Goal: Task Accomplishment & Management: Manage account settings

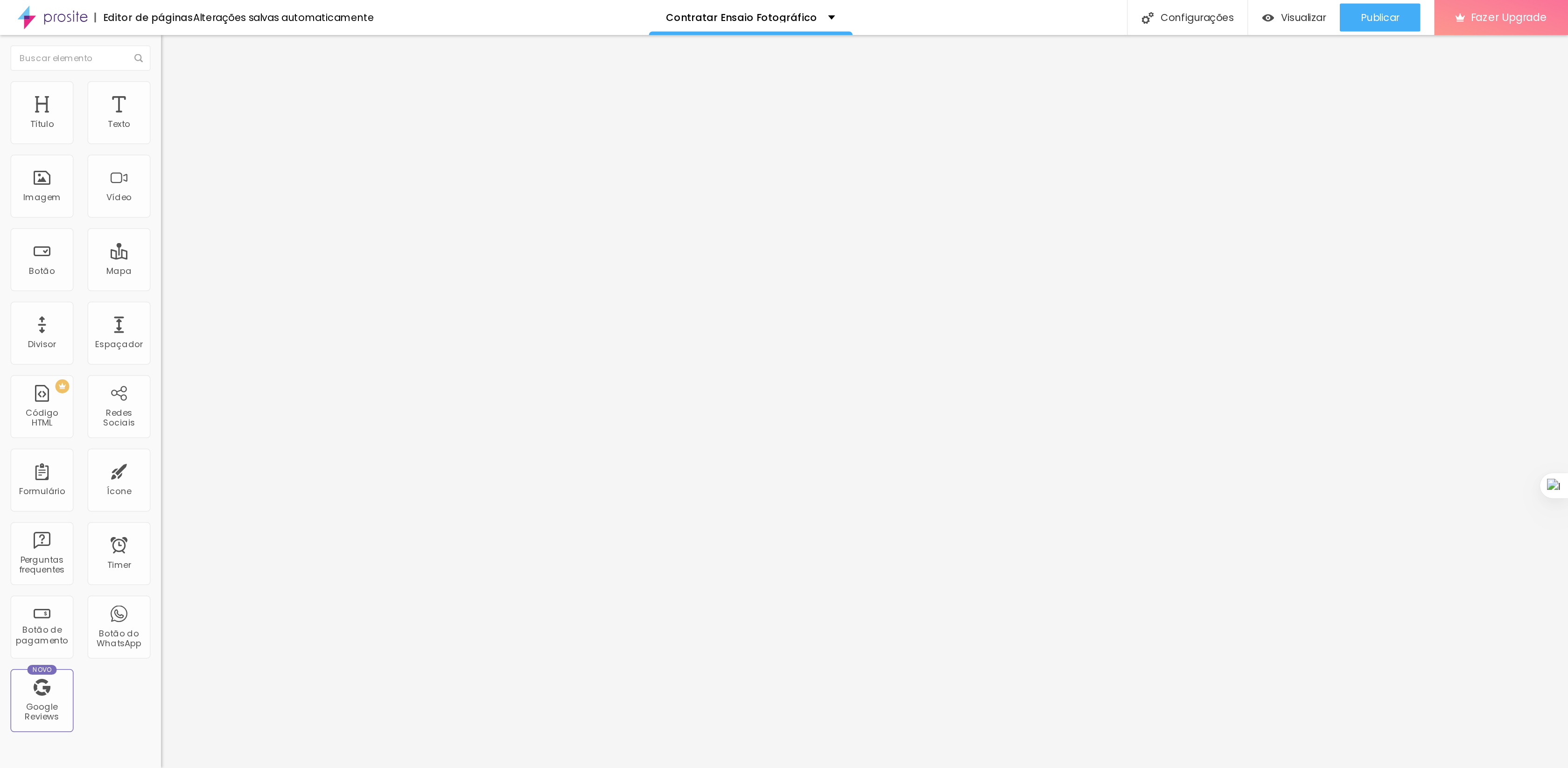
scroll to position [4837, 0]
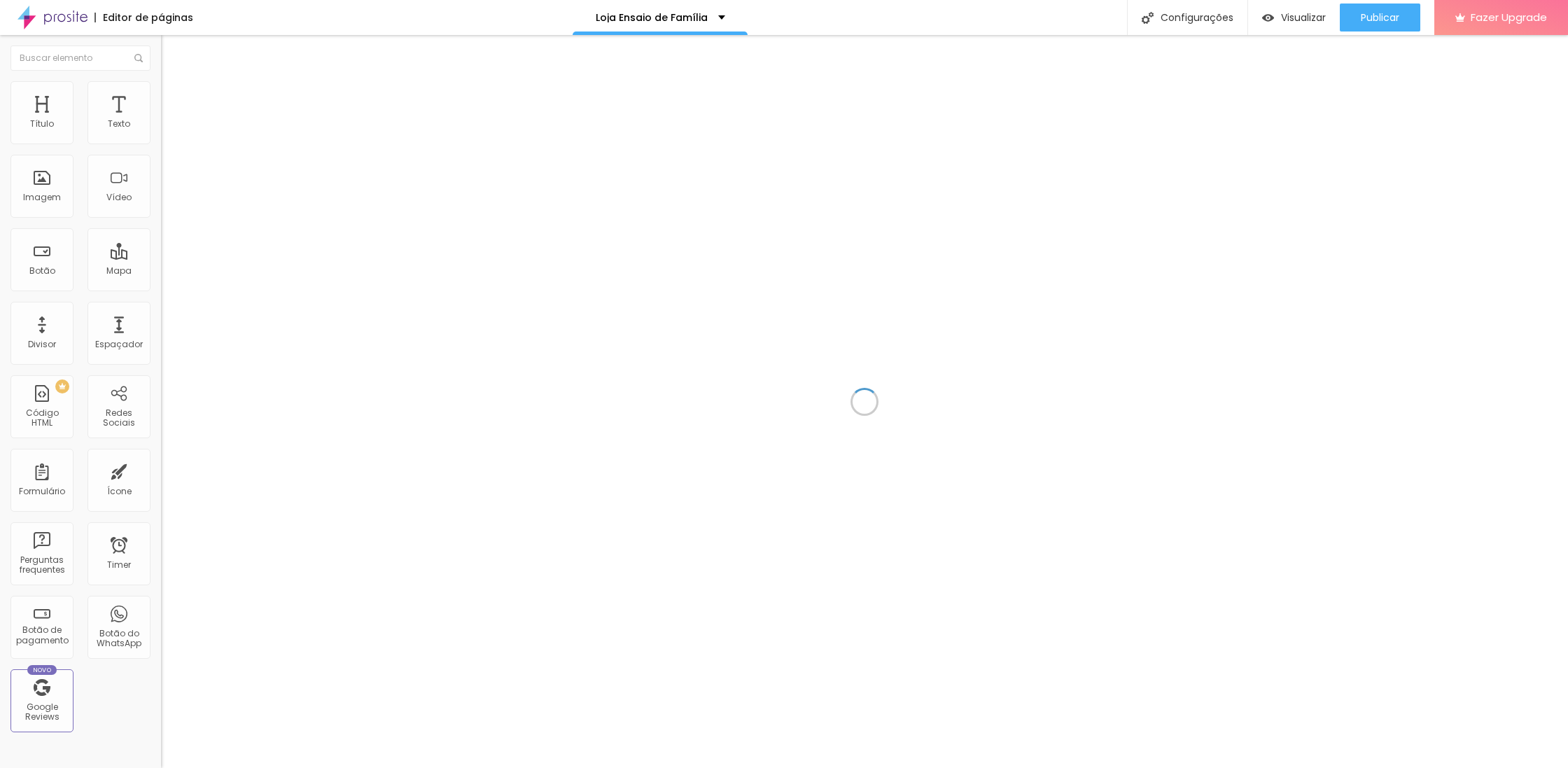
scroll to position [7641, 0]
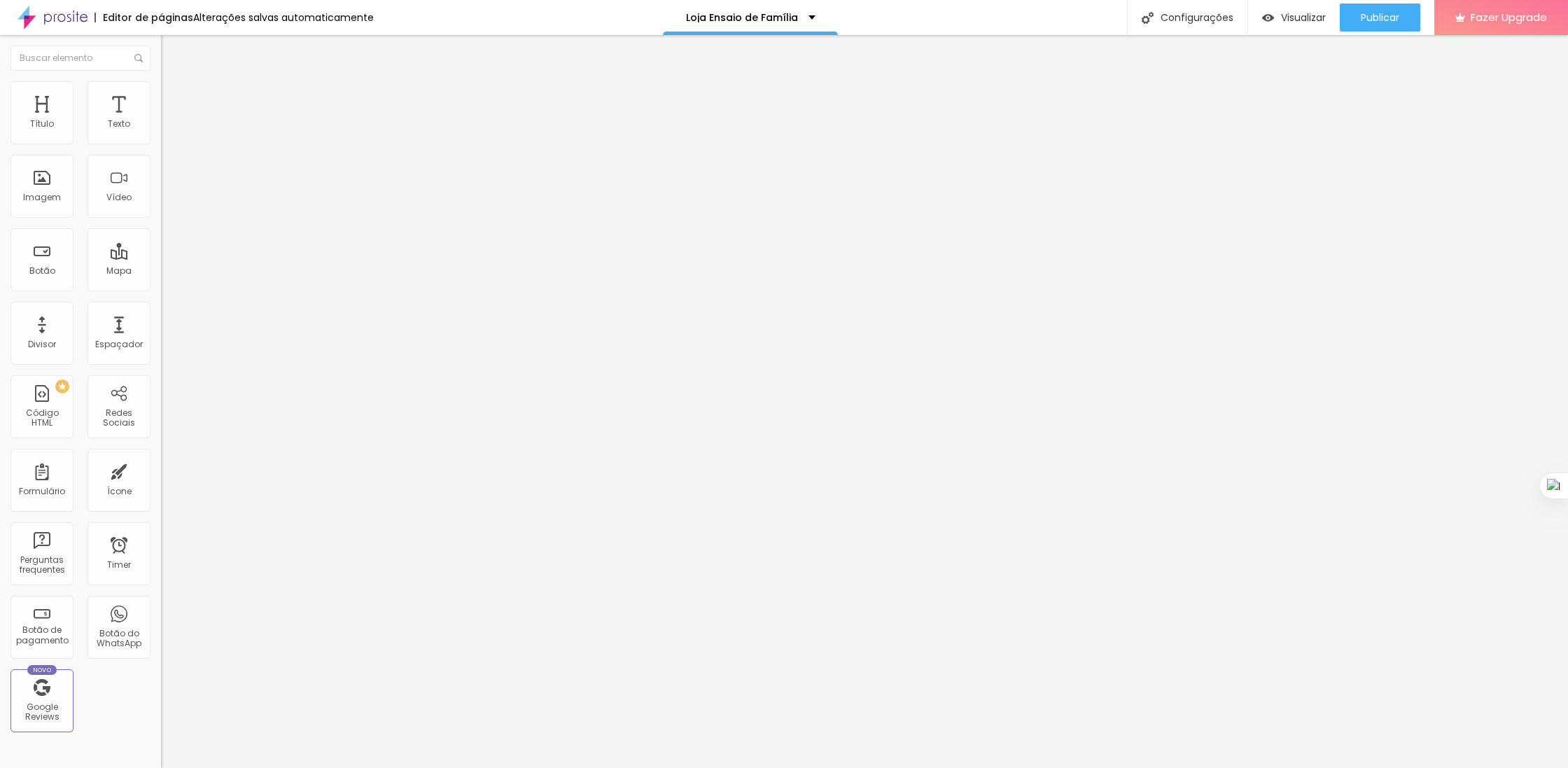
click at [161, 263] on div at bounding box center [241, 263] width 161 height 0
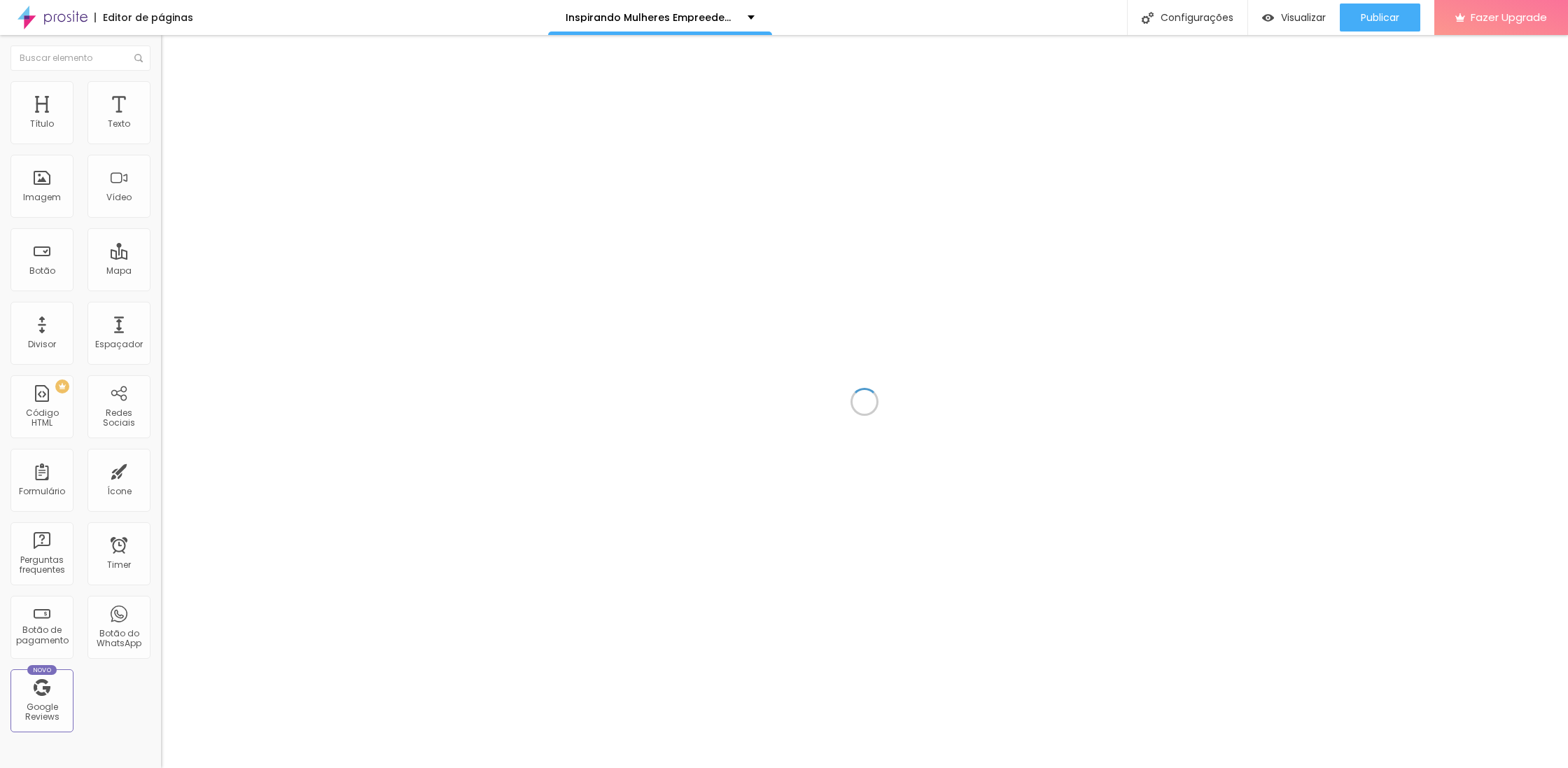
scroll to position [7641, 0]
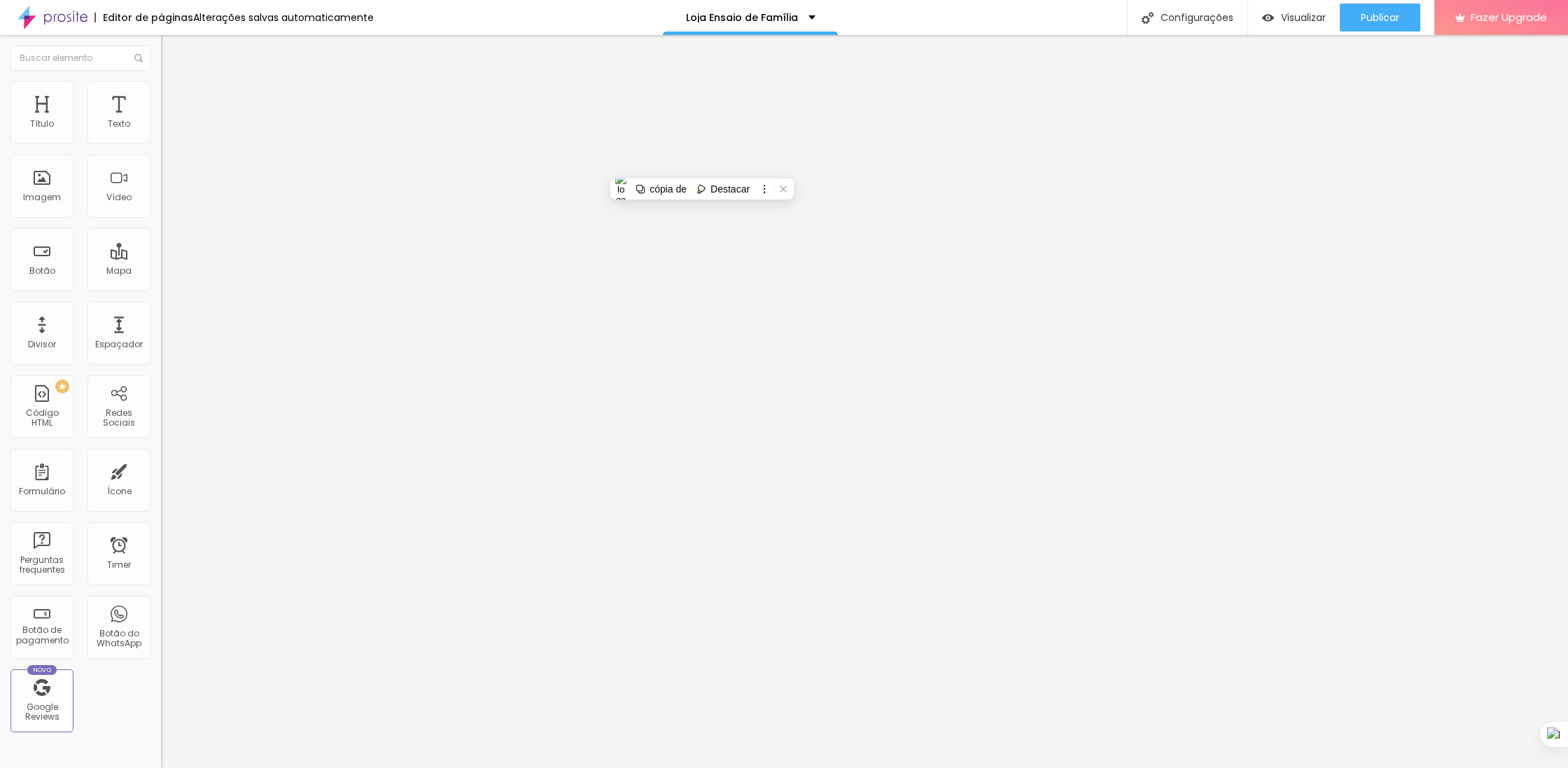
click at [174, 97] on span "Avançado" at bounding box center [196, 90] width 47 height 12
click at [161, 81] on li "Estilo" at bounding box center [241, 74] width 161 height 14
click at [166, 131] on icon "button" at bounding box center [170, 125] width 8 height 8
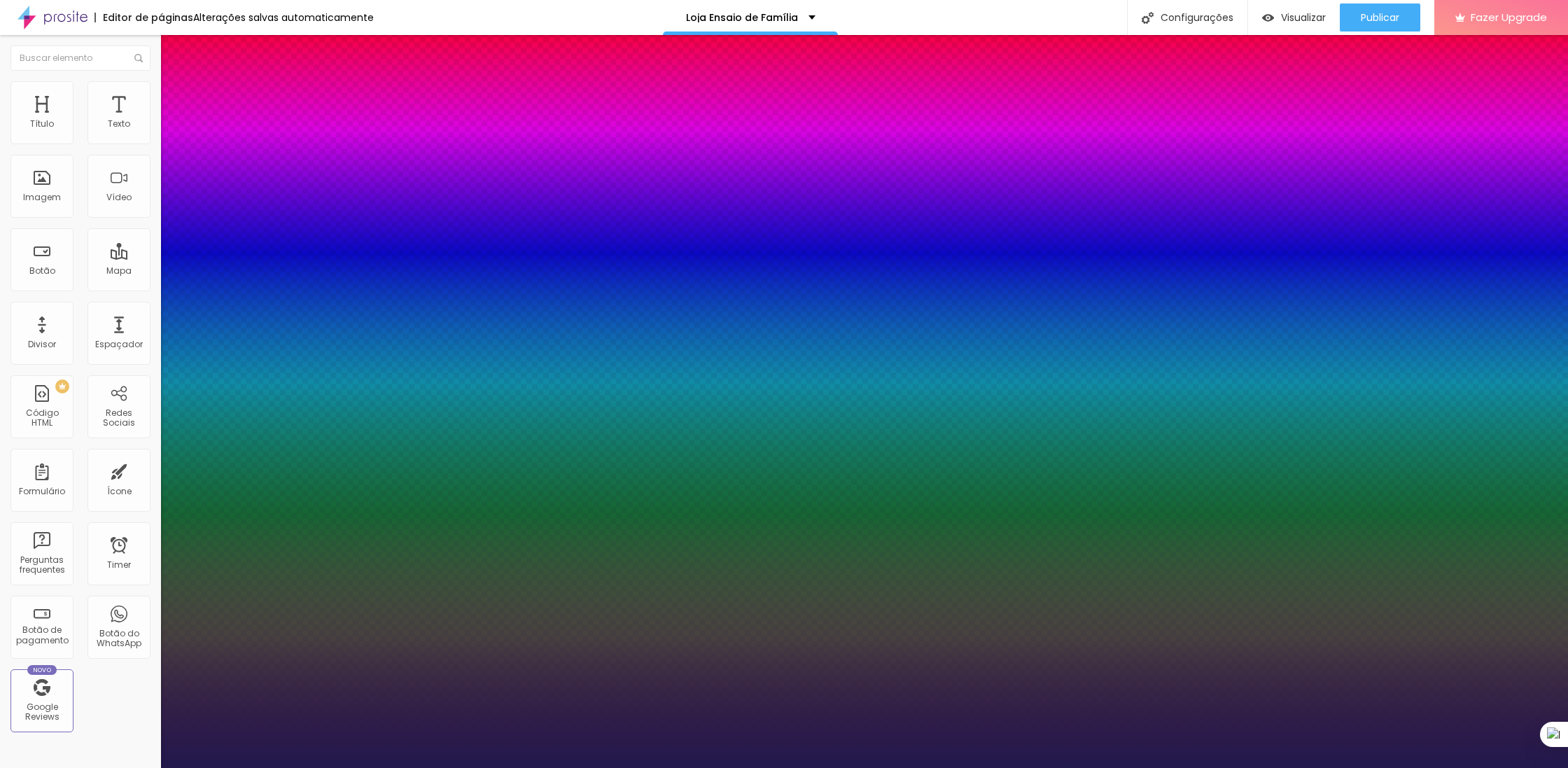
type input "1"
type input "62"
type input "1"
type input "68"
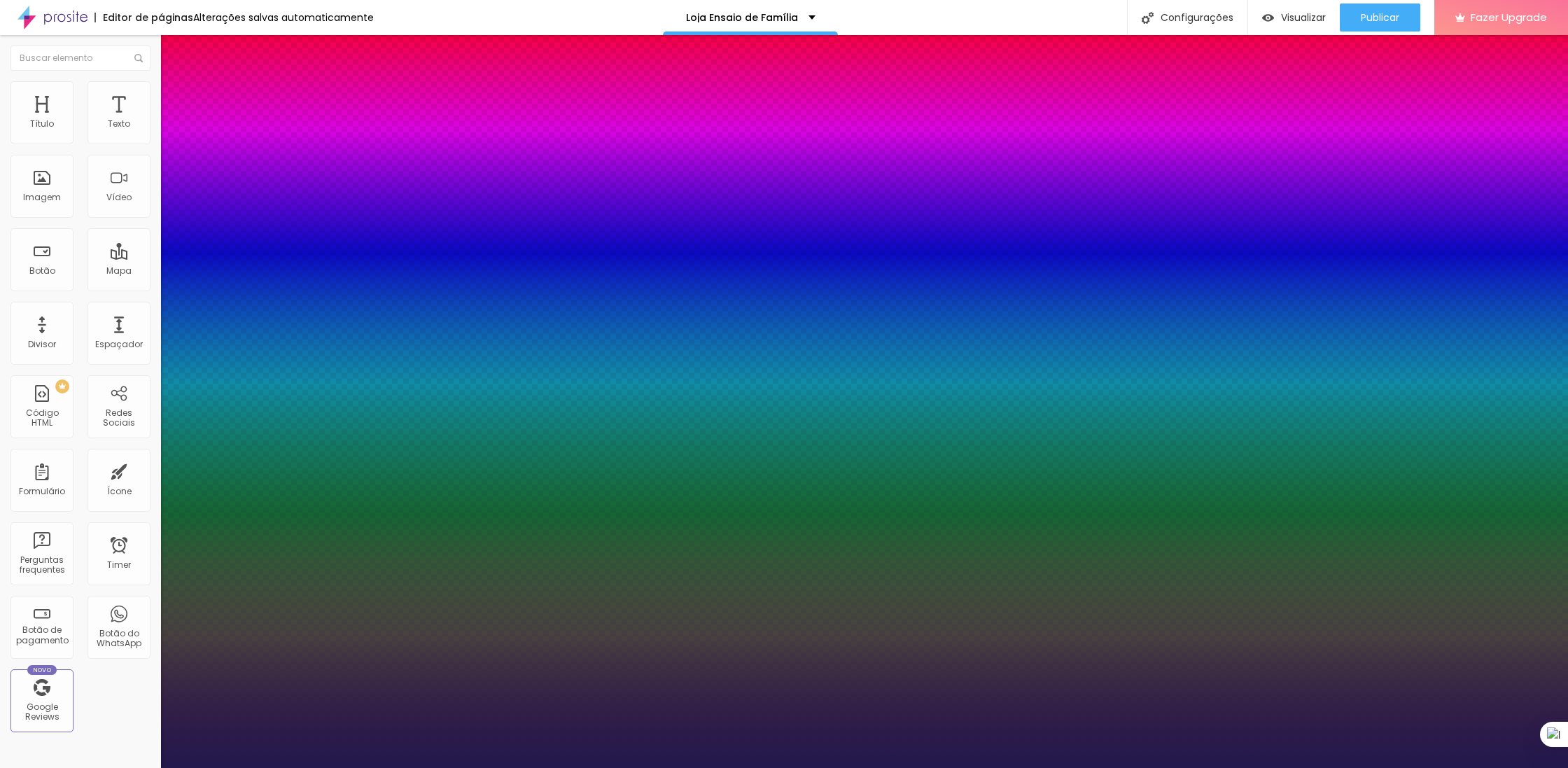
type input "68"
type input "1"
type input "74"
type input "1"
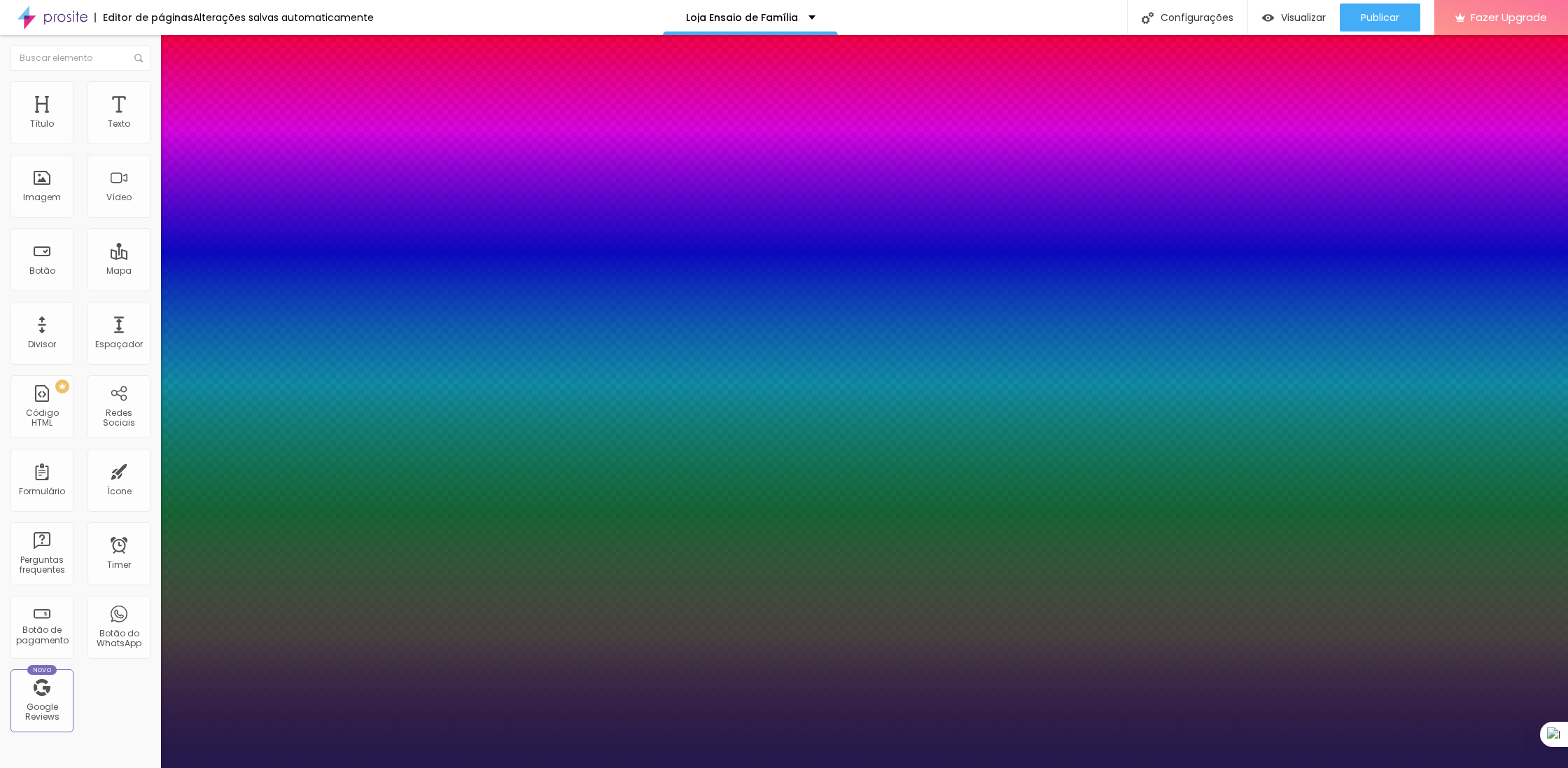
type input "80"
type input "1"
type input "82"
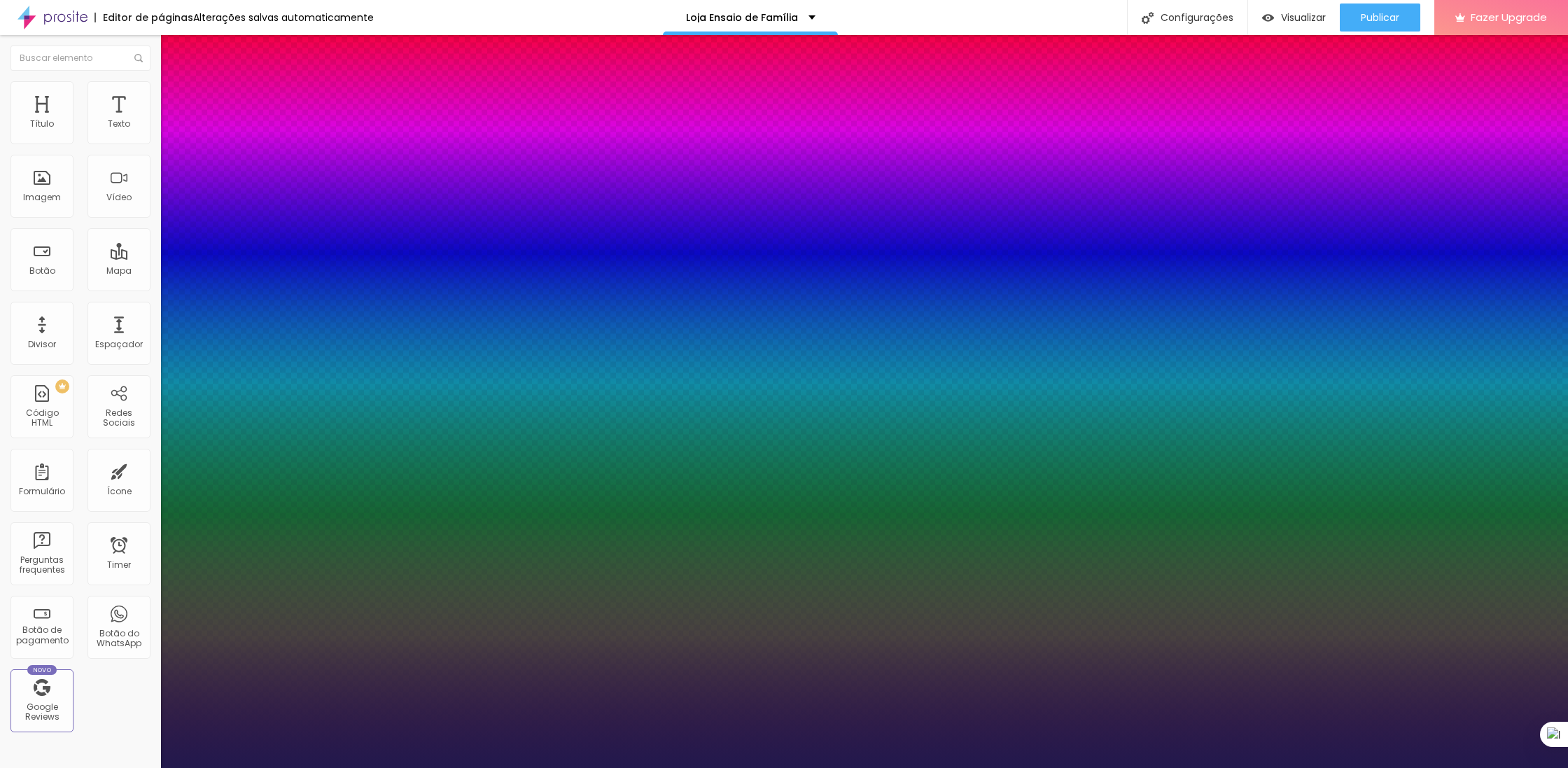
type input "1"
type input "81"
type input "1"
type input "78"
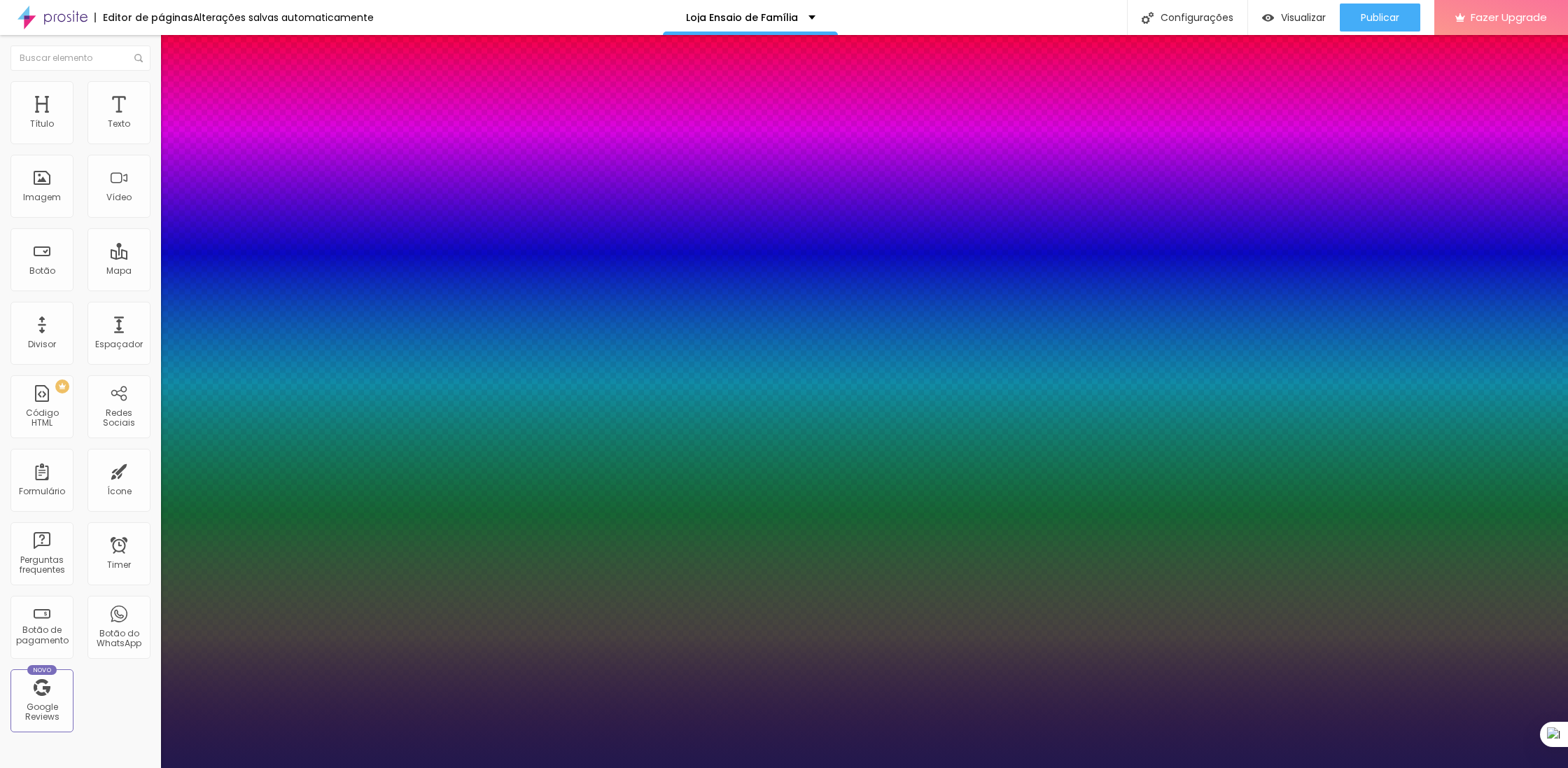
type input "78"
type input "1"
type input "70"
type input "1"
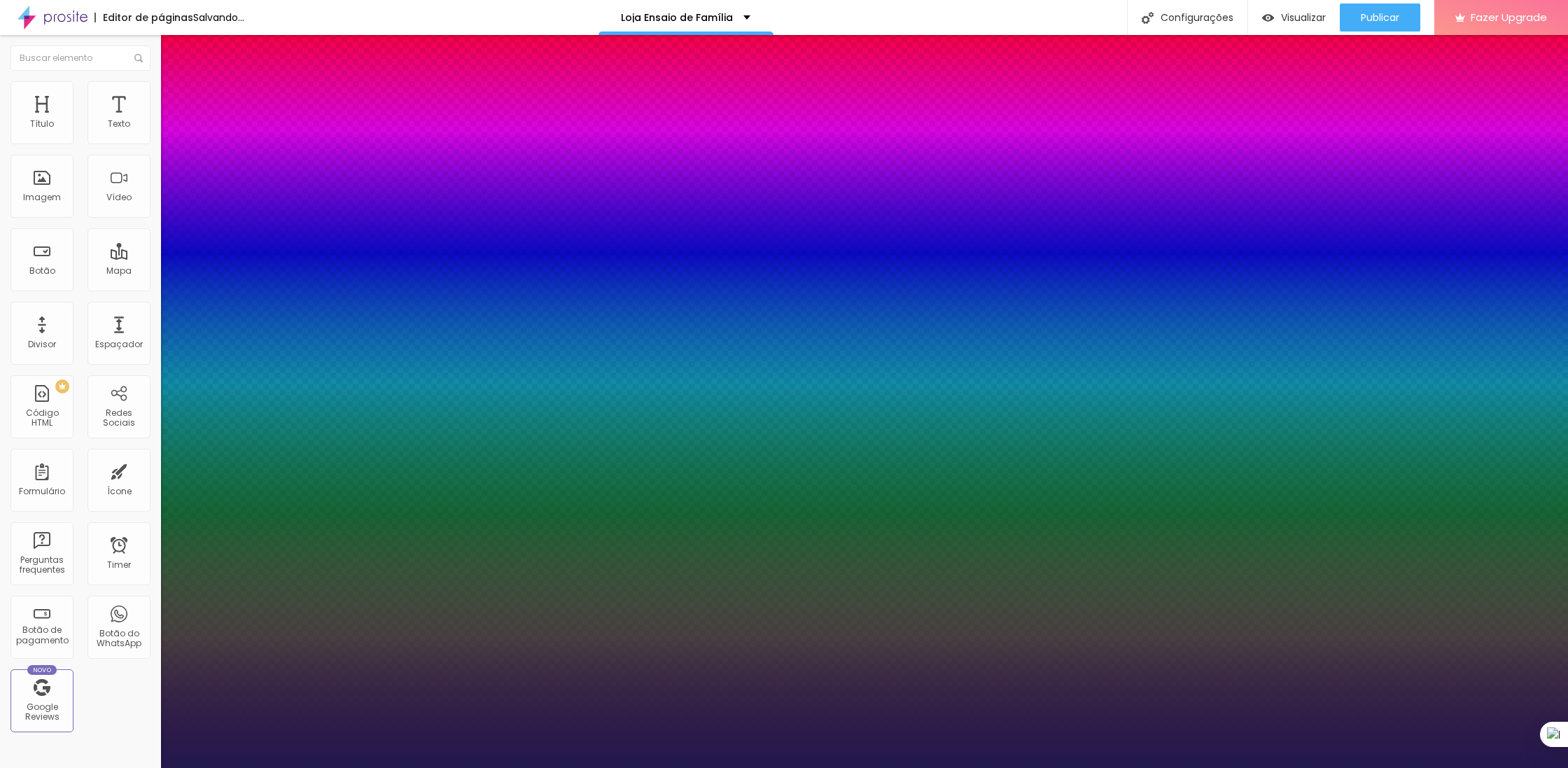
type input "69"
type input "1"
type input "65"
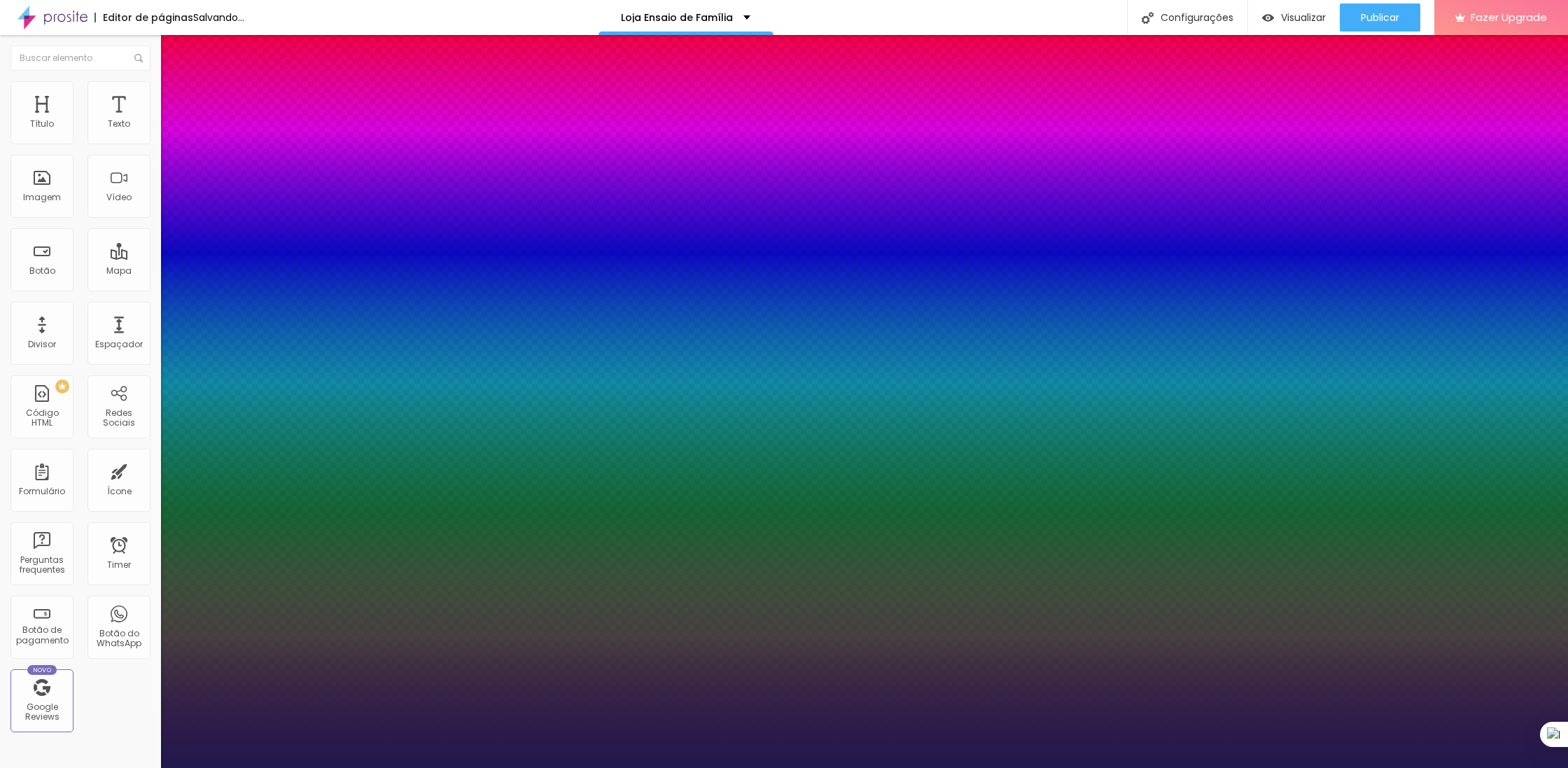
type input "1"
type input "59"
type input "1"
type input "57"
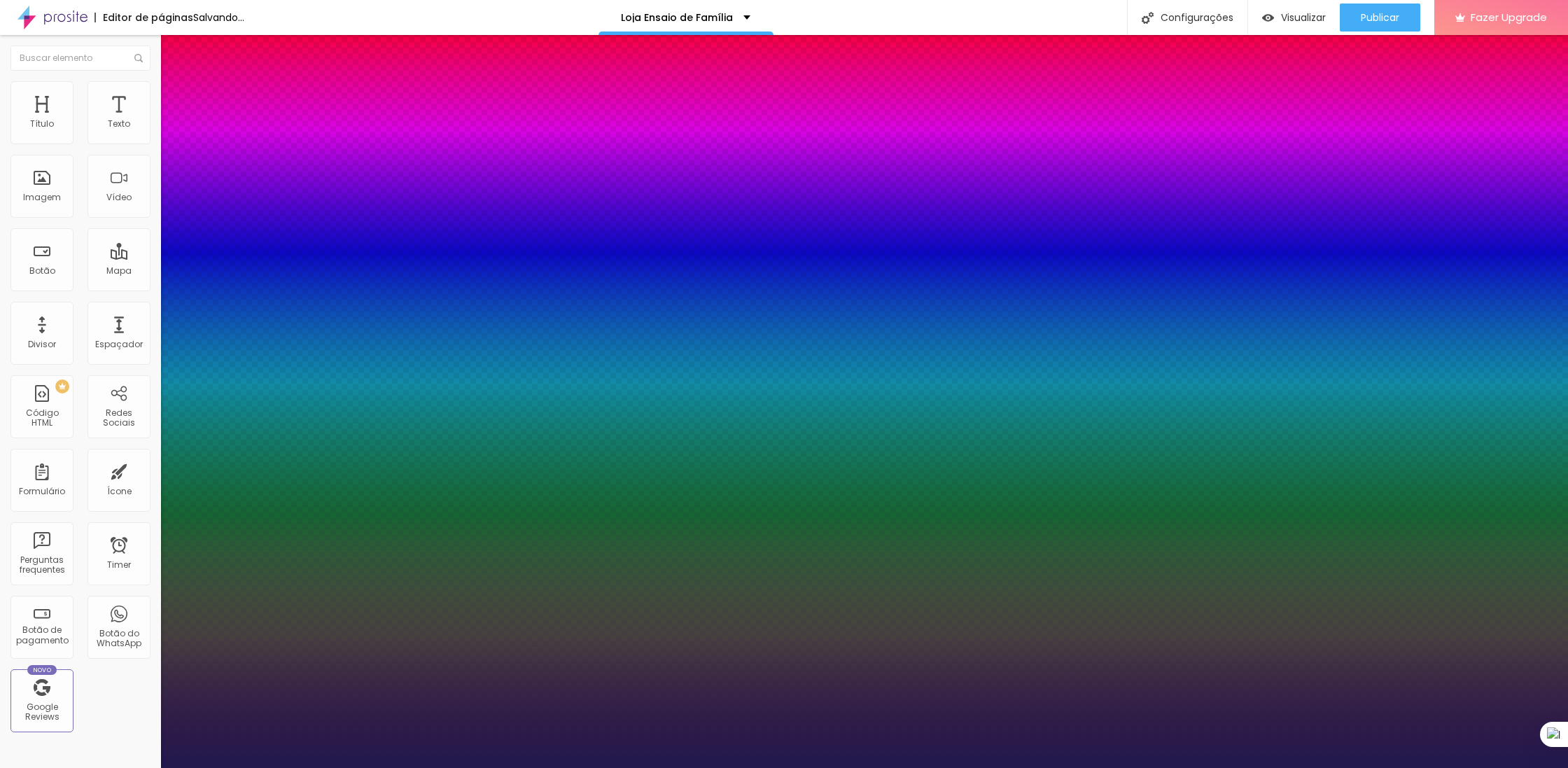
type input "57"
type input "1"
type input "56"
type input "1"
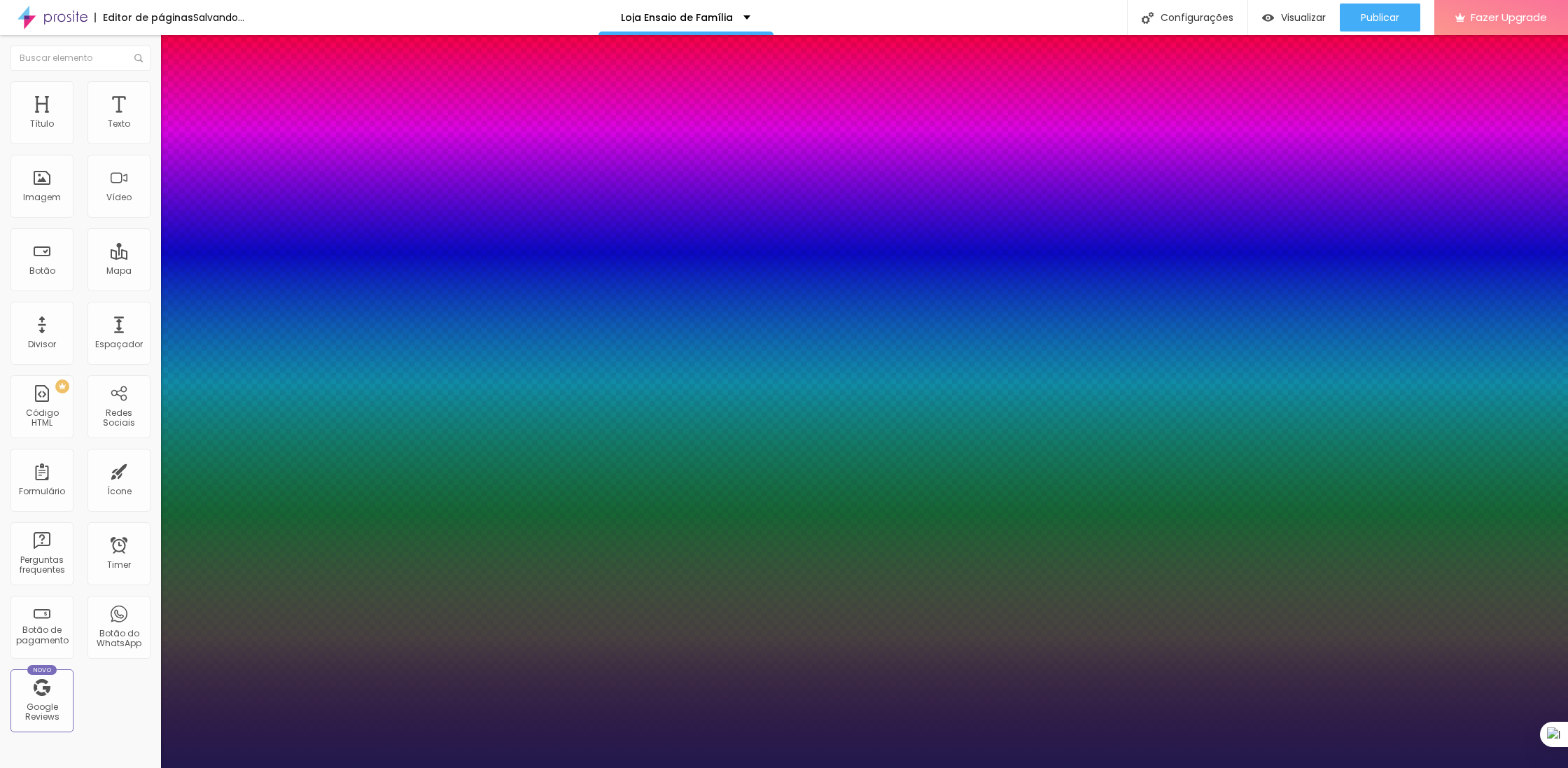
type input "57"
type input "1"
type input "58"
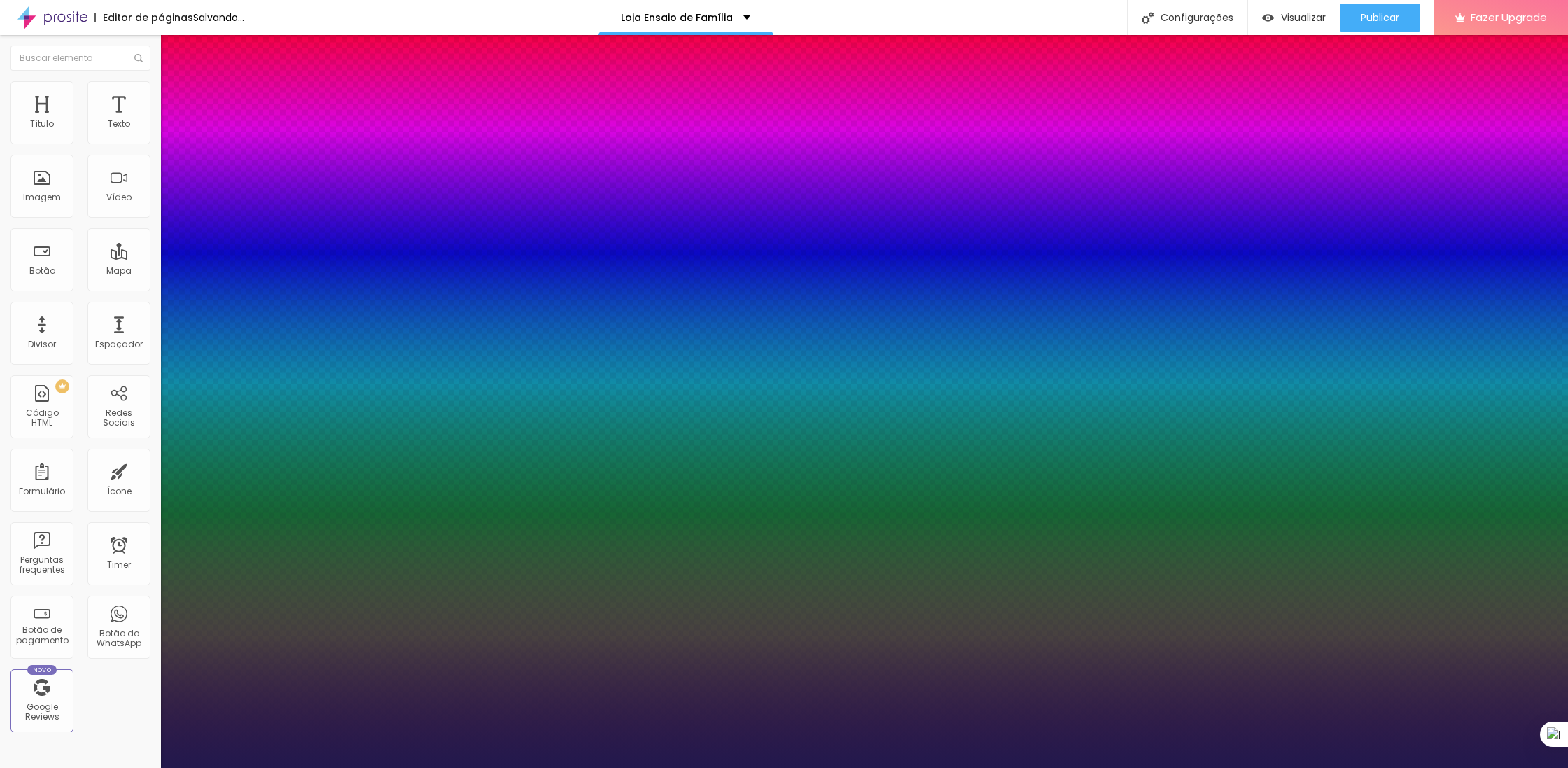
type input "1"
type input "60"
type input "1"
type input "59"
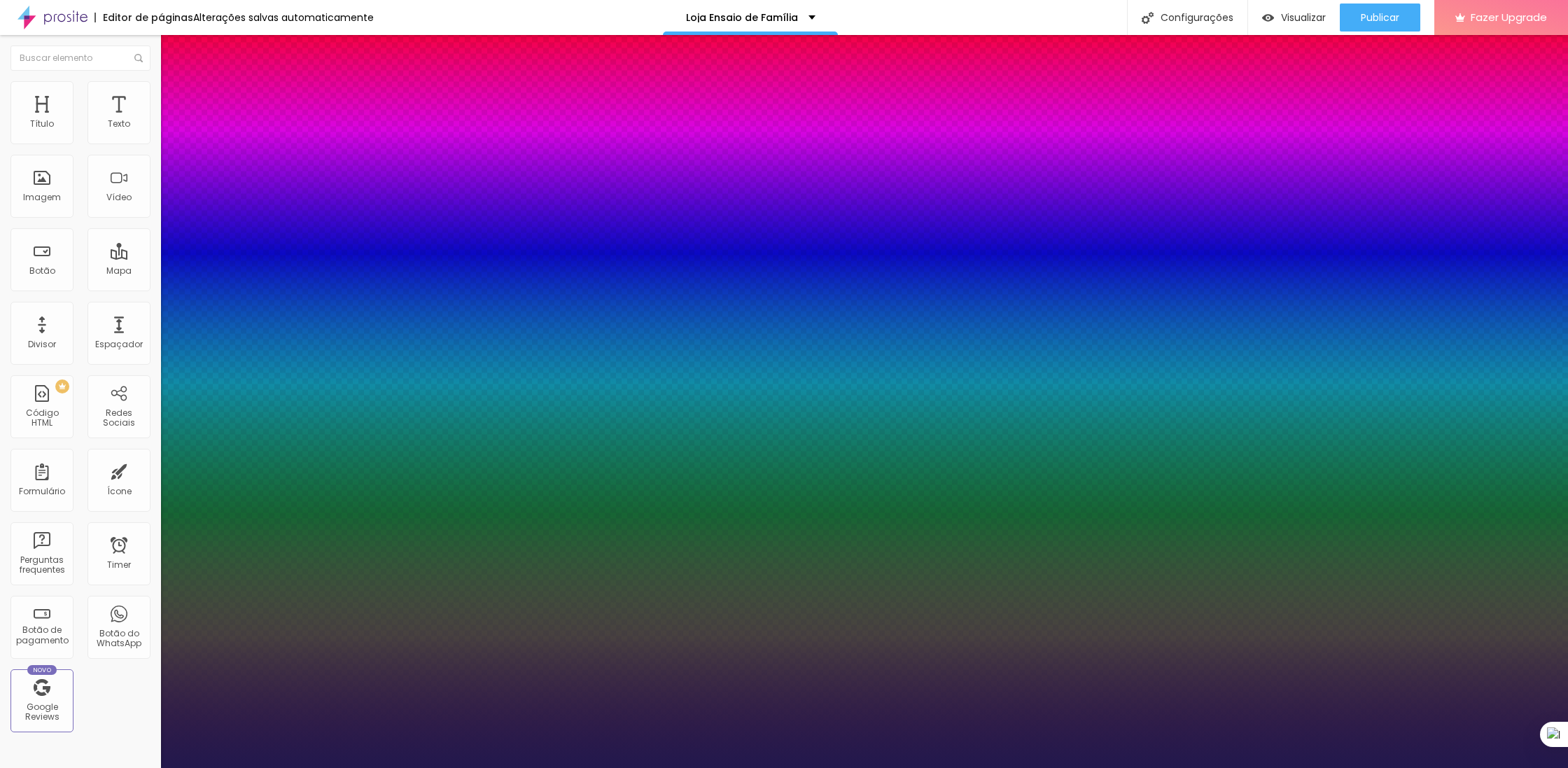
type input "59"
type input "1"
drag, startPoint x: 217, startPoint y: 235, endPoint x: 236, endPoint y: 233, distance: 19.1
type input "59"
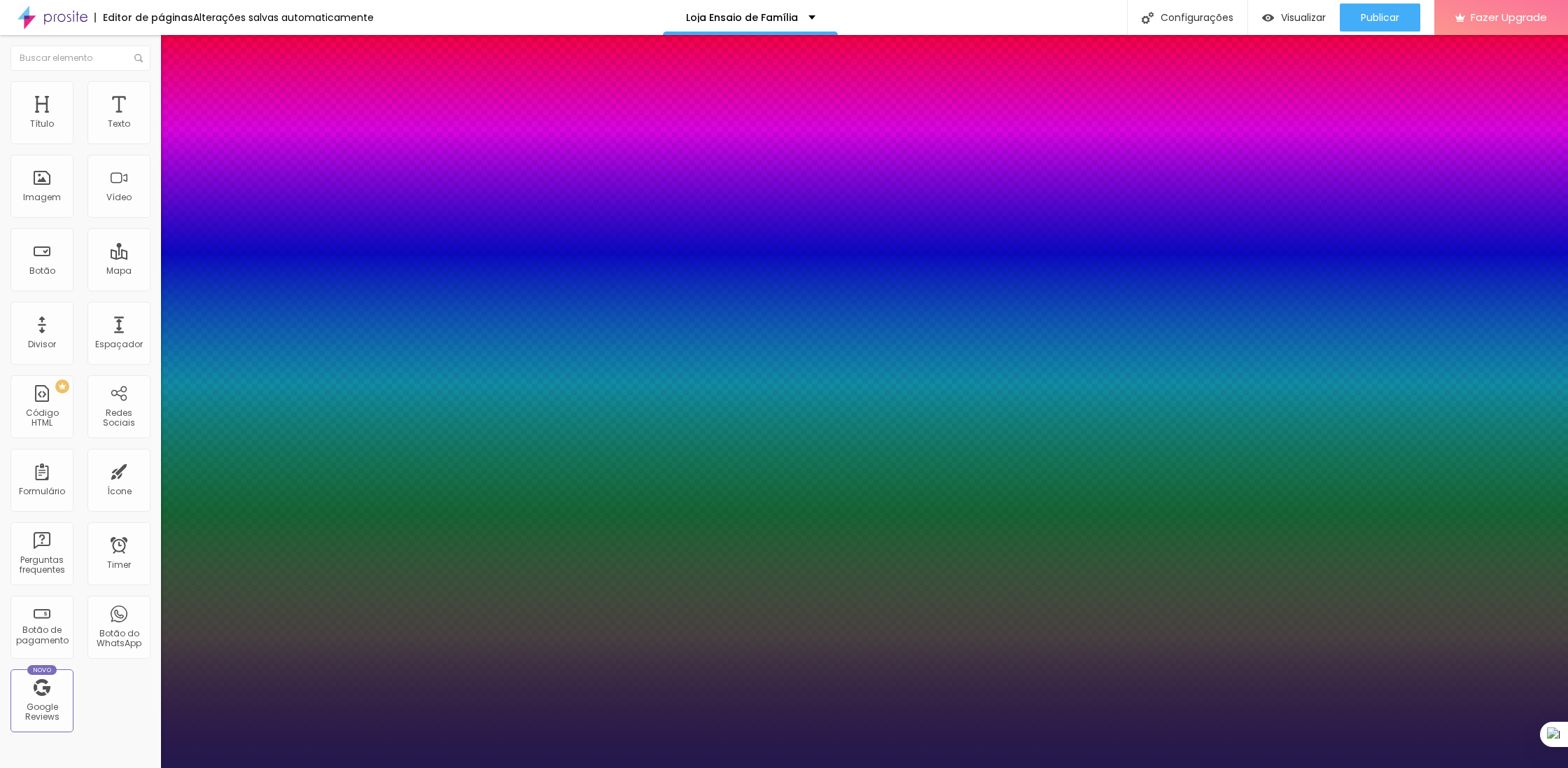
click at [580, 767] on div at bounding box center [784, 768] width 1568 height 0
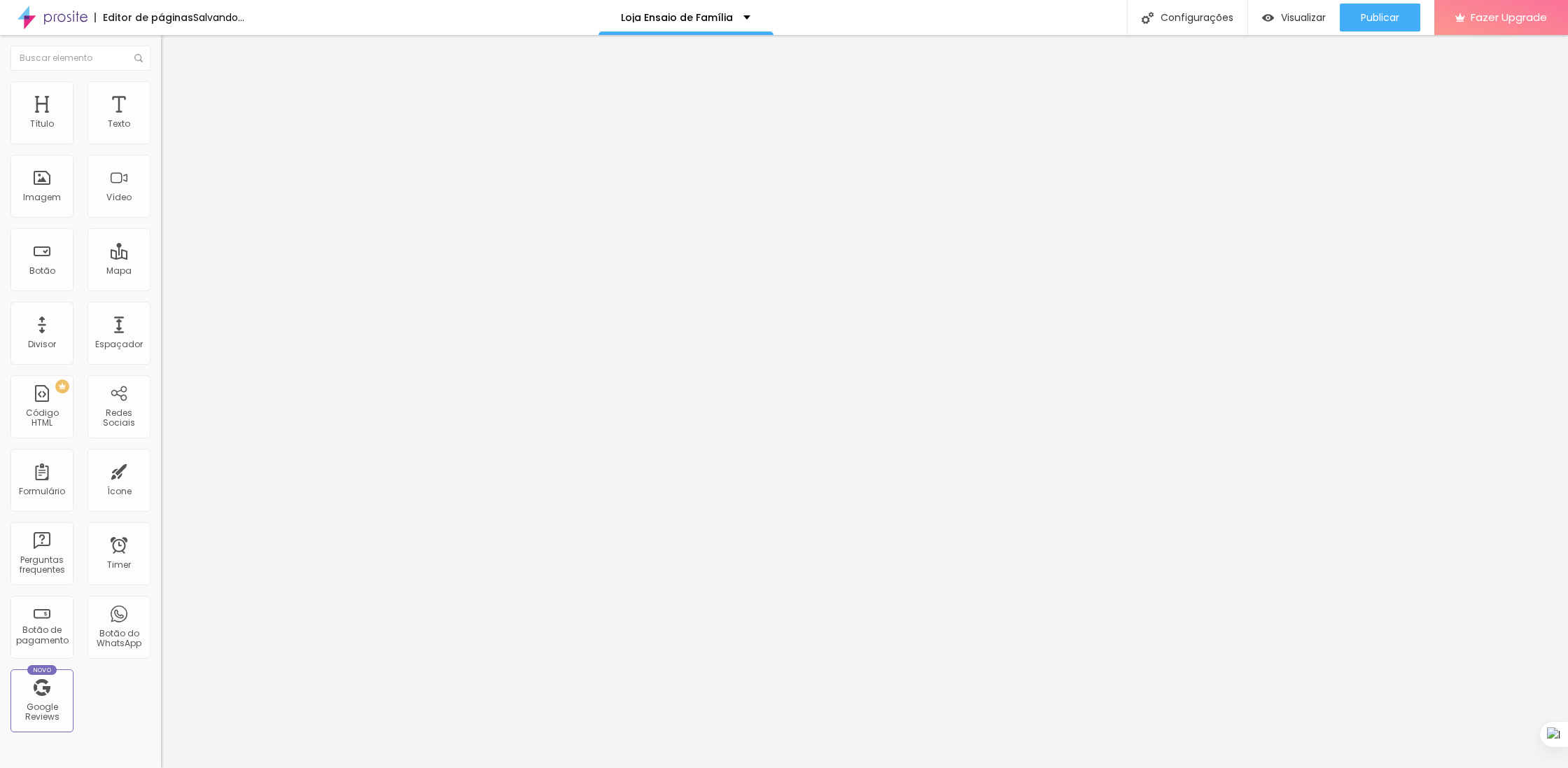
click at [161, 121] on span "Trocar imagem" at bounding box center [199, 114] width 77 height 12
click at [161, 219] on span "Original" at bounding box center [177, 213] width 34 height 12
click at [161, 236] on span "Padrão" at bounding box center [176, 229] width 31 height 12
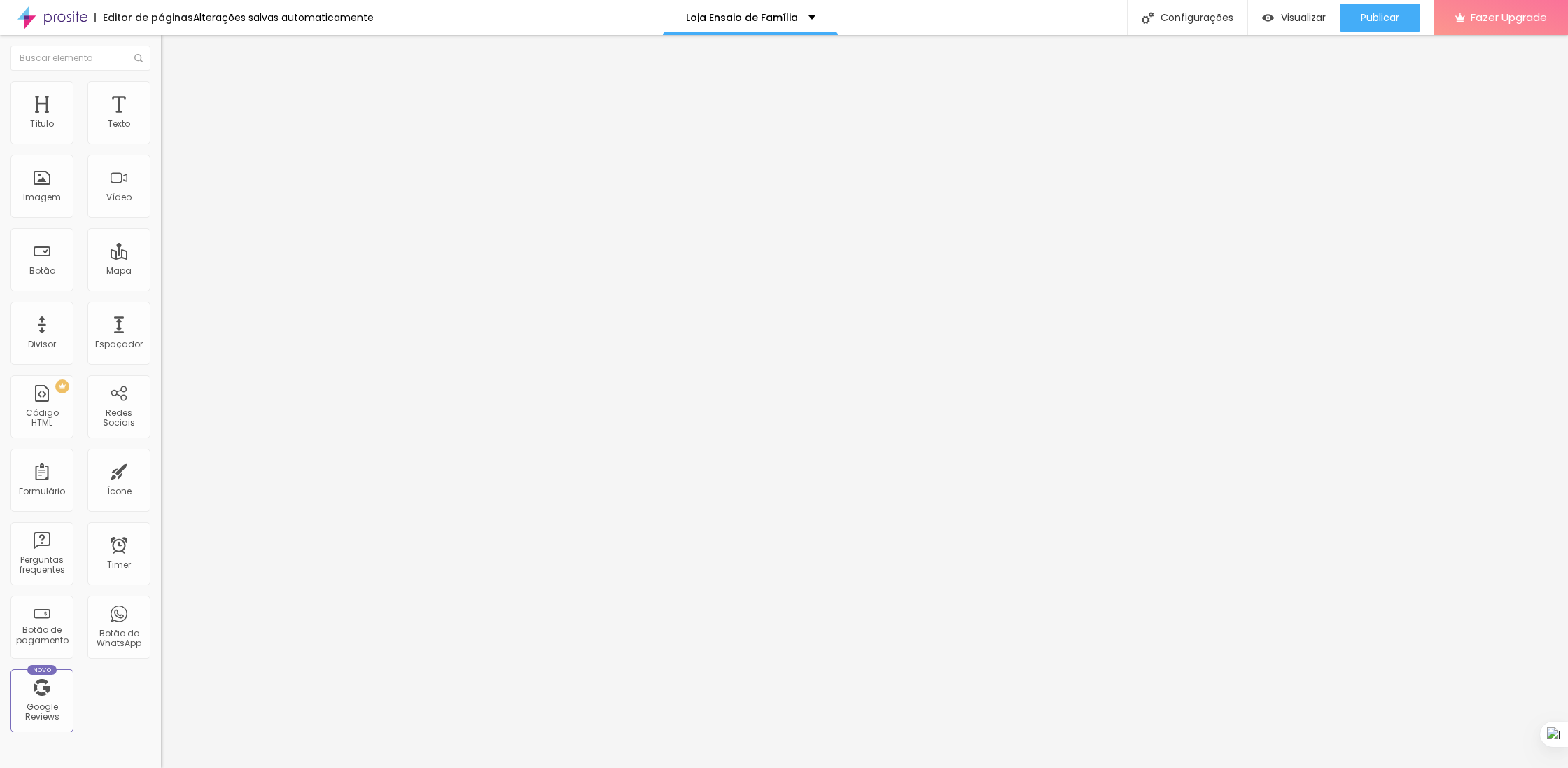
click at [161, 227] on span "Cinema" at bounding box center [178, 221] width 35 height 12
click at [161, 249] on span "Quadrado" at bounding box center [184, 243] width 46 height 12
click at [161, 257] on div "Original" at bounding box center [241, 251] width 161 height 8
click at [161, 227] on span "Cinema" at bounding box center [178, 221] width 35 height 12
click at [161, 241] on span "Padrão" at bounding box center [176, 235] width 31 height 12
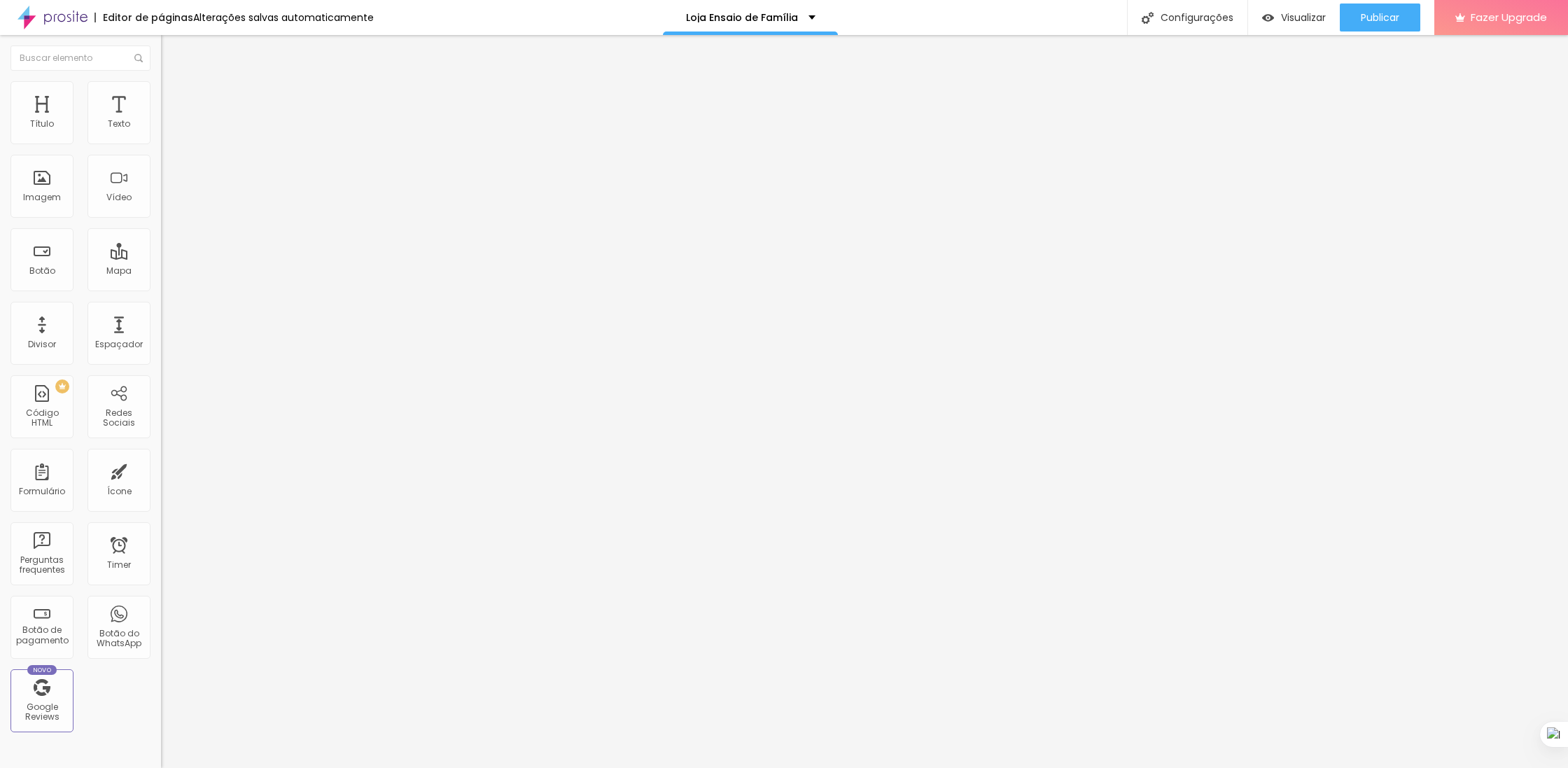
click at [161, 227] on span "Cinema" at bounding box center [178, 221] width 35 height 12
click at [161, 258] on span "Original" at bounding box center [177, 251] width 34 height 12
click at [161, 245] on span "Quadrado" at bounding box center [184, 238] width 46 height 12
click at [161, 236] on span "Padrão" at bounding box center [176, 229] width 31 height 12
click at [161, 226] on div "Cinema 16:9" at bounding box center [241, 221] width 161 height 8
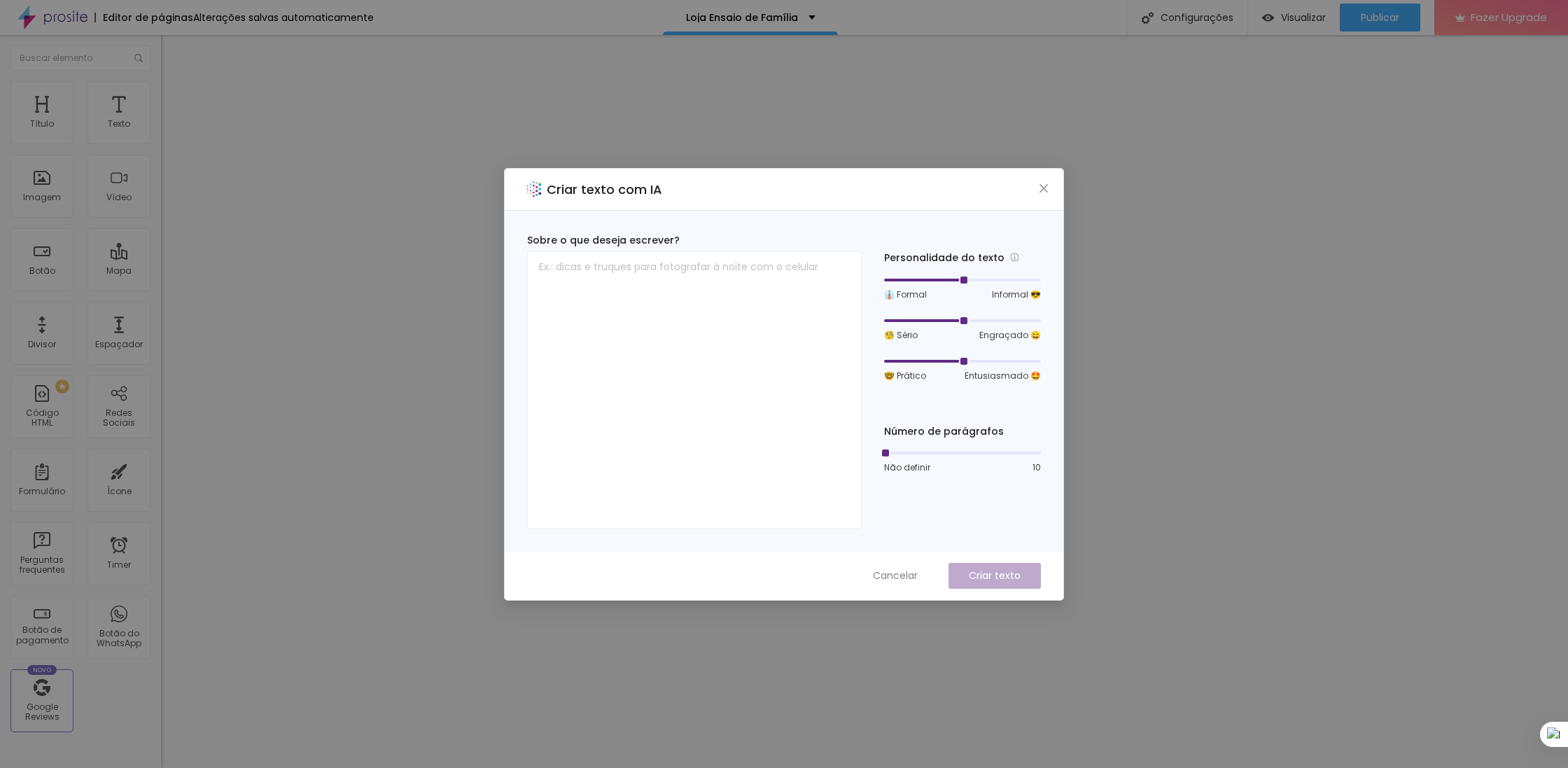
click at [910, 578] on span "Cancelar" at bounding box center [895, 576] width 45 height 15
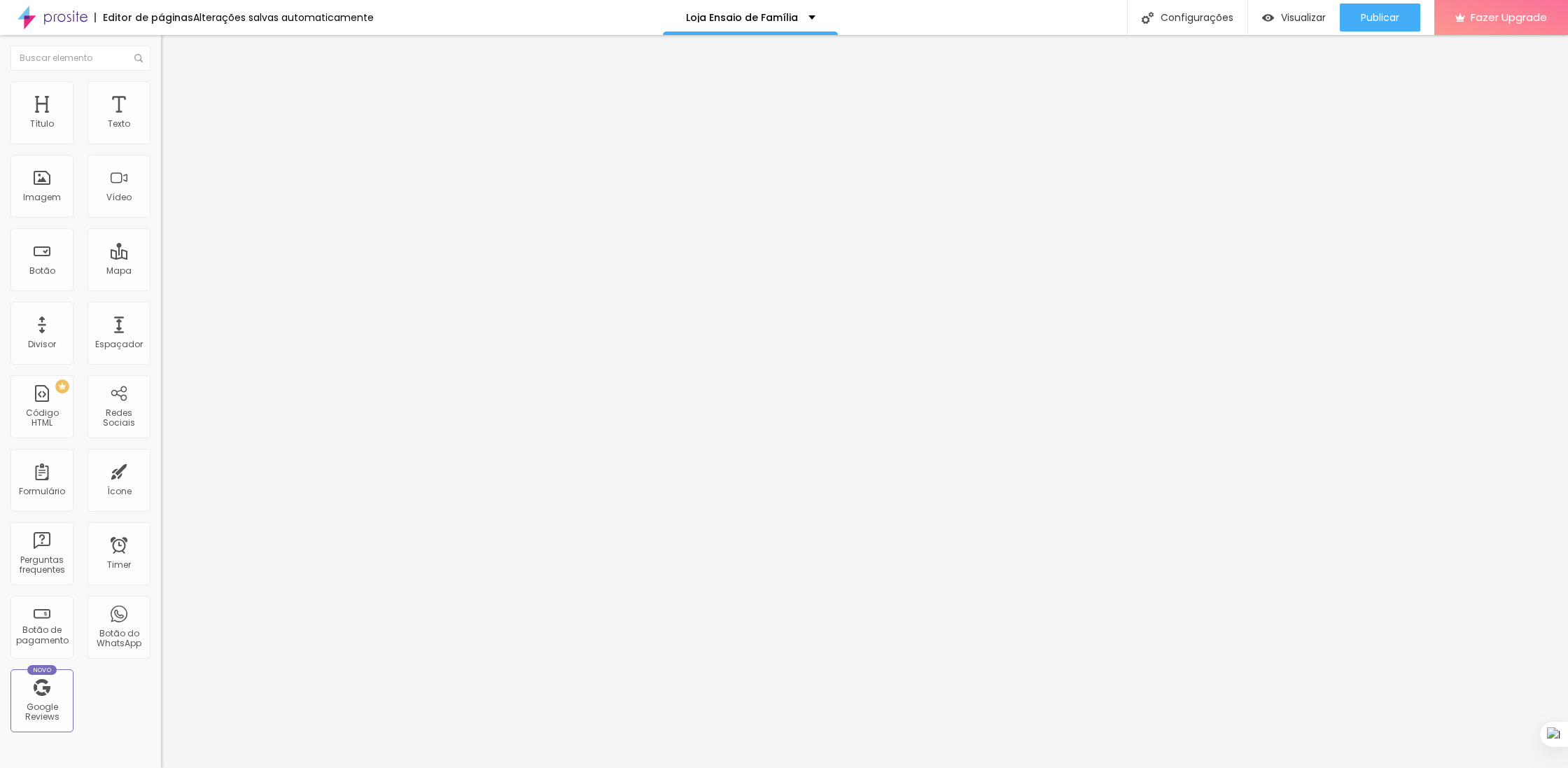
click at [161, 121] on span "Trocar imagem" at bounding box center [199, 114] width 77 height 12
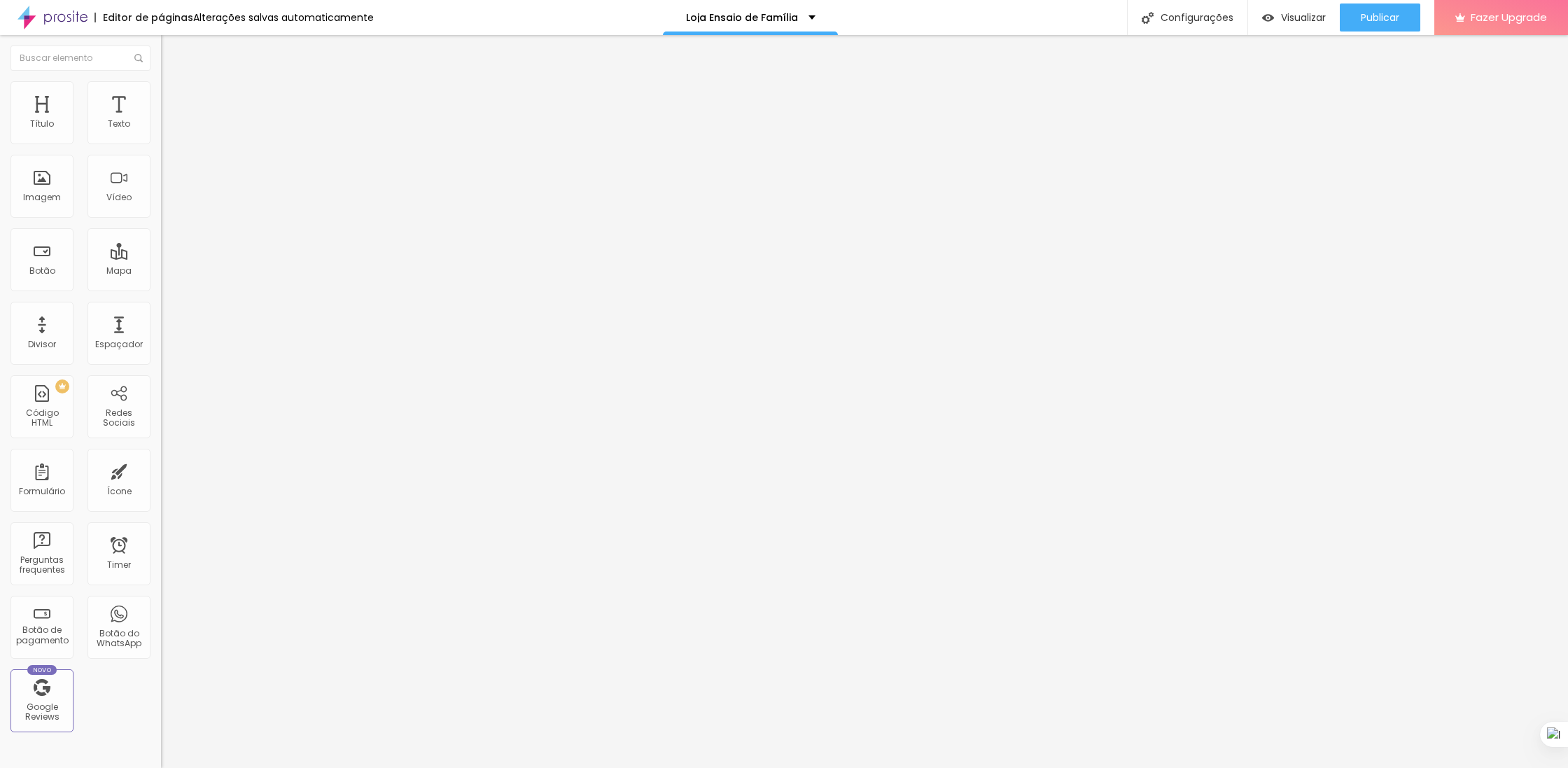
scroll to position [0, 0]
click at [695, 493] on icon at bounding box center [691, 494] width 6 height 6
click at [651, 522] on span "Desativar neste site" at bounding box center [612, 522] width 86 height 11
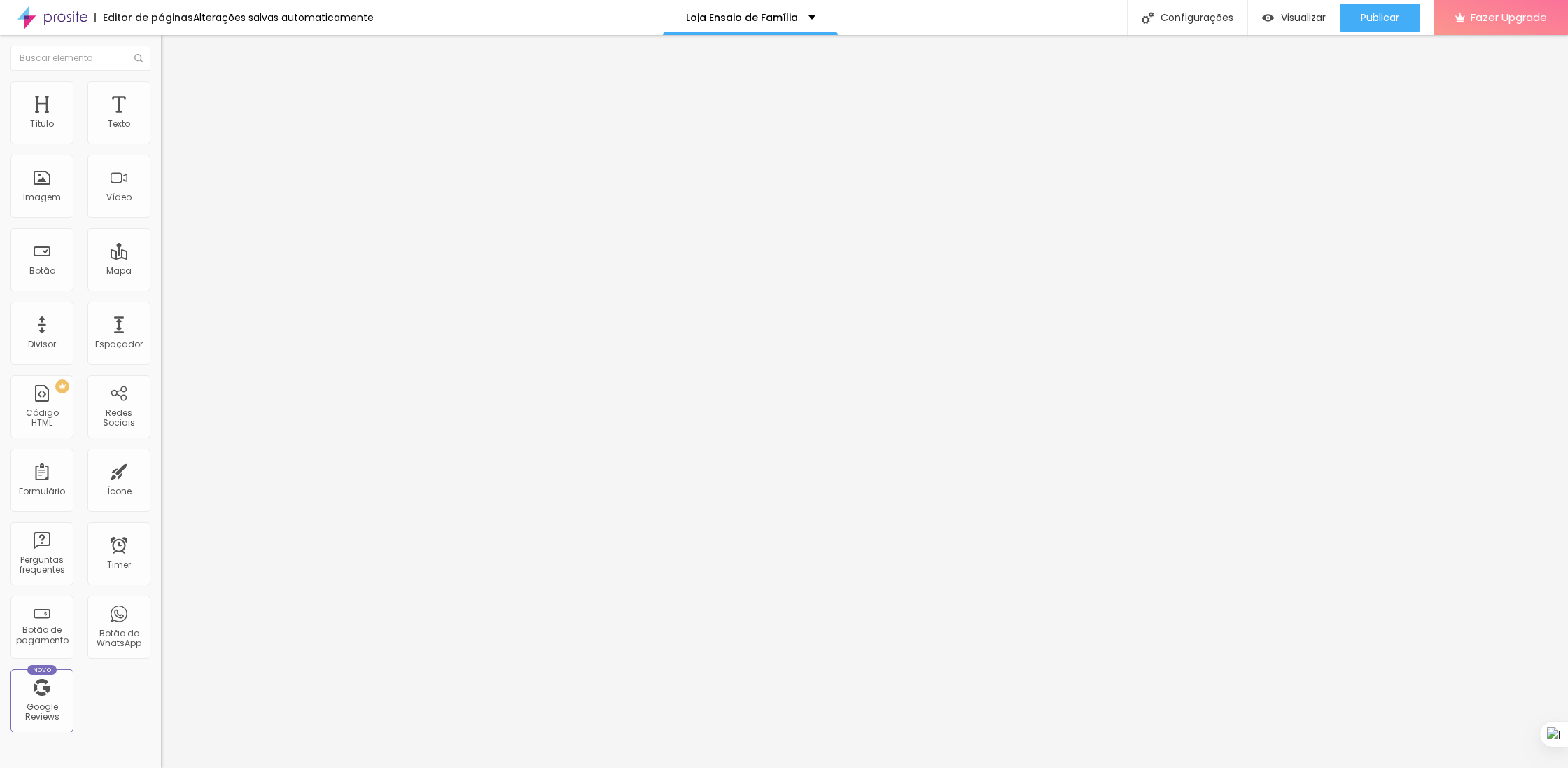
click at [161, 85] on img at bounding box center [167, 88] width 13 height 13
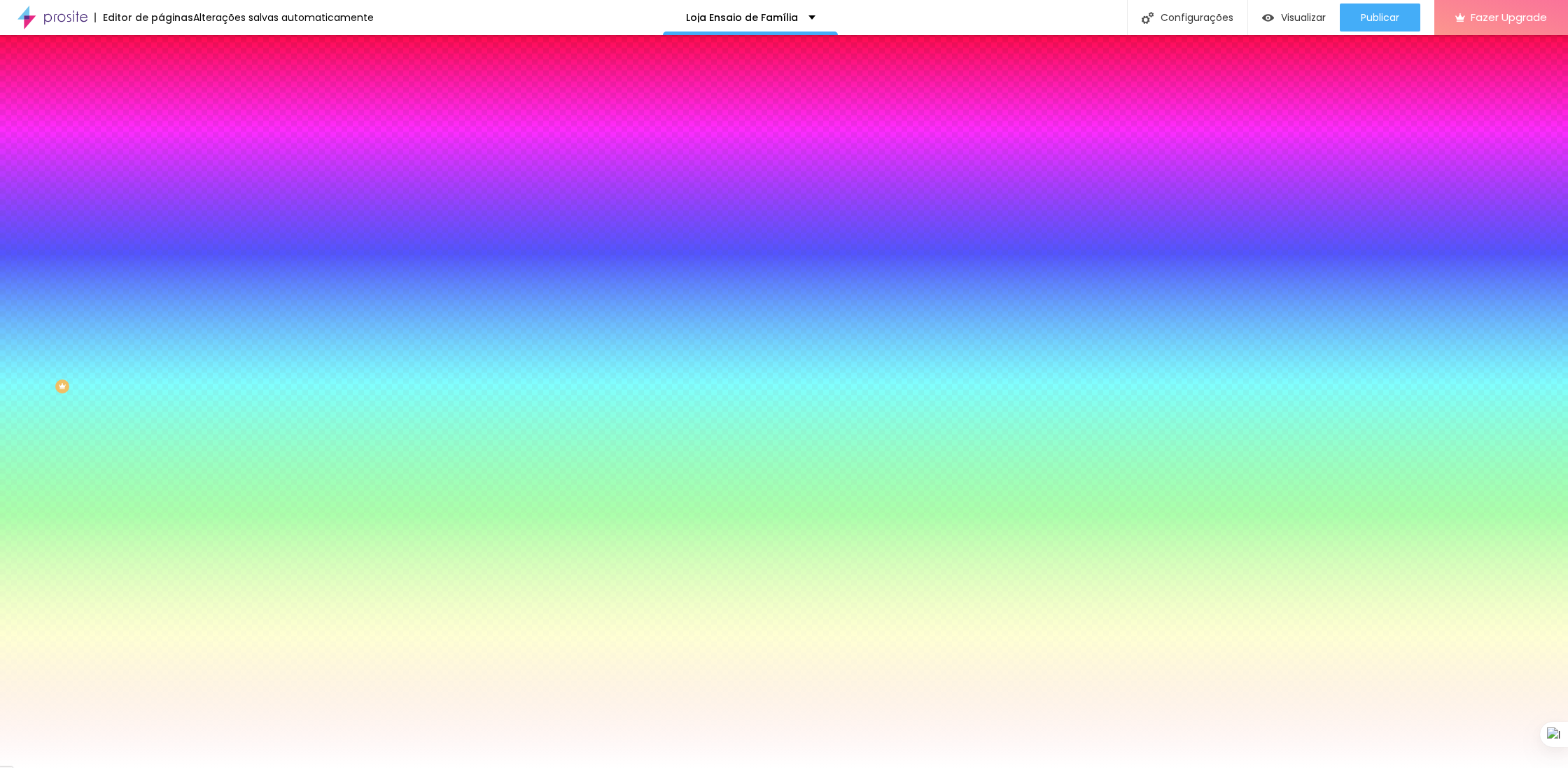
click at [161, 129] on span "Trocar imagem" at bounding box center [199, 122] width 77 height 12
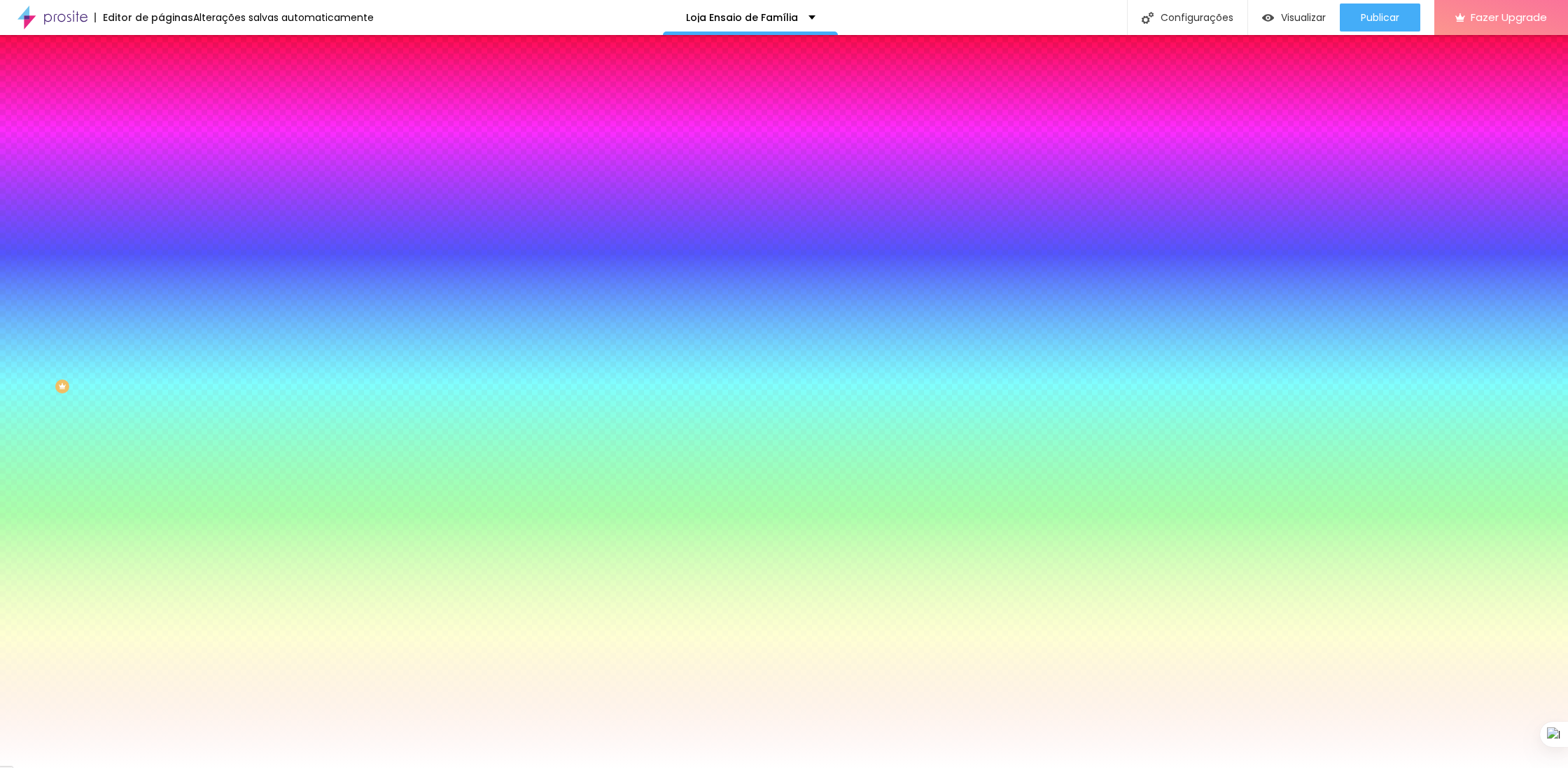
click at [161, 145] on span "Parallax" at bounding box center [178, 139] width 35 height 12
click at [161, 154] on span "Nenhum" at bounding box center [179, 148] width 37 height 12
click at [161, 145] on span "Nenhum" at bounding box center [179, 139] width 37 height 12
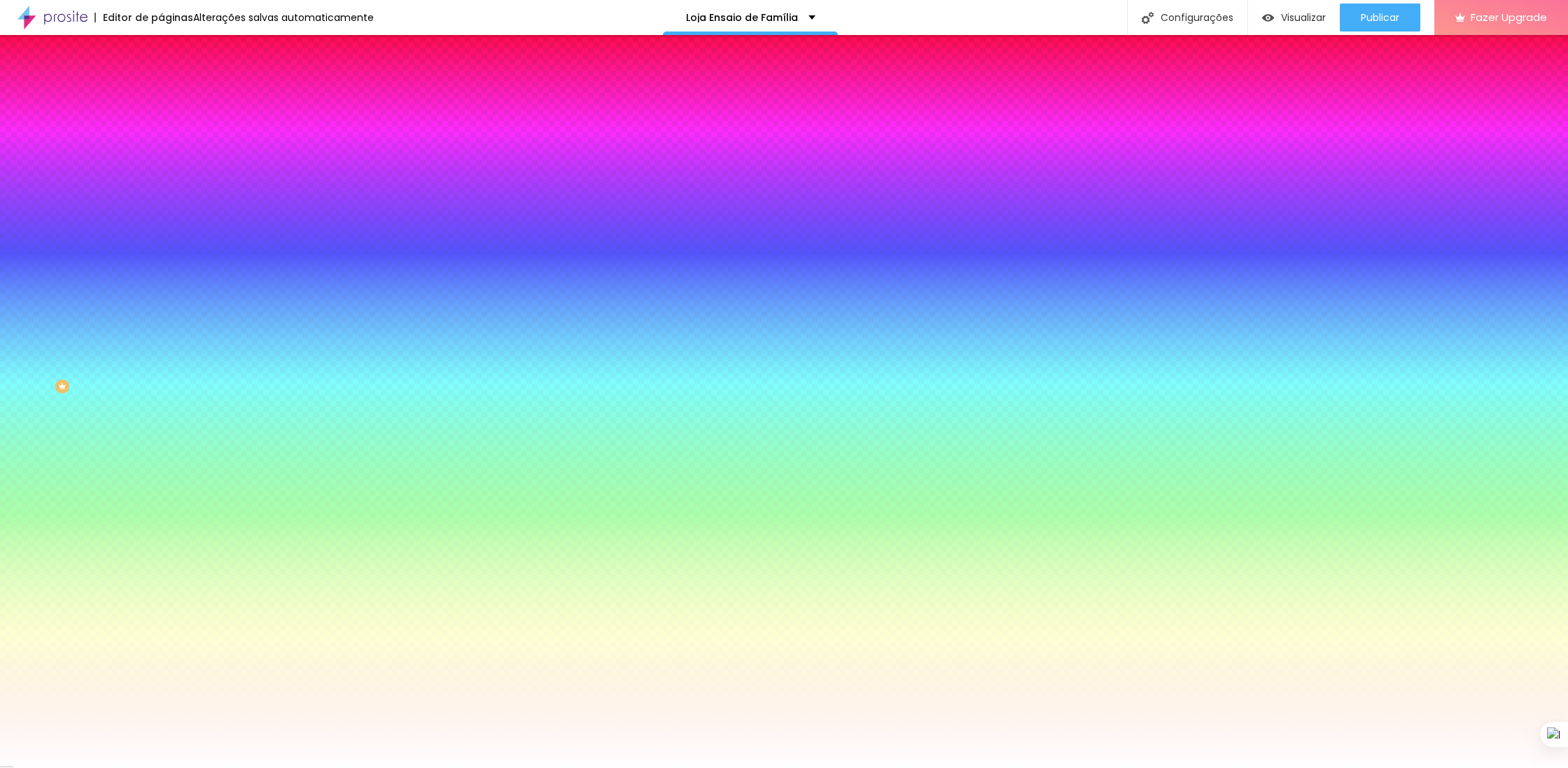
click at [161, 166] on div "Parallax" at bounding box center [241, 161] width 161 height 8
click at [166, 247] on icon "button" at bounding box center [170, 242] width 8 height 8
type input "125"
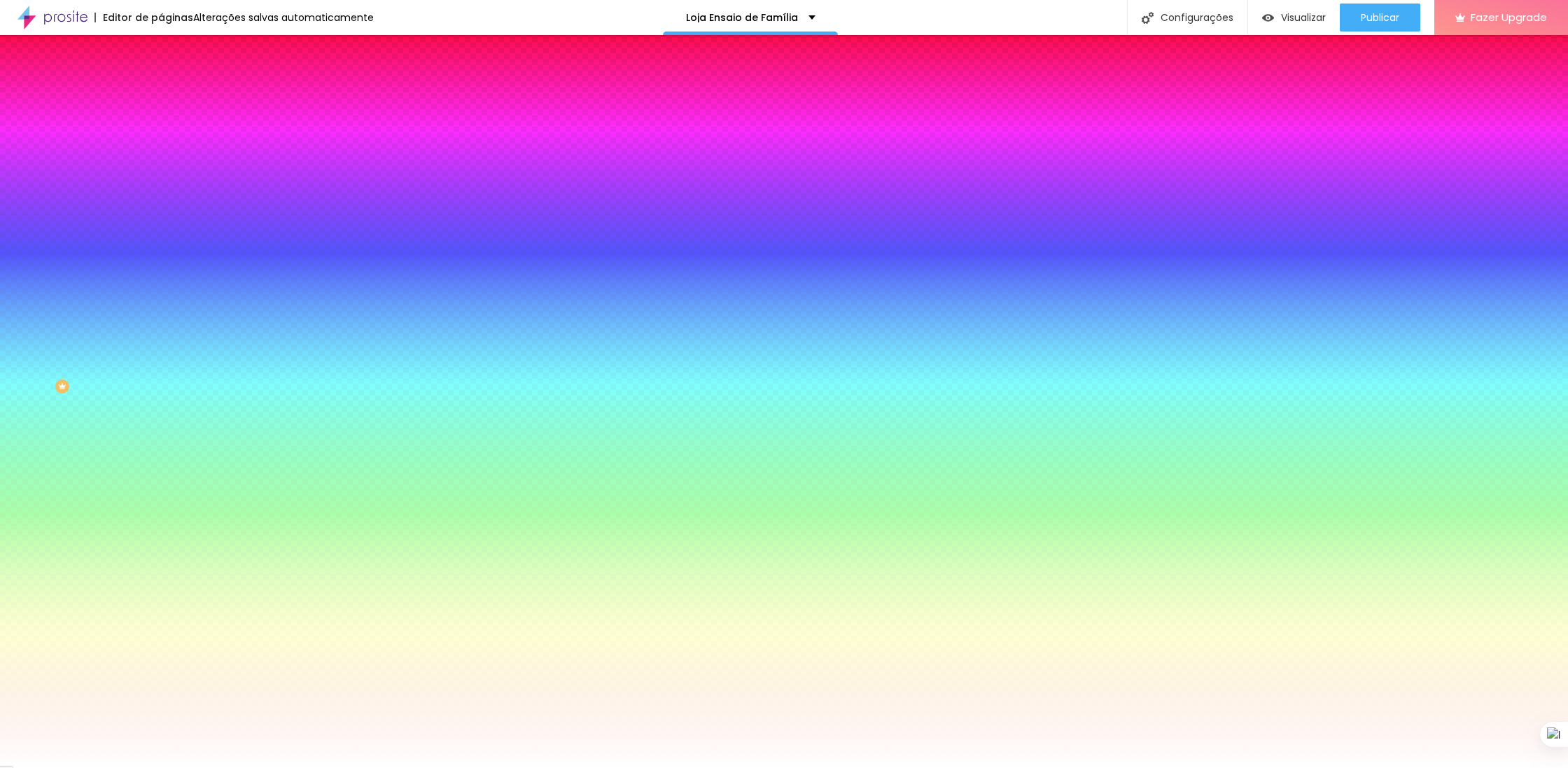
type input "190"
type input "205"
type input "215"
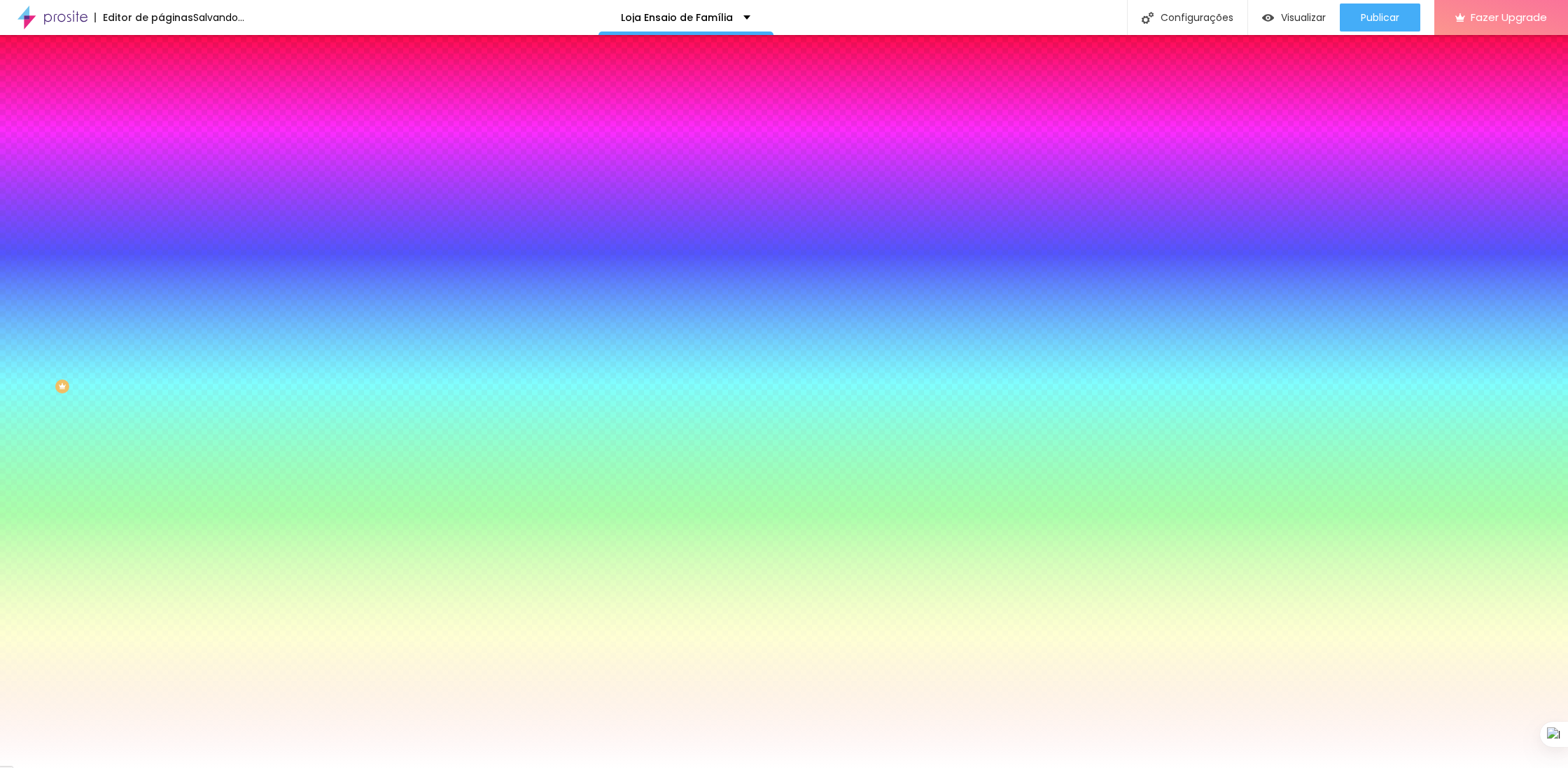
type input "215"
type input "210"
type input "50"
drag, startPoint x: 182, startPoint y: 542, endPoint x: -7, endPoint y: 539, distance: 189.0
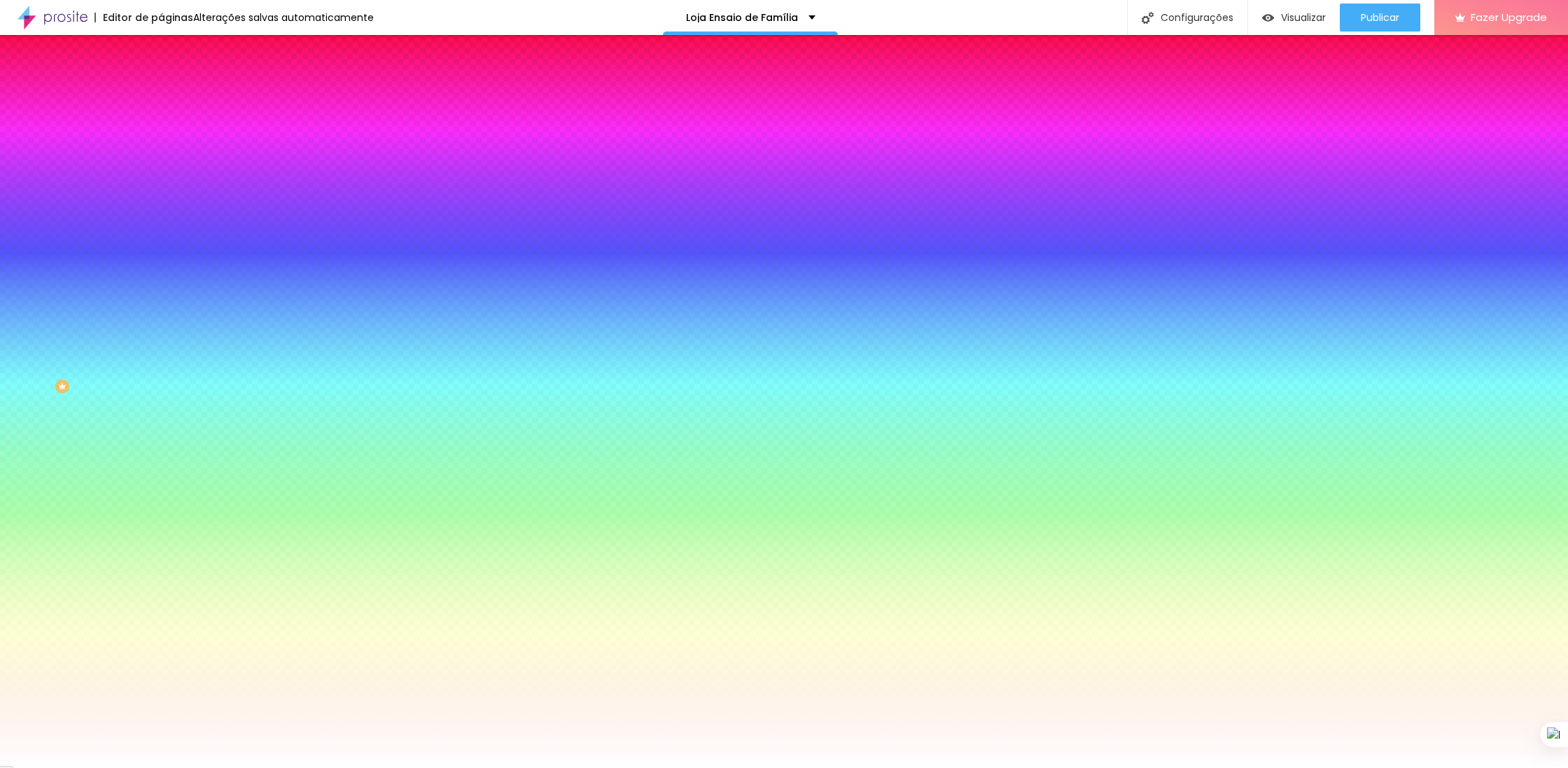
type input "50"
type input "230"
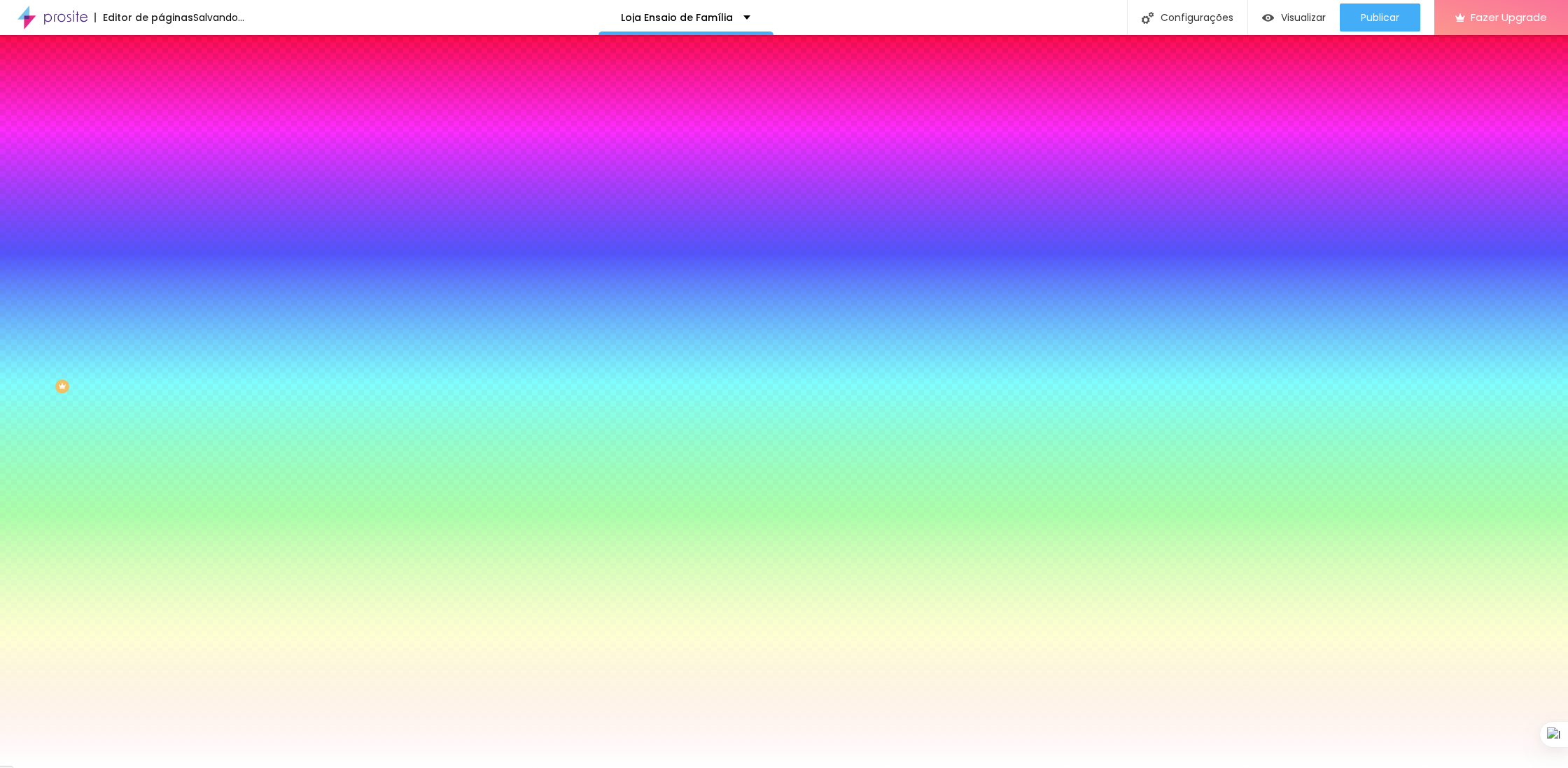
type input "385"
type input "390"
type input "395"
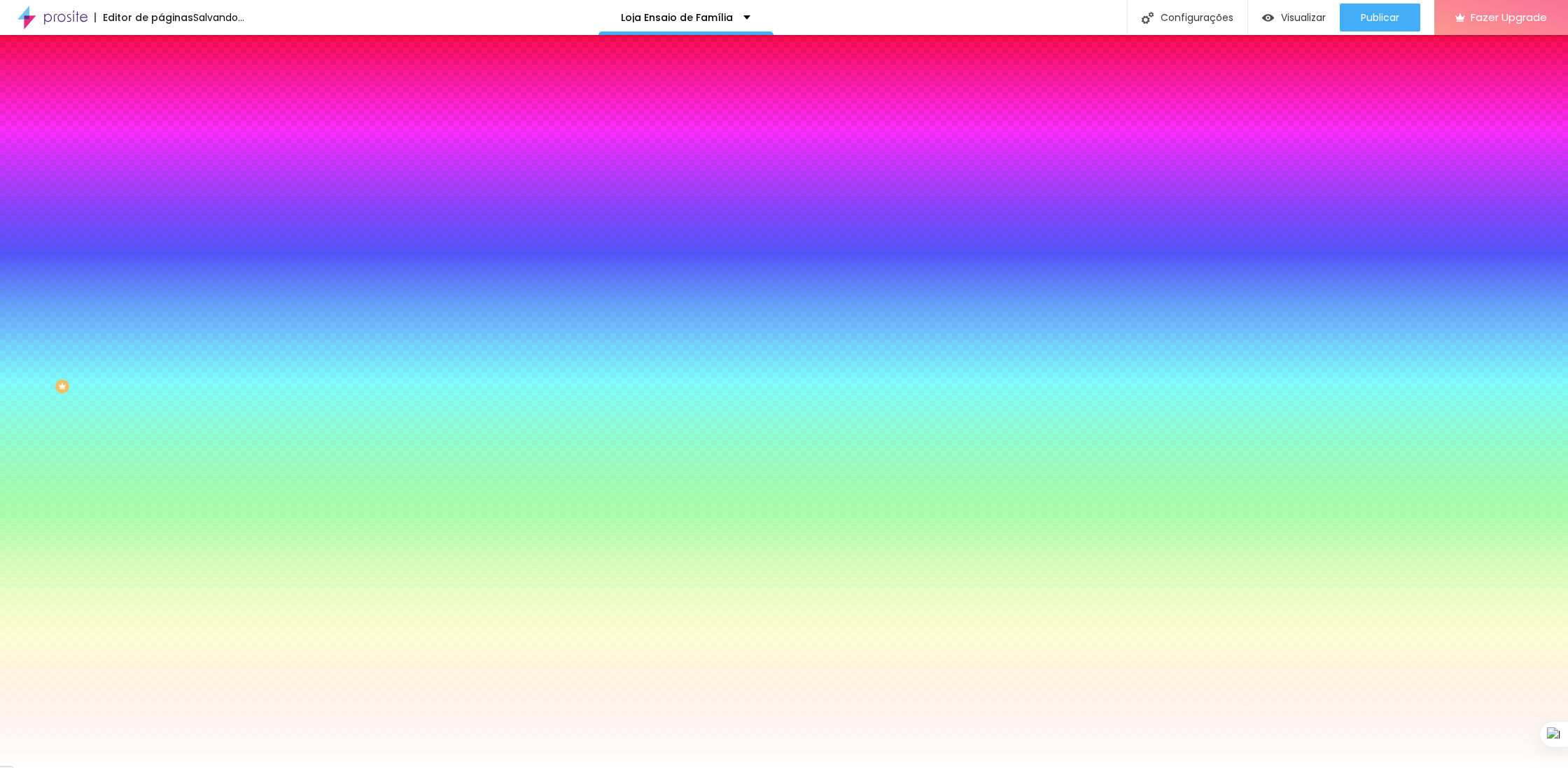
type input "395"
type input "400"
type input "475"
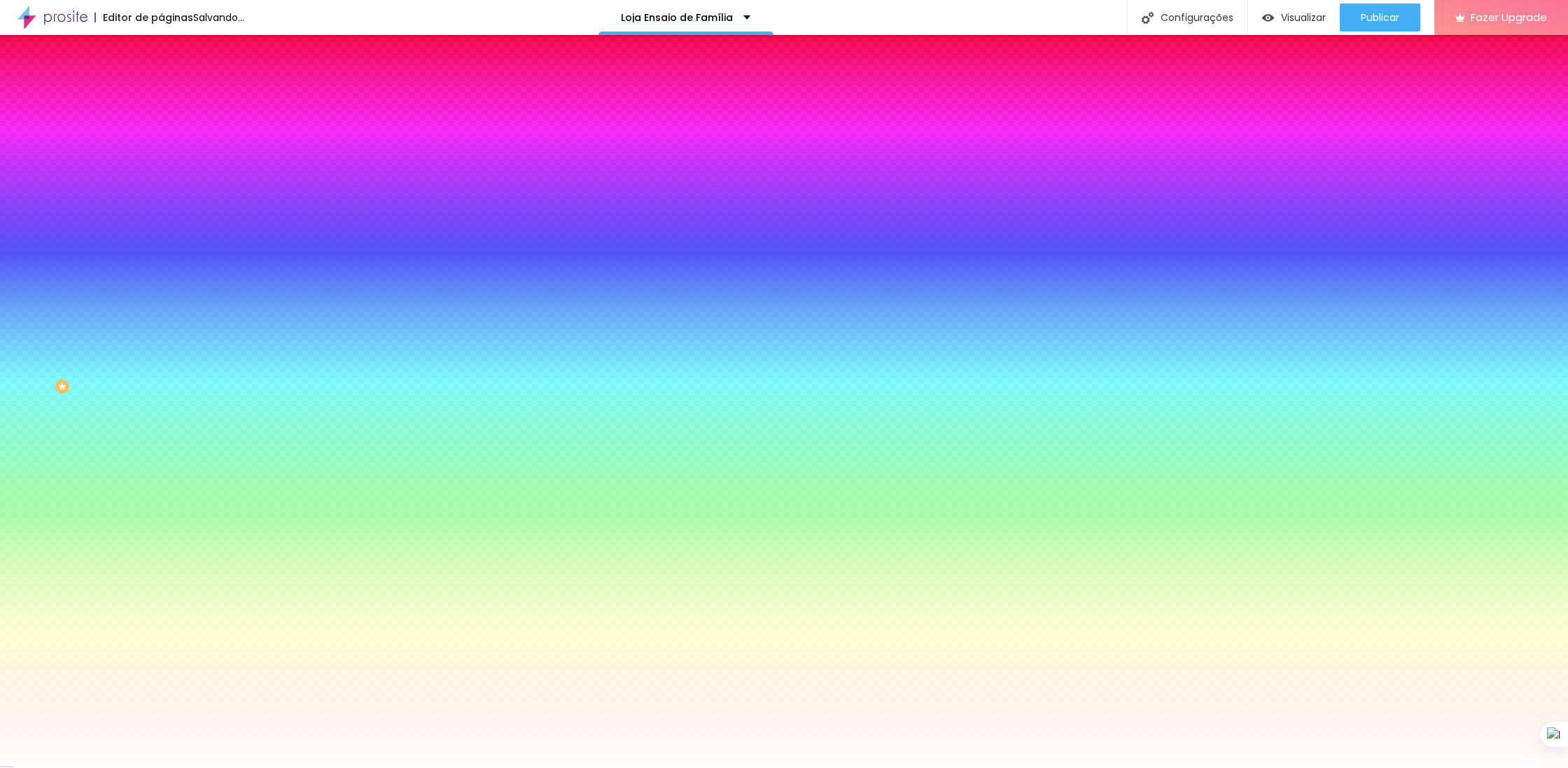
type input "500"
type input "460"
type input "100"
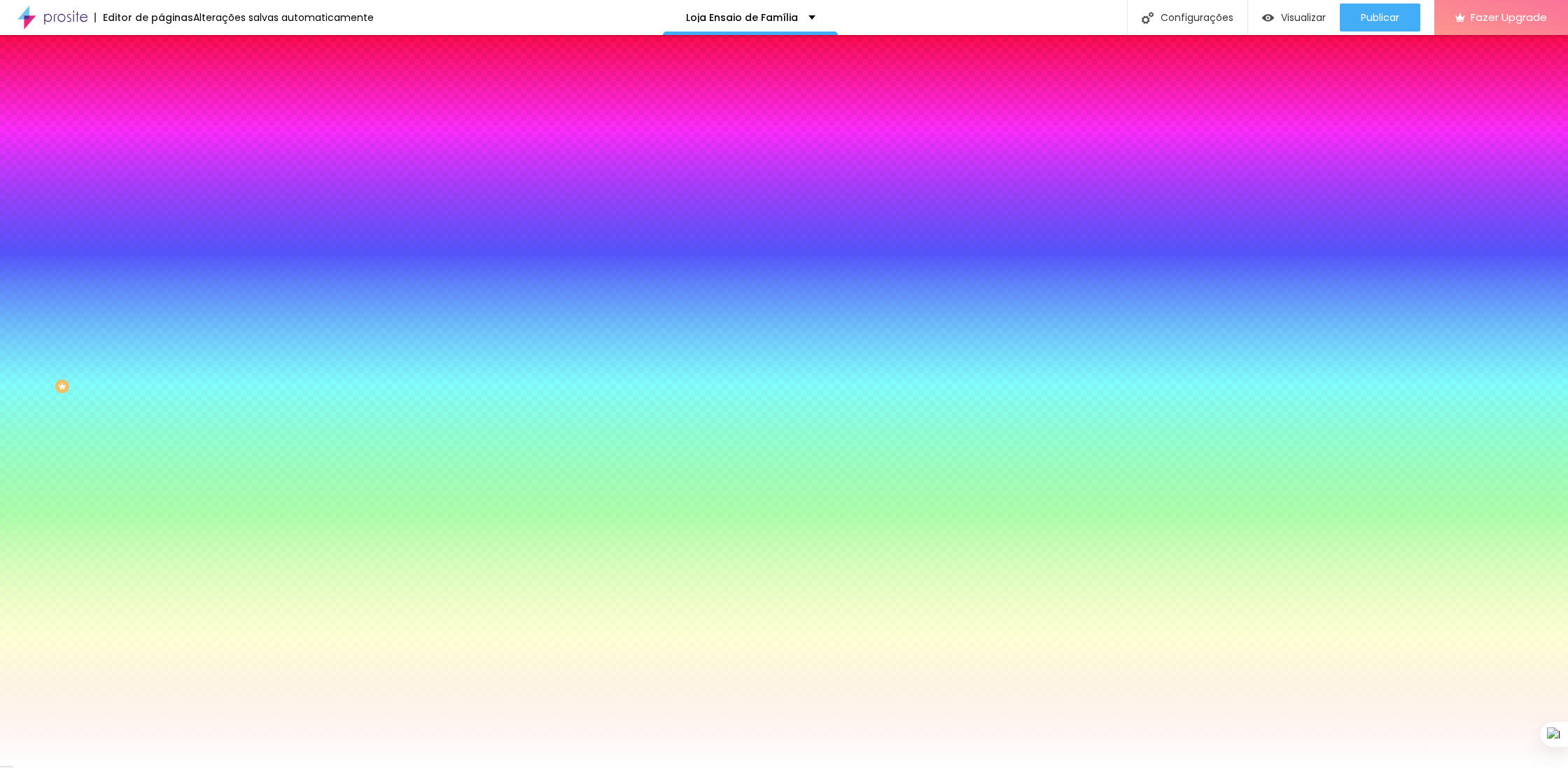
type input "100"
drag, startPoint x: 154, startPoint y: 583, endPoint x: 83, endPoint y: 575, distance: 71.4
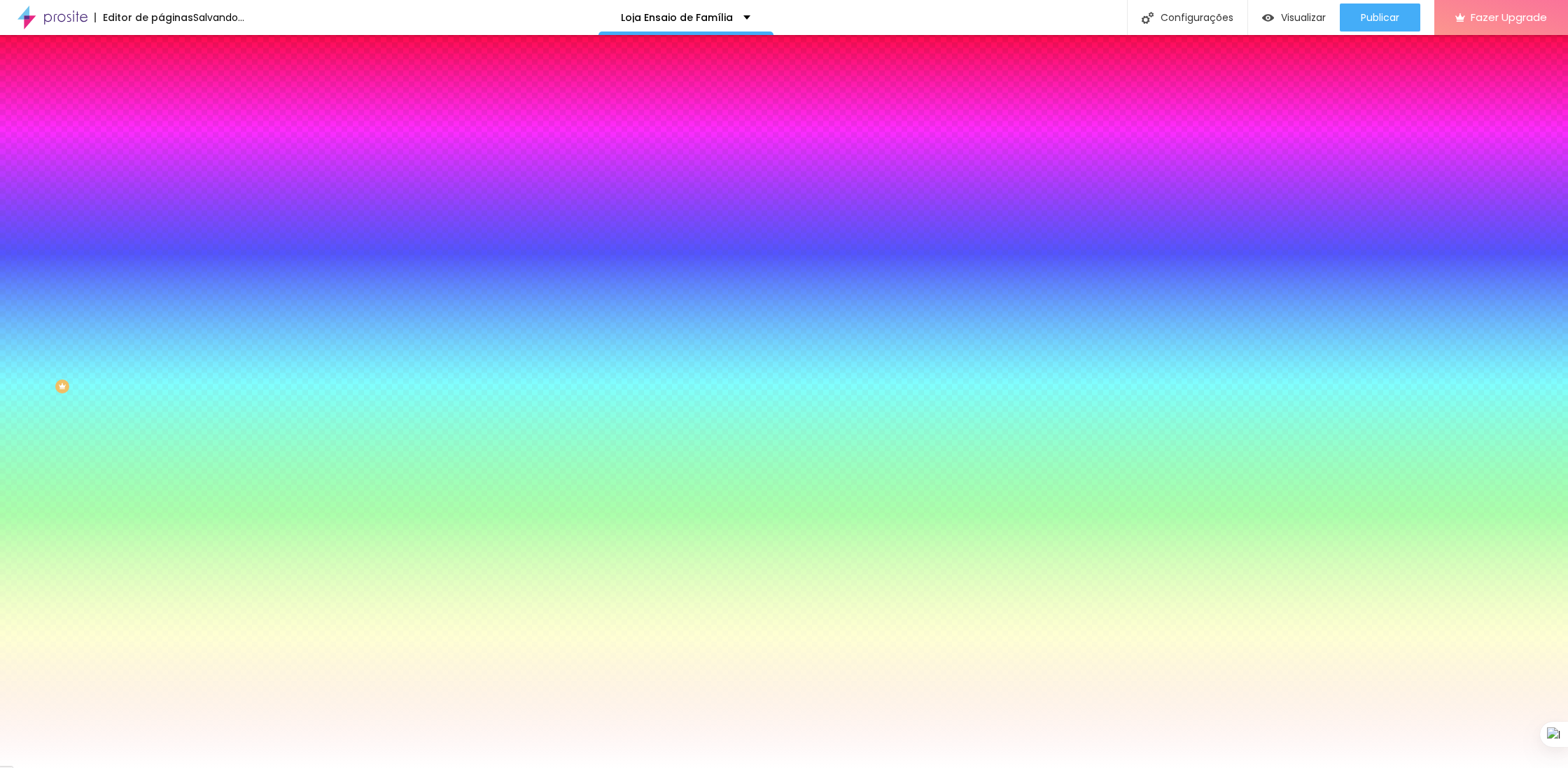
click at [128, 767] on div at bounding box center [784, 768] width 1568 height 0
type textarea "AVANÇADO"
click at [161, 95] on li "Avançado" at bounding box center [241, 101] width 161 height 14
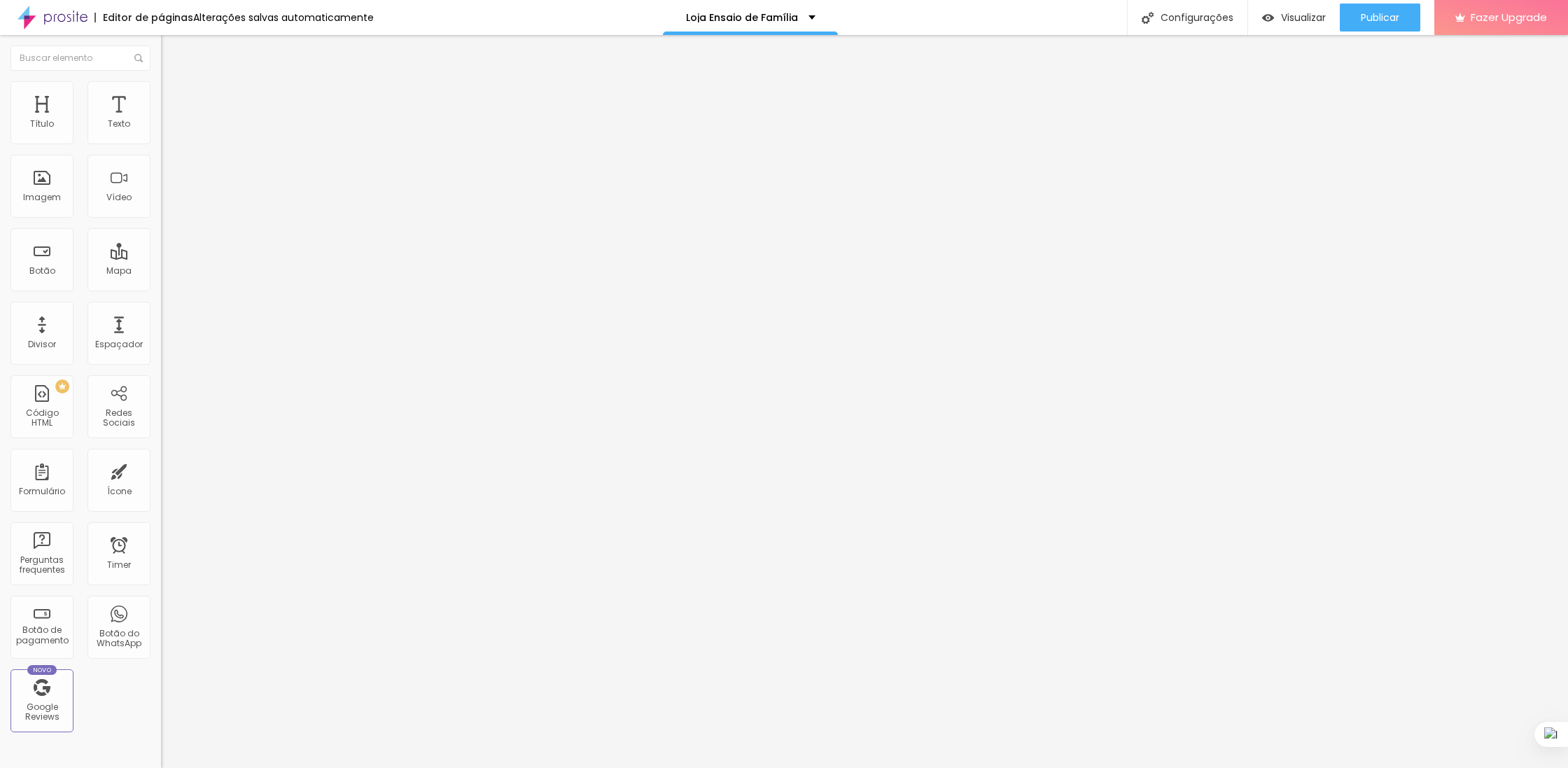
type input "10"
type input "0"
type input "5"
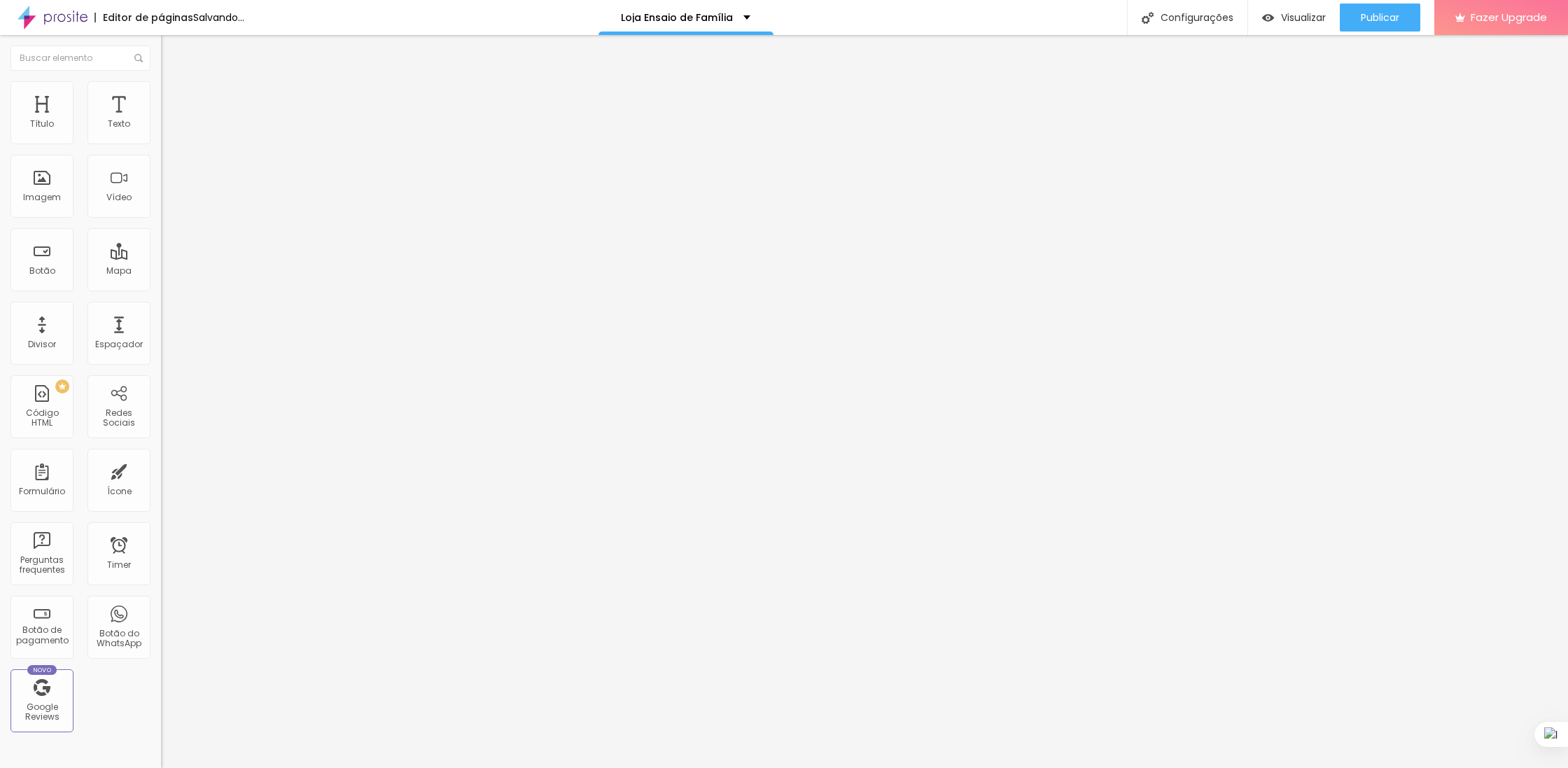
type input "5"
type input "10"
type input "15"
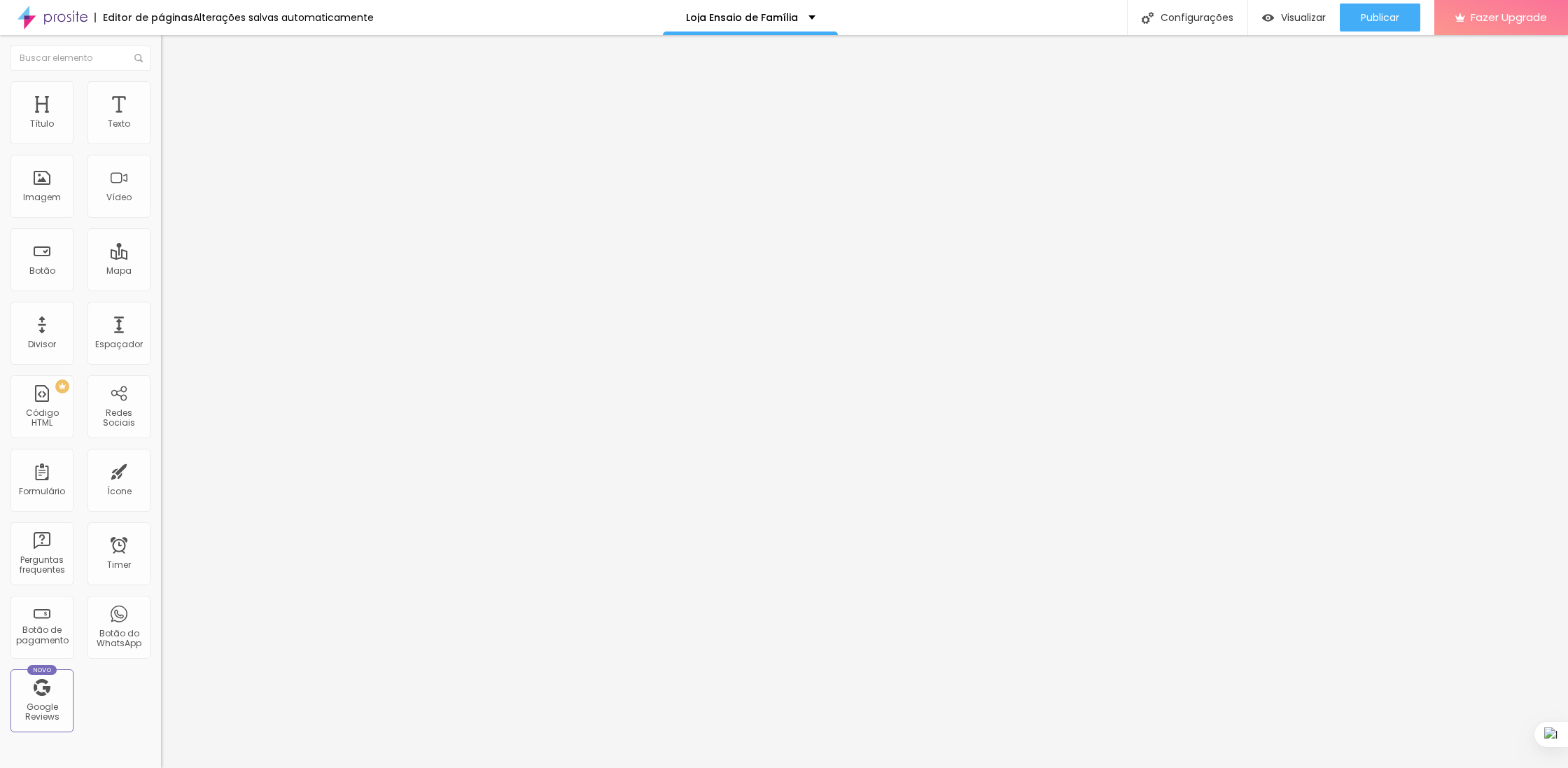
type input "20"
type input "25"
type input "30"
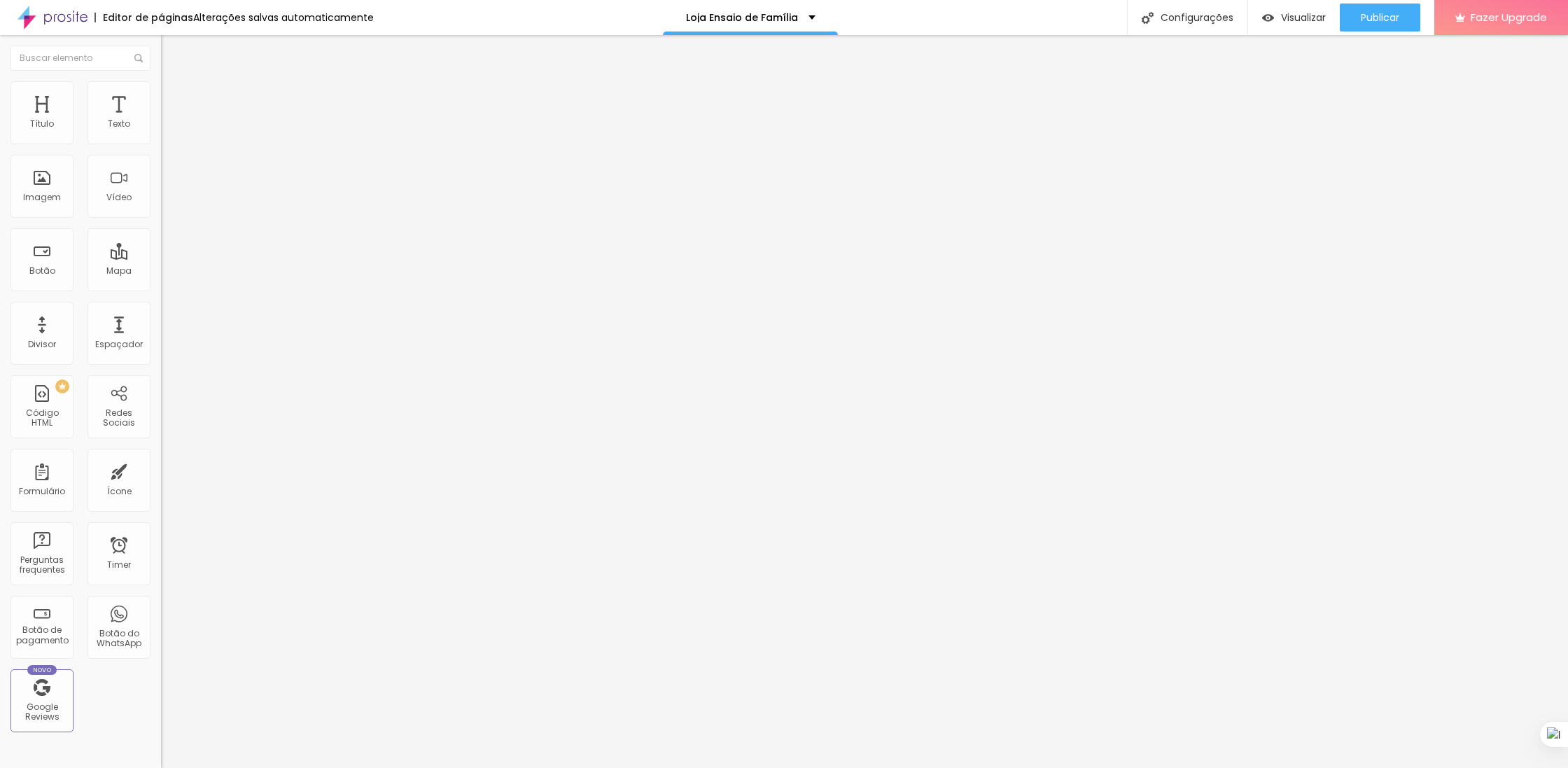
type input "30"
drag, startPoint x: 84, startPoint y: 135, endPoint x: 173, endPoint y: 146, distance: 89.7
click at [173, 271] on input "range" at bounding box center [205, 277] width 90 height 11
type input "25"
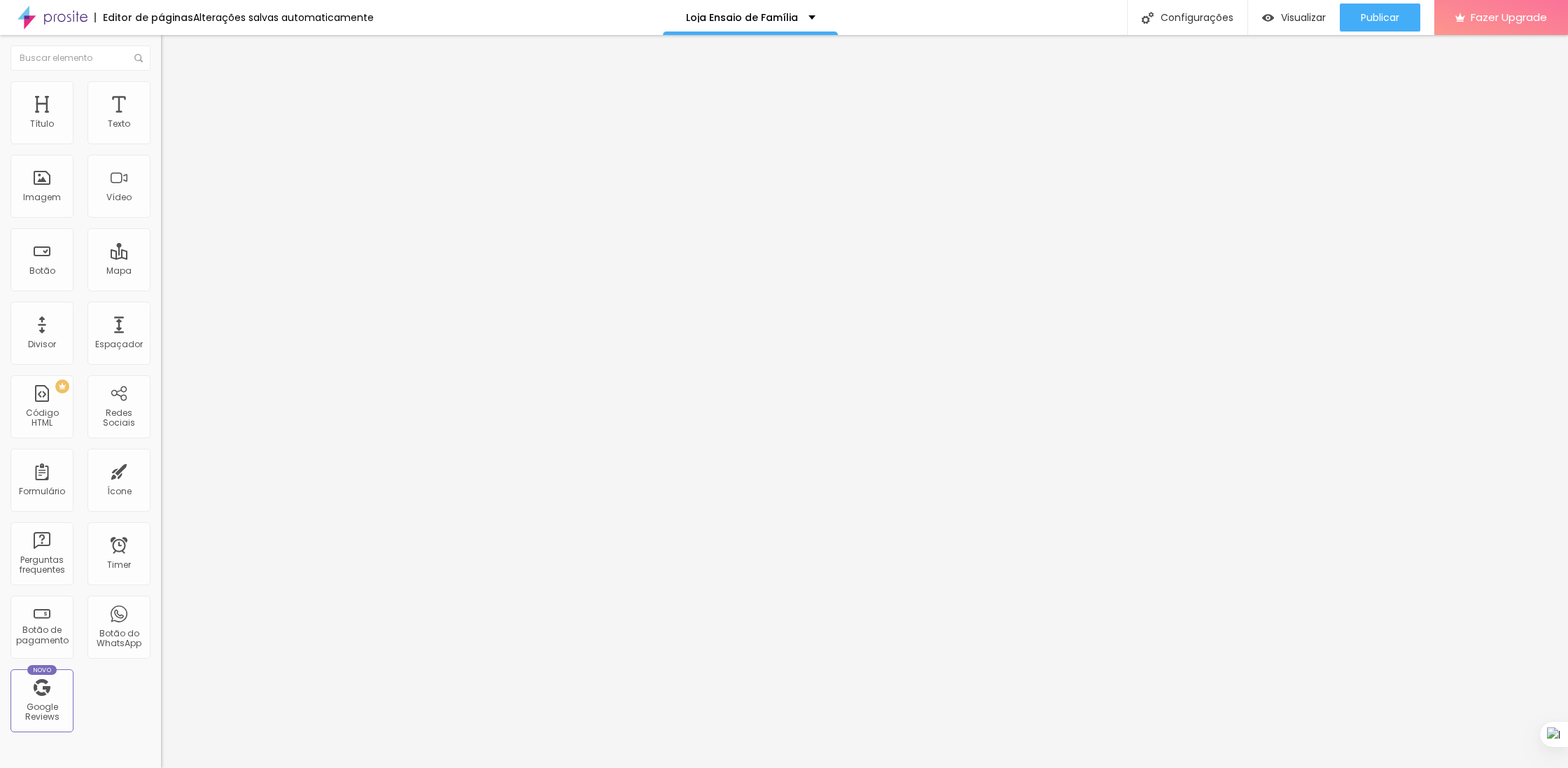
type input "0"
type input "5"
type input "10"
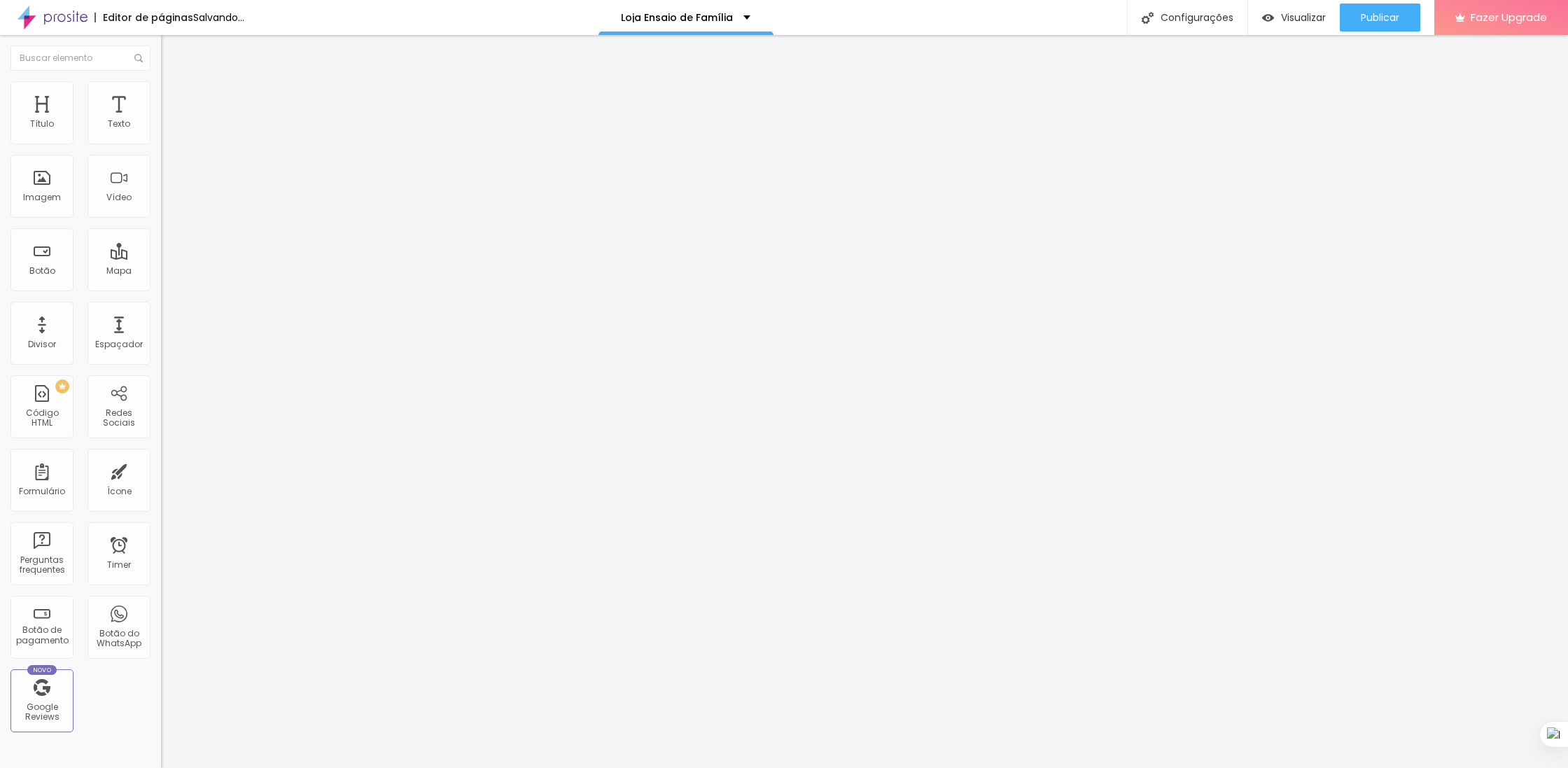
type input "10"
type input "15"
type input "20"
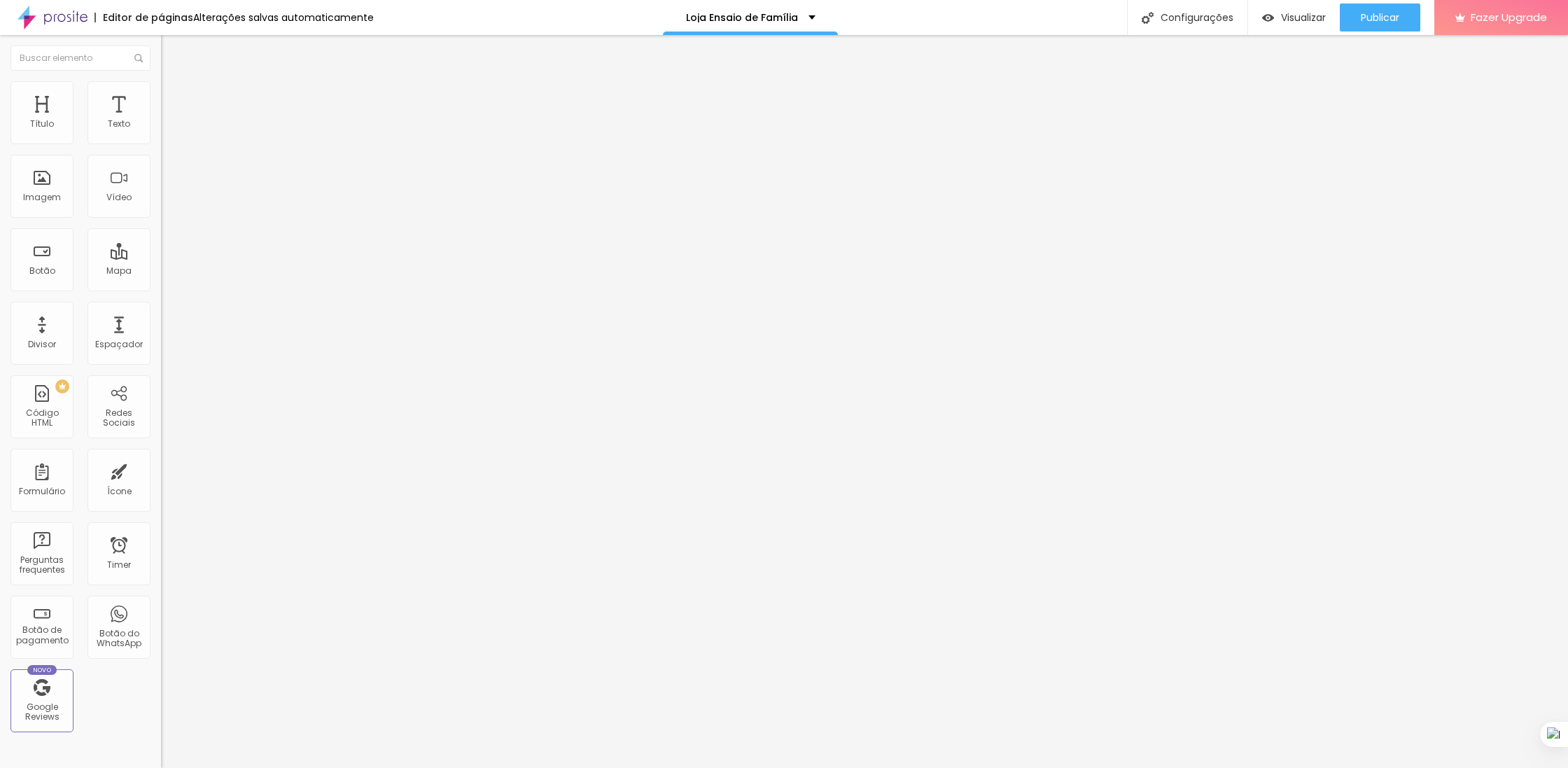
drag, startPoint x: 108, startPoint y: 138, endPoint x: 85, endPoint y: 154, distance: 28.0
type input "20"
click at [161, 271] on input "range" at bounding box center [205, 277] width 90 height 11
type input "107"
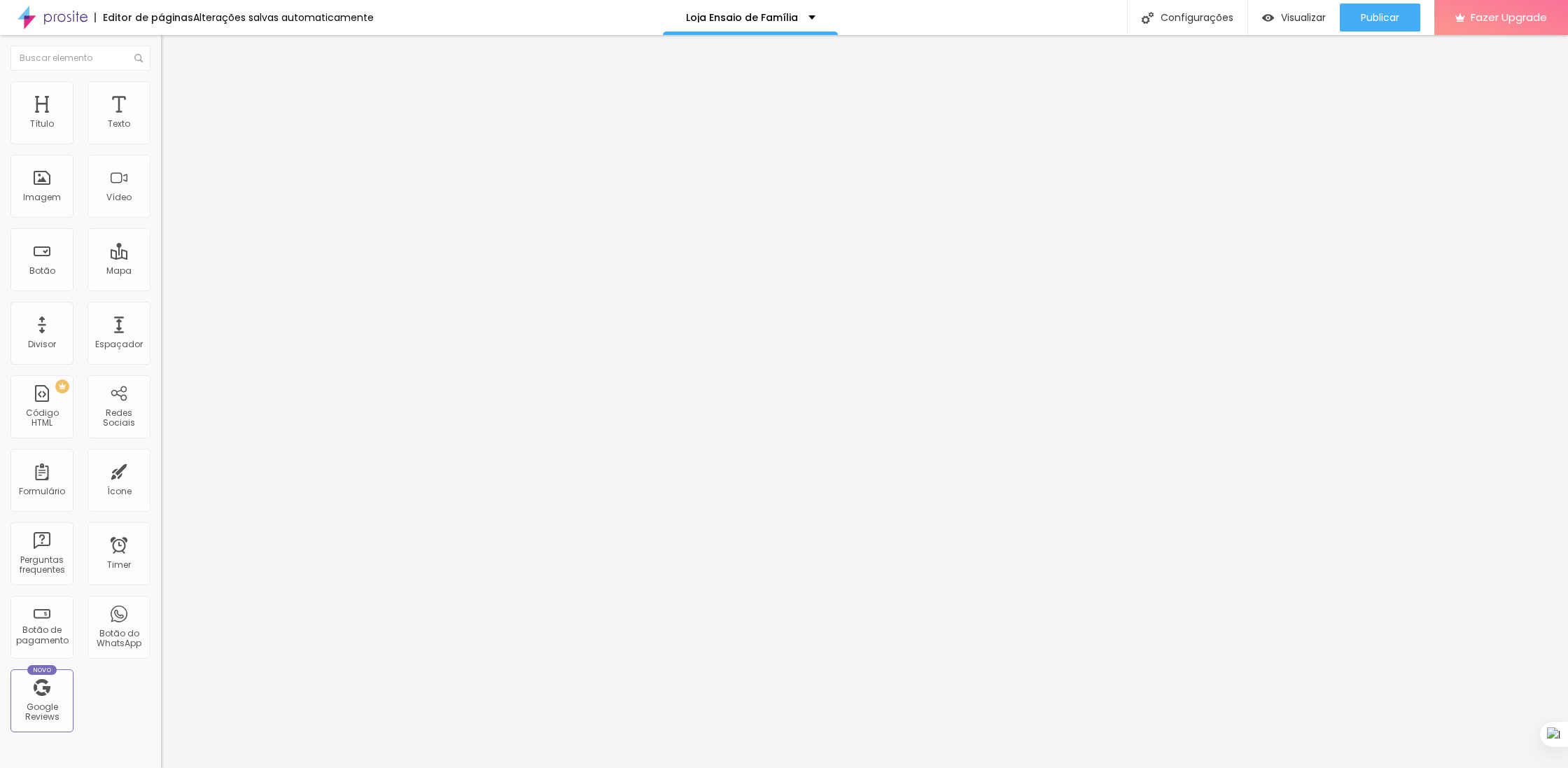
type input "438"
type input "446"
type input "259"
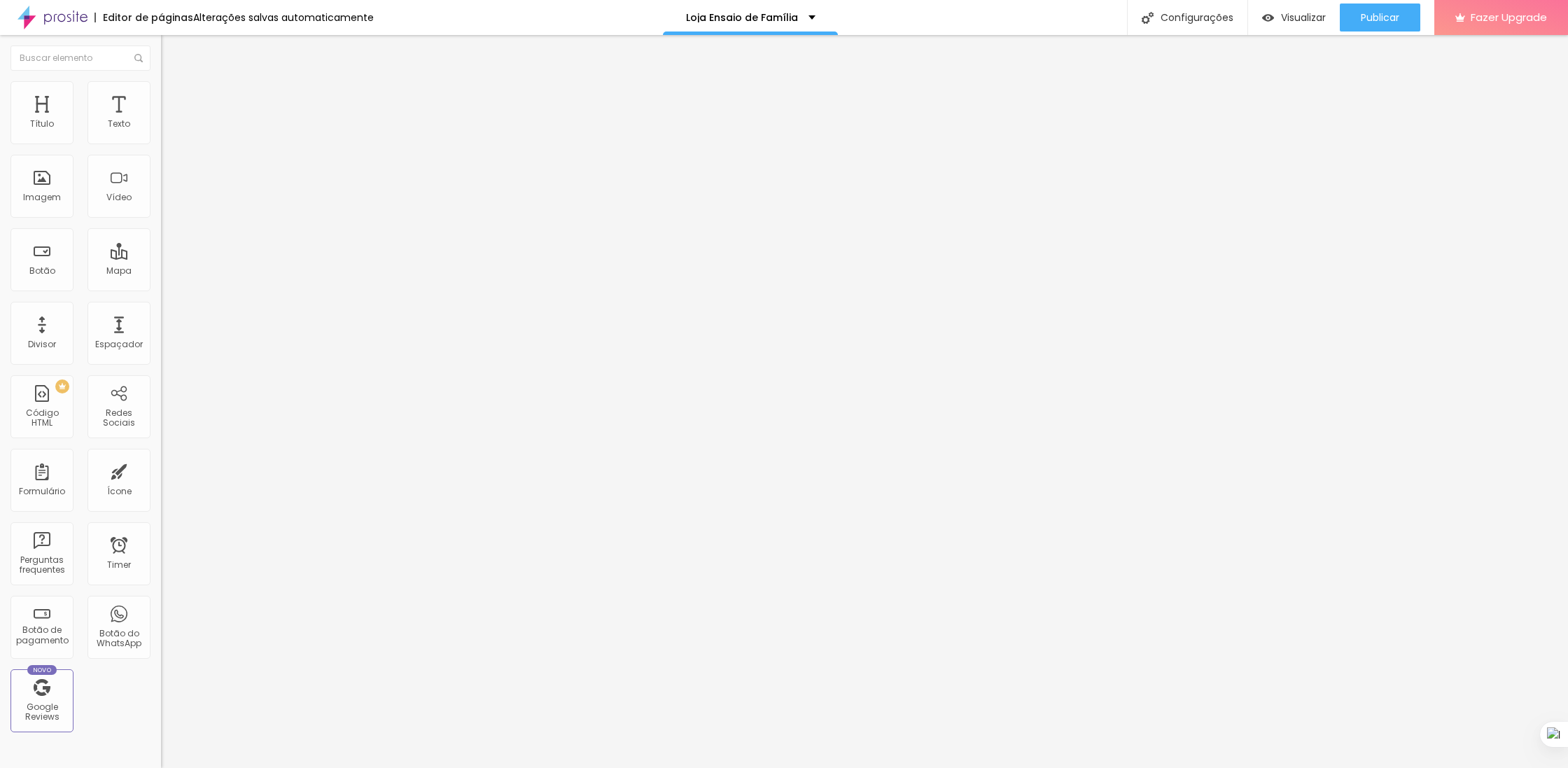
type input "259"
type input "136"
type input "132"
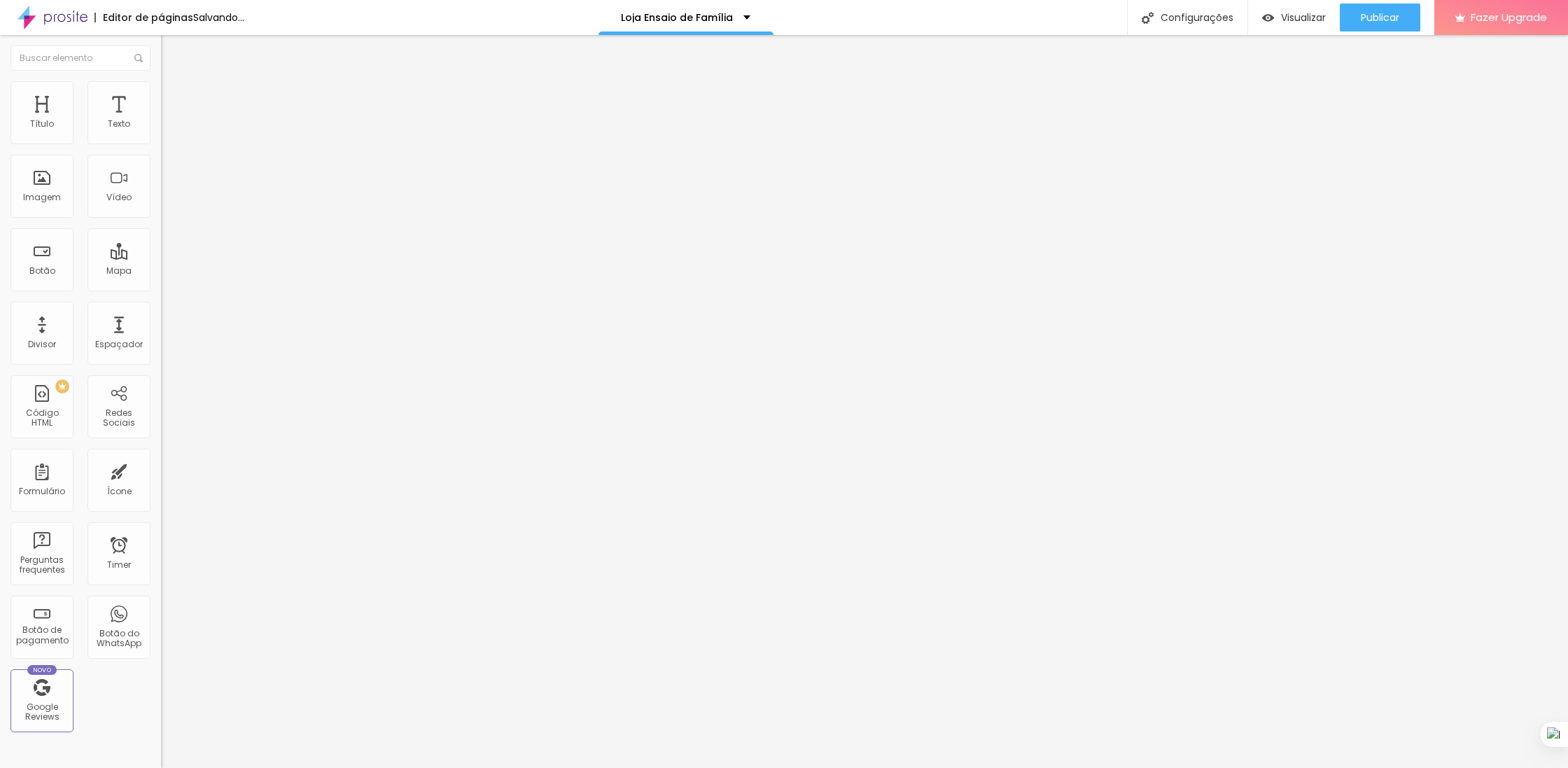
type input "130"
type input "128"
type input "143"
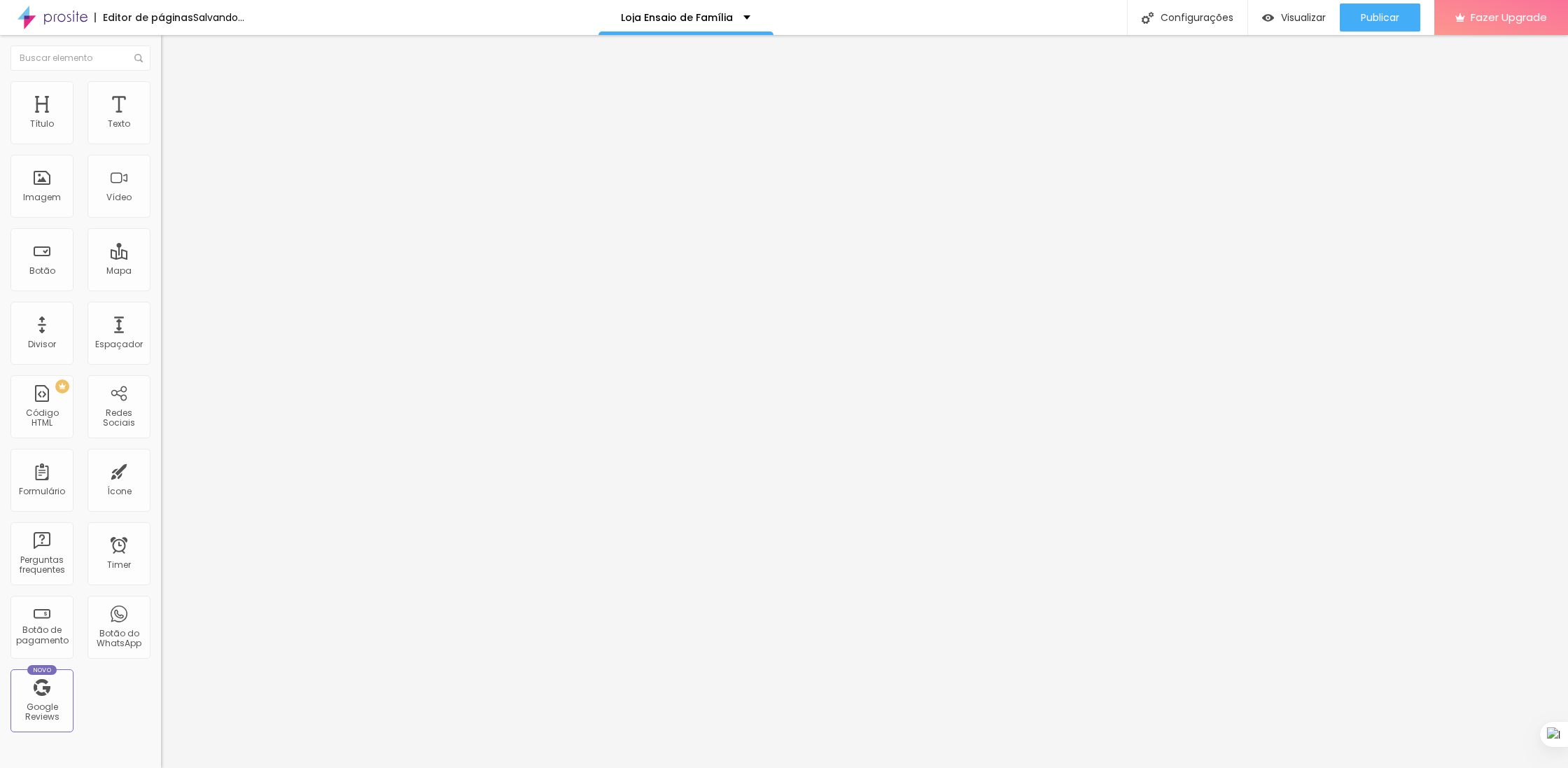
type input "143"
type input "222"
type input "433"
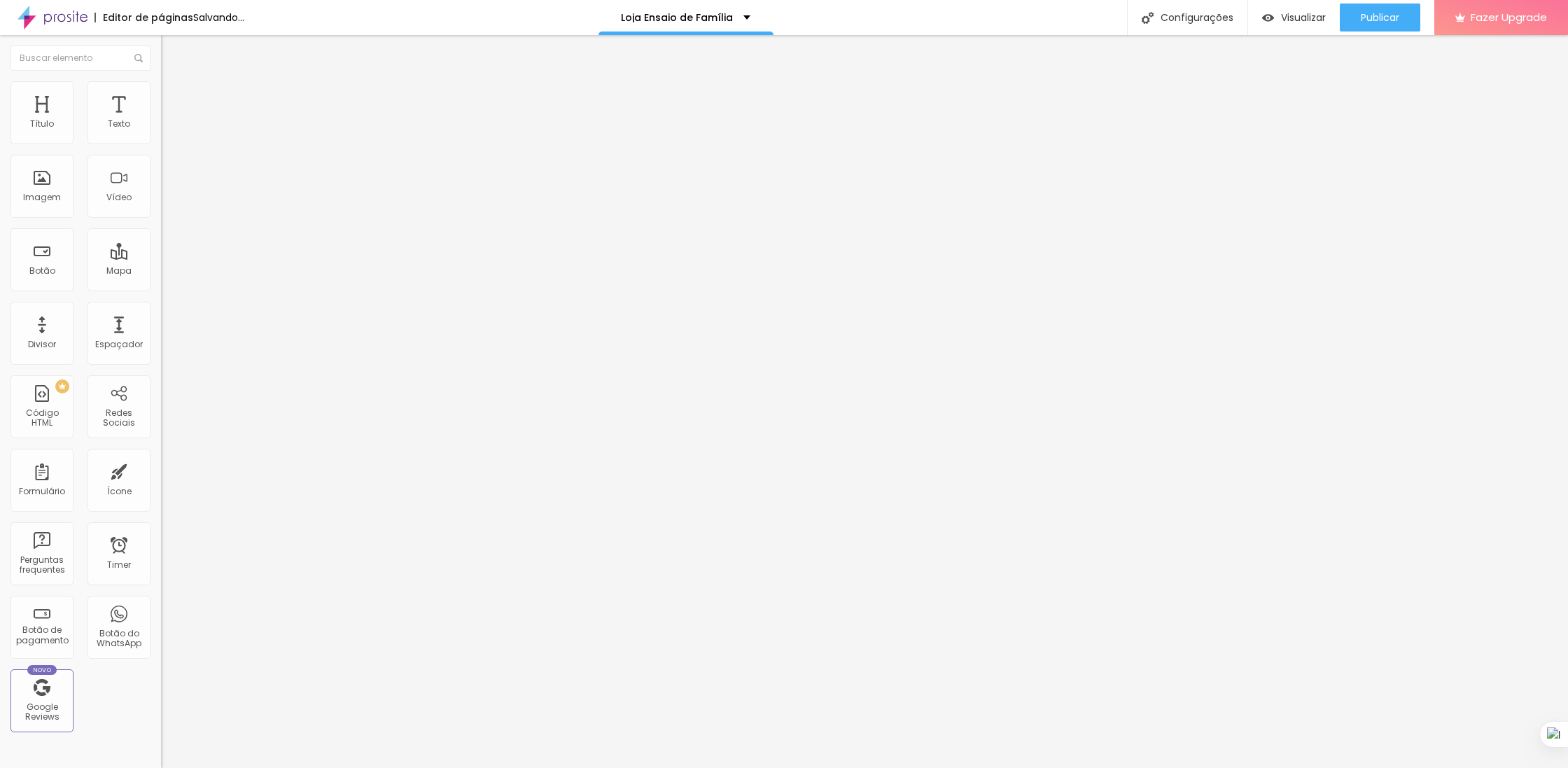
type input "500"
type input "0"
drag, startPoint x: 45, startPoint y: 166, endPoint x: -7, endPoint y: 166, distance: 52.0
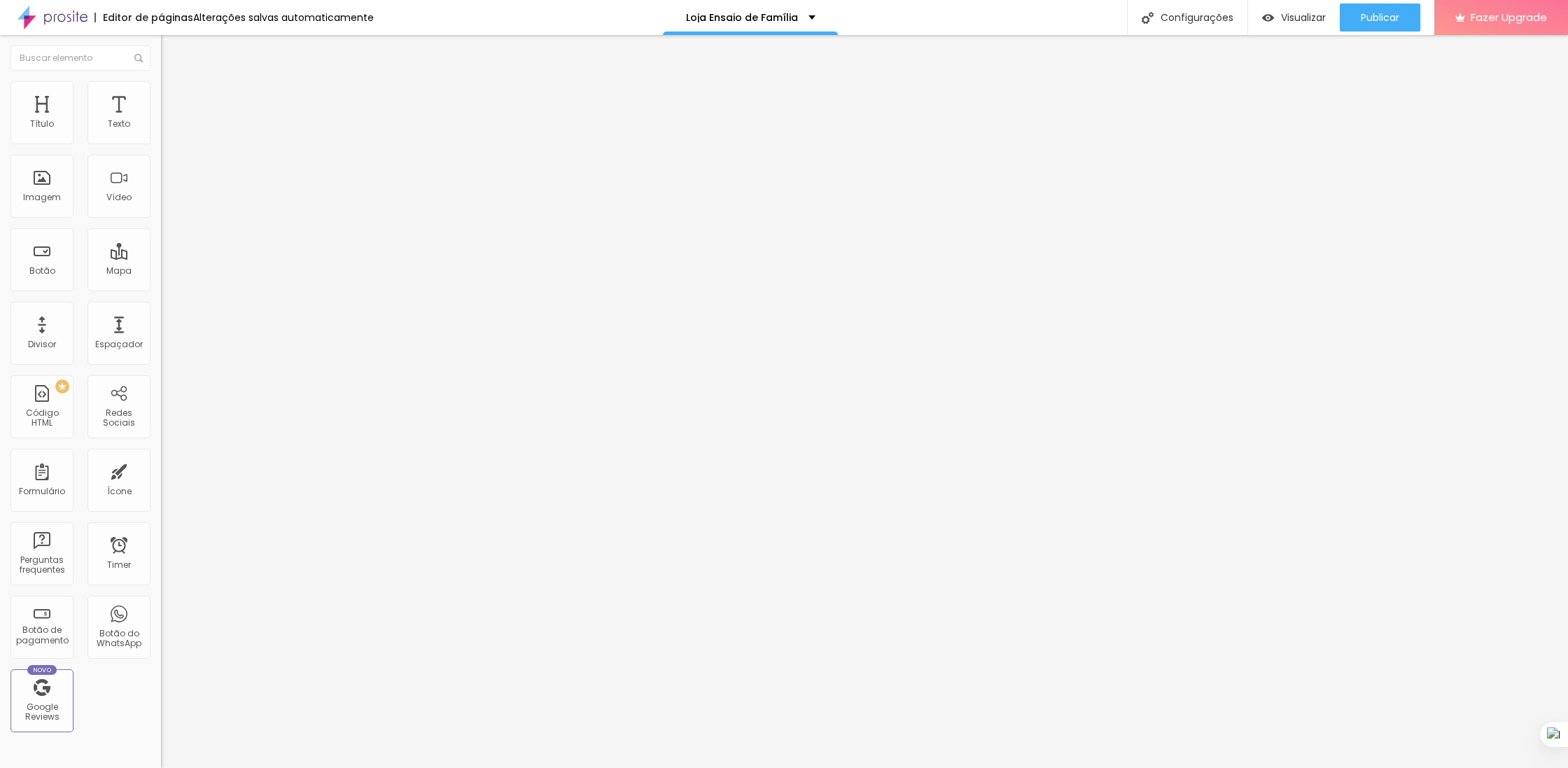
click at [161, 469] on input "range" at bounding box center [205, 475] width 90 height 11
type input "65"
type input "102"
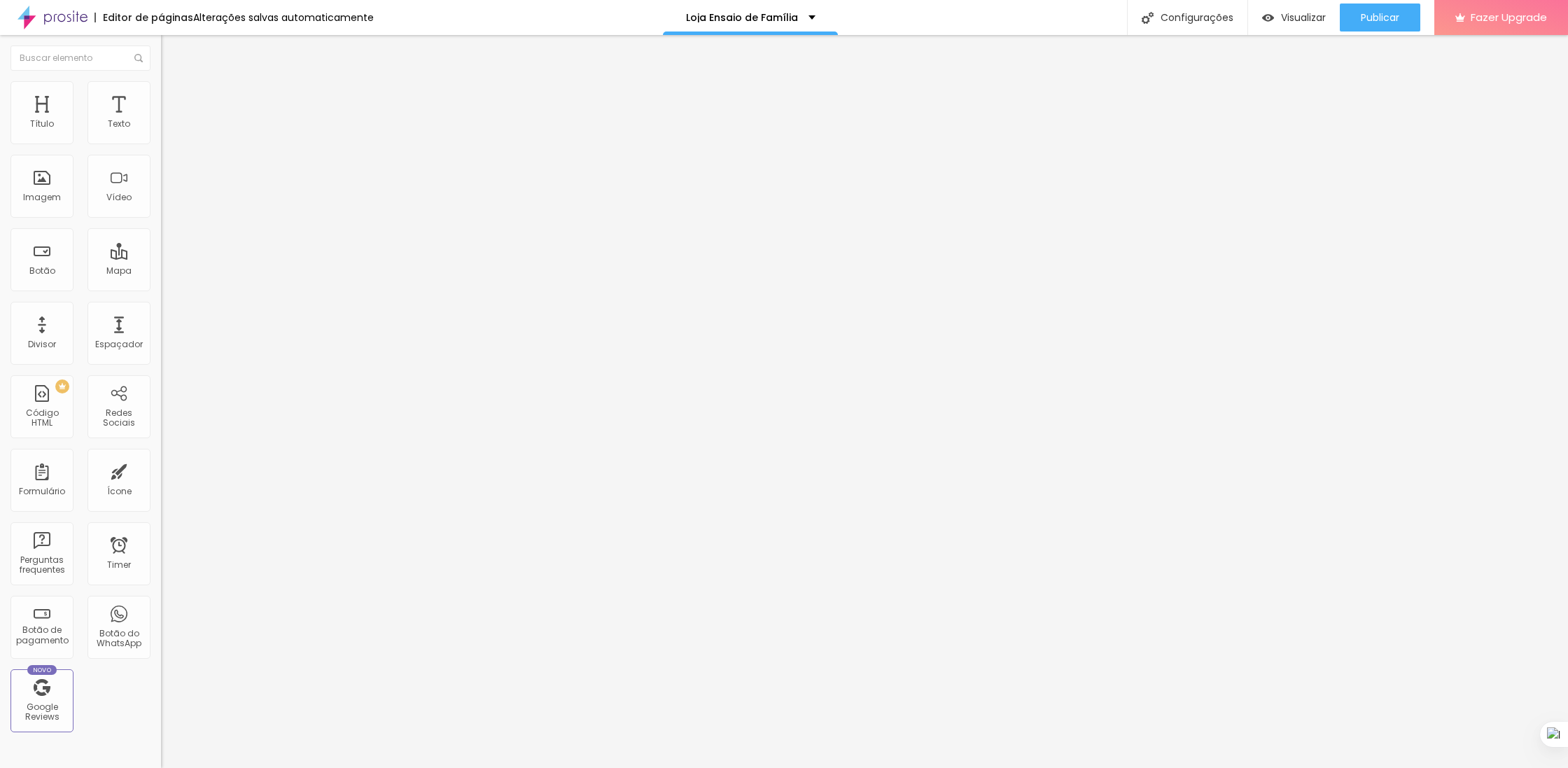
type input "133"
type input "158"
type input "183"
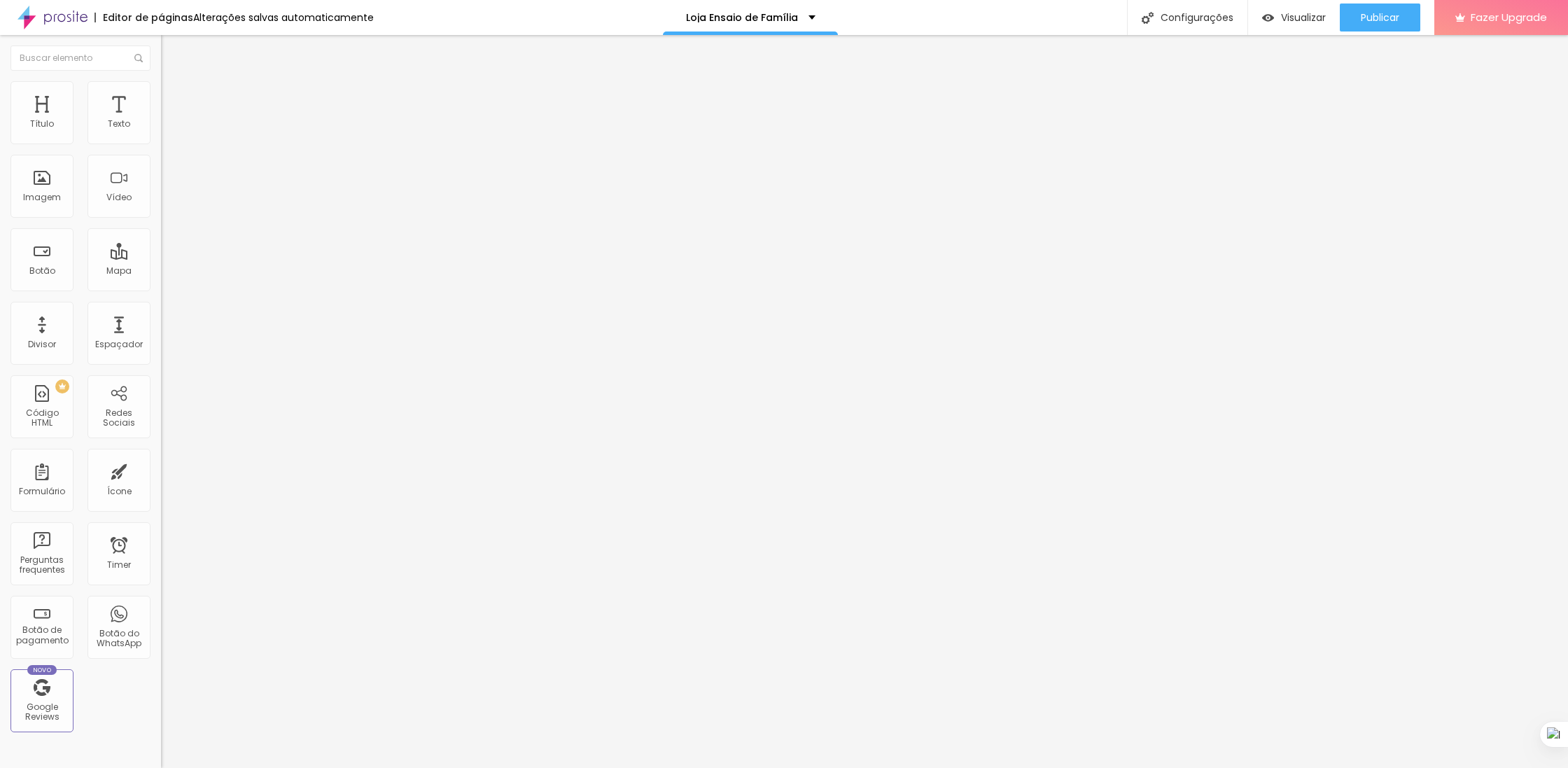
type input "183"
type input "212"
type input "261"
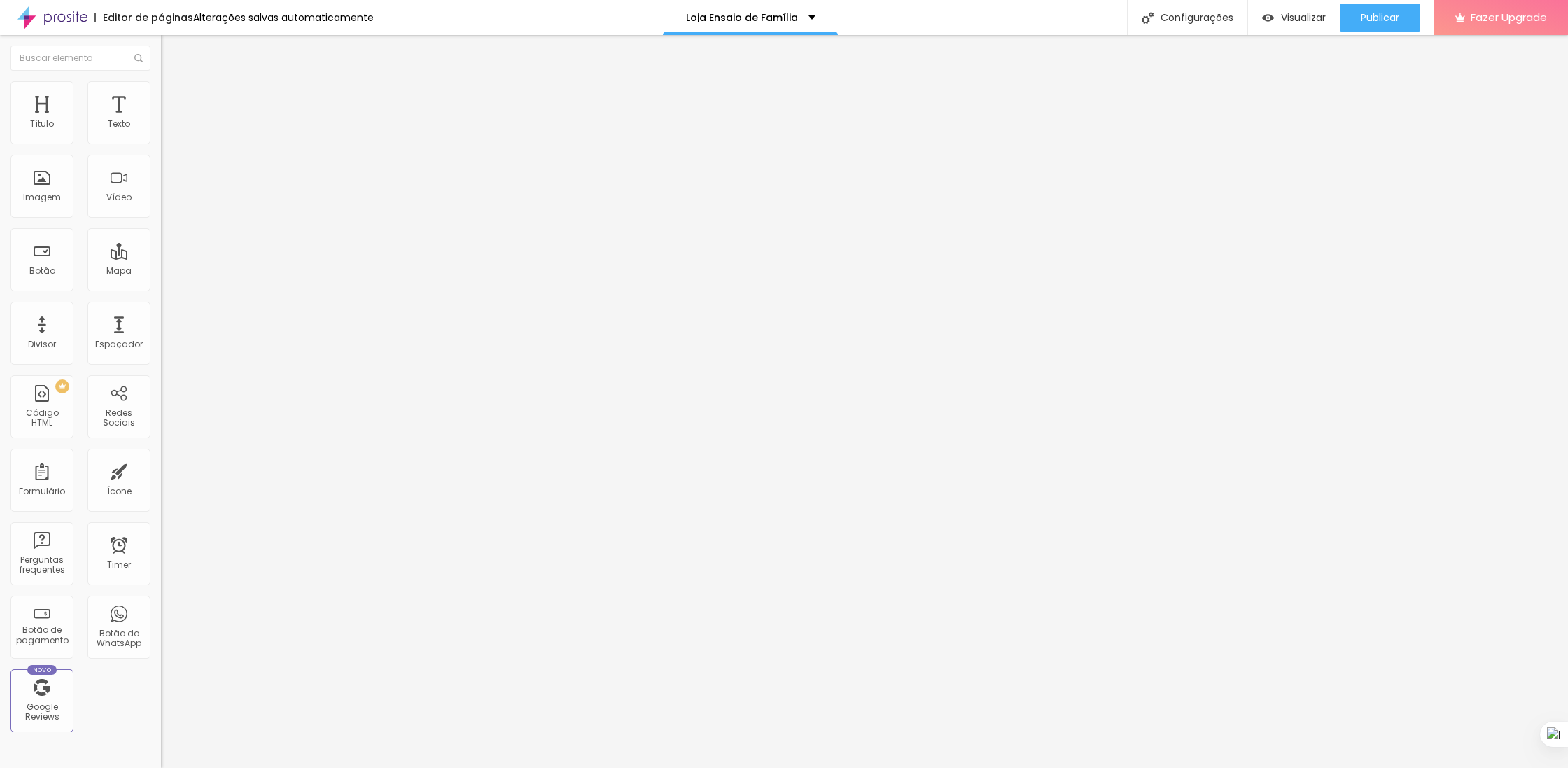
type input "369"
type input "500"
drag, startPoint x: 38, startPoint y: 161, endPoint x: 163, endPoint y: 179, distance: 126.3
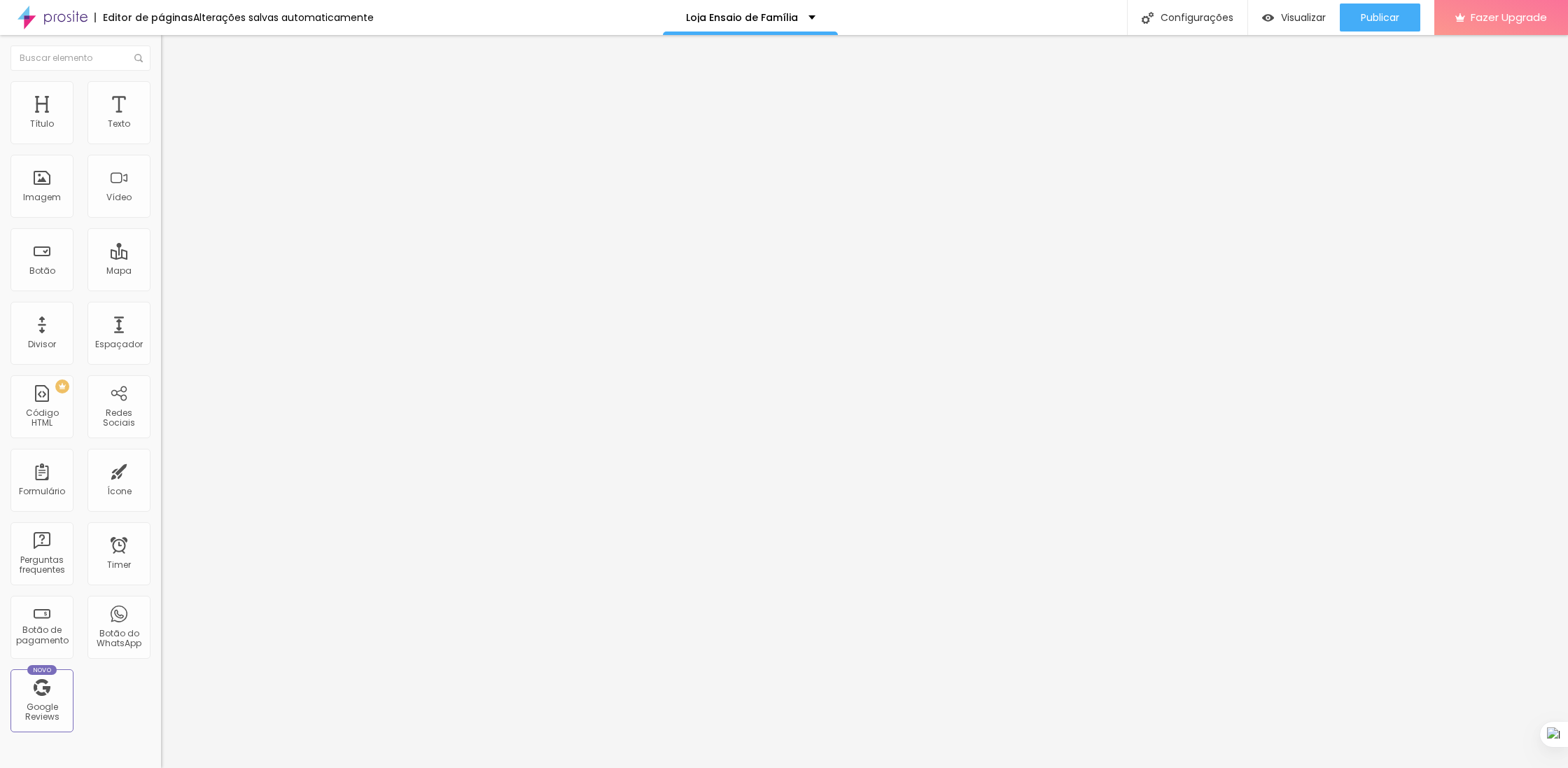
type input "500"
click at [163, 469] on input "range" at bounding box center [205, 475] width 90 height 11
type input "15"
type input "0"
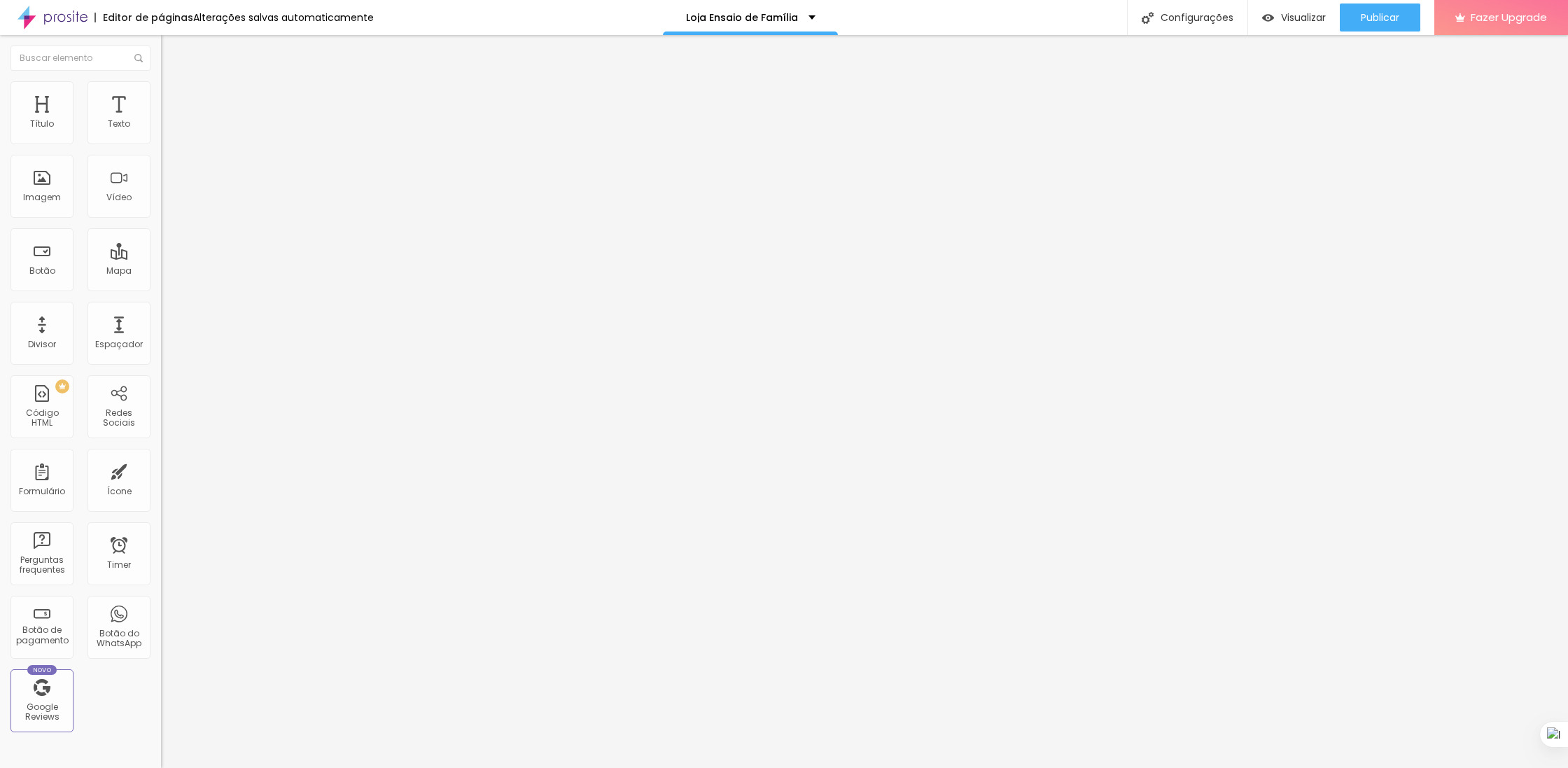
type input "0"
type input "20"
type input "25"
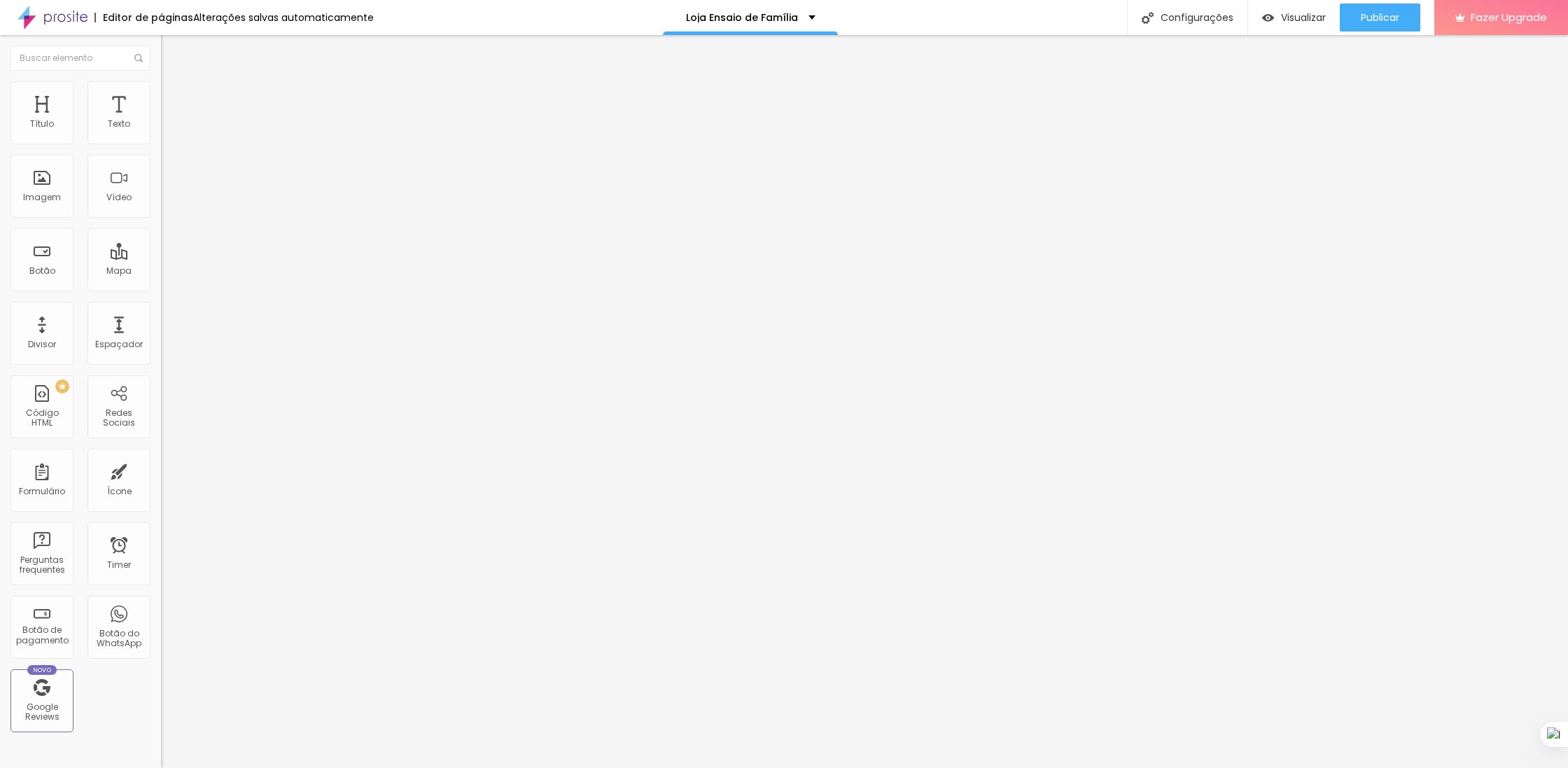
type input "20"
type input "15"
type input "10"
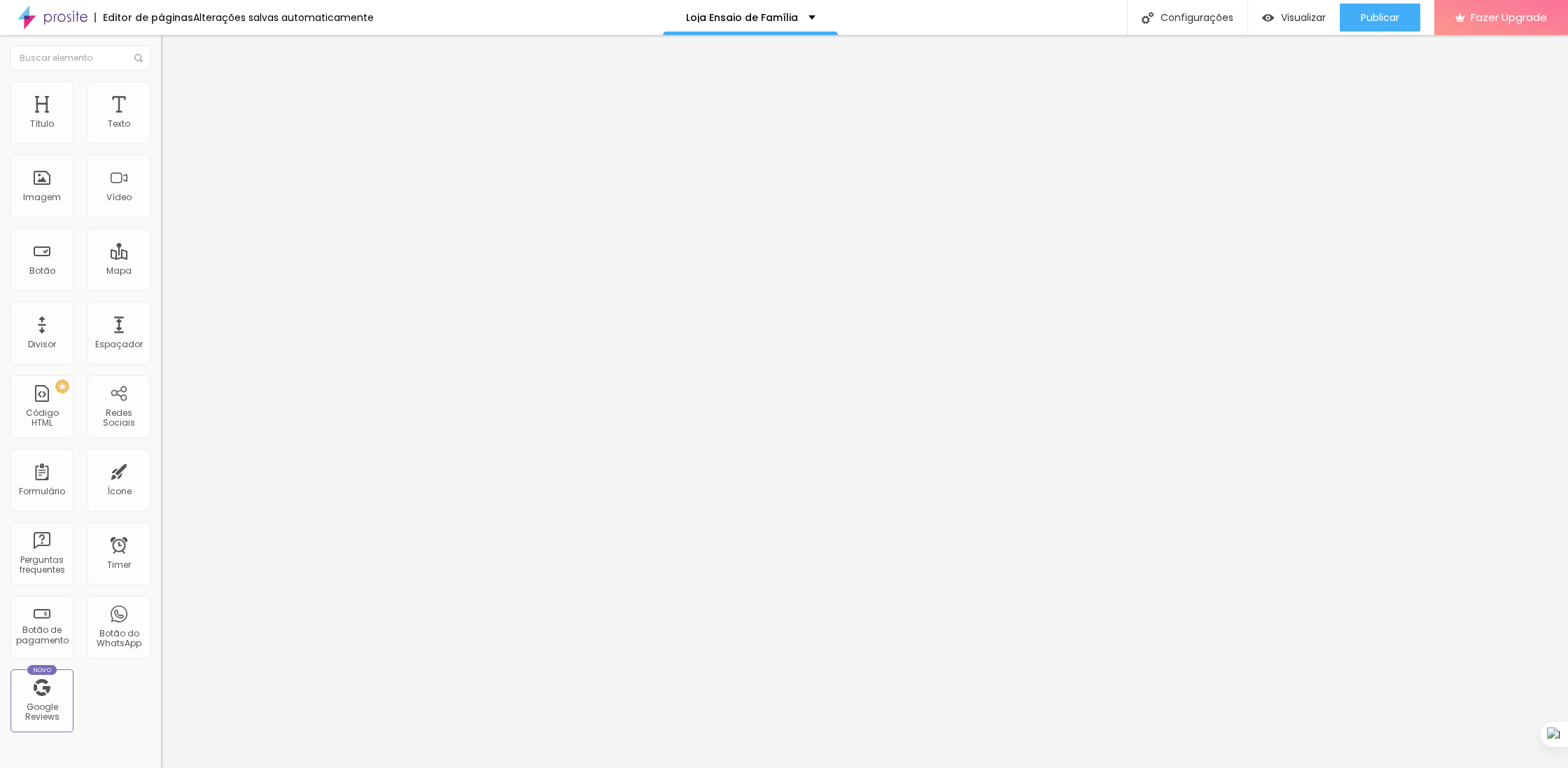
type input "10"
type input "15"
type input "20"
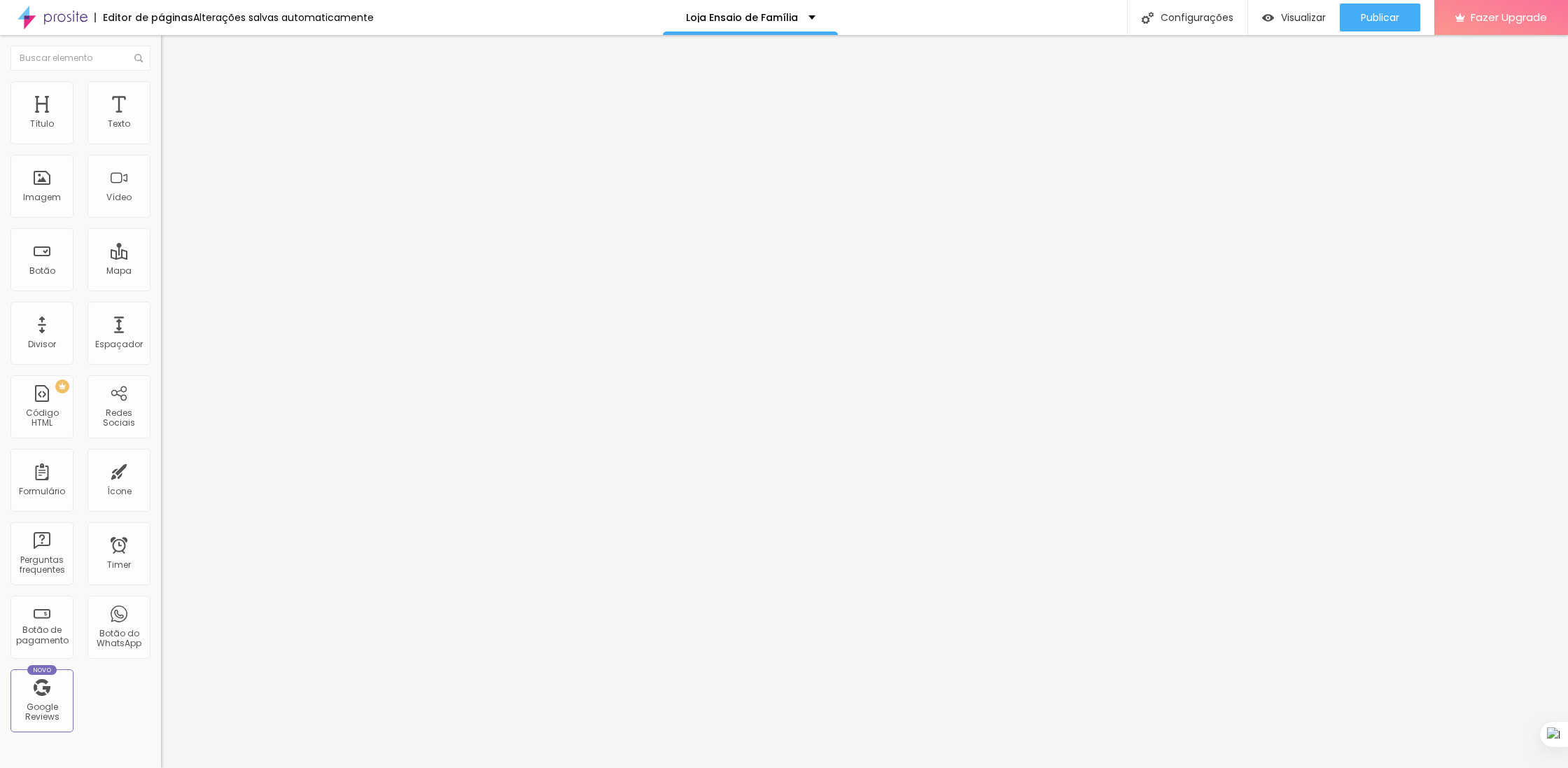
type input "25"
type input "30"
type input "25"
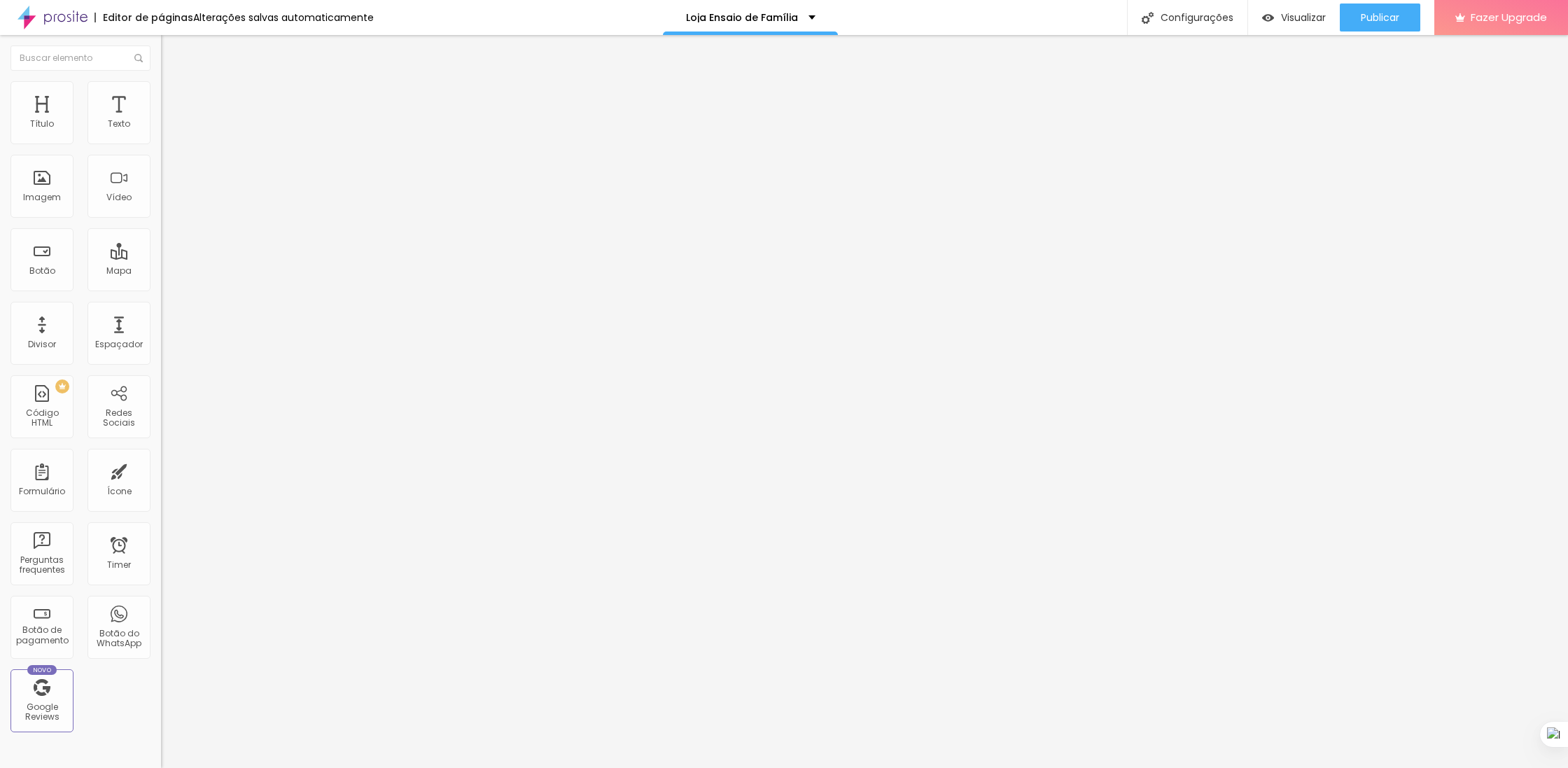
type input "25"
type input "20"
type input "15"
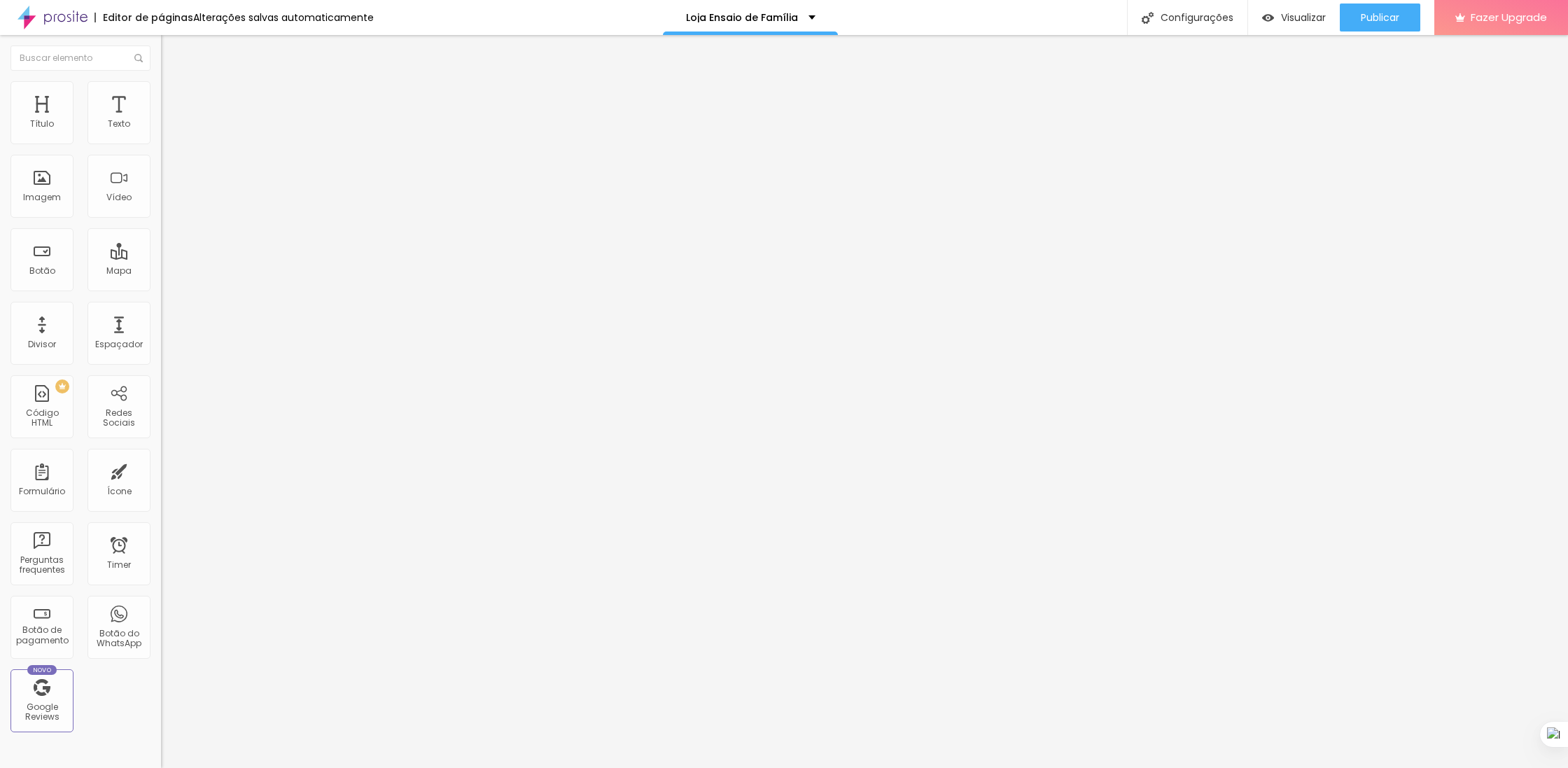
type input "10"
type input "15"
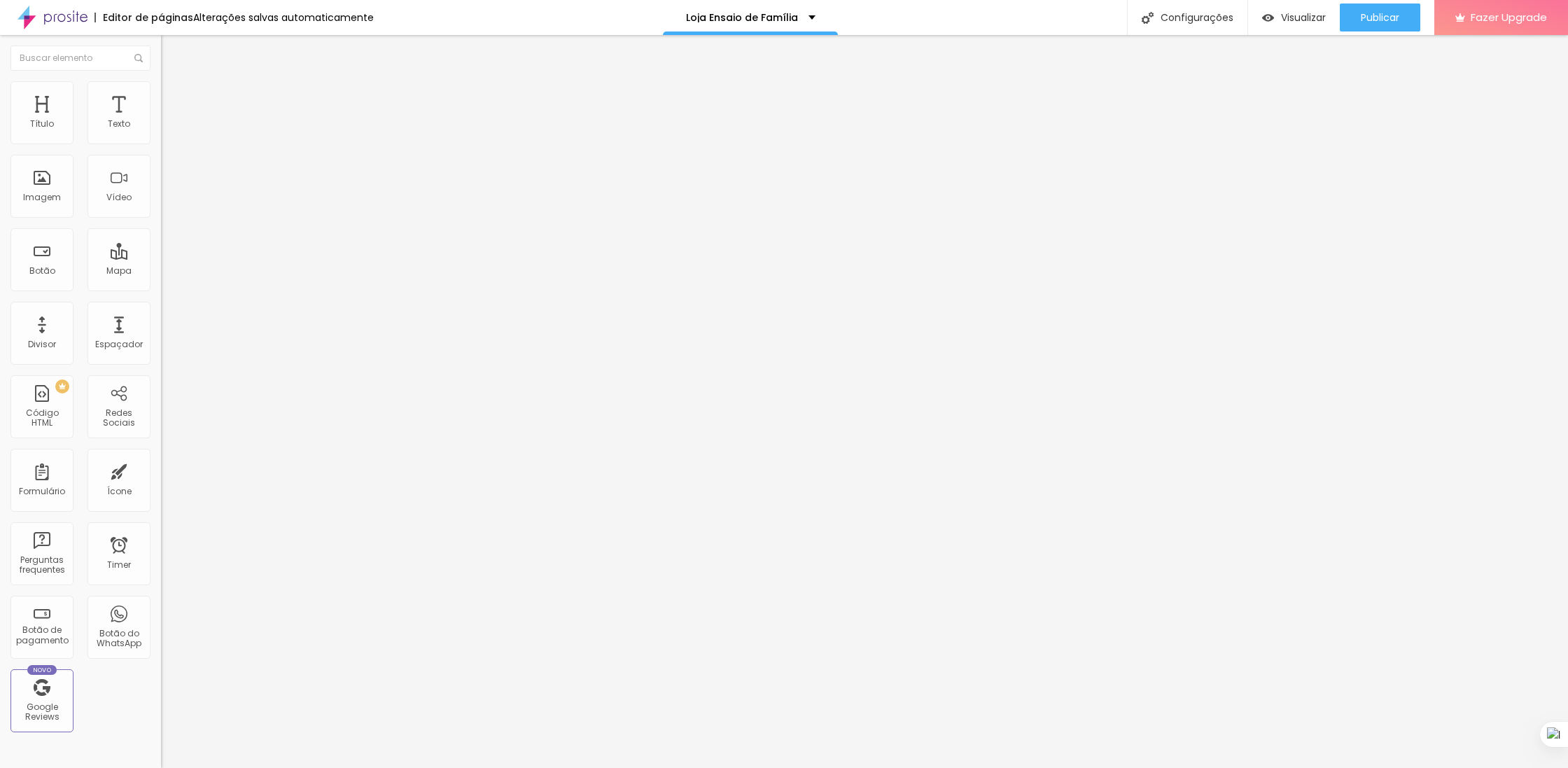
drag, startPoint x: 88, startPoint y: 135, endPoint x: 68, endPoint y: 148, distance: 23.9
click at [161, 148] on div "15 Espaçamento entre colunas" at bounding box center [241, 208] width 161 height 198
type input "438"
type input "47"
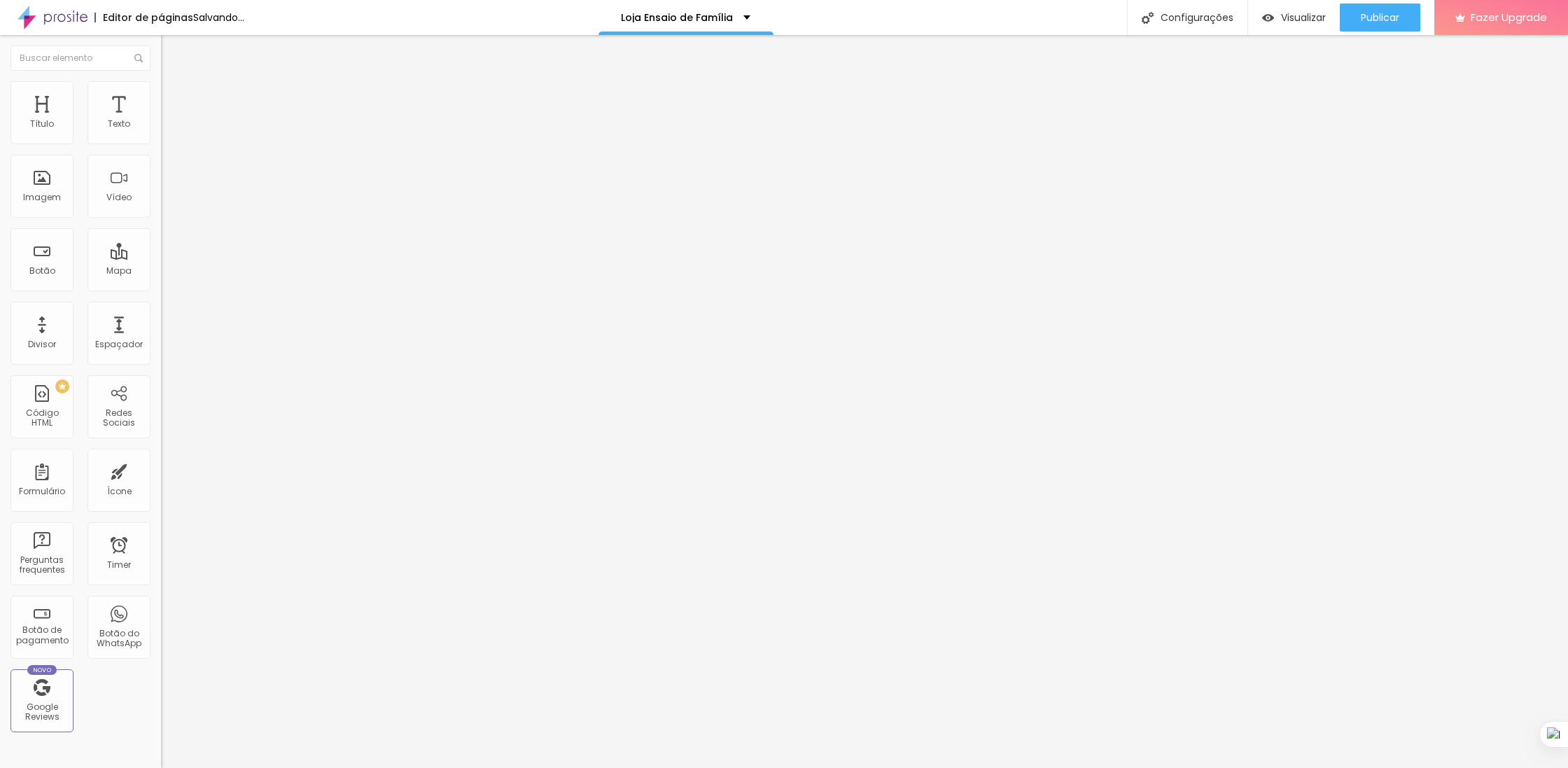
type input "47"
type input "0"
type input "159"
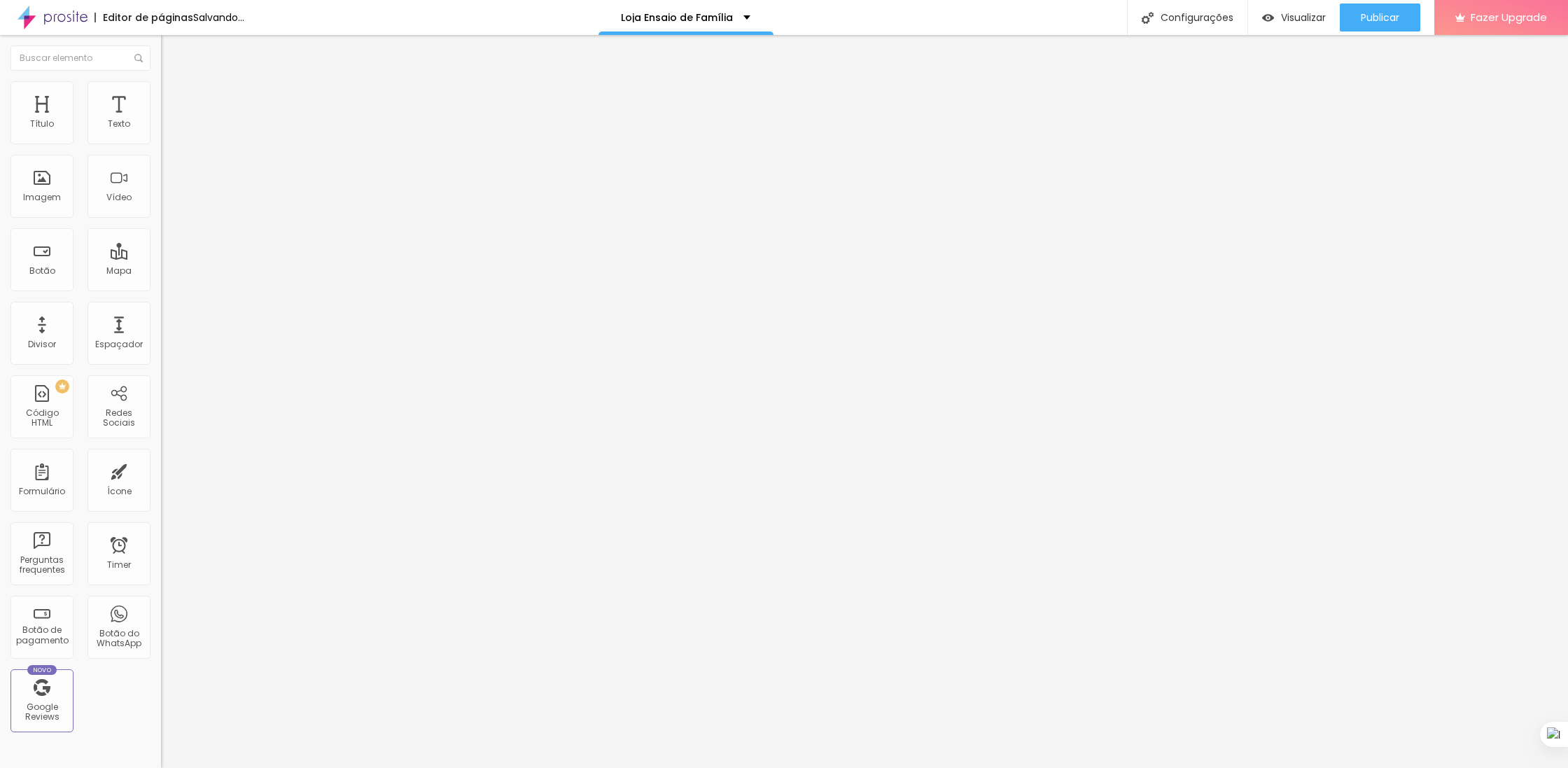
type input "452"
click at [161, 469] on input "range" at bounding box center [205, 475] width 90 height 11
click at [161, 619] on div at bounding box center [241, 619] width 161 height 0
click at [161, 84] on li "Estilo" at bounding box center [241, 88] width 161 height 14
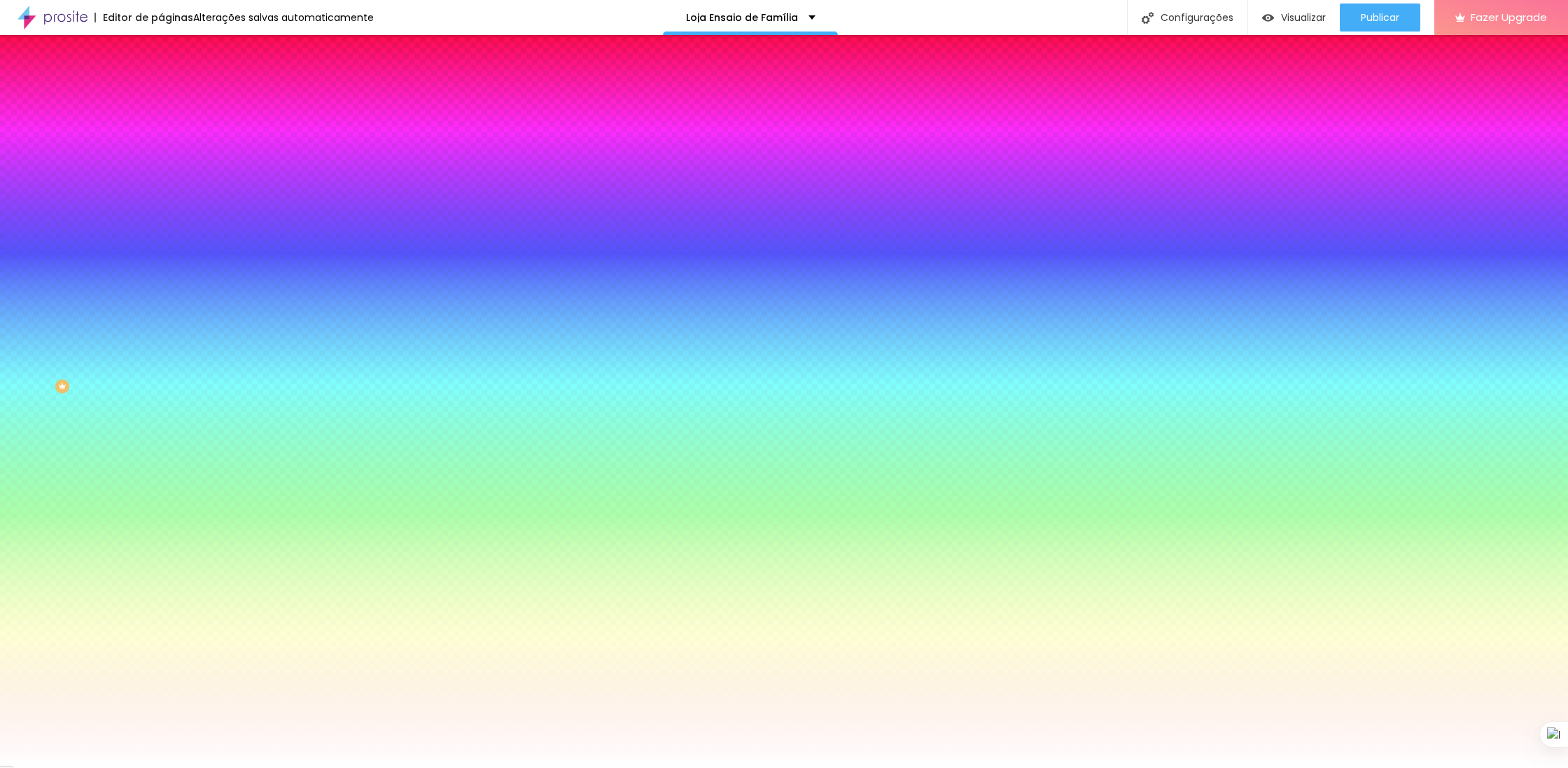
click at [166, 271] on icon "button" at bounding box center [171, 267] width 10 height 10
click at [166, 233] on icon "button" at bounding box center [171, 228] width 10 height 10
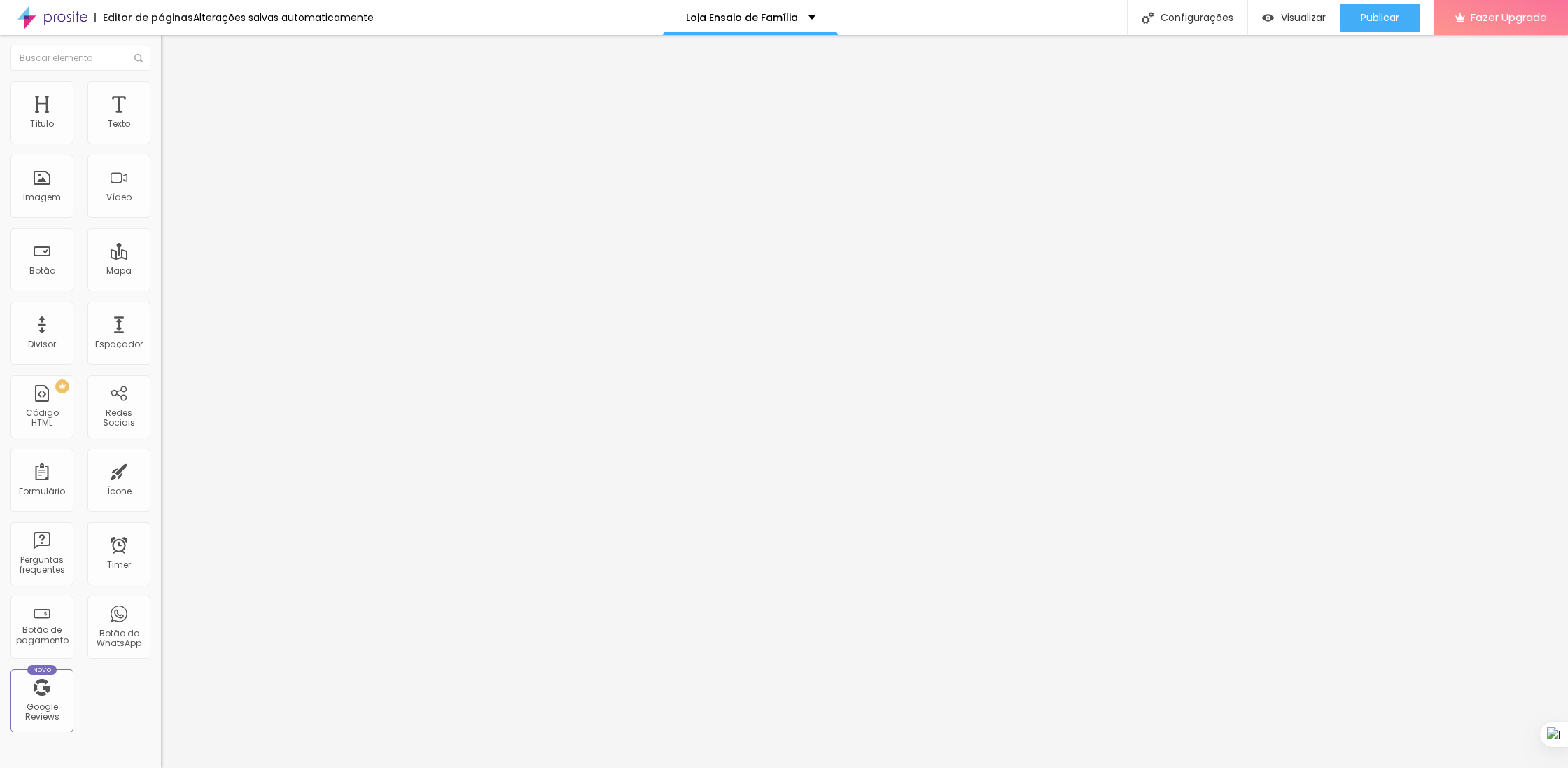
click at [161, 255] on div "Autoplay" at bounding box center [241, 258] width 161 height 8
click at [161, 263] on div at bounding box center [241, 263] width 161 height 0
click at [1167, 20] on div "Configurações" at bounding box center [1187, 17] width 121 height 35
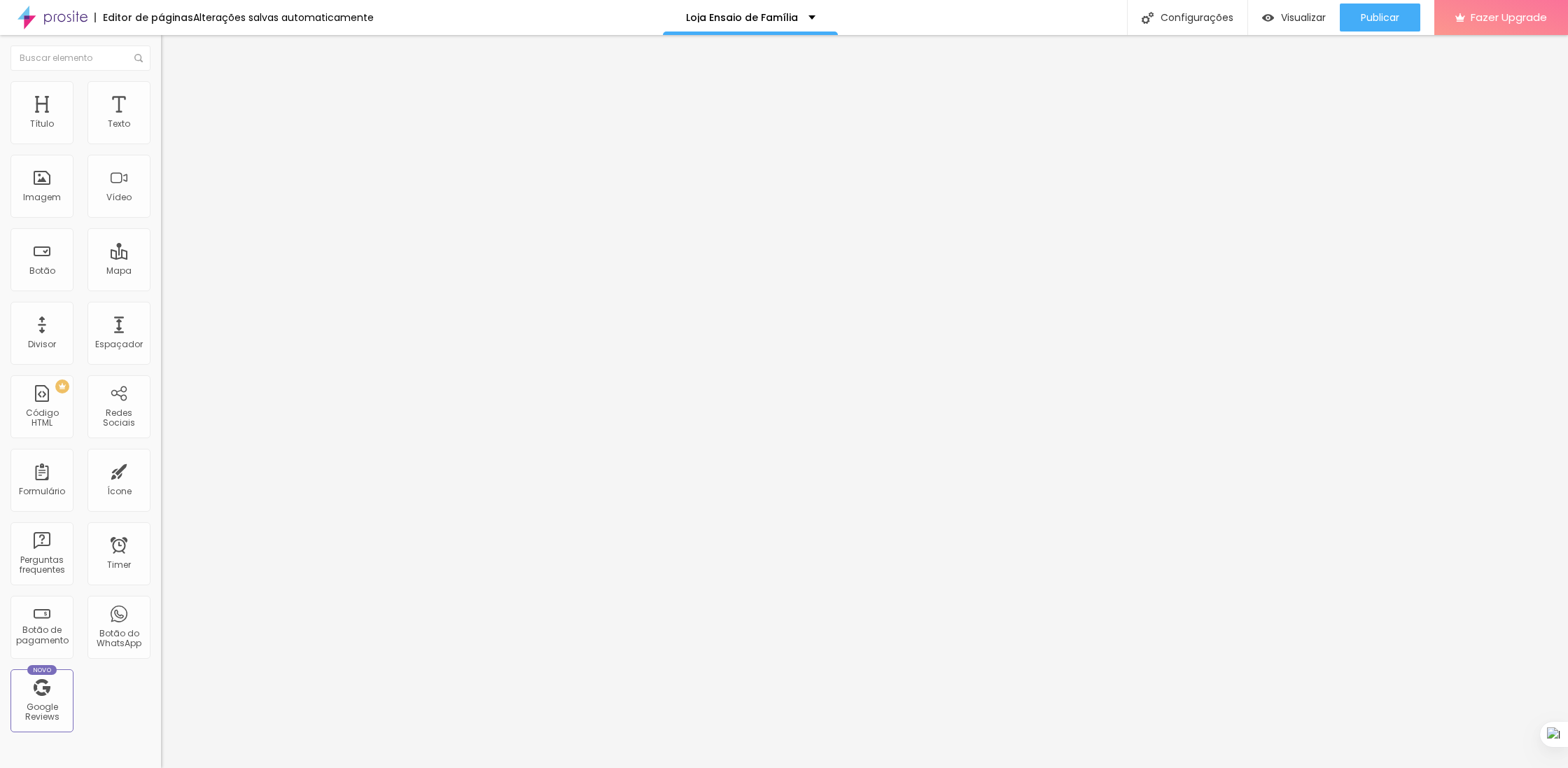
drag, startPoint x: 804, startPoint y: 290, endPoint x: 1037, endPoint y: 289, distance: 233.0
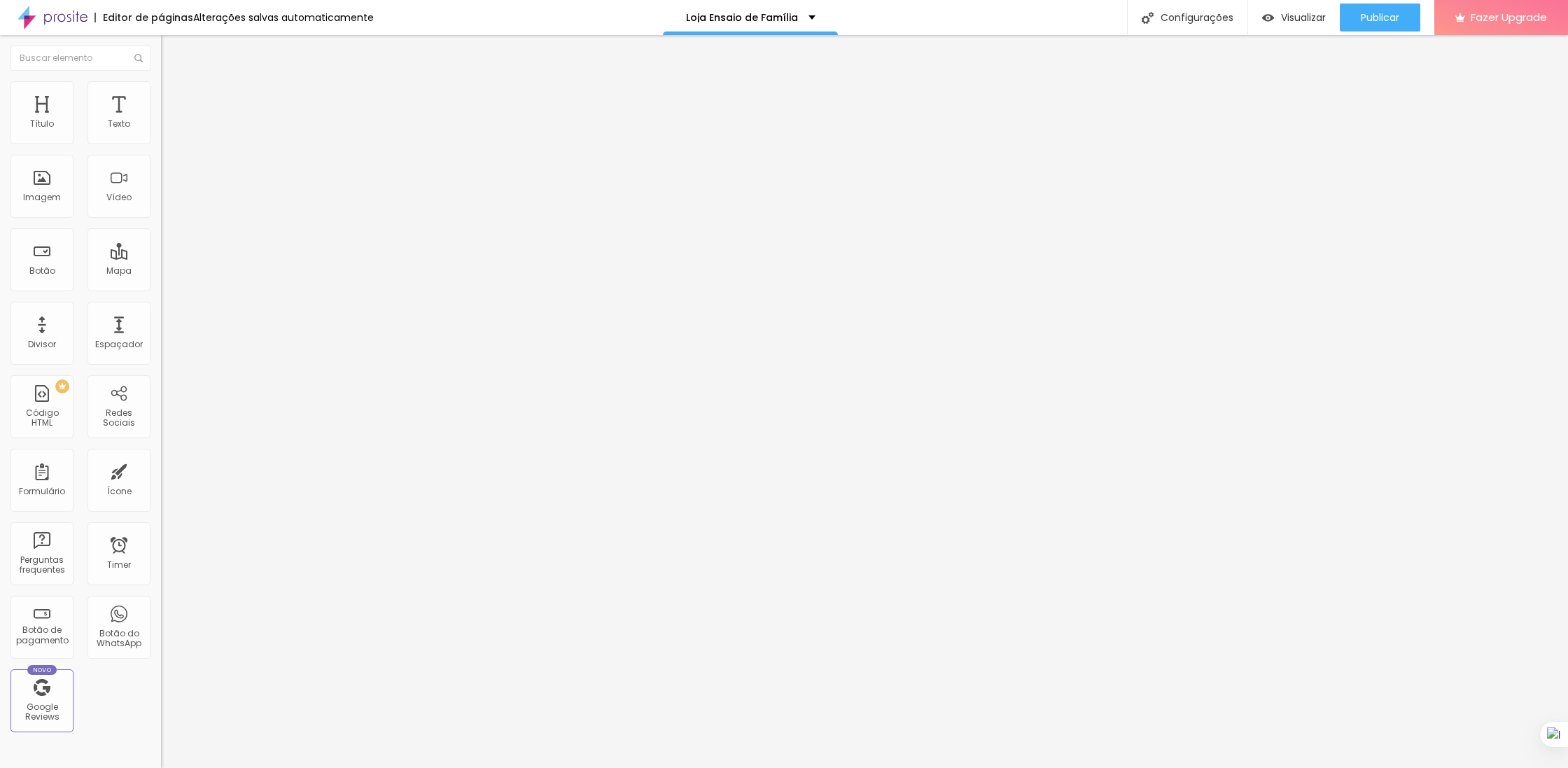
drag, startPoint x: 914, startPoint y: 458, endPoint x: 1100, endPoint y: 460, distance: 186.0
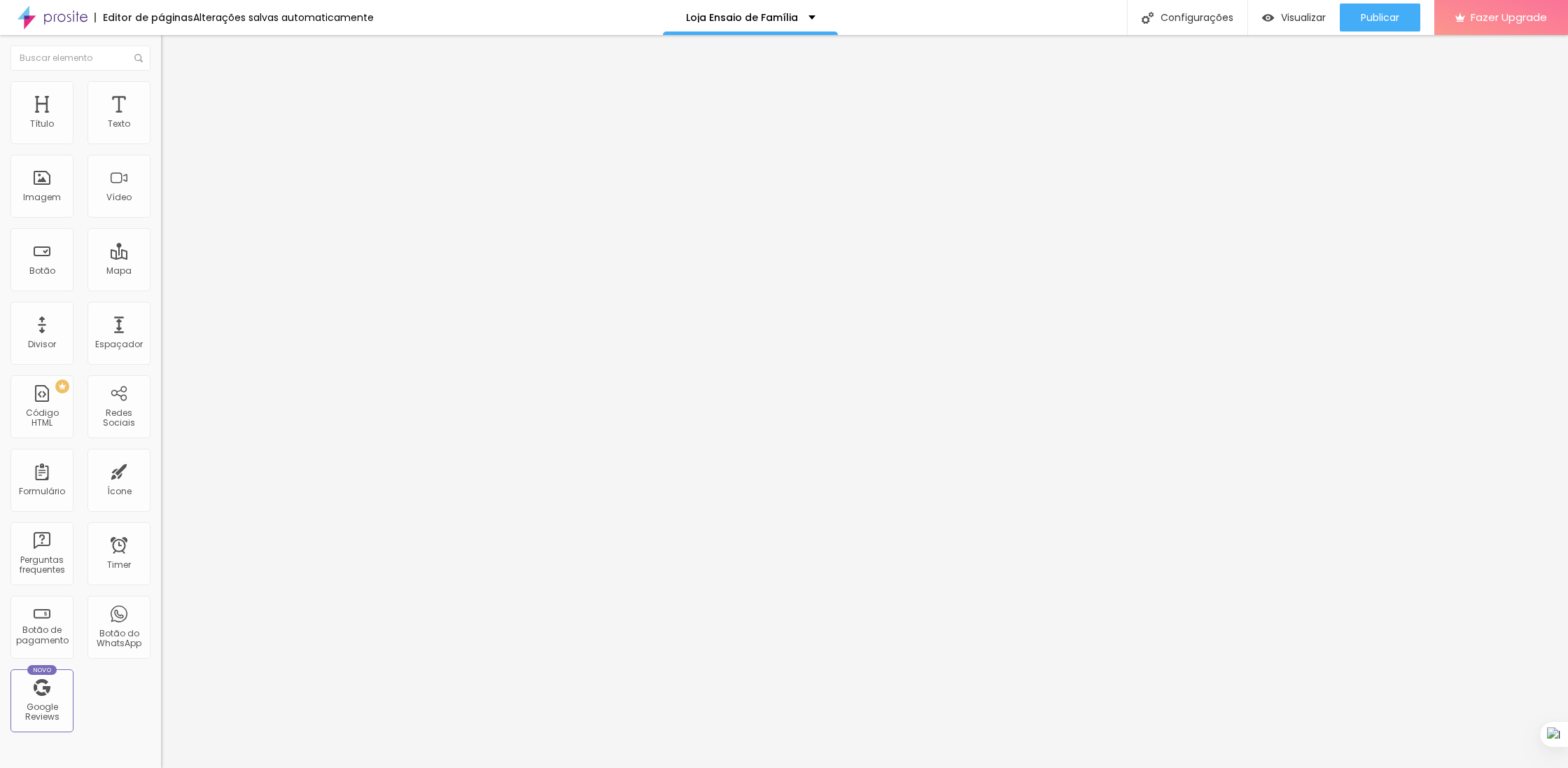
click at [1037, 767] on div at bounding box center [784, 783] width 1568 height 13
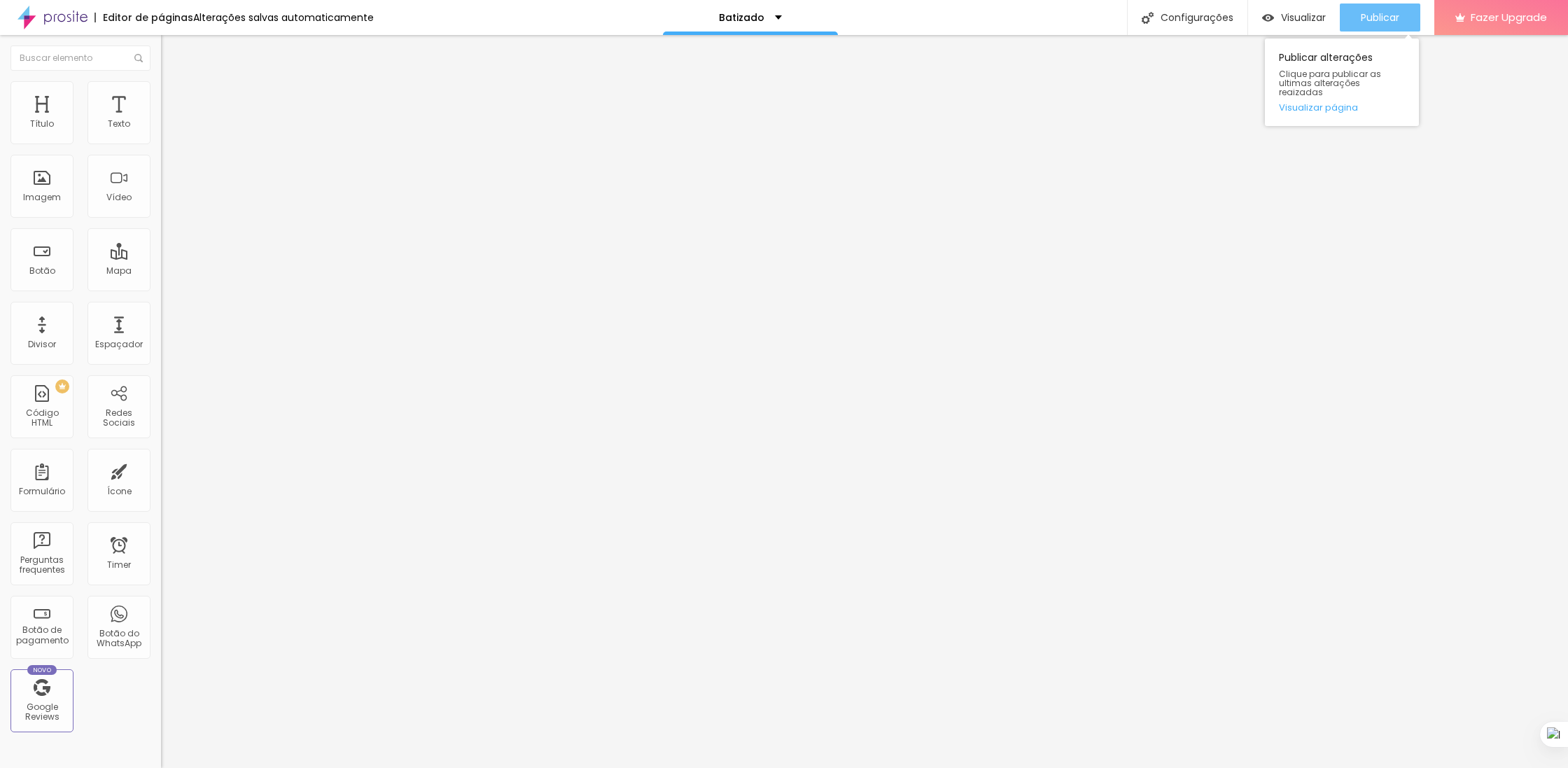
click at [1361, 28] on div "Publicar" at bounding box center [1380, 17] width 38 height 28
click at [1304, 14] on span "Visualizar" at bounding box center [1290, 17] width 45 height 11
click at [161, 167] on span "Sólido" at bounding box center [174, 163] width 27 height 12
click at [161, 191] on span "Pontilhado" at bounding box center [184, 184] width 47 height 12
click at [161, 200] on span "Serrilhado" at bounding box center [183, 193] width 44 height 12
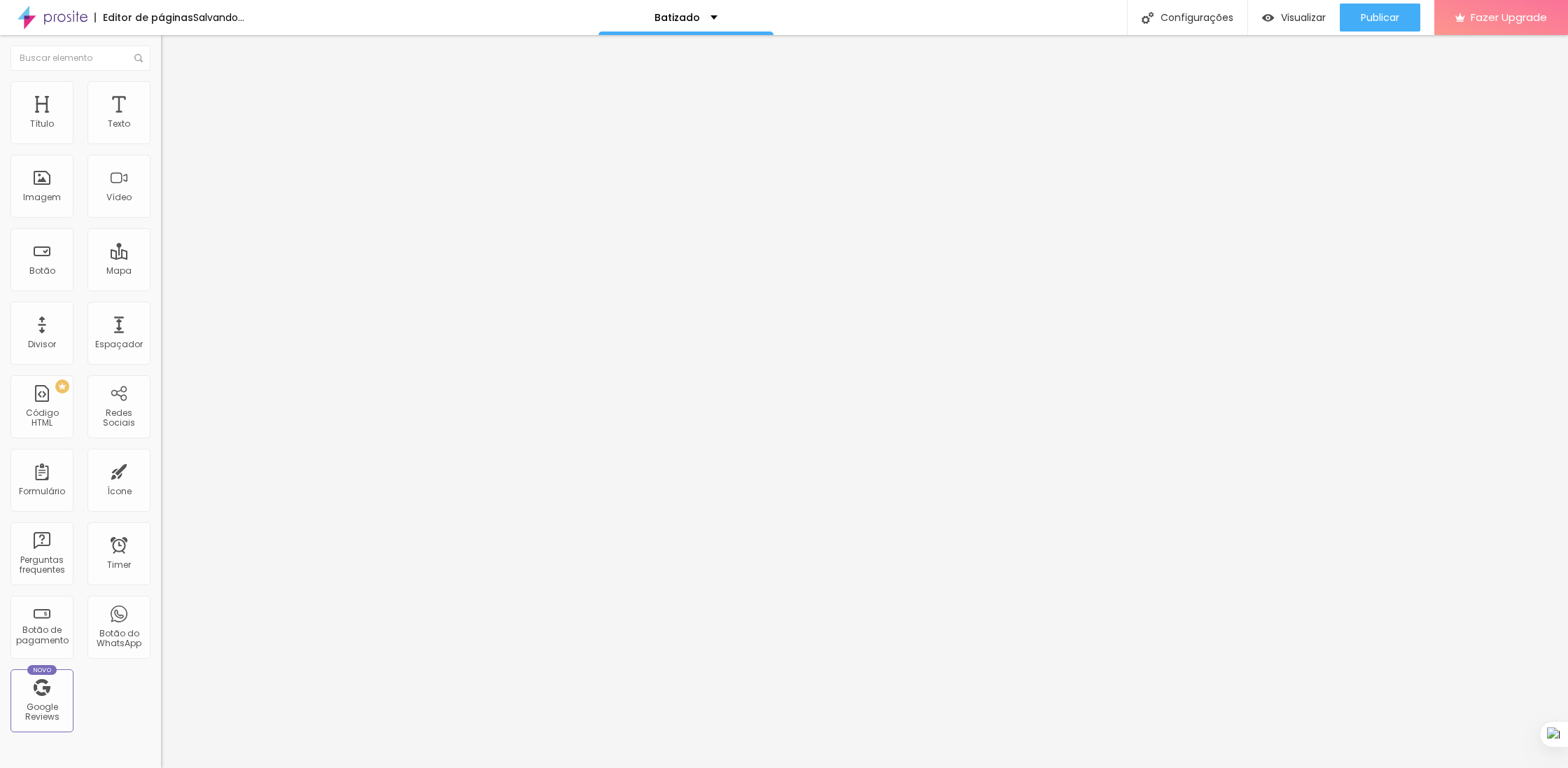
click at [161, 208] on span "Duplo" at bounding box center [173, 202] width 25 height 12
click at [161, 225] on span "Estrela" at bounding box center [174, 218] width 28 height 12
click at [161, 233] on span "Brilho" at bounding box center [173, 226] width 24 height 12
click at [161, 241] on span "Coração 1" at bounding box center [183, 235] width 44 height 12
click at [161, 248] on div "Coração 2" at bounding box center [241, 244] width 161 height 8
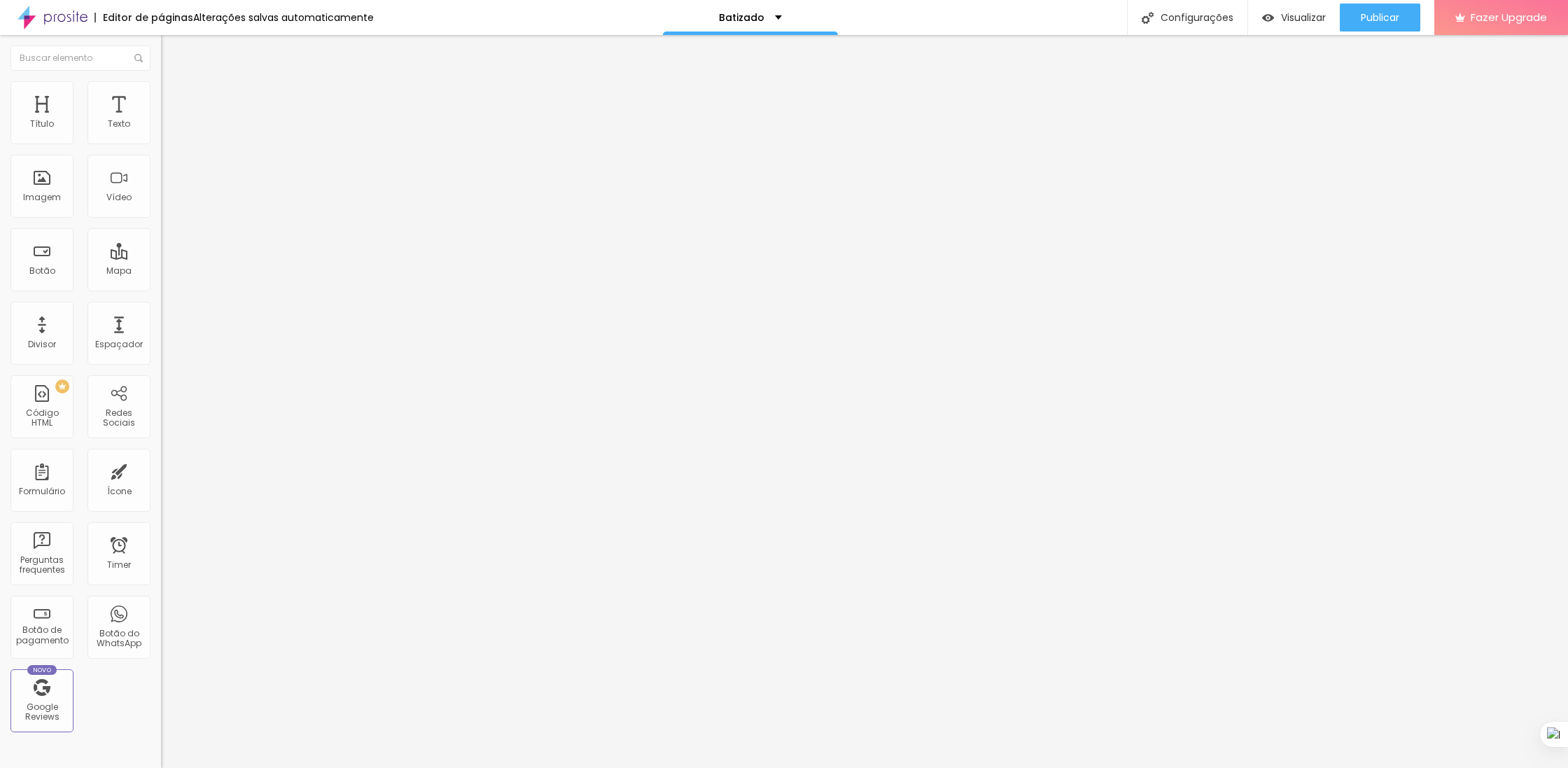
click at [161, 212] on span "Pata de cachorro" at bounding box center [198, 205] width 75 height 12
click at [161, 203] on span "Duplo" at bounding box center [173, 196] width 25 height 12
click at [161, 195] on span "Serrilhado" at bounding box center [183, 188] width 44 height 12
click at [161, 186] on span "Pontilhado" at bounding box center [184, 180] width 47 height 12
click at [161, 166] on span "Sólido" at bounding box center [174, 163] width 27 height 12
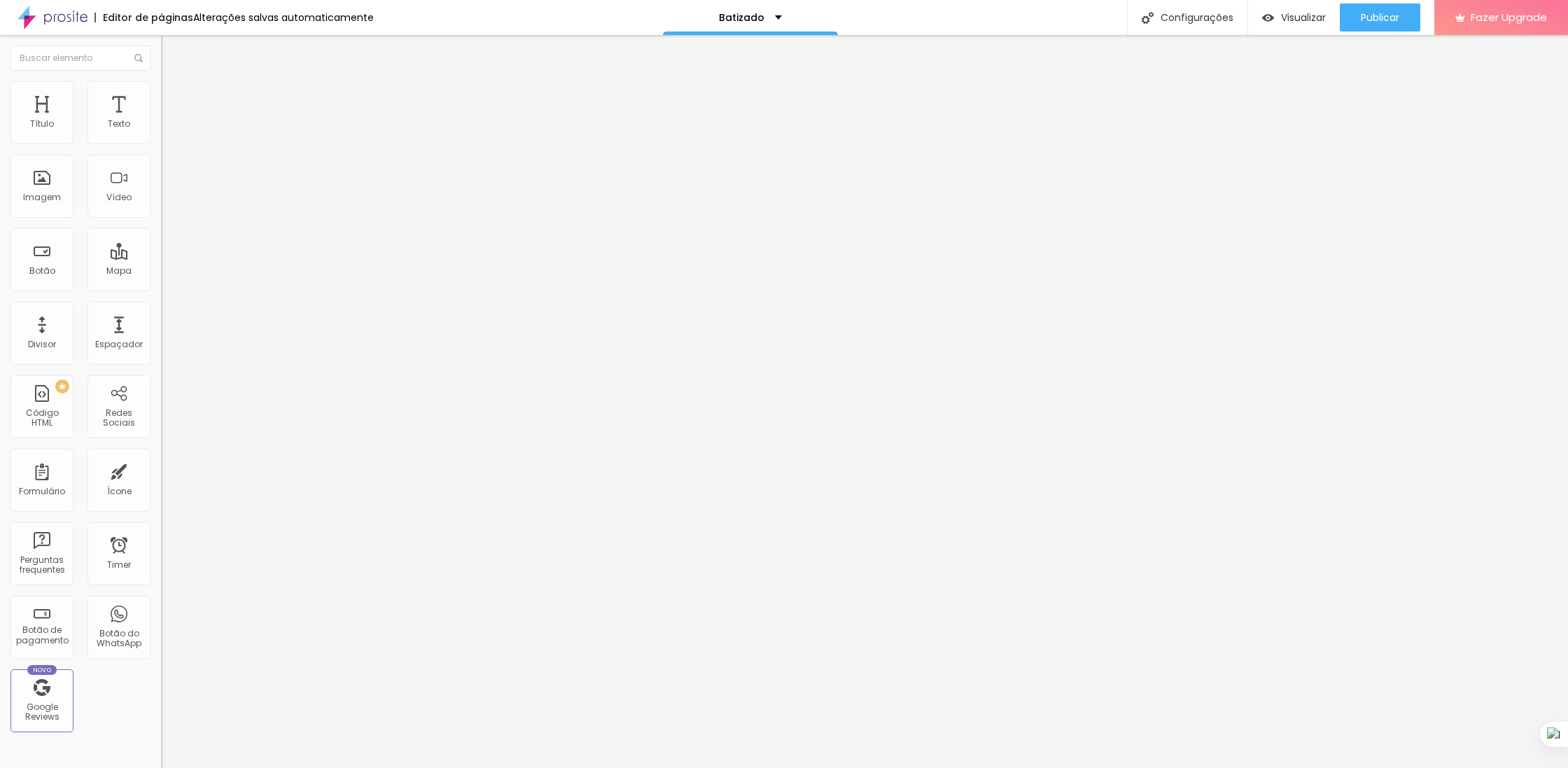
click at [161, 191] on span "Pontilhado" at bounding box center [184, 184] width 47 height 12
click at [161, 161] on span "Sólido" at bounding box center [174, 163] width 27 height 12
click at [161, 191] on span "Pontilhado" at bounding box center [184, 184] width 47 height 12
click at [161, 174] on div "Tipo Sólido Sólido Pontilhado Serrilhado Duplo Pata de cachorro Estrela Brilho …" at bounding box center [241, 200] width 161 height 98
click at [161, 170] on span "Sólido" at bounding box center [174, 163] width 27 height 12
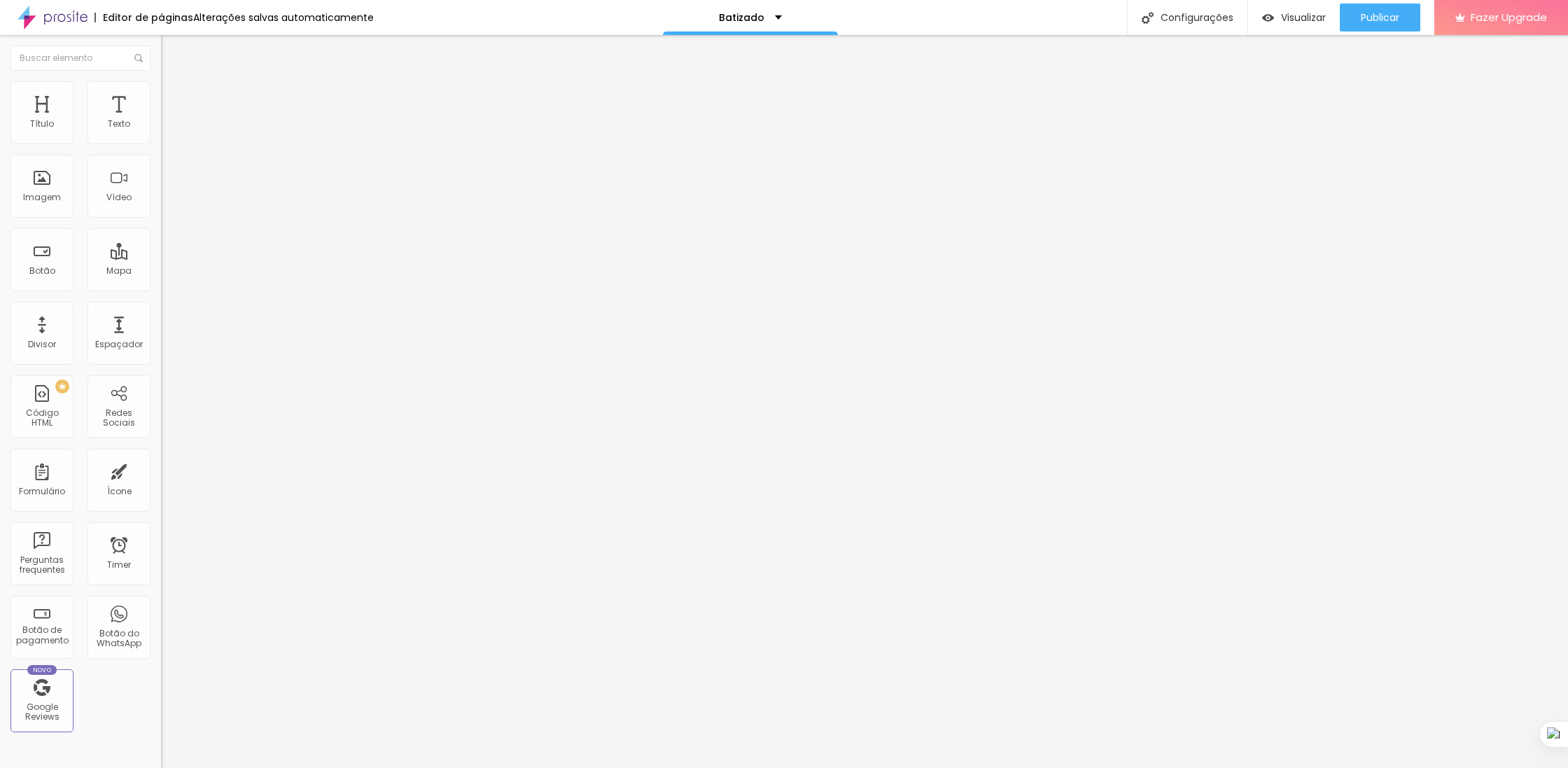
click at [161, 191] on span "Pontilhado" at bounding box center [184, 184] width 47 height 12
click at [134, 338] on div "Espaçador" at bounding box center [119, 332] width 63 height 63
click at [119, 337] on div "Espaçador" at bounding box center [119, 332] width 63 height 63
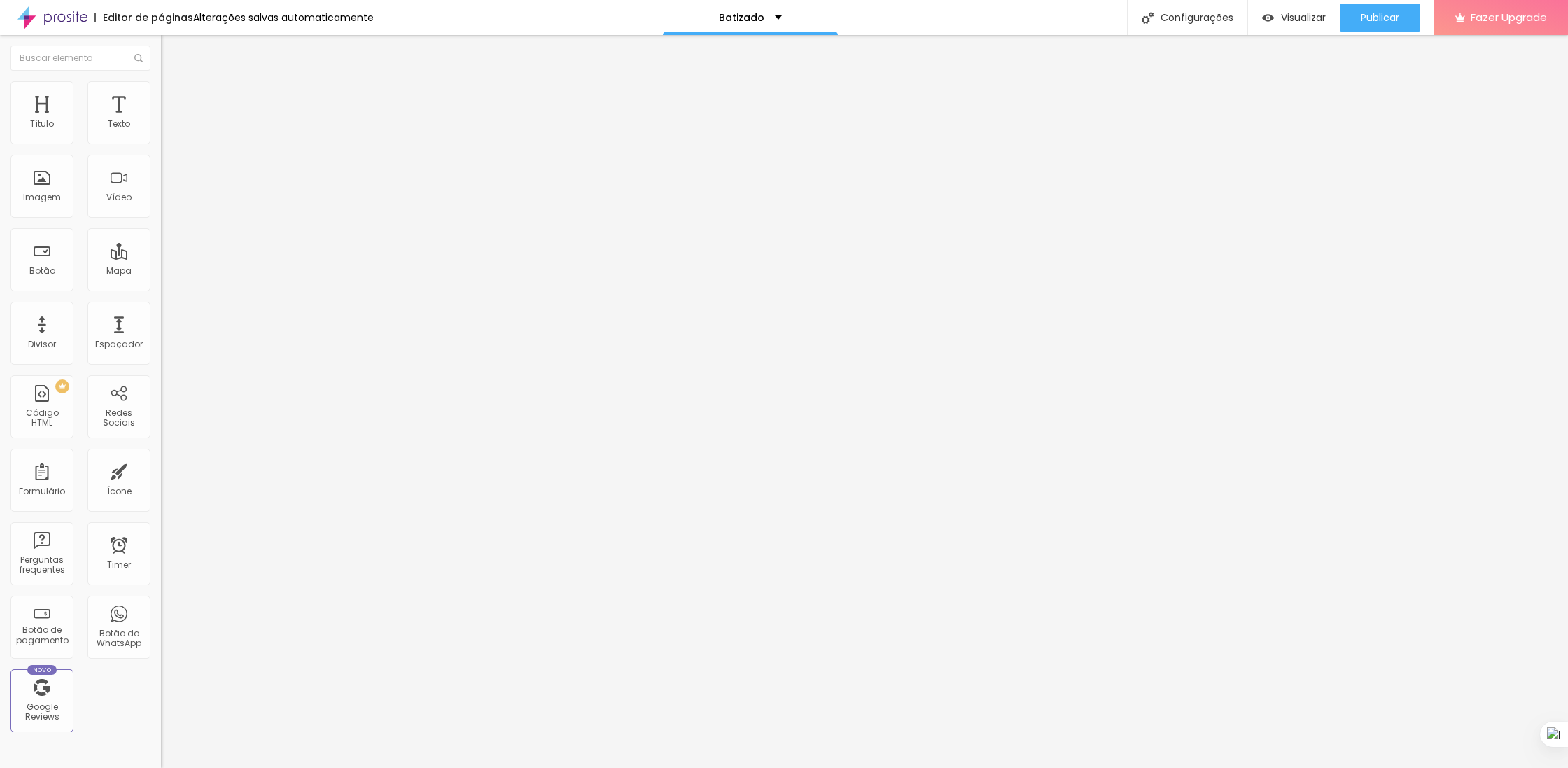
click at [161, 89] on img at bounding box center [167, 88] width 13 height 13
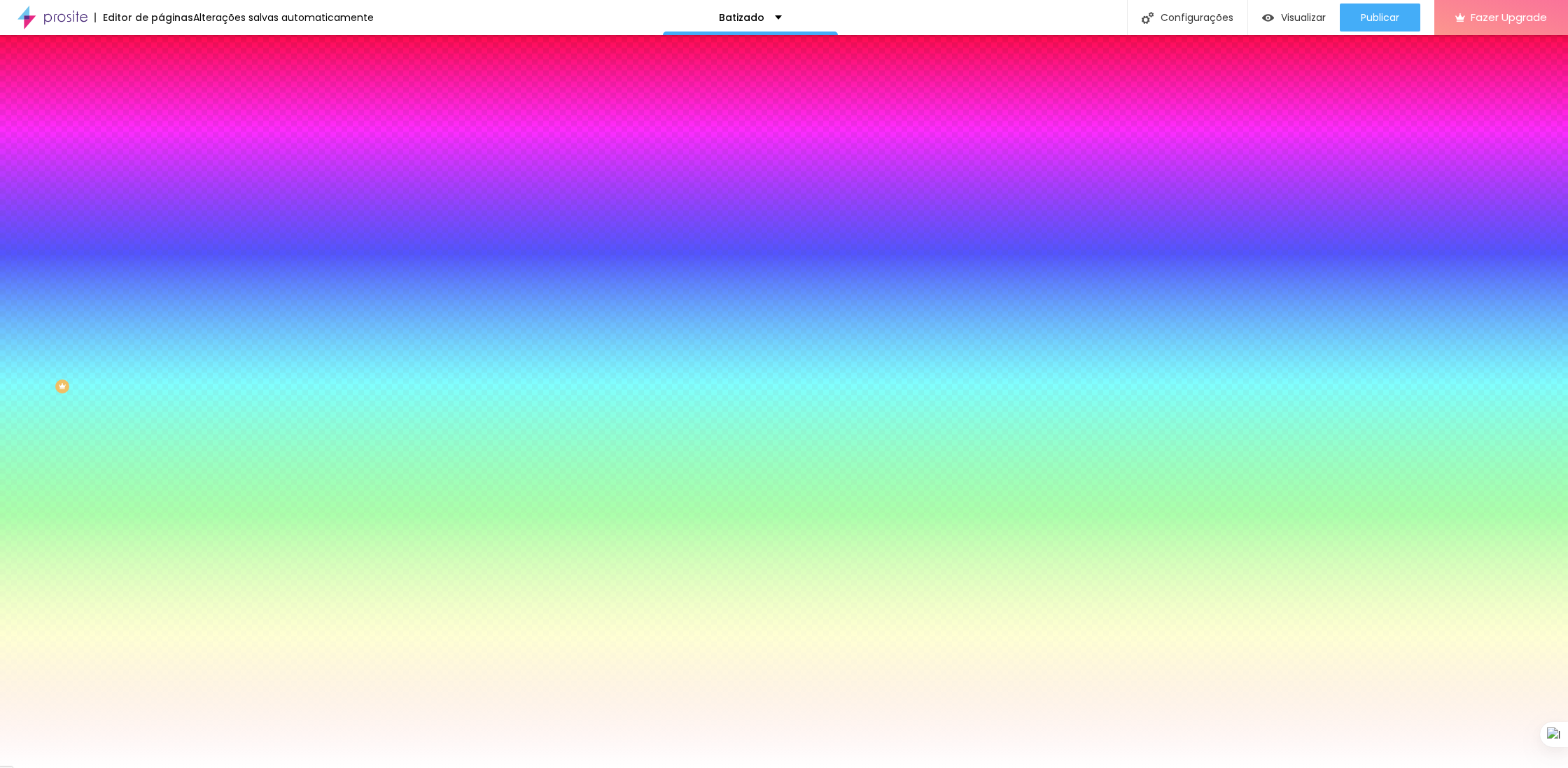
drag, startPoint x: 53, startPoint y: 172, endPoint x: 68, endPoint y: 175, distance: 15.3
click at [161, 310] on input "range" at bounding box center [205, 316] width 90 height 11
drag, startPoint x: 67, startPoint y: 174, endPoint x: 41, endPoint y: 174, distance: 26.0
click at [161, 310] on div at bounding box center [241, 317] width 161 height 13
click at [174, 100] on span "Avançado" at bounding box center [196, 104] width 47 height 12
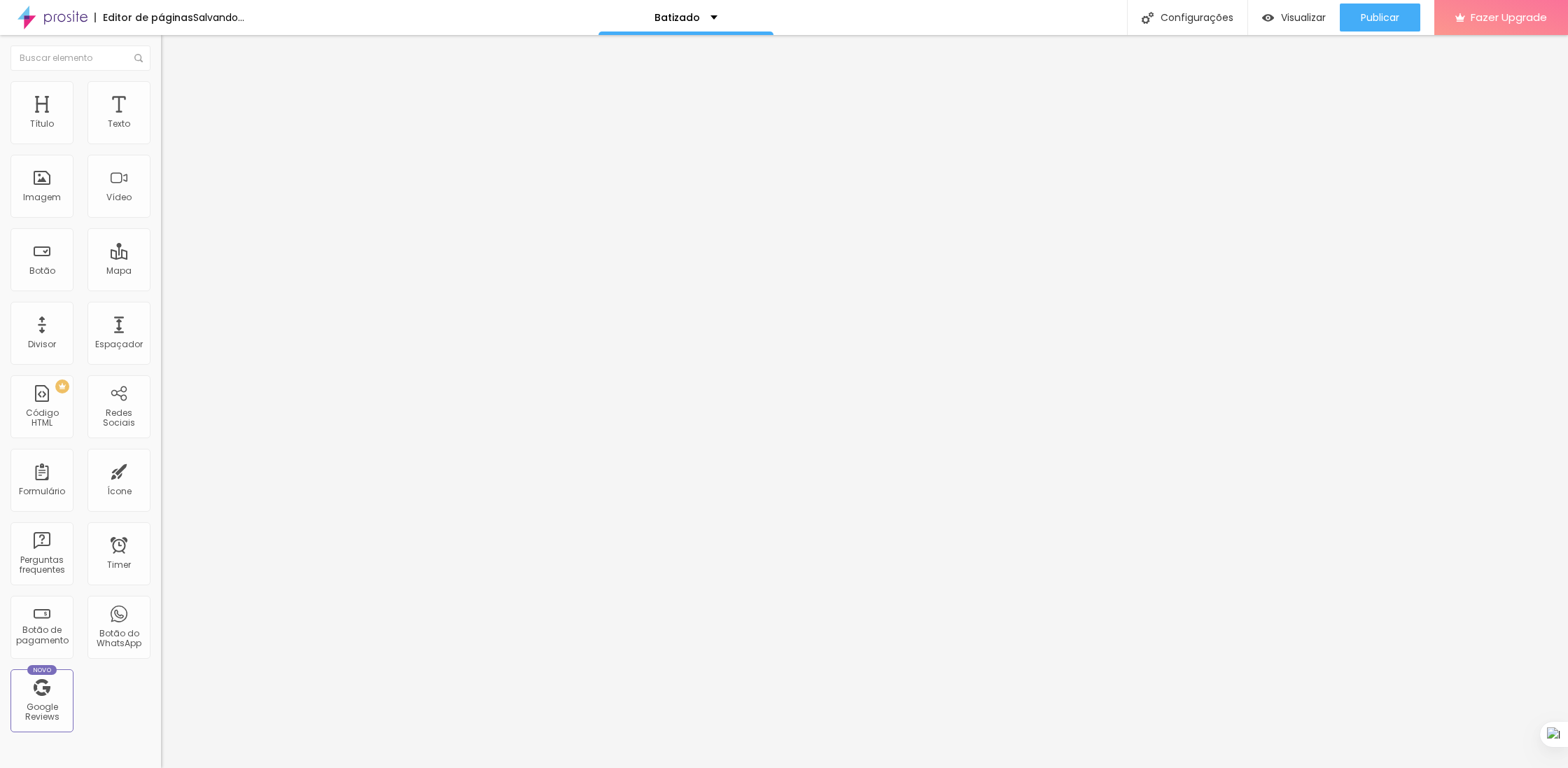
drag, startPoint x: 40, startPoint y: 137, endPoint x: 51, endPoint y: 135, distance: 11.2
click at [161, 271] on input "range" at bounding box center [205, 277] width 90 height 11
click at [174, 96] on span "Estilo" at bounding box center [184, 90] width 22 height 12
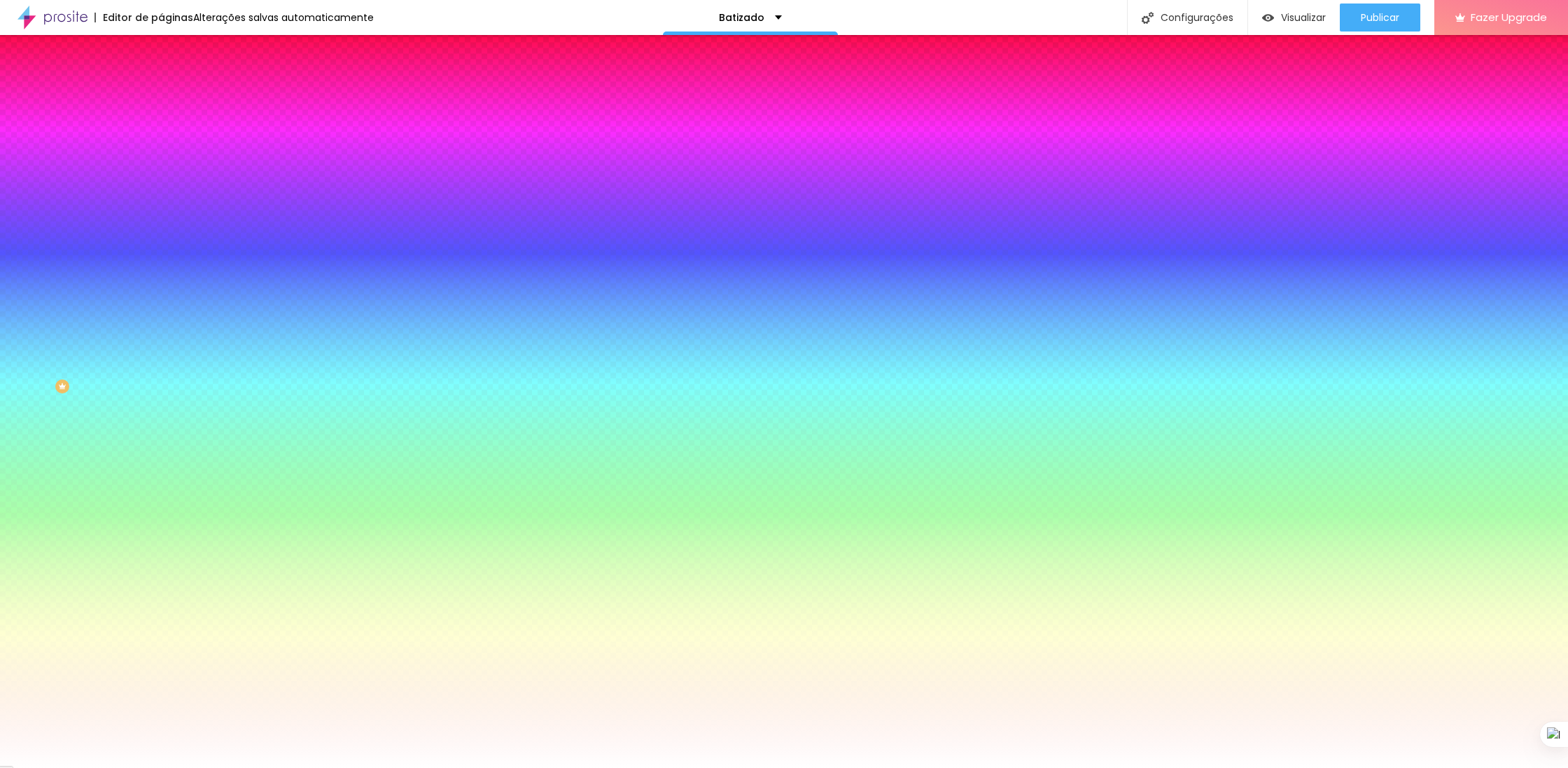
drag, startPoint x: 77, startPoint y: 167, endPoint x: 55, endPoint y: 168, distance: 22.0
click at [161, 310] on input "range" at bounding box center [205, 316] width 90 height 11
click at [161, 81] on li "Conteúdo" at bounding box center [241, 74] width 161 height 14
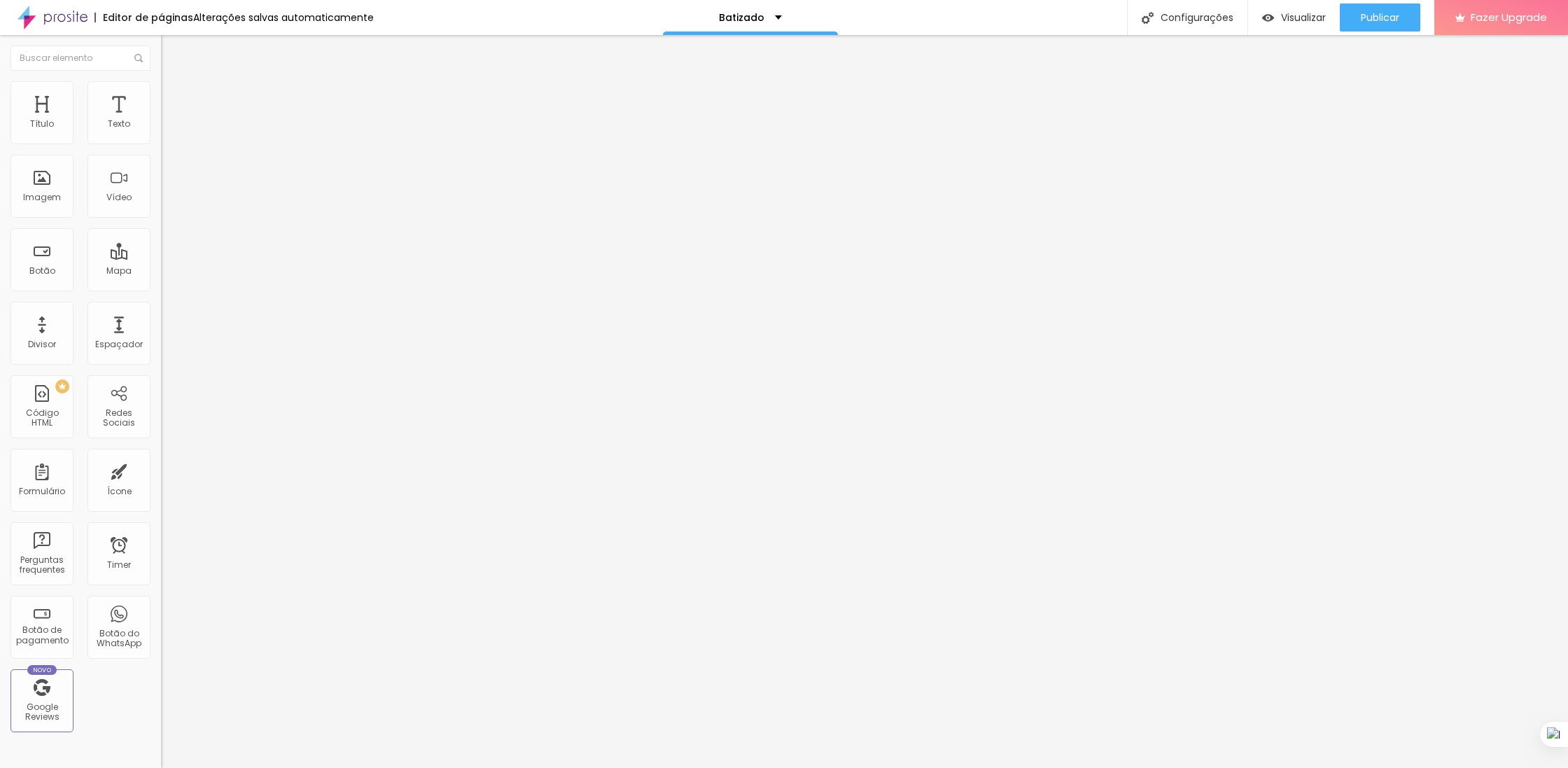
click at [172, 49] on img "button" at bounding box center [177, 51] width 11 height 11
click at [161, 93] on li "Estilo" at bounding box center [241, 88] width 161 height 14
click at [161, 95] on img at bounding box center [167, 101] width 13 height 13
drag, startPoint x: 47, startPoint y: 138, endPoint x: 5, endPoint y: 136, distance: 42.0
click at [161, 271] on input "range" at bounding box center [205, 277] width 90 height 11
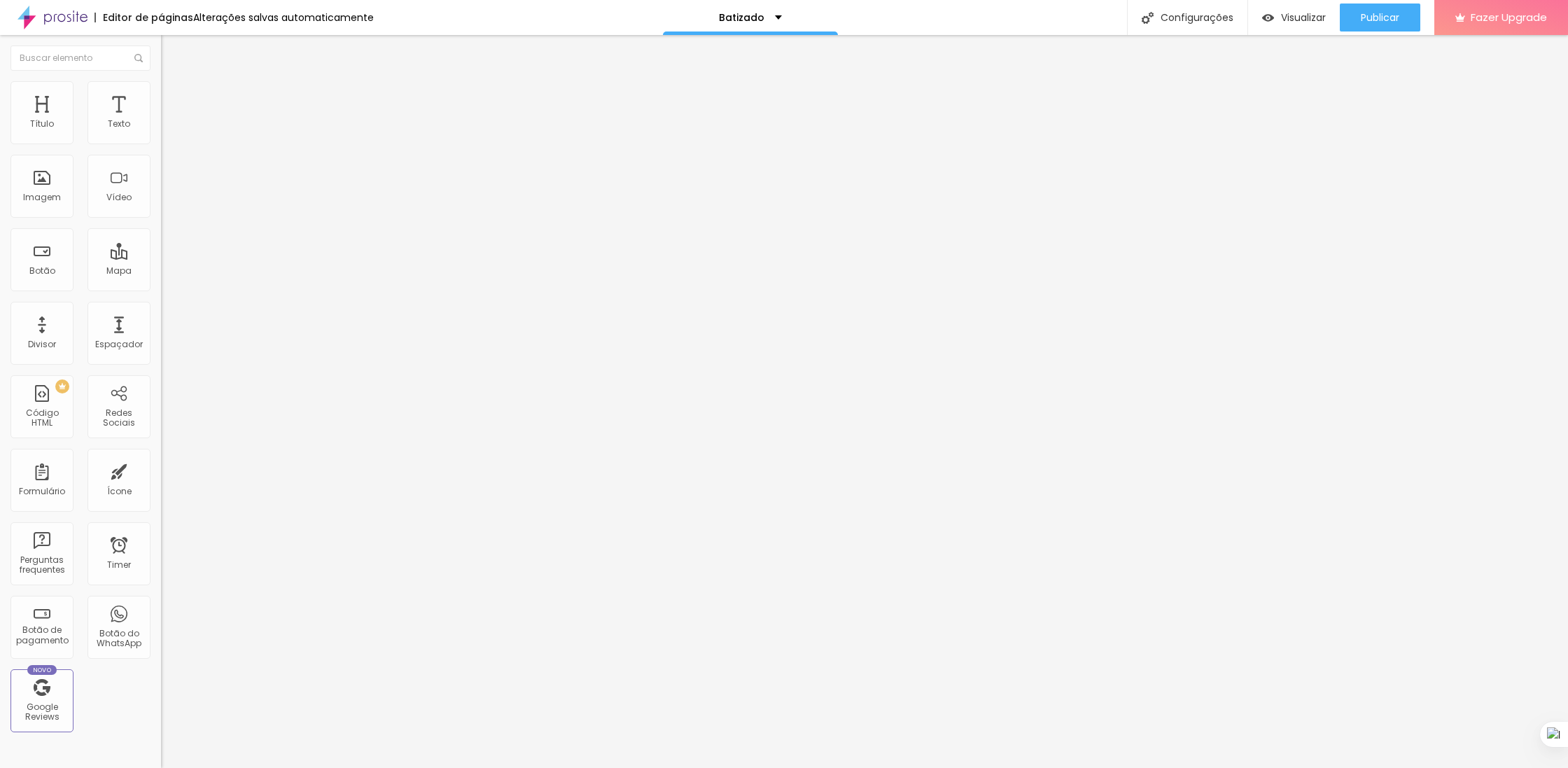
click at [161, 469] on div at bounding box center [241, 476] width 161 height 13
drag, startPoint x: 37, startPoint y: 157, endPoint x: 26, endPoint y: 161, distance: 11.7
click at [161, 308] on div "10 Espaço de baixo" at bounding box center [241, 406] width 161 height 198
drag, startPoint x: 38, startPoint y: 163, endPoint x: 63, endPoint y: 166, distance: 25.2
click at [161, 469] on input "range" at bounding box center [205, 475] width 90 height 11
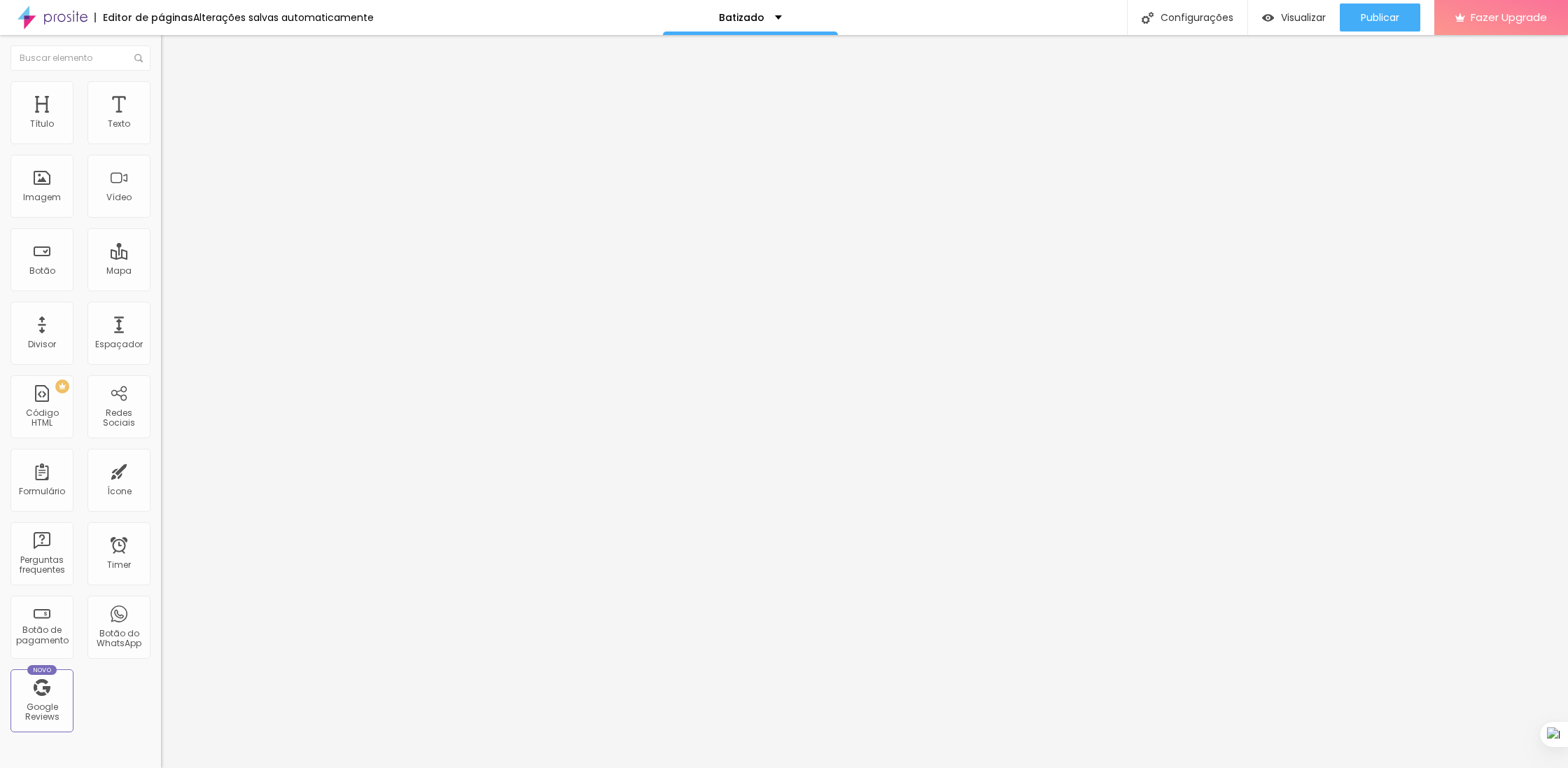
click at [161, 128] on span "Encaixotado" at bounding box center [188, 121] width 55 height 12
click at [161, 149] on span "Completo" at bounding box center [182, 142] width 43 height 12
click at [174, 95] on span "Estilo" at bounding box center [184, 90] width 22 height 12
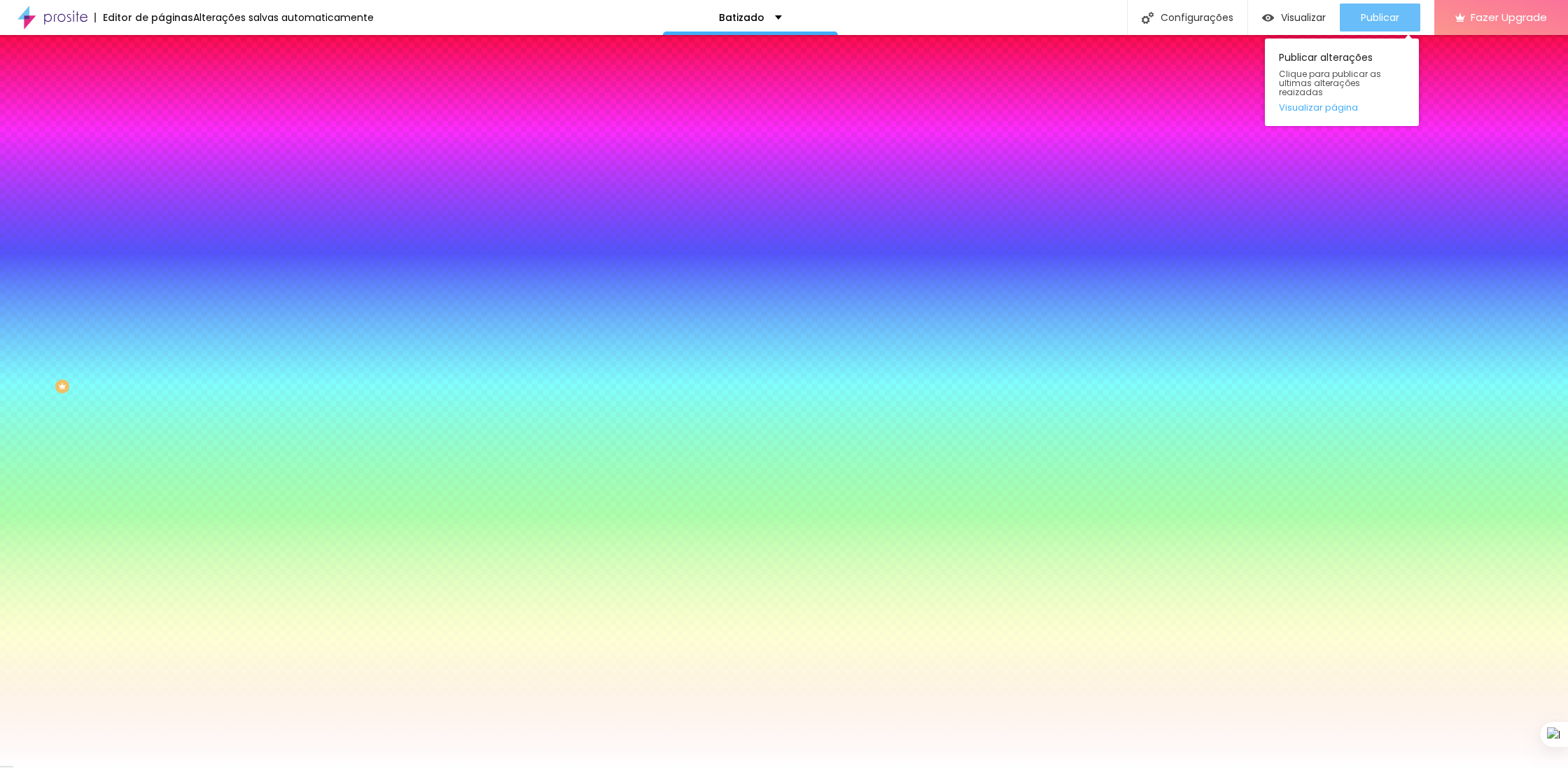
click at [1363, 16] on span "Publicar" at bounding box center [1380, 17] width 38 height 11
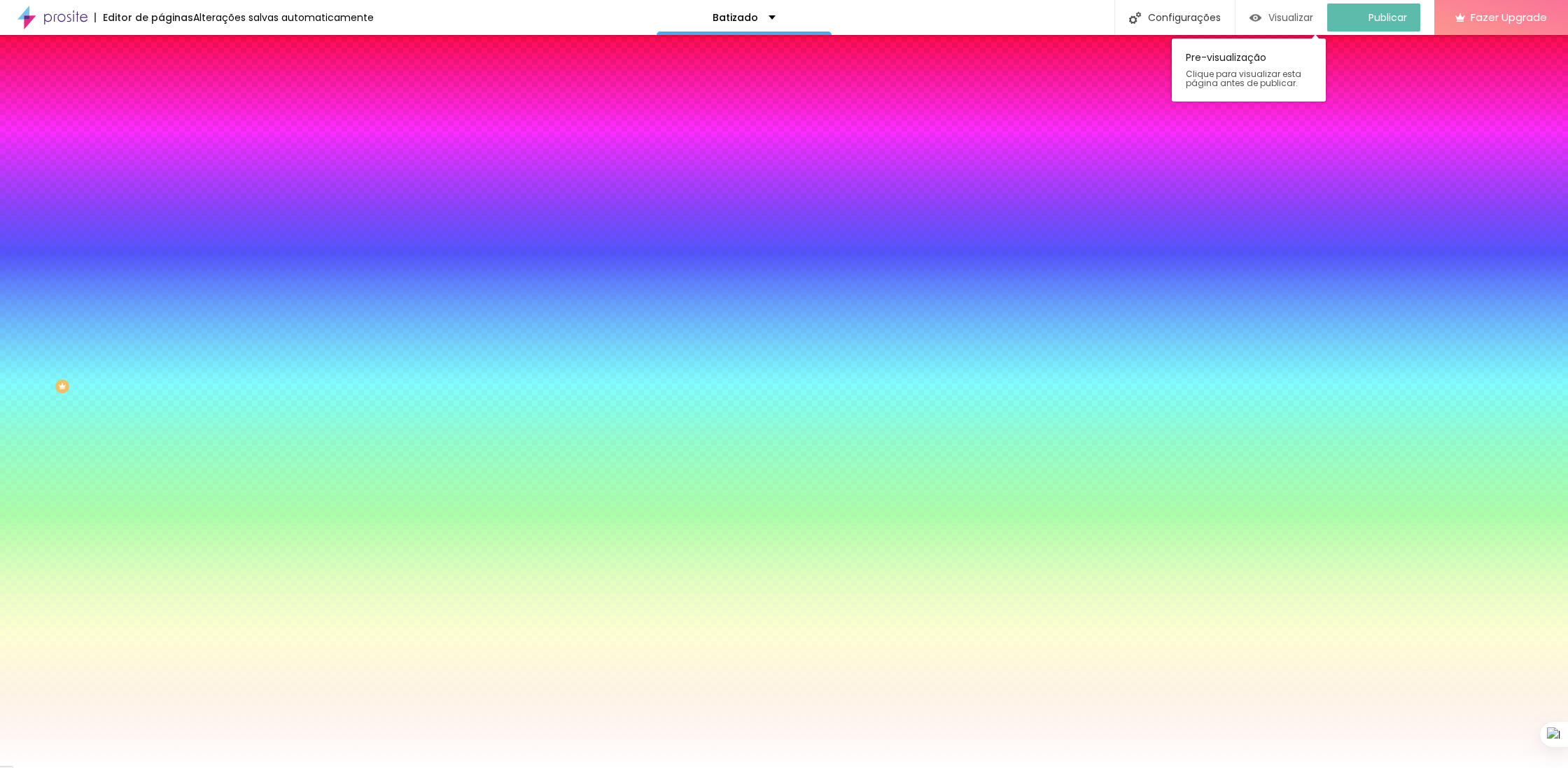
click at [1286, 14] on span "Visualizar" at bounding box center [1290, 17] width 45 height 11
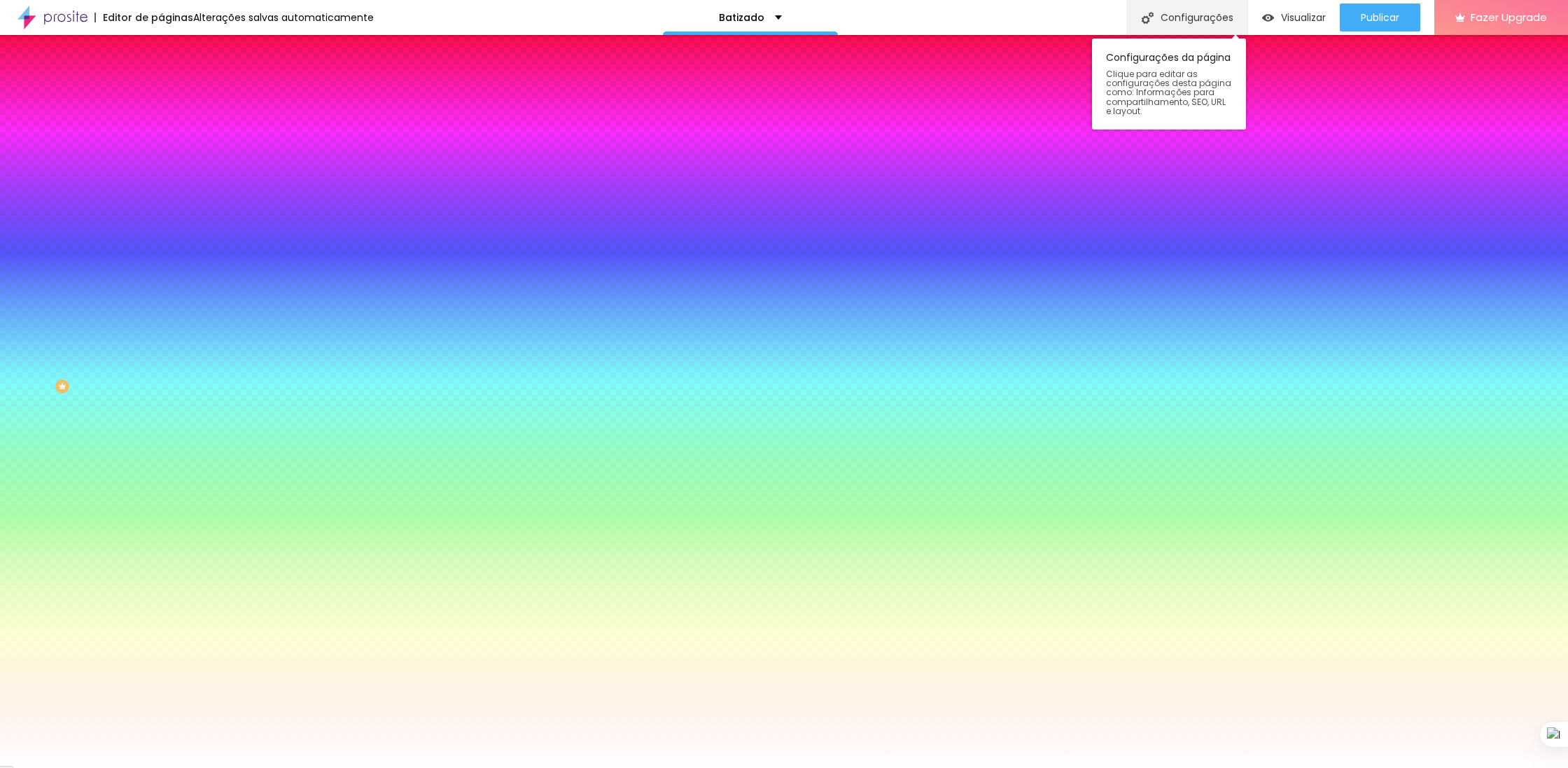
click at [1177, 16] on div "Configurações" at bounding box center [1187, 17] width 121 height 35
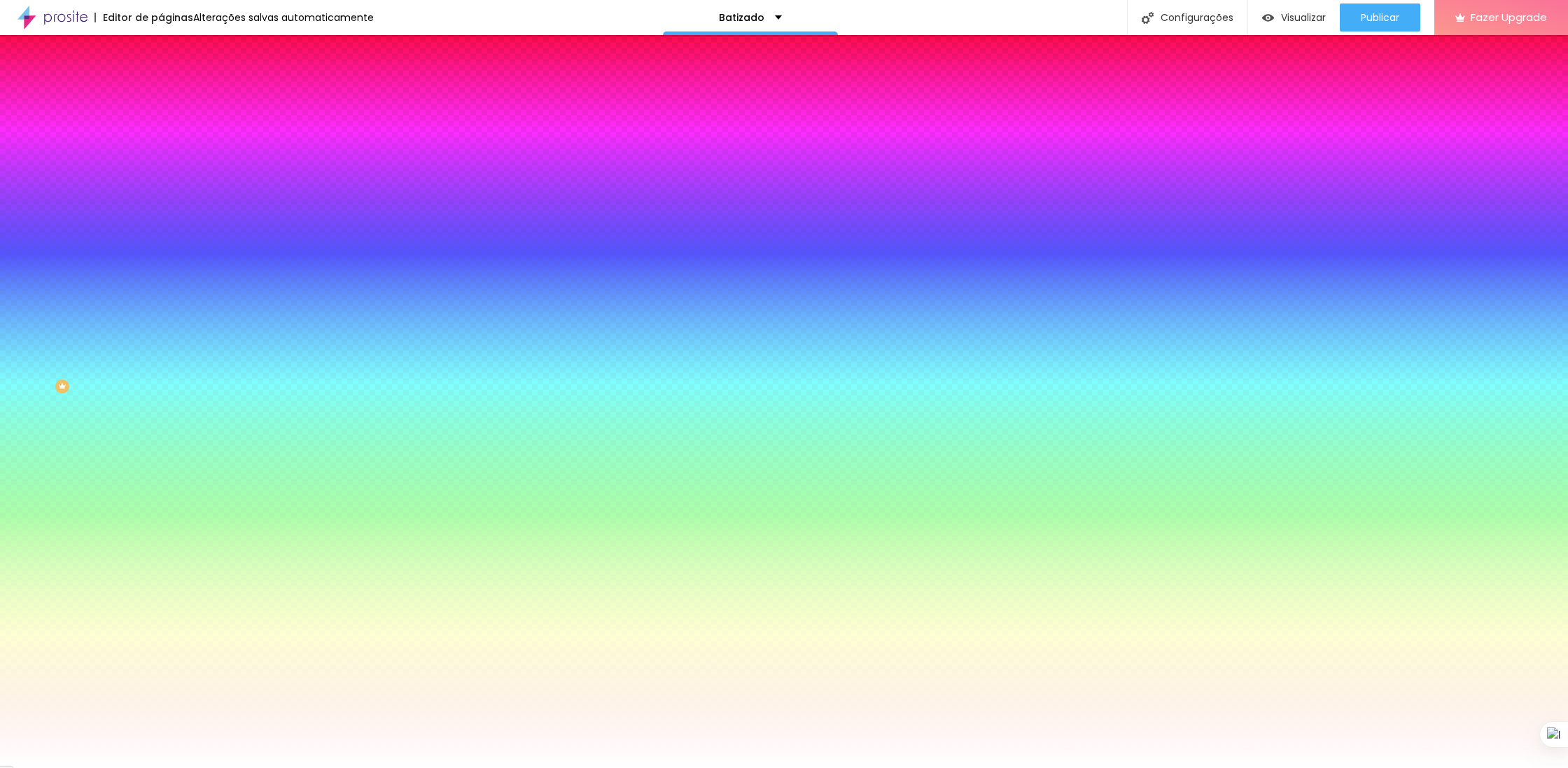
click at [1037, 767] on div at bounding box center [784, 783] width 1568 height 13
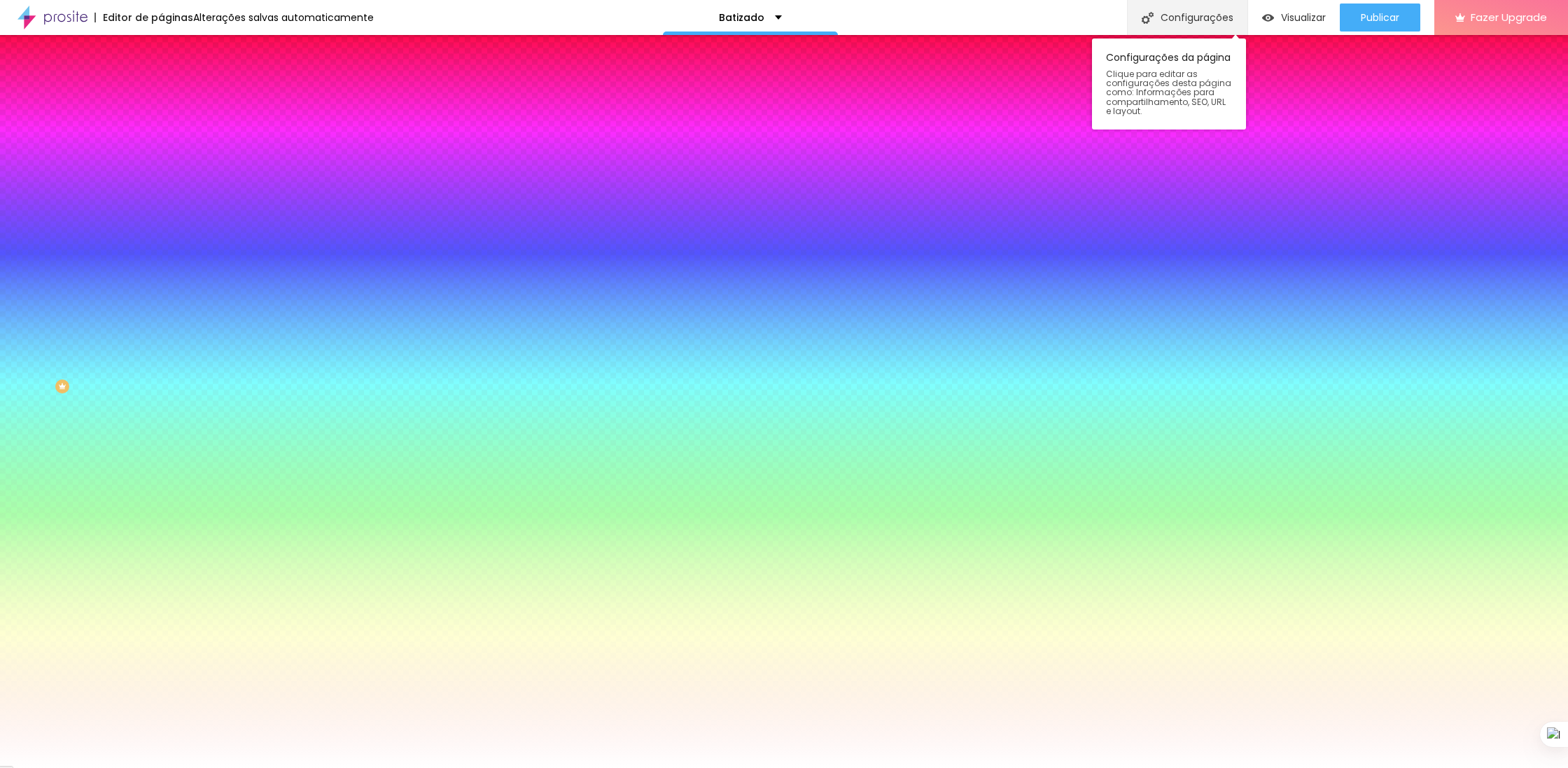
click at [1214, 21] on div "Configurações" at bounding box center [1187, 17] width 121 height 35
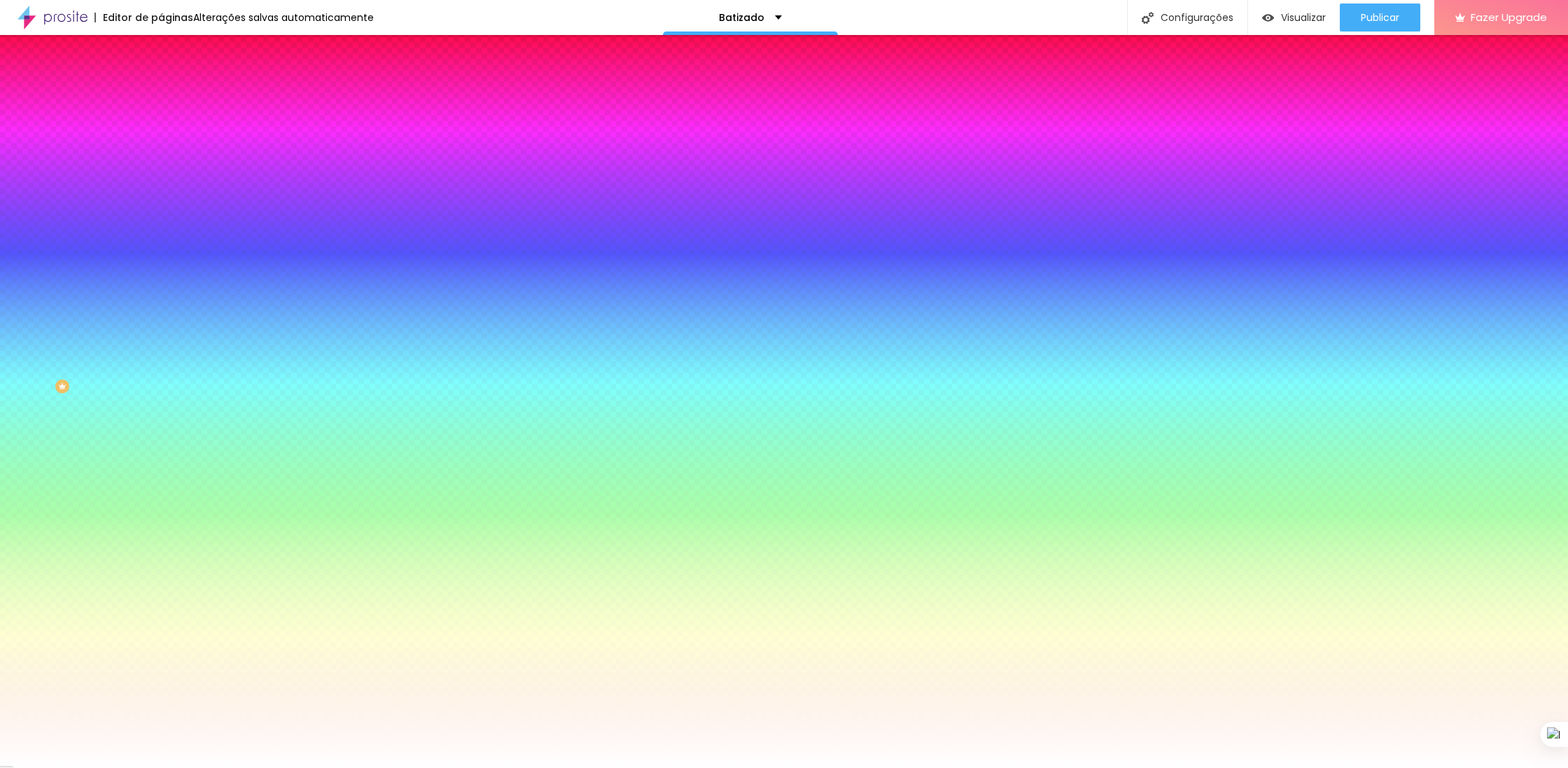
click at [1035, 767] on div at bounding box center [784, 783] width 1568 height 13
click at [1274, 14] on div "Visualizar" at bounding box center [1294, 17] width 64 height 12
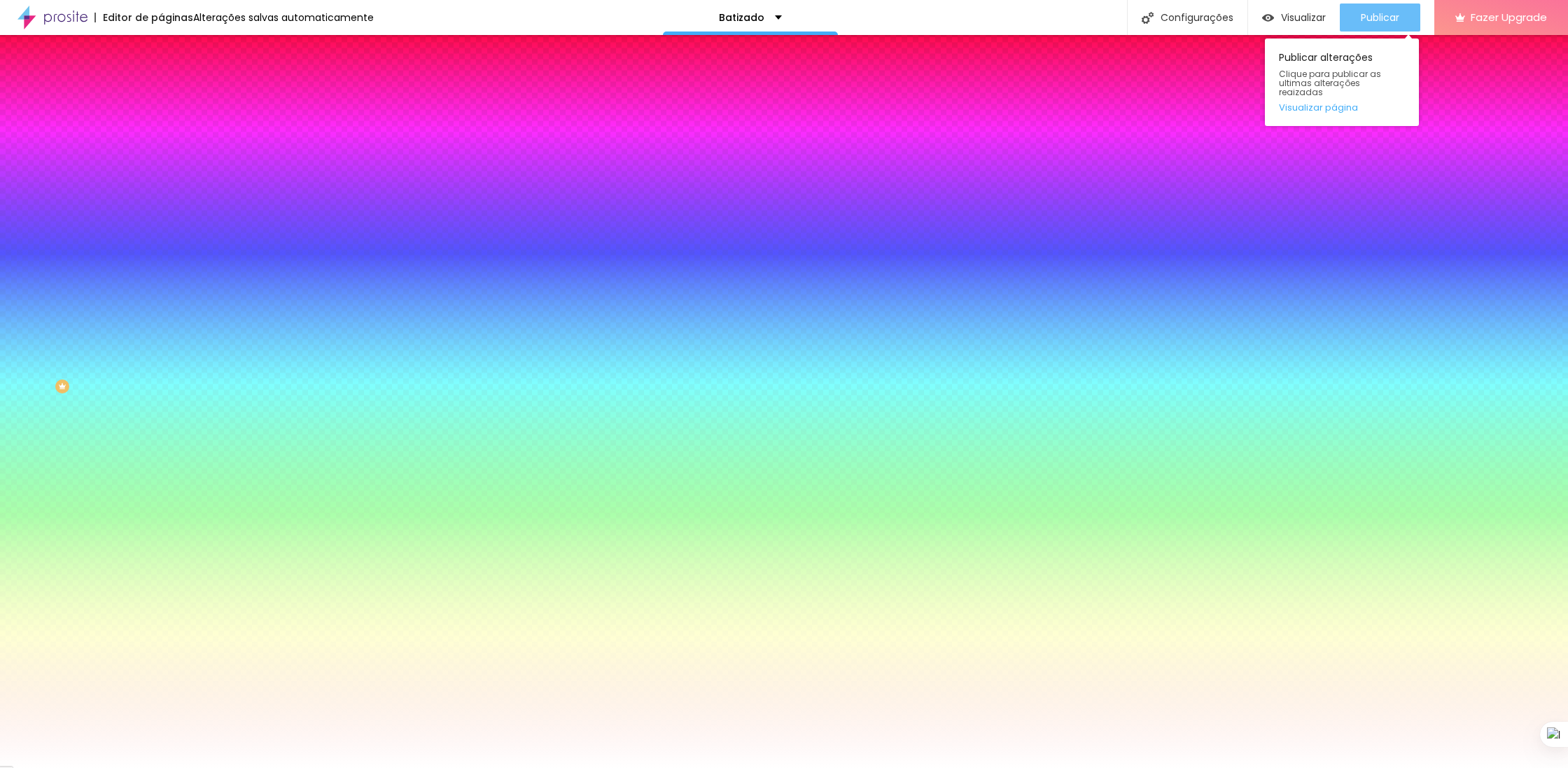
click at [1387, 16] on span "Publicar" at bounding box center [1380, 17] width 38 height 11
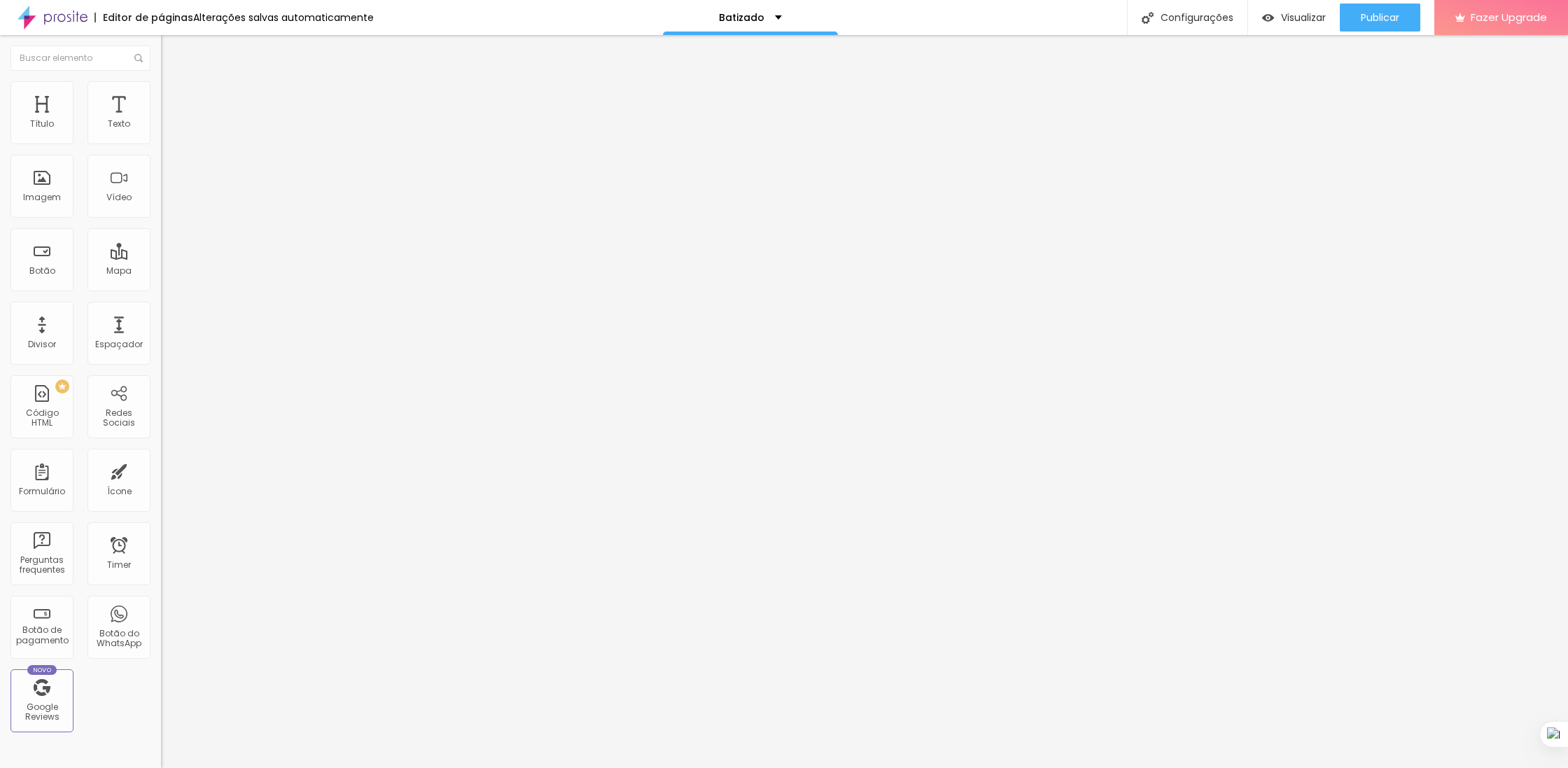
click at [161, 81] on img at bounding box center [167, 88] width 13 height 13
drag, startPoint x: 100, startPoint y: 151, endPoint x: 121, endPoint y: 143, distance: 22.5
click at [161, 143] on input "range" at bounding box center [205, 138] width 90 height 11
drag, startPoint x: 36, startPoint y: 175, endPoint x: 73, endPoint y: 174, distance: 37.0
click at [161, 308] on input "range" at bounding box center [205, 313] width 90 height 11
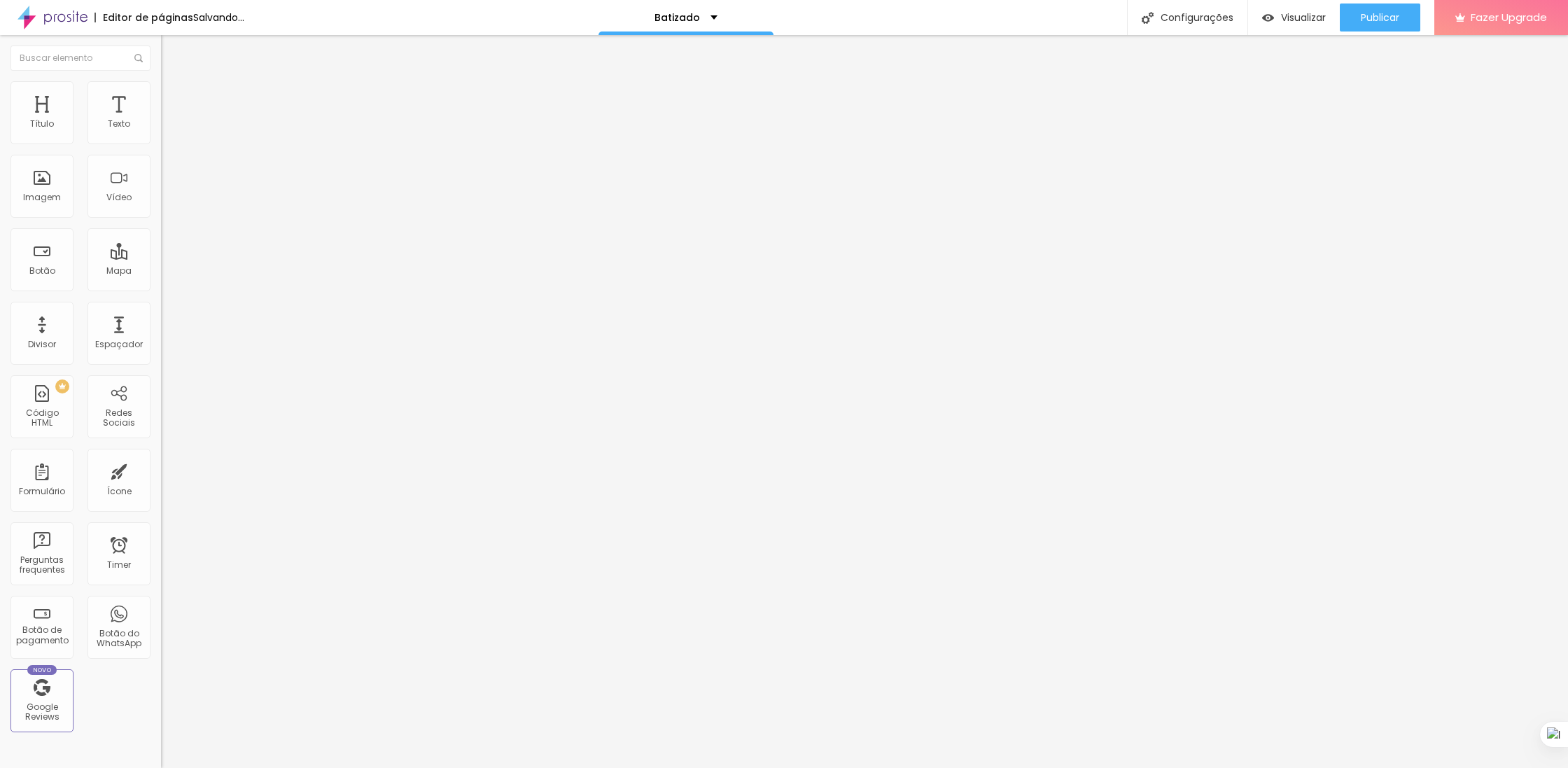
click at [161, 95] on img at bounding box center [167, 101] width 13 height 13
drag, startPoint x: 40, startPoint y: 137, endPoint x: 106, endPoint y: 141, distance: 66.1
click at [161, 271] on input "range" at bounding box center [205, 277] width 90 height 11
drag, startPoint x: 35, startPoint y: 163, endPoint x: 69, endPoint y: 163, distance: 34.0
click at [161, 469] on input "range" at bounding box center [205, 475] width 90 height 11
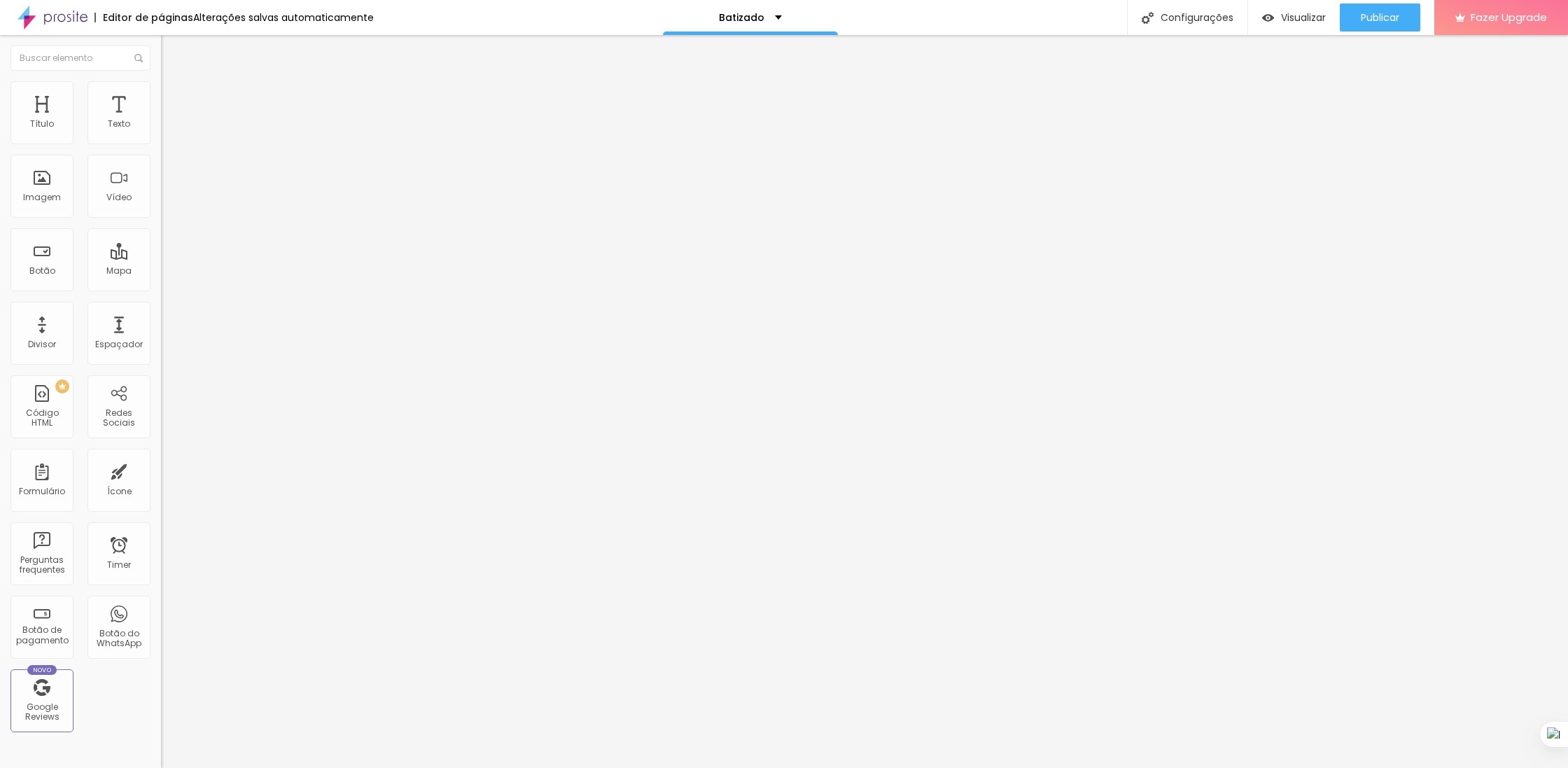
click at [161, 469] on input "range" at bounding box center [205, 475] width 90 height 11
click at [1380, 5] on div "Publicar" at bounding box center [1380, 17] width 38 height 28
click at [1403, 18] on button "Publicar" at bounding box center [1380, 17] width 80 height 28
click at [1388, 13] on span "Publicar" at bounding box center [1380, 17] width 38 height 11
click at [1389, 25] on div "Publicar" at bounding box center [1380, 17] width 38 height 28
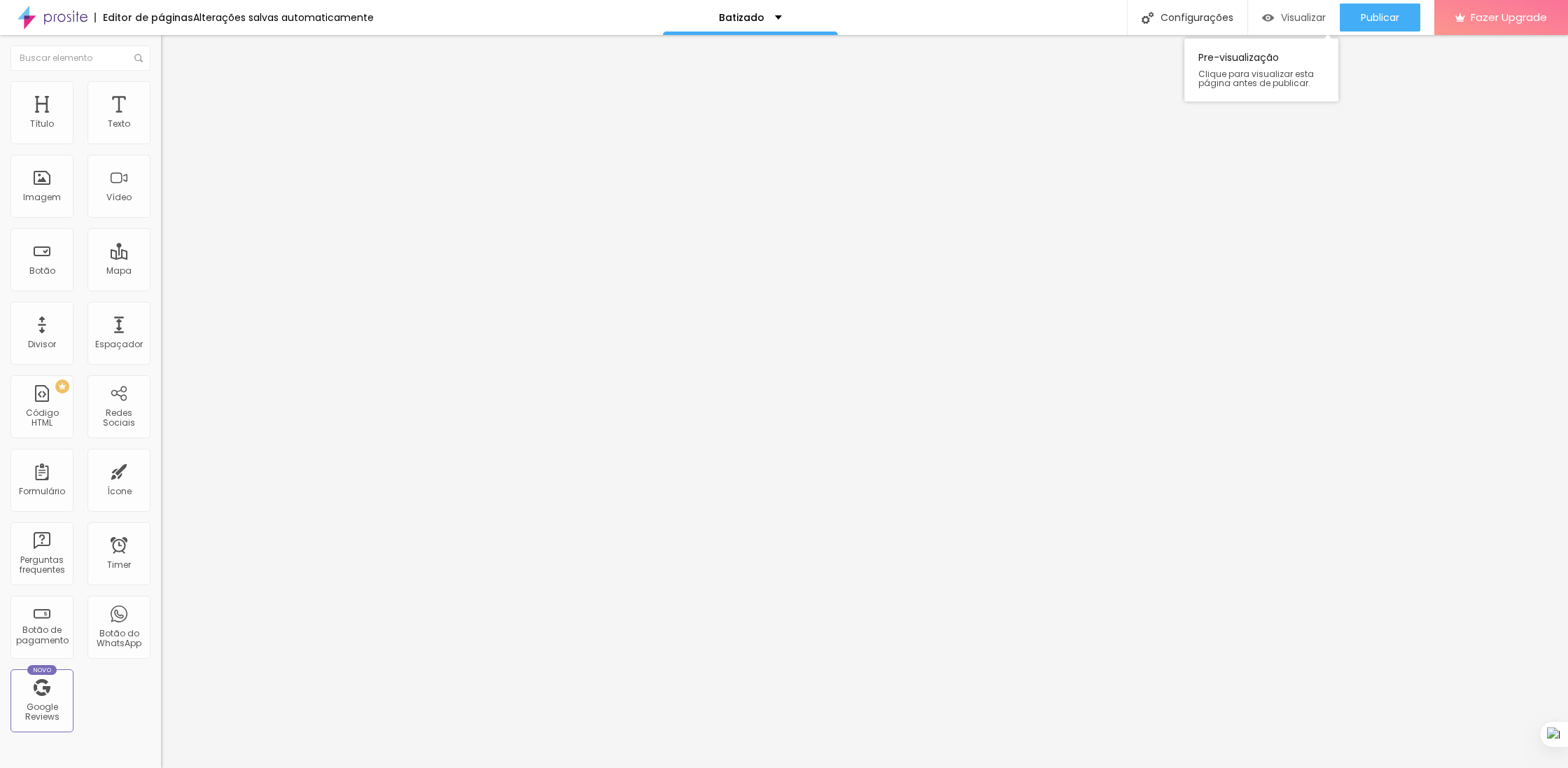
click at [1274, 18] on div "Visualizar" at bounding box center [1294, 17] width 64 height 12
click at [161, 128] on div "Modo Encaixotado Encaixotado Completo" at bounding box center [241, 129] width 161 height 38
click at [161, 128] on span "Encaixotado" at bounding box center [188, 121] width 55 height 12
click at [161, 149] on span "Completo" at bounding box center [182, 142] width 43 height 12
click at [174, 95] on span "Estilo" at bounding box center [184, 90] width 22 height 12
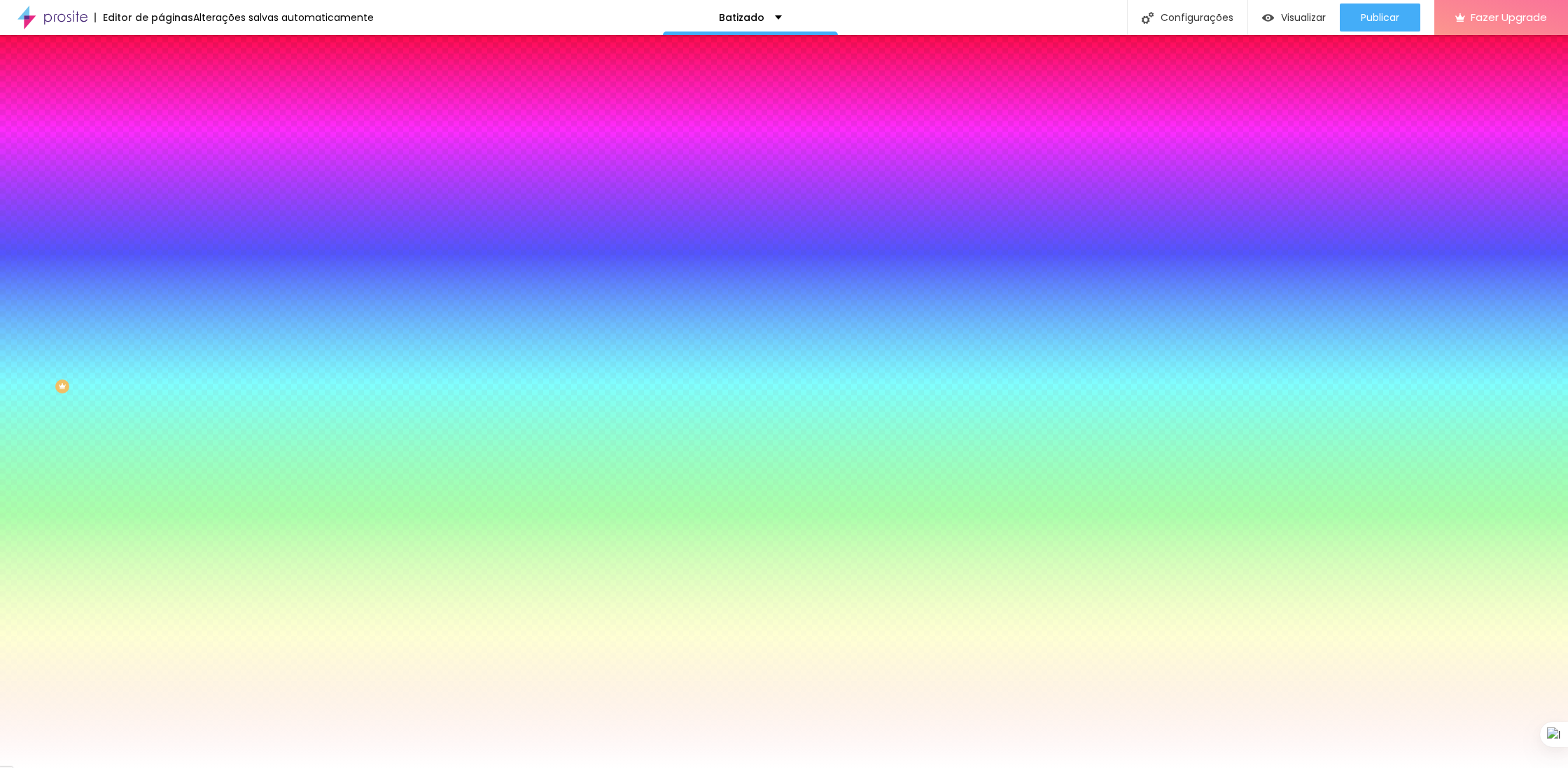
click at [161, 145] on span "Parallax" at bounding box center [178, 139] width 35 height 12
click at [161, 166] on div "Nenhum Parallax" at bounding box center [241, 155] width 161 height 22
click at [161, 154] on span "Nenhum" at bounding box center [179, 148] width 37 height 12
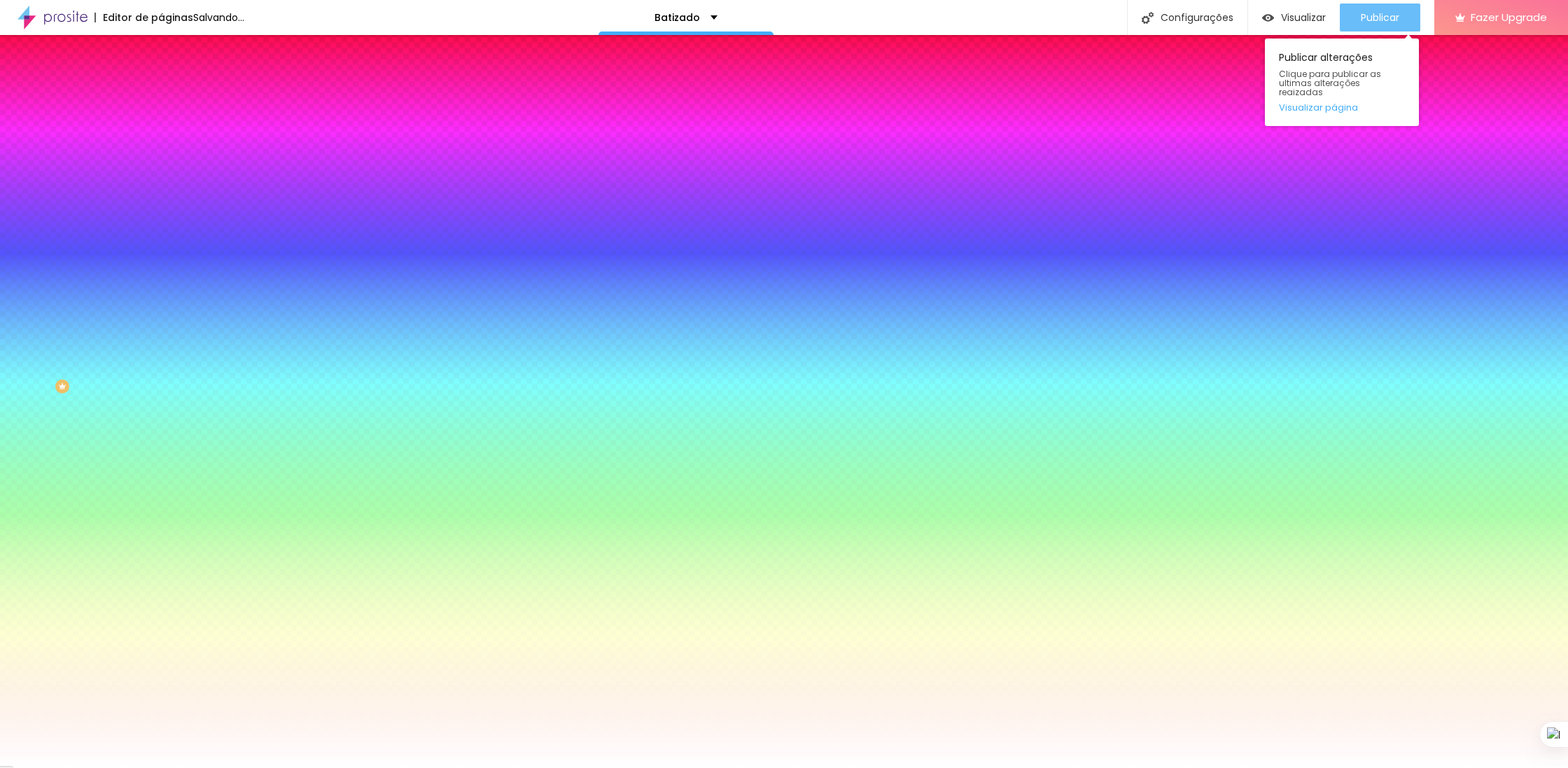
click at [1373, 15] on span "Publicar" at bounding box center [1380, 17] width 38 height 11
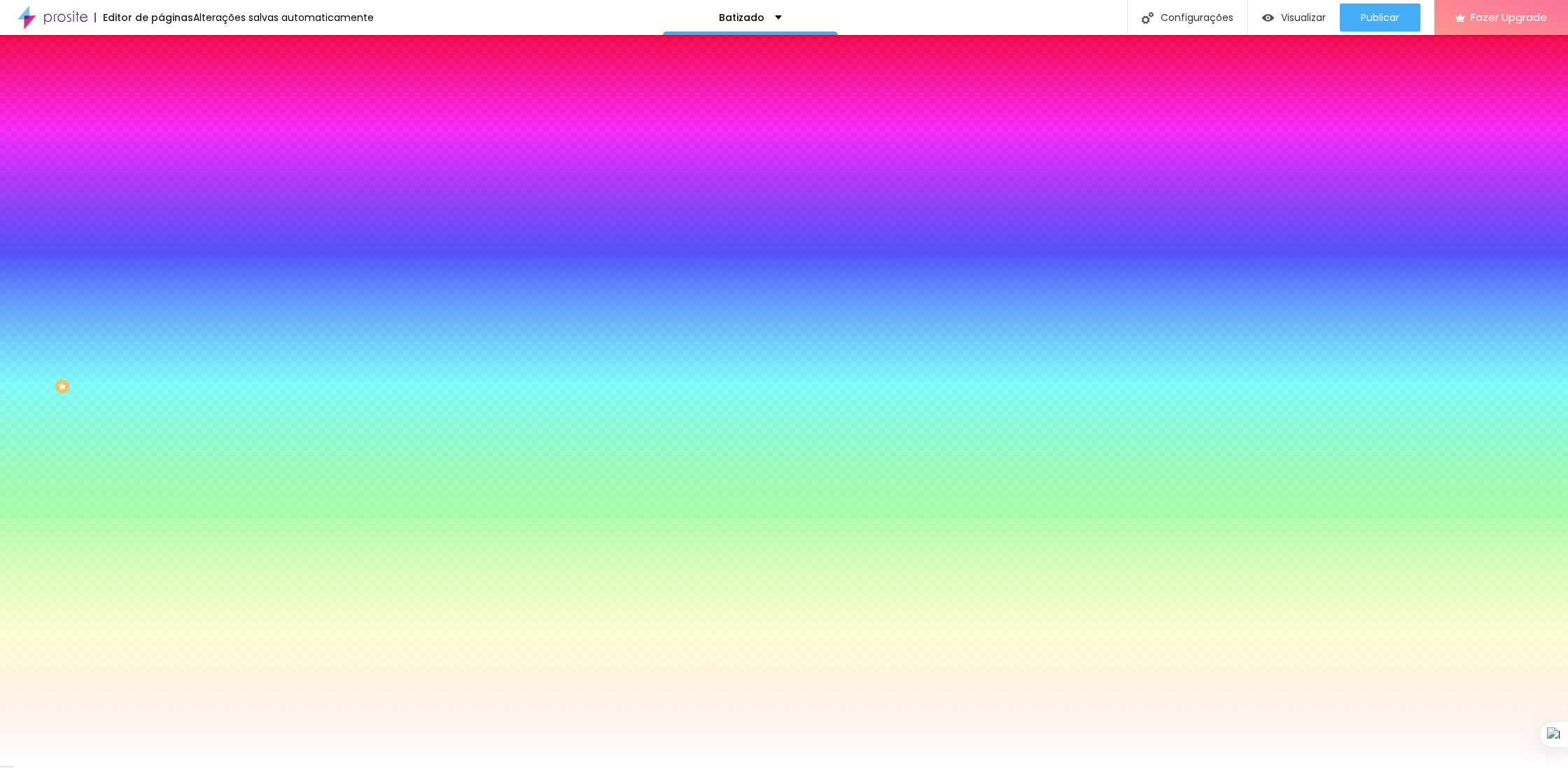
click at [161, 166] on div "Nenhum Parallax" at bounding box center [241, 155] width 161 height 22
click at [161, 167] on span "Parallax" at bounding box center [178, 161] width 35 height 12
click at [161, 145] on span "Parallax" at bounding box center [178, 139] width 35 height 12
click at [174, 99] on span "Avançado" at bounding box center [196, 104] width 47 height 12
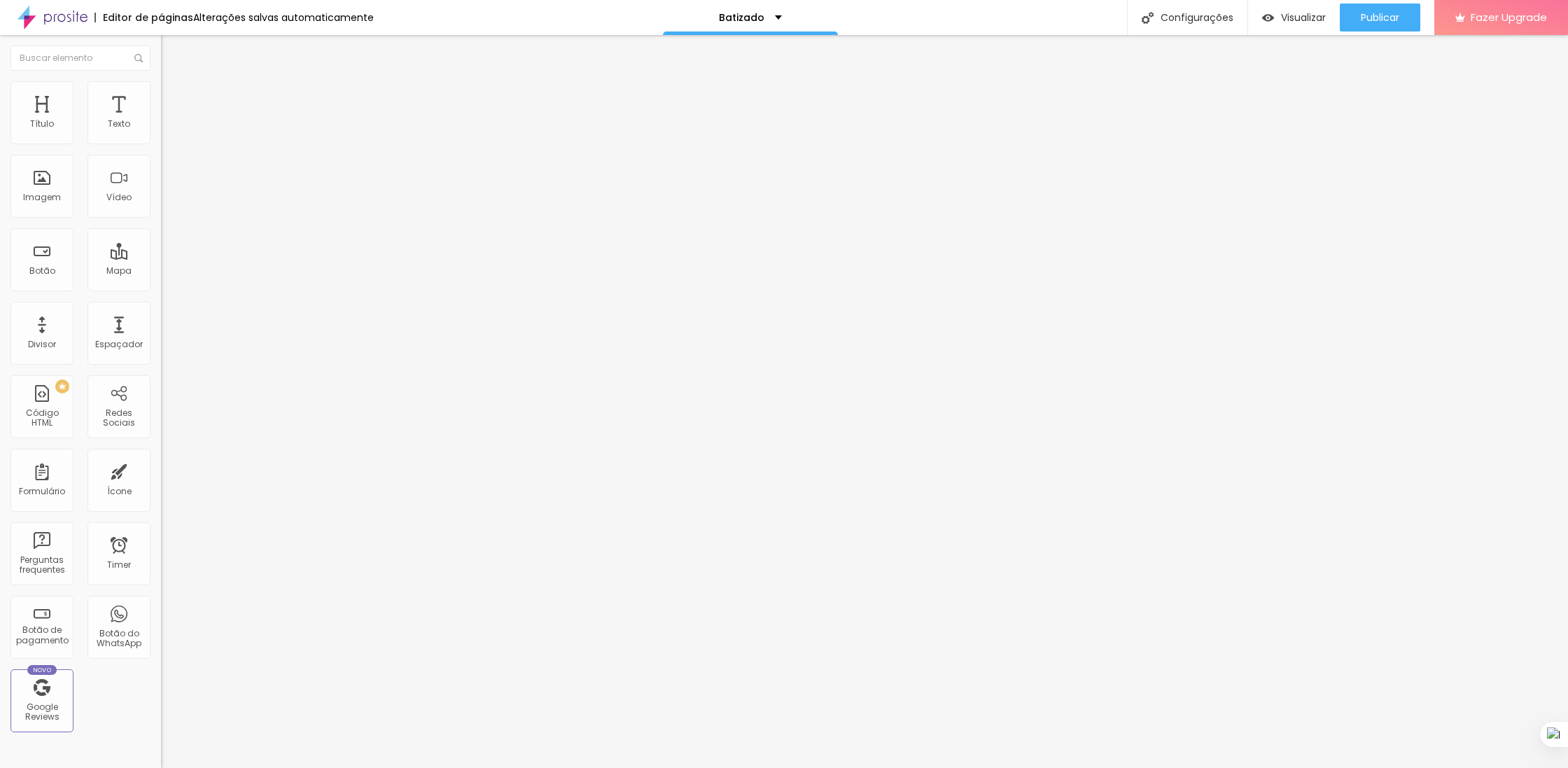
click at [174, 82] on span "Conteúdo" at bounding box center [195, 76] width 44 height 12
click at [161, 128] on span "Completo" at bounding box center [182, 121] width 43 height 12
click at [161, 134] on div "Encaixotado" at bounding box center [241, 130] width 161 height 8
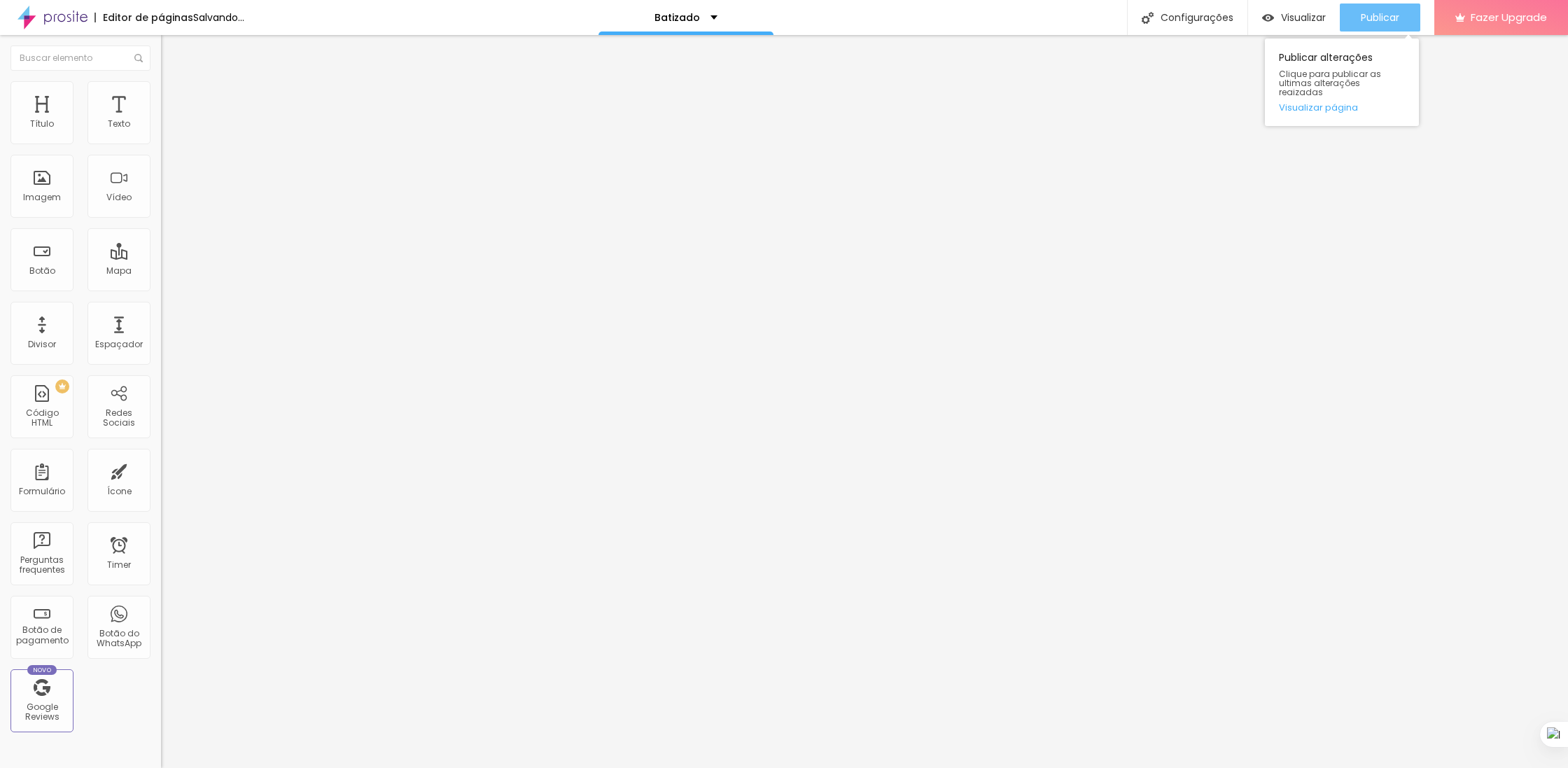
click at [1375, 13] on span "Publicar" at bounding box center [1380, 17] width 38 height 11
click at [1366, 2] on div "Publicar Publicar alterações Clique para publicar as ultimas alterações reaizad…" at bounding box center [1380, 17] width 80 height 35
click at [1367, 14] on span "Publicar" at bounding box center [1380, 17] width 38 height 11
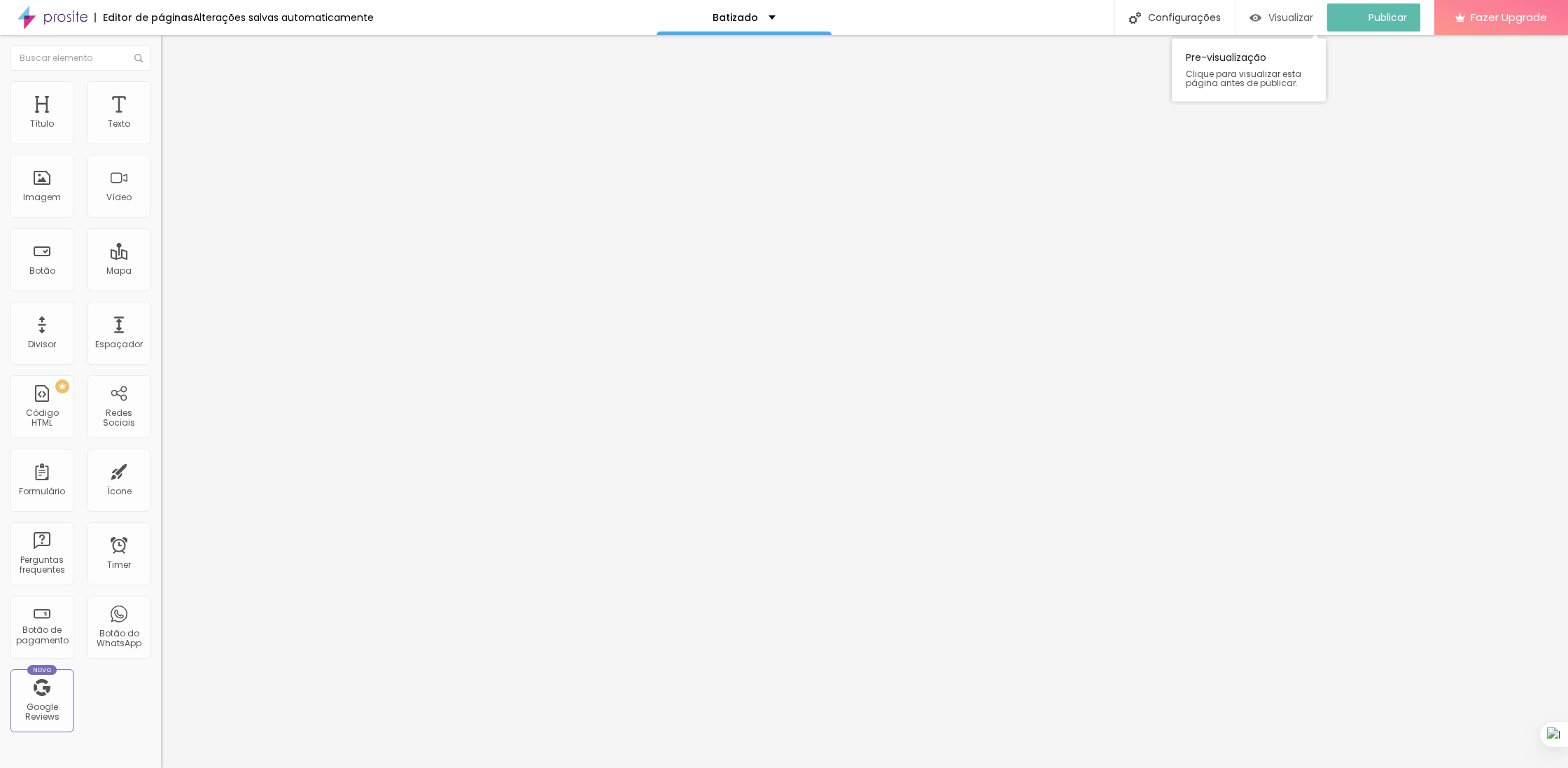
click at [1289, 20] on span "Visualizar" at bounding box center [1290, 17] width 45 height 11
click at [161, 82] on img at bounding box center [167, 88] width 13 height 13
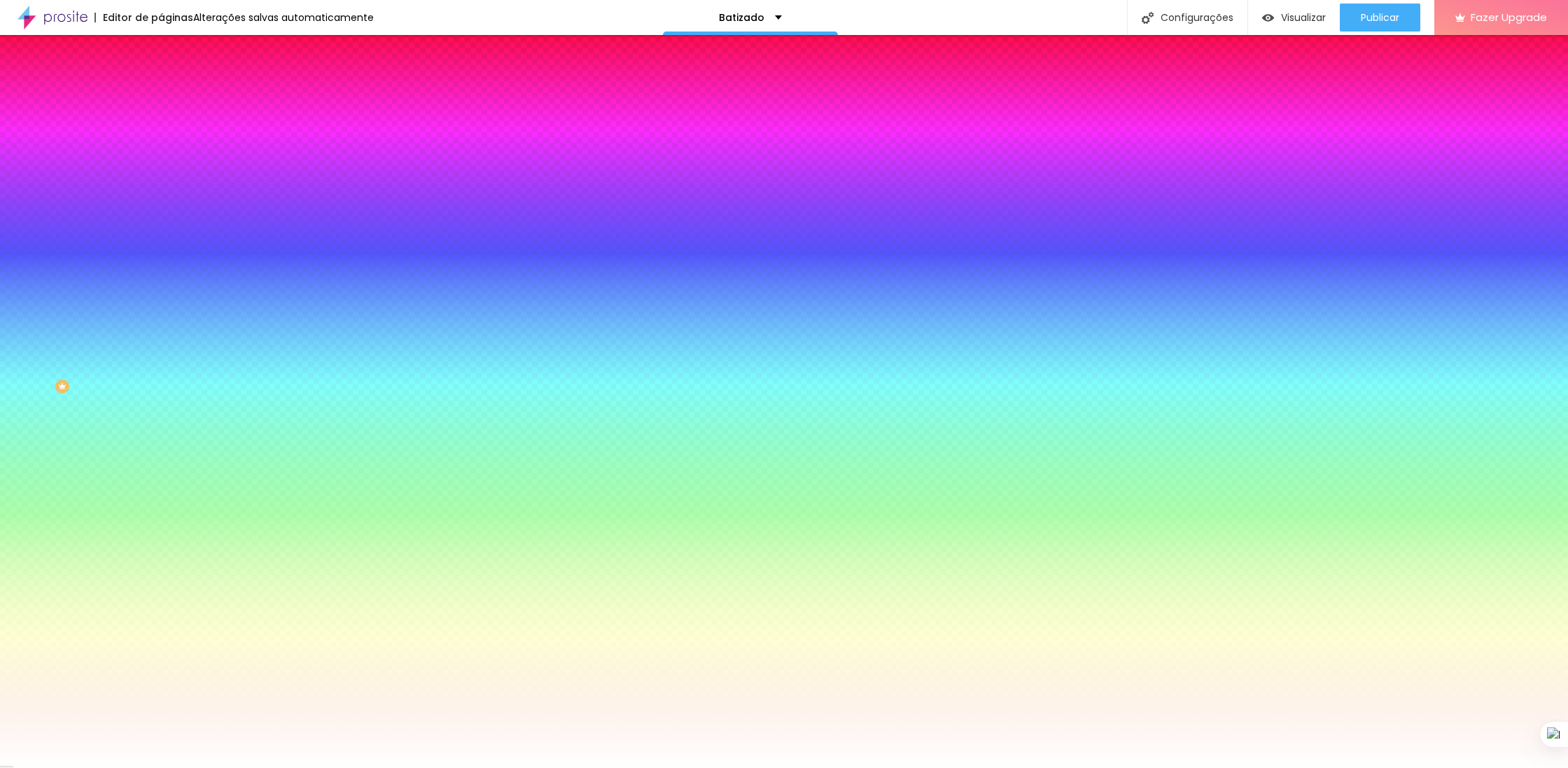
click at [161, 129] on span "Trocar imagem" at bounding box center [199, 122] width 77 height 12
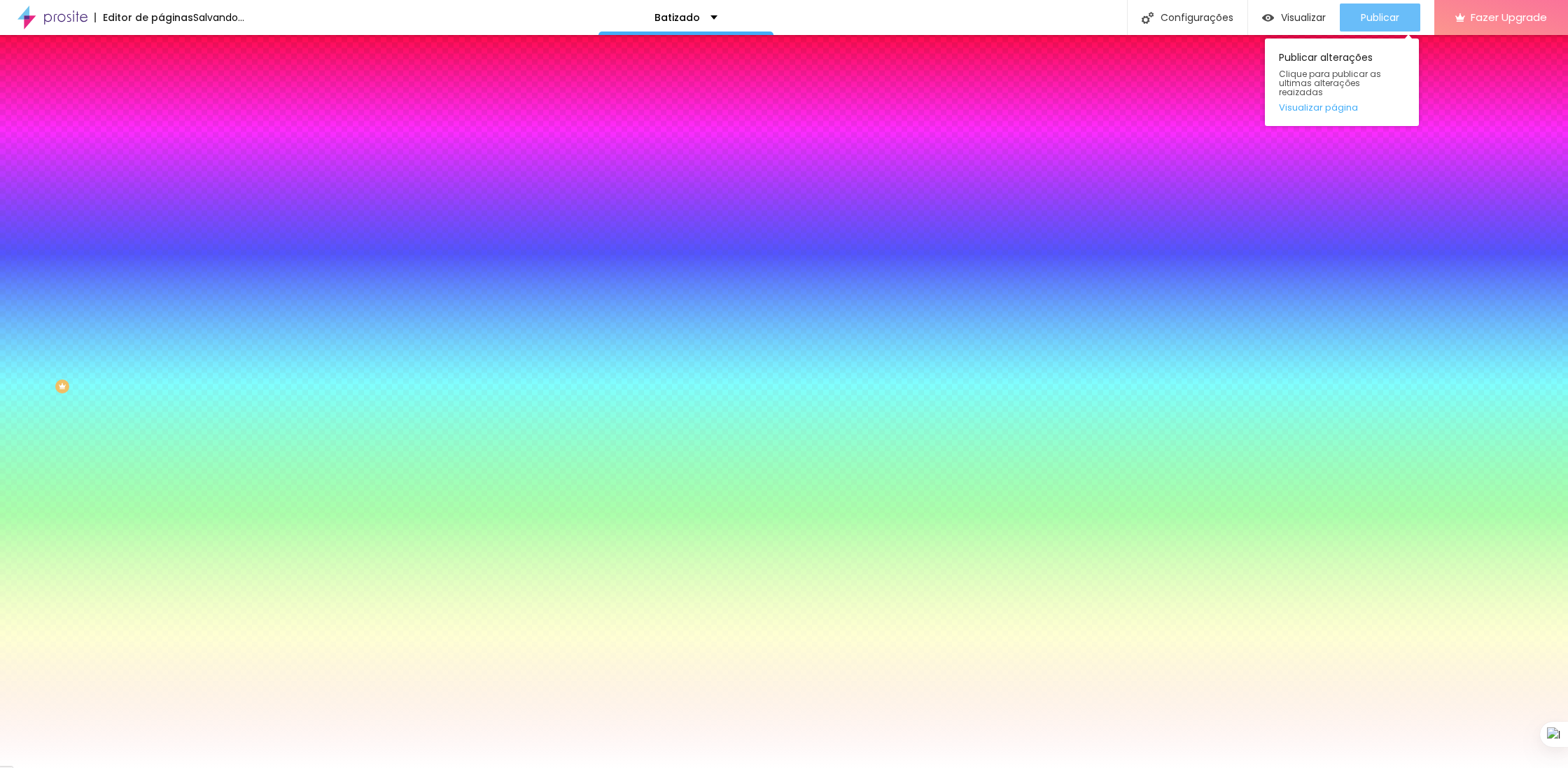
click at [1387, 26] on div "Publicar" at bounding box center [1380, 17] width 38 height 28
click at [1365, 9] on div "Publicar" at bounding box center [1380, 17] width 38 height 28
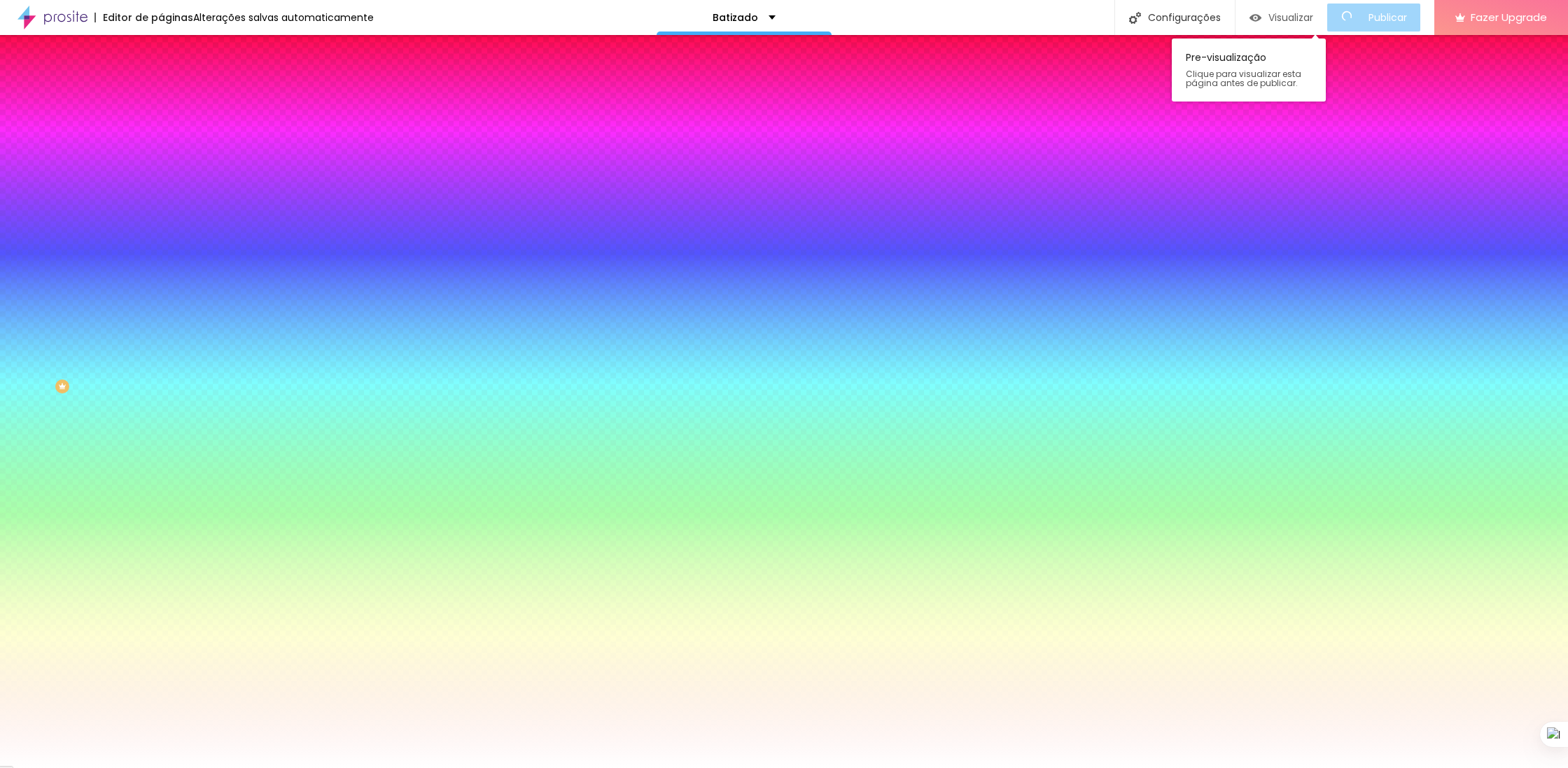
click at [1303, 12] on span "Visualizar" at bounding box center [1290, 17] width 45 height 11
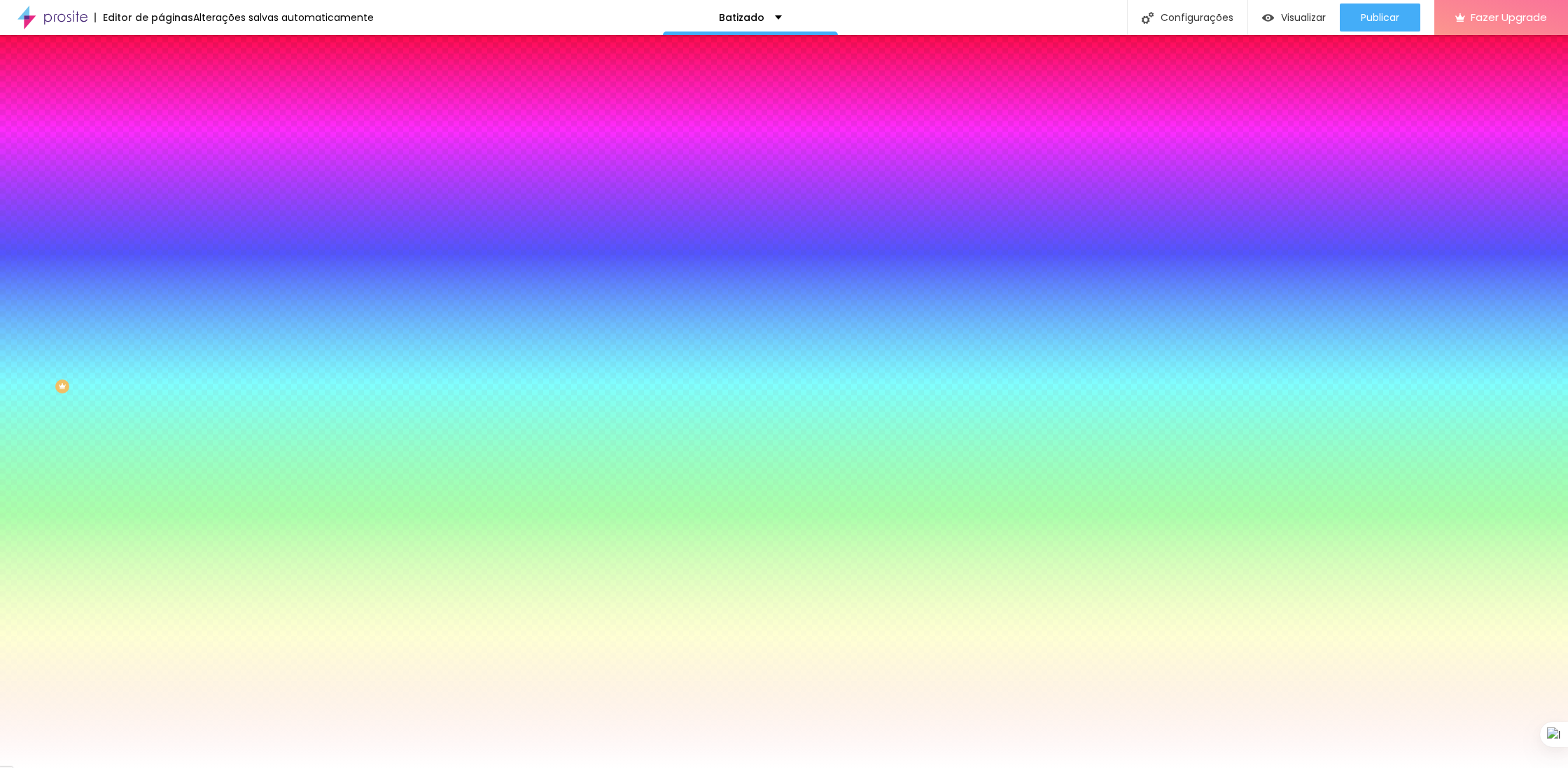
click at [161, 128] on div "Trocar imagem" at bounding box center [241, 122] width 161 height 10
click at [161, 79] on img at bounding box center [167, 74] width 13 height 13
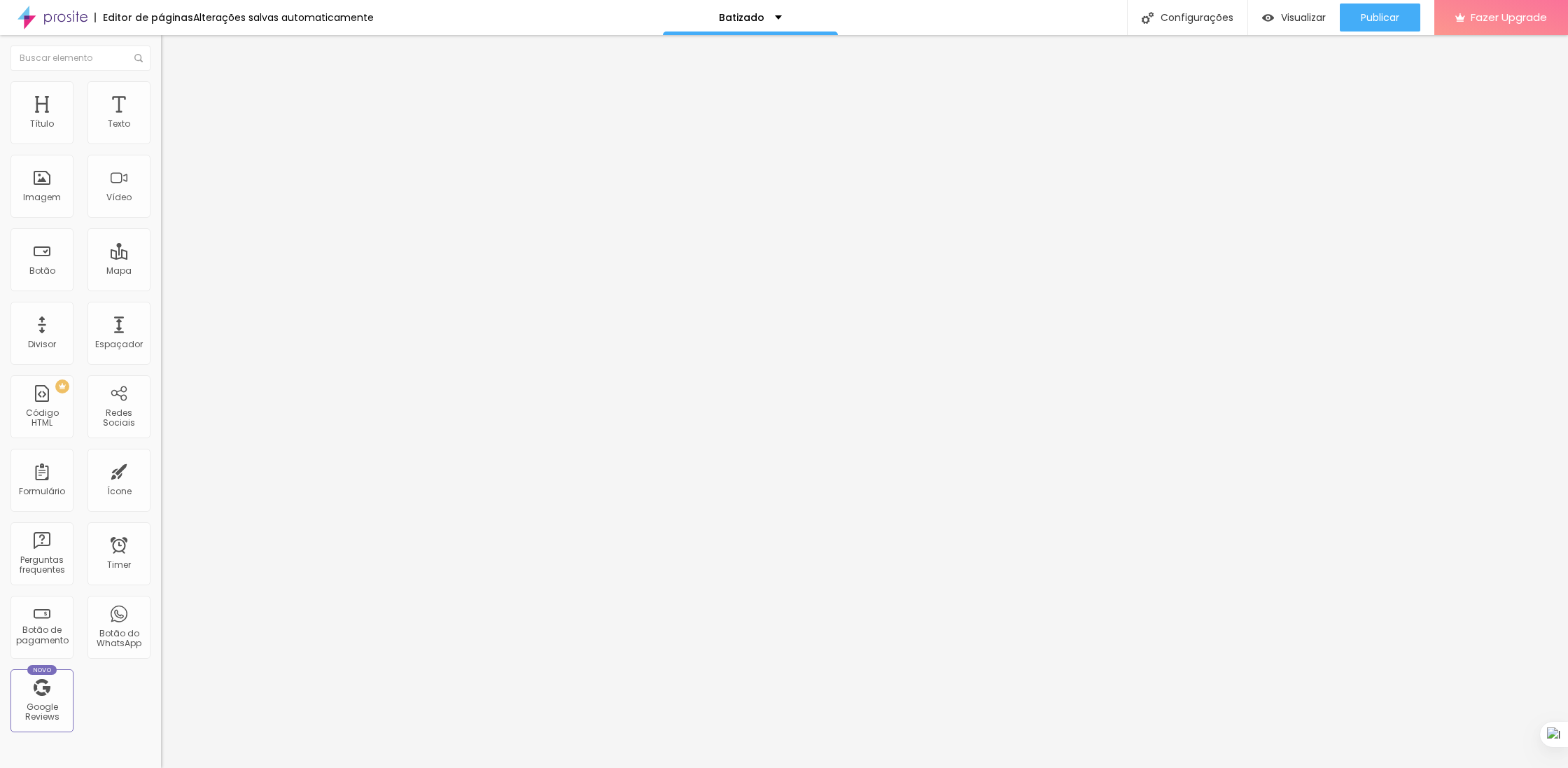
click at [161, 129] on div "Modo Encaixotado Encaixotado Completo" at bounding box center [241, 129] width 161 height 38
click at [161, 128] on span "Encaixotado" at bounding box center [188, 121] width 55 height 12
click at [161, 148] on div "Completo" at bounding box center [241, 143] width 161 height 8
click at [174, 97] on span "Estilo" at bounding box center [184, 90] width 22 height 12
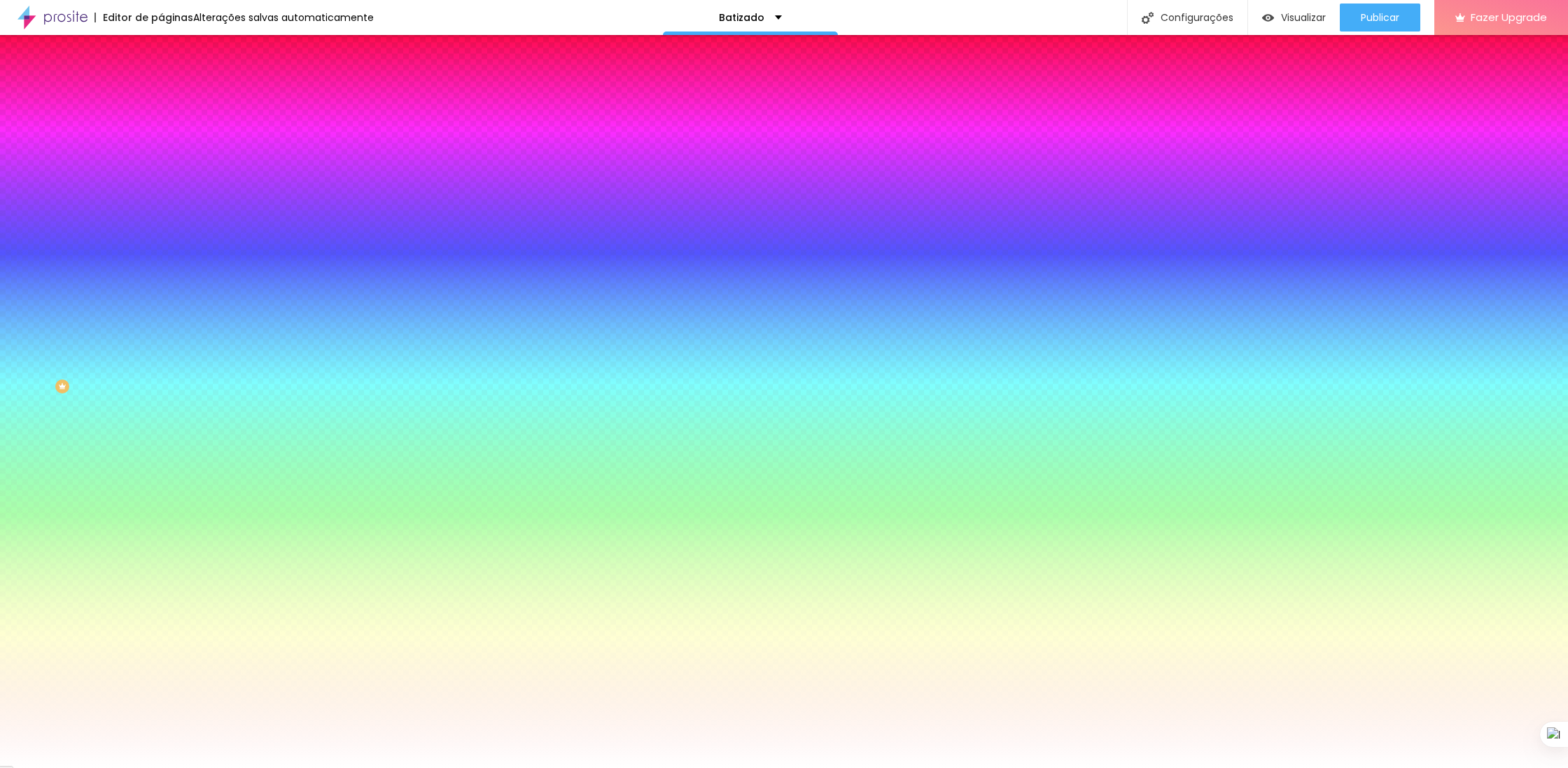
click at [166, 247] on icon "button" at bounding box center [170, 242] width 8 height 8
drag, startPoint x: 215, startPoint y: 498, endPoint x: 67, endPoint y: 495, distance: 148.0
drag, startPoint x: 157, startPoint y: 535, endPoint x: 73, endPoint y: 544, distance: 84.5
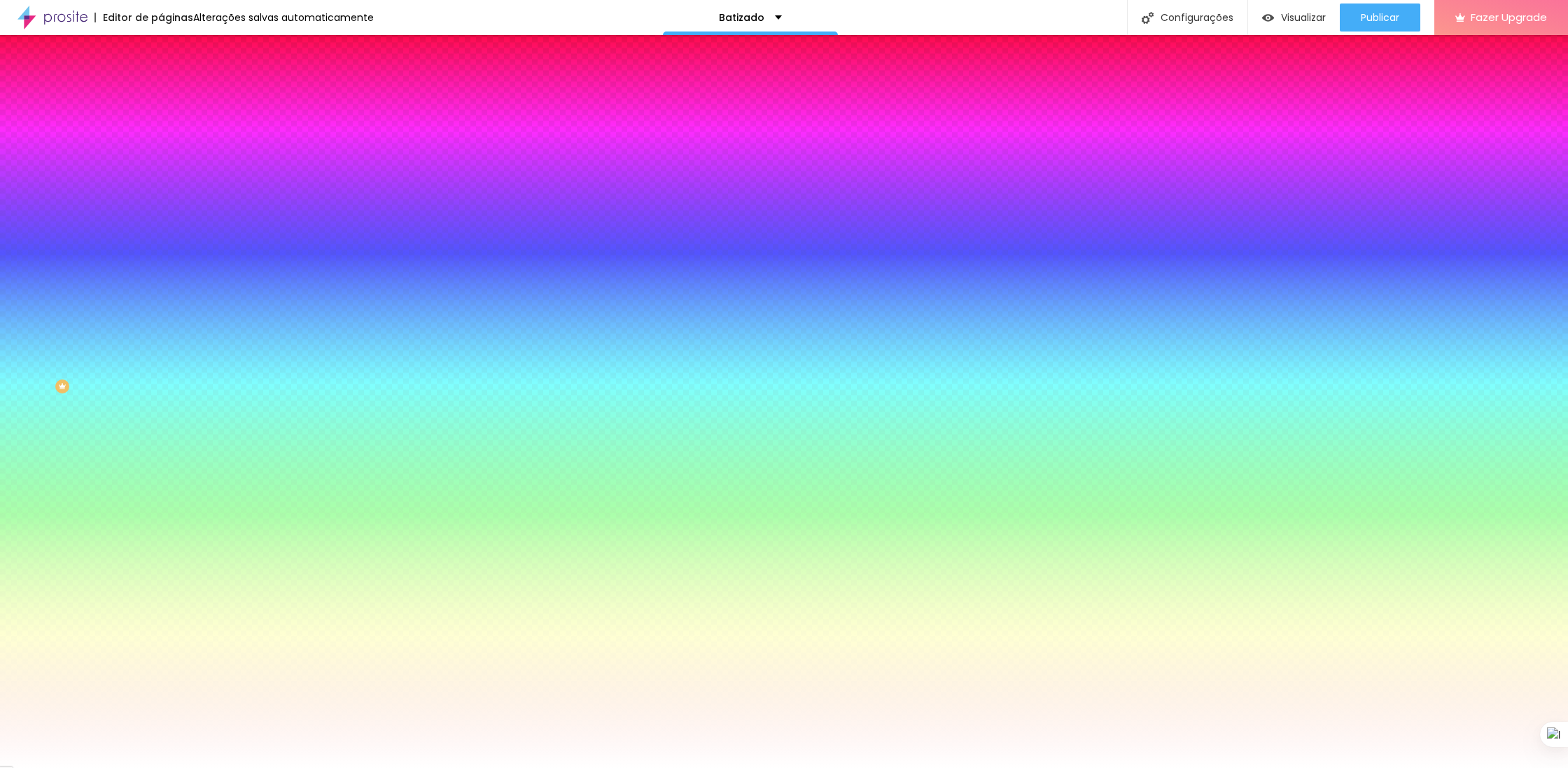
click at [121, 767] on div at bounding box center [784, 768] width 1568 height 0
click at [166, 233] on icon "button" at bounding box center [171, 228] width 10 height 10
click at [161, 95] on li "Avançado" at bounding box center [241, 101] width 161 height 14
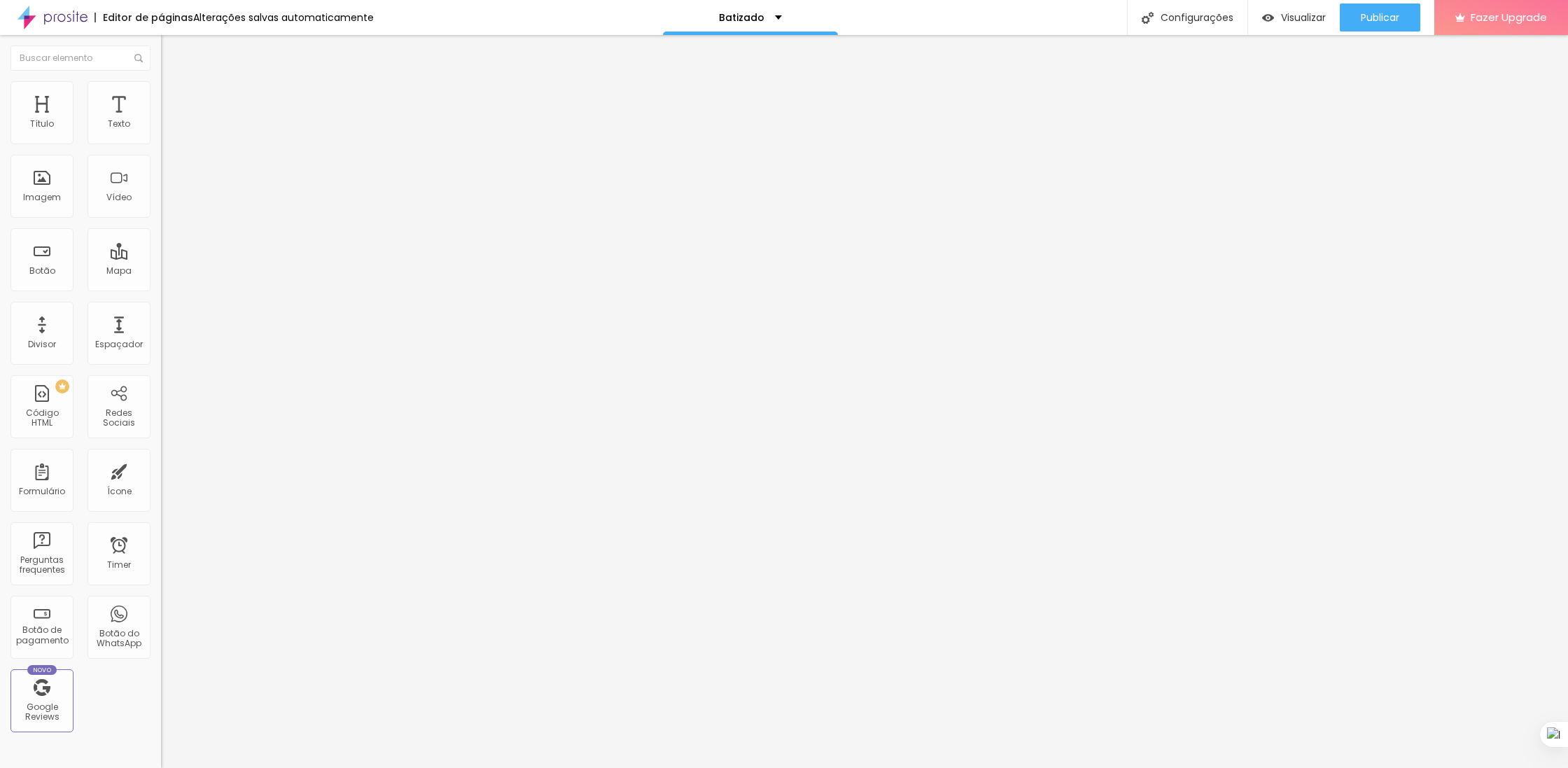
drag, startPoint x: 72, startPoint y: 163, endPoint x: 13, endPoint y: 163, distance: 59.0
click at [161, 308] on div "0 px Espaçamento vertical" at bounding box center [241, 406] width 161 height 198
drag, startPoint x: 63, startPoint y: 135, endPoint x: 63, endPoint y: 149, distance: 14.0
click at [161, 271] on input "range" at bounding box center [205, 277] width 90 height 11
click at [1357, 28] on button "Publicar" at bounding box center [1380, 17] width 80 height 28
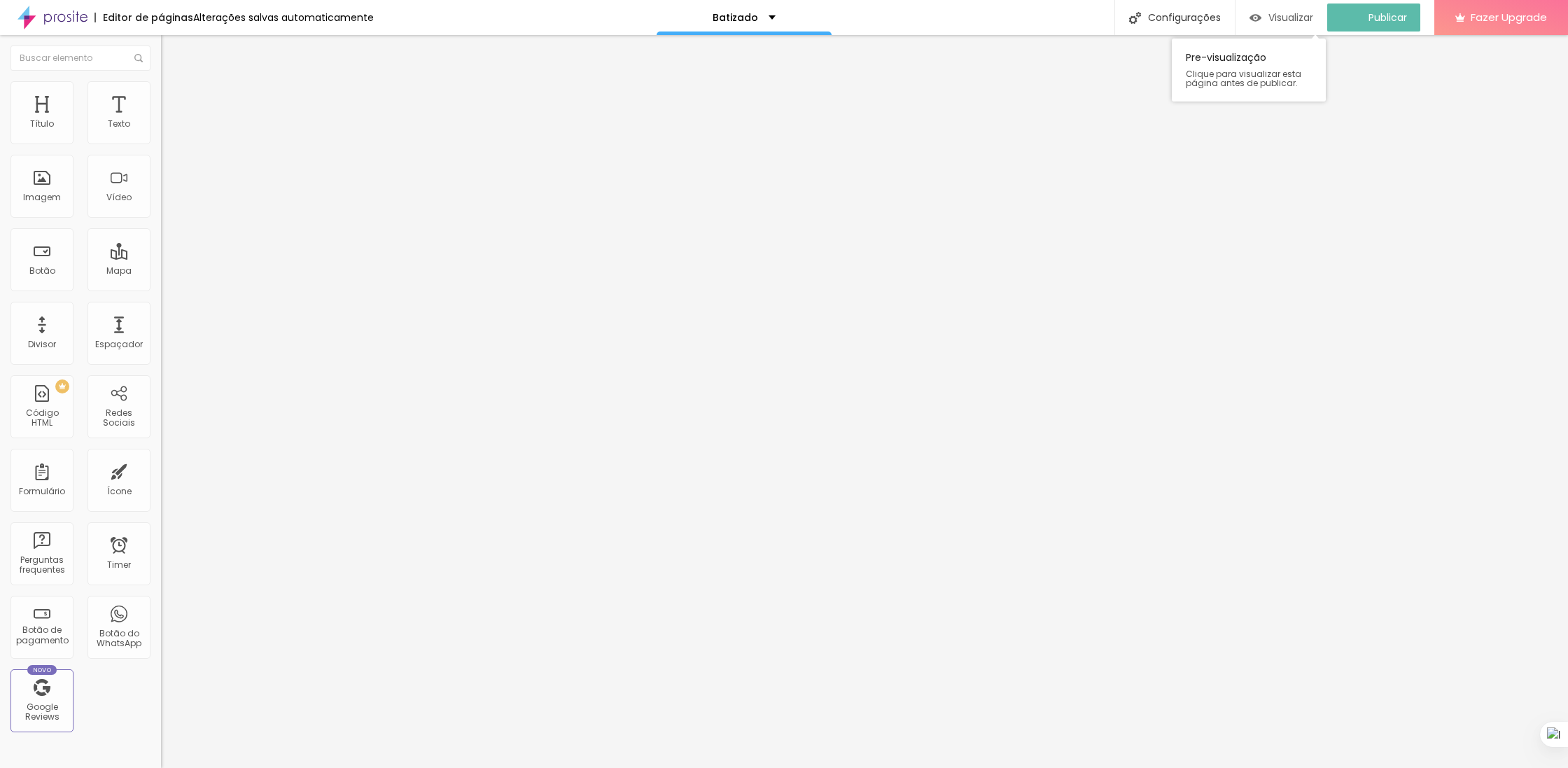
click at [1283, 15] on span "Visualizar" at bounding box center [1290, 17] width 45 height 11
click at [1276, 16] on div "Visualizar" at bounding box center [1294, 17] width 64 height 12
click at [161, 219] on span "16:9 Cinema" at bounding box center [187, 213] width 53 height 12
click at [161, 257] on div "Original" at bounding box center [241, 251] width 161 height 8
click at [161, 245] on span "Quadrado" at bounding box center [184, 238] width 46 height 12
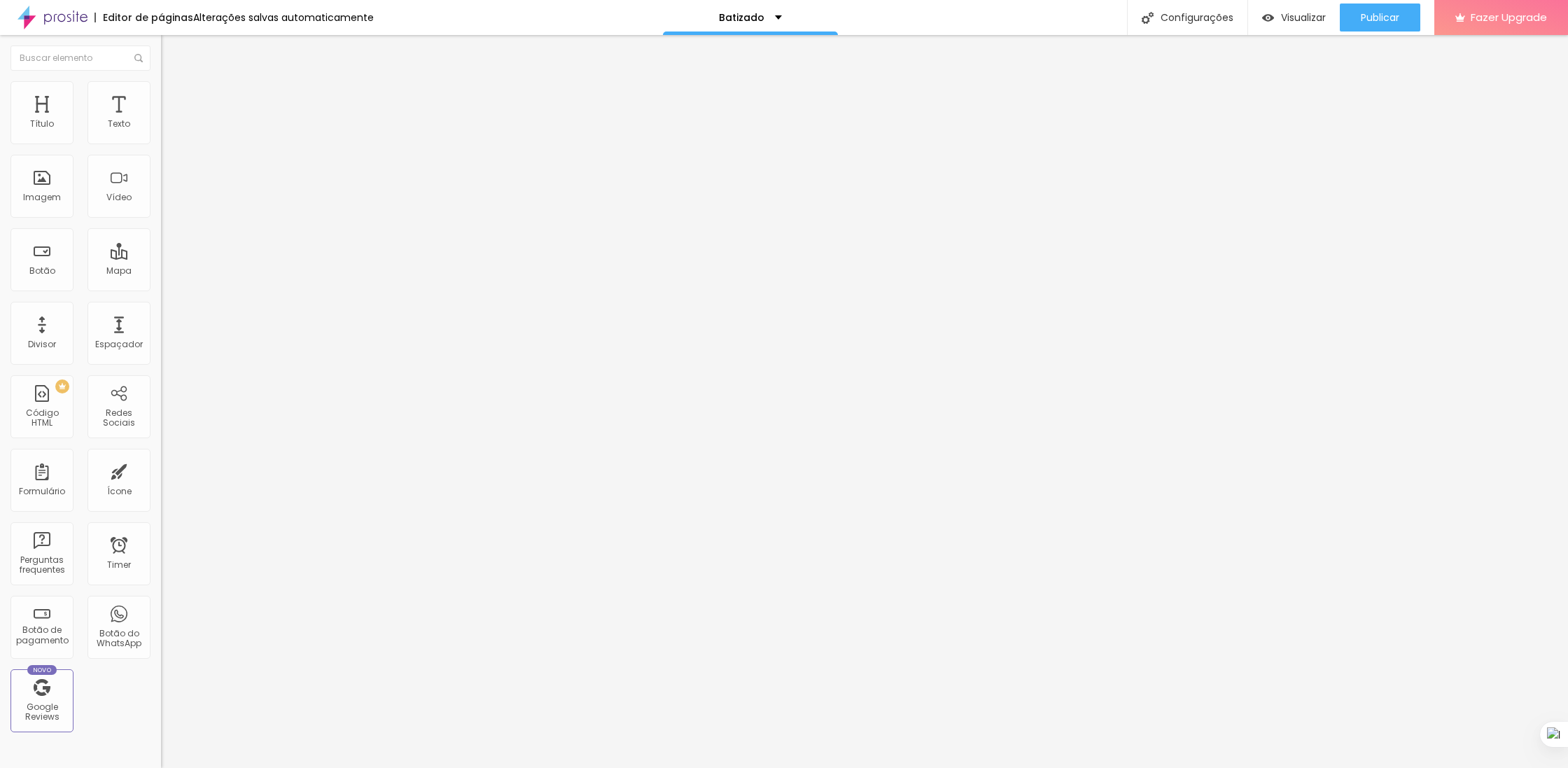
click at [161, 258] on span "Original" at bounding box center [177, 251] width 34 height 12
click at [161, 235] on div "Padrão 4:3" at bounding box center [241, 230] width 161 height 8
click at [174, 97] on span "Estilo" at bounding box center [184, 90] width 22 height 12
drag, startPoint x: 100, startPoint y: 149, endPoint x: 102, endPoint y: 163, distance: 14.1
click at [161, 143] on input "range" at bounding box center [205, 138] width 90 height 11
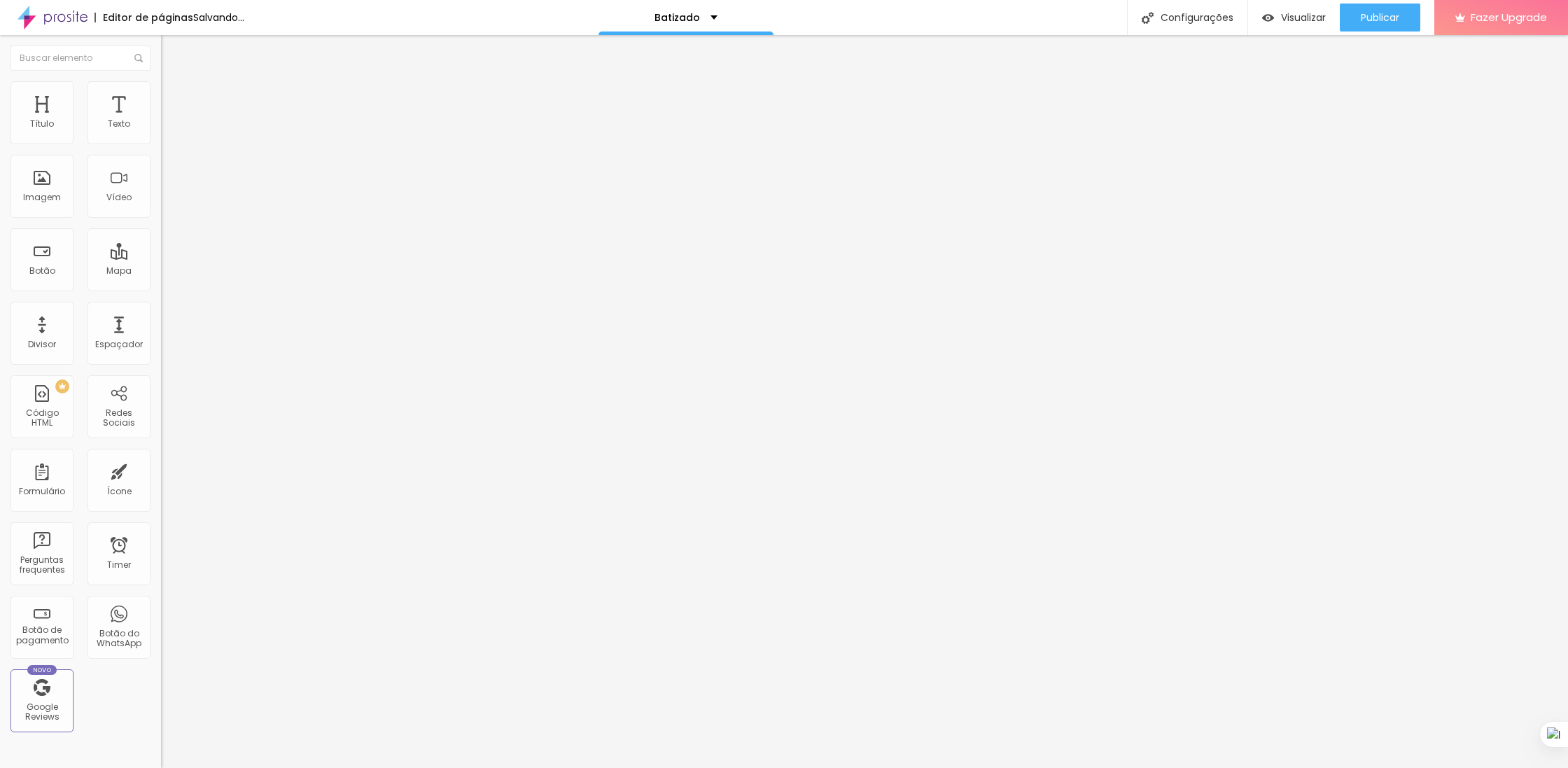
drag, startPoint x: 77, startPoint y: 174, endPoint x: -2, endPoint y: 175, distance: 79.0
click at [161, 308] on input "range" at bounding box center [205, 313] width 90 height 11
click at [161, 95] on li "Avançado" at bounding box center [241, 101] width 161 height 14
drag, startPoint x: 98, startPoint y: 137, endPoint x: 18, endPoint y: 137, distance: 80.0
click at [161, 271] on input "range" at bounding box center [205, 277] width 90 height 11
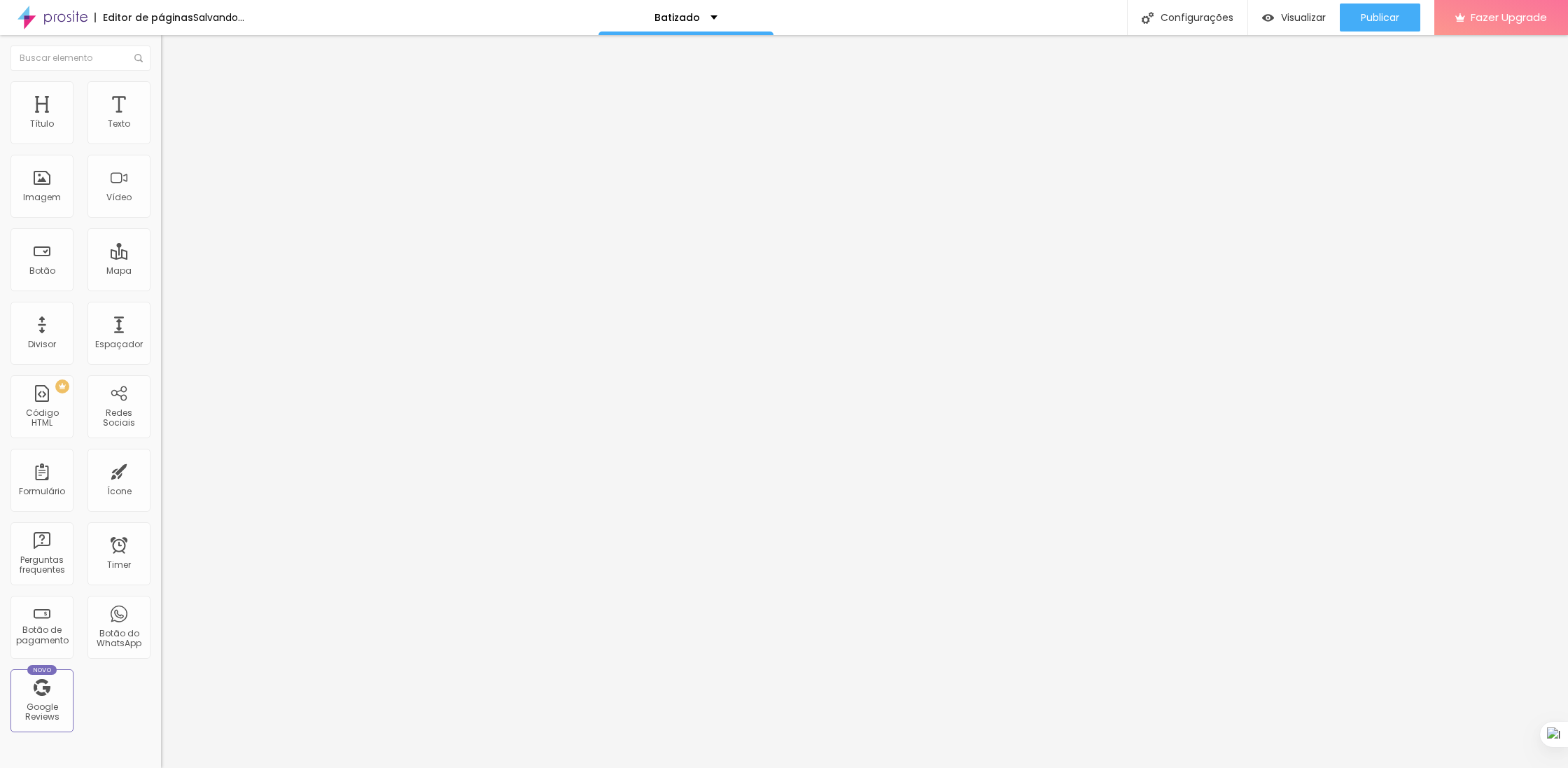
drag, startPoint x: 58, startPoint y: 165, endPoint x: -5, endPoint y: 160, distance: 63.2
click at [161, 469] on input "range" at bounding box center [205, 475] width 90 height 11
drag, startPoint x: 37, startPoint y: 163, endPoint x: 62, endPoint y: 163, distance: 25.0
click at [161, 469] on input "range" at bounding box center [205, 475] width 90 height 11
click at [174, 97] on span "Estilo" at bounding box center [184, 90] width 22 height 12
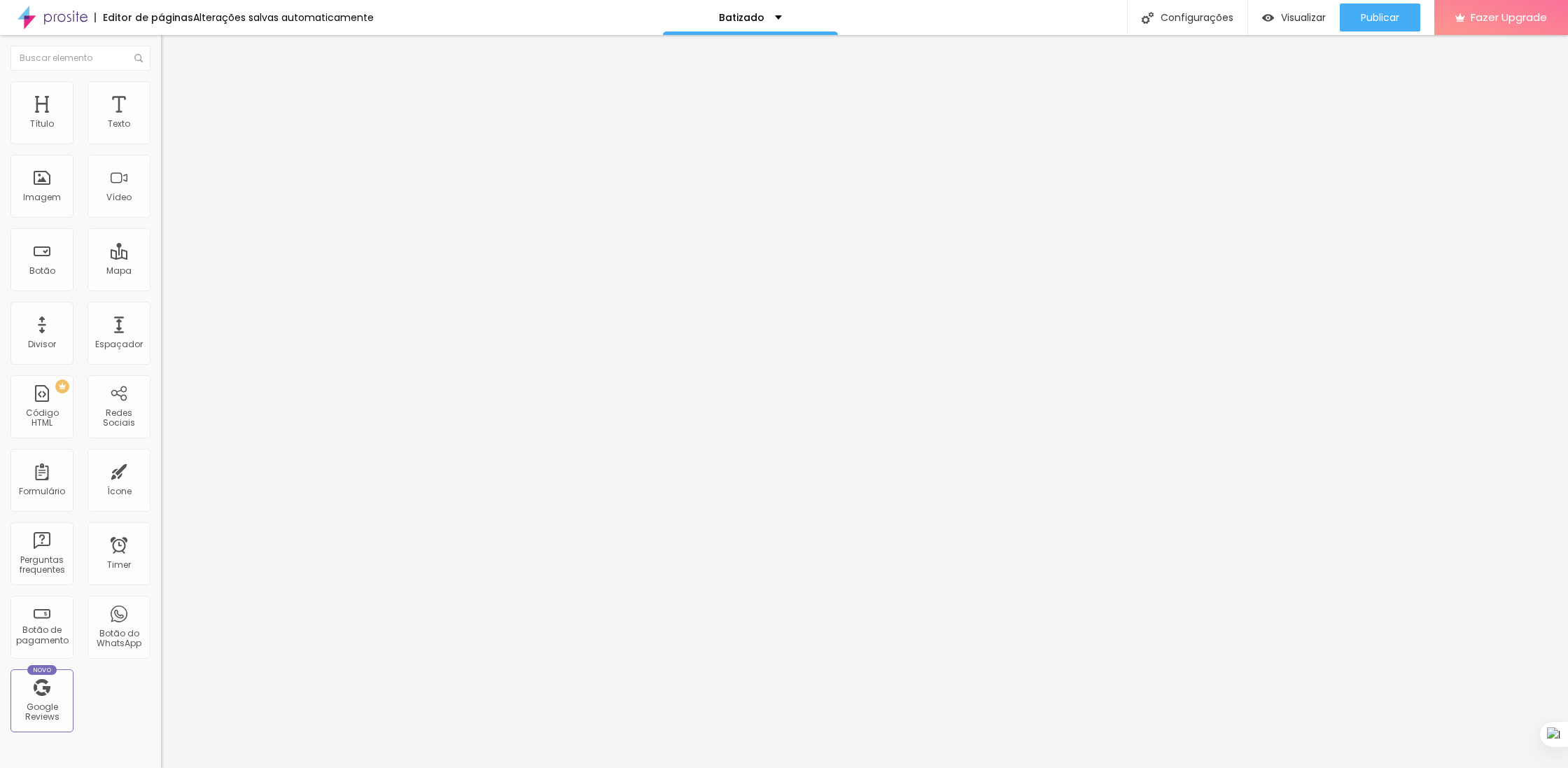
drag, startPoint x: 104, startPoint y: 147, endPoint x: 116, endPoint y: 153, distance: 13.4
click at [161, 143] on input "range" at bounding box center [205, 138] width 90 height 11
drag, startPoint x: 35, startPoint y: 176, endPoint x: 46, endPoint y: 176, distance: 11.0
click at [161, 308] on input "range" at bounding box center [205, 313] width 90 height 11
click at [1380, 20] on span "Publicar" at bounding box center [1380, 17] width 38 height 11
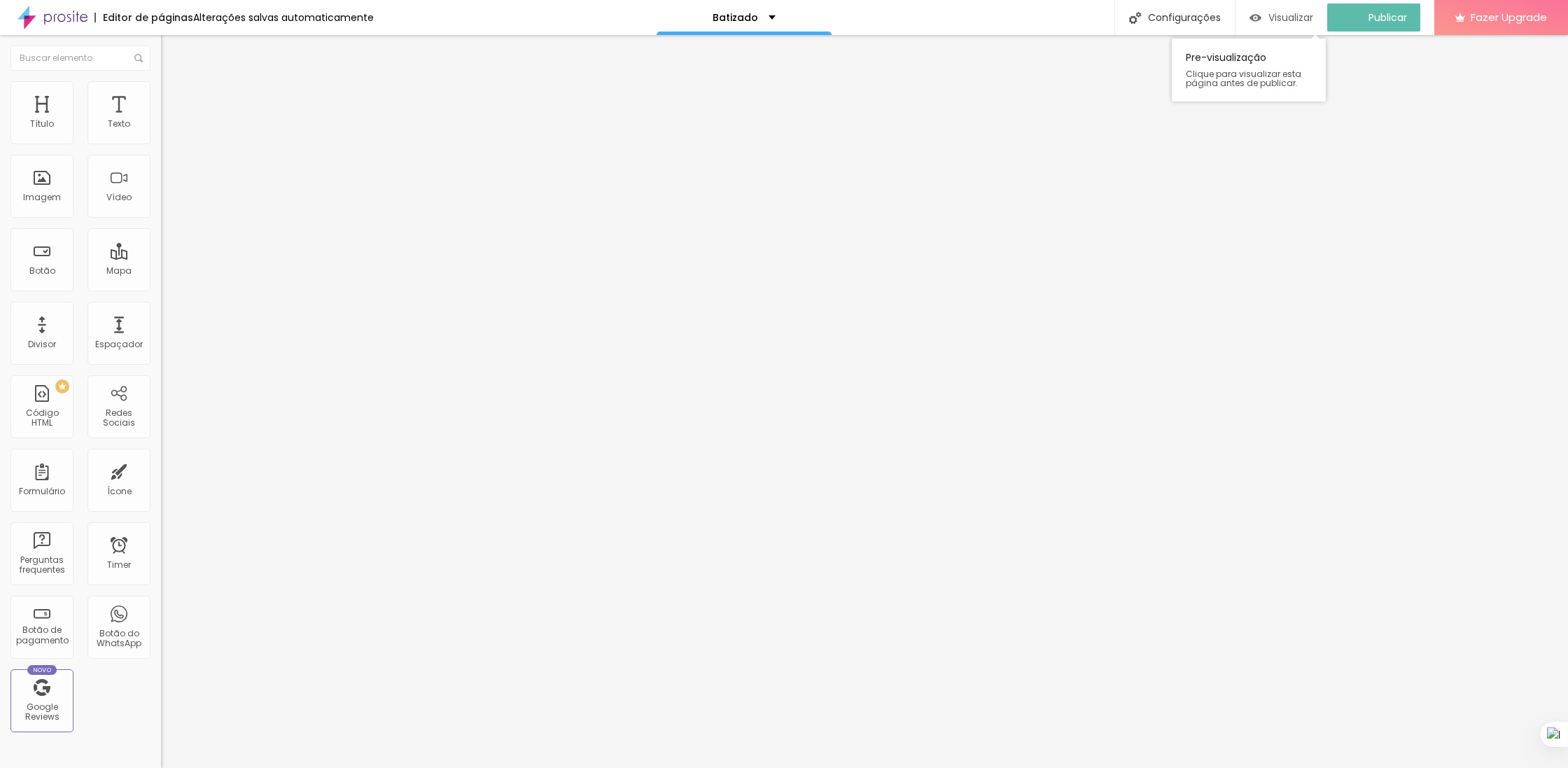
click at [1281, 19] on span "Visualizar" at bounding box center [1290, 17] width 45 height 11
click at [1367, 14] on span "Publicar" at bounding box center [1380, 17] width 38 height 11
click at [1283, 24] on div "Visualizar" at bounding box center [1281, 17] width 64 height 28
click at [161, 121] on span "Titulo 1" at bounding box center [184, 110] width 46 height 19
click at [161, 131] on div "Titulo 2 H2" at bounding box center [241, 124] width 161 height 13
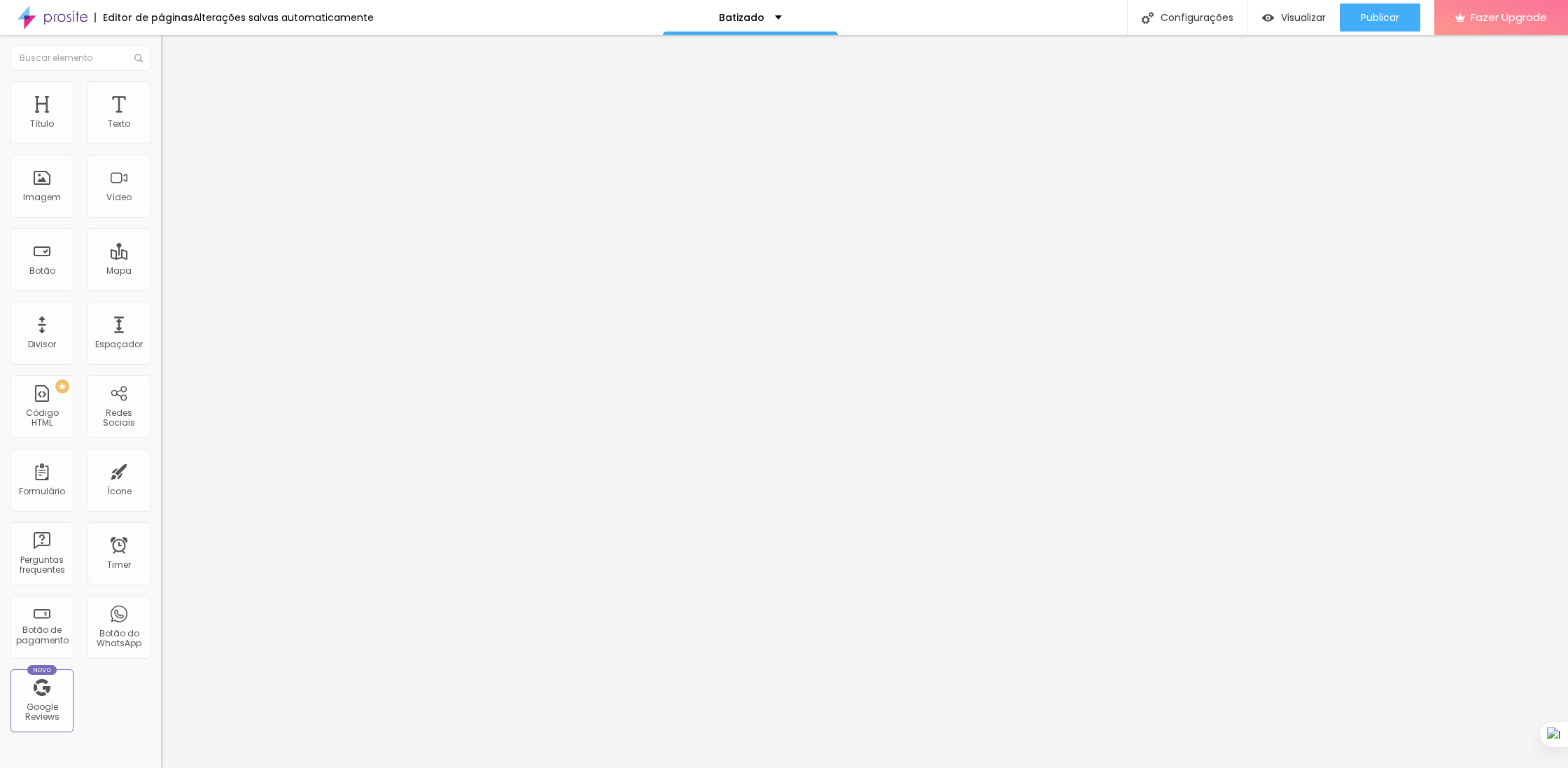
click at [161, 145] on span "Titulo 3" at bounding box center [180, 137] width 39 height 16
click at [161, 154] on div "Titulo 4 H4" at bounding box center [241, 149] width 161 height 10
click at [161, 81] on img at bounding box center [167, 88] width 13 height 13
drag, startPoint x: 53, startPoint y: 139, endPoint x: 19, endPoint y: 131, distance: 34.9
click at [161, 131] on div "0 Espaço de cima" at bounding box center [241, 194] width 161 height 198
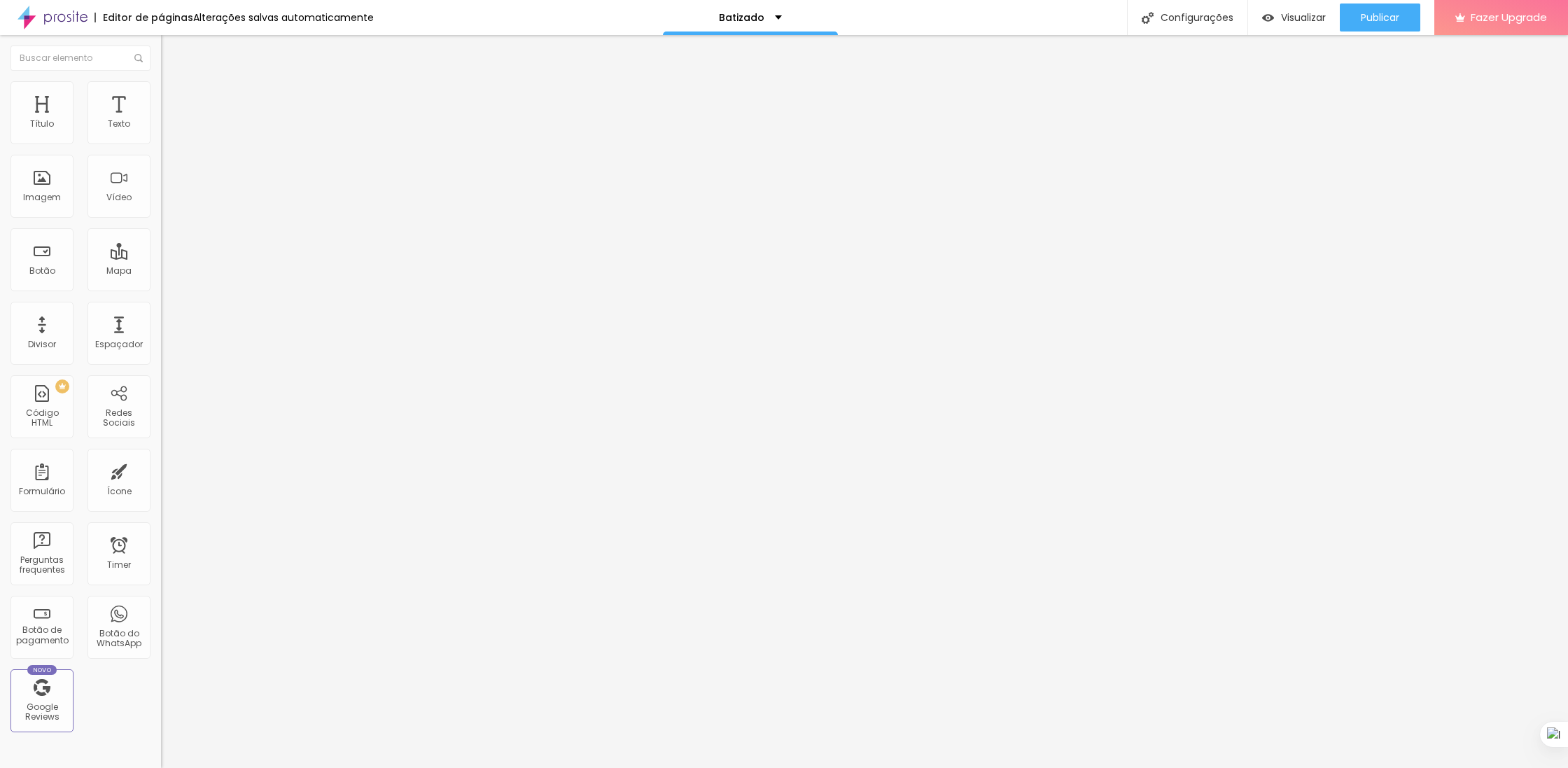
drag, startPoint x: 34, startPoint y: 139, endPoint x: 44, endPoint y: 139, distance: 10.0
click at [161, 258] on input "range" at bounding box center [205, 263] width 90 height 11
click at [161, 81] on li "Estilo" at bounding box center [241, 74] width 161 height 14
drag, startPoint x: 45, startPoint y: 292, endPoint x: 55, endPoint y: 293, distance: 10.0
click at [161, 334] on input "range" at bounding box center [205, 340] width 90 height 11
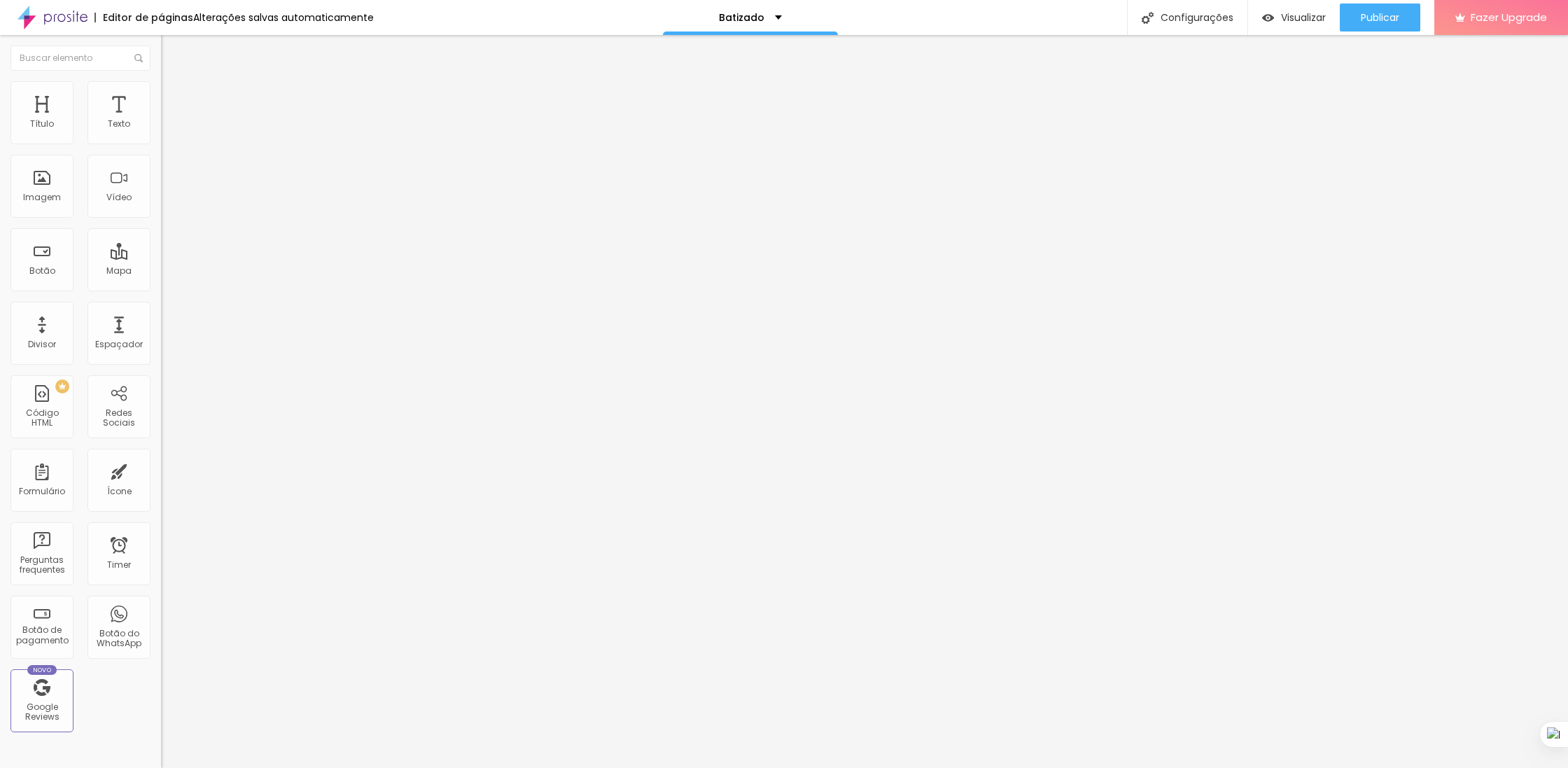
drag, startPoint x: 46, startPoint y: 293, endPoint x: 56, endPoint y: 293, distance: 10.0
click at [161, 331] on input "range" at bounding box center [205, 337] width 90 height 11
click at [161, 154] on span "Titulo 4" at bounding box center [179, 147] width 37 height 14
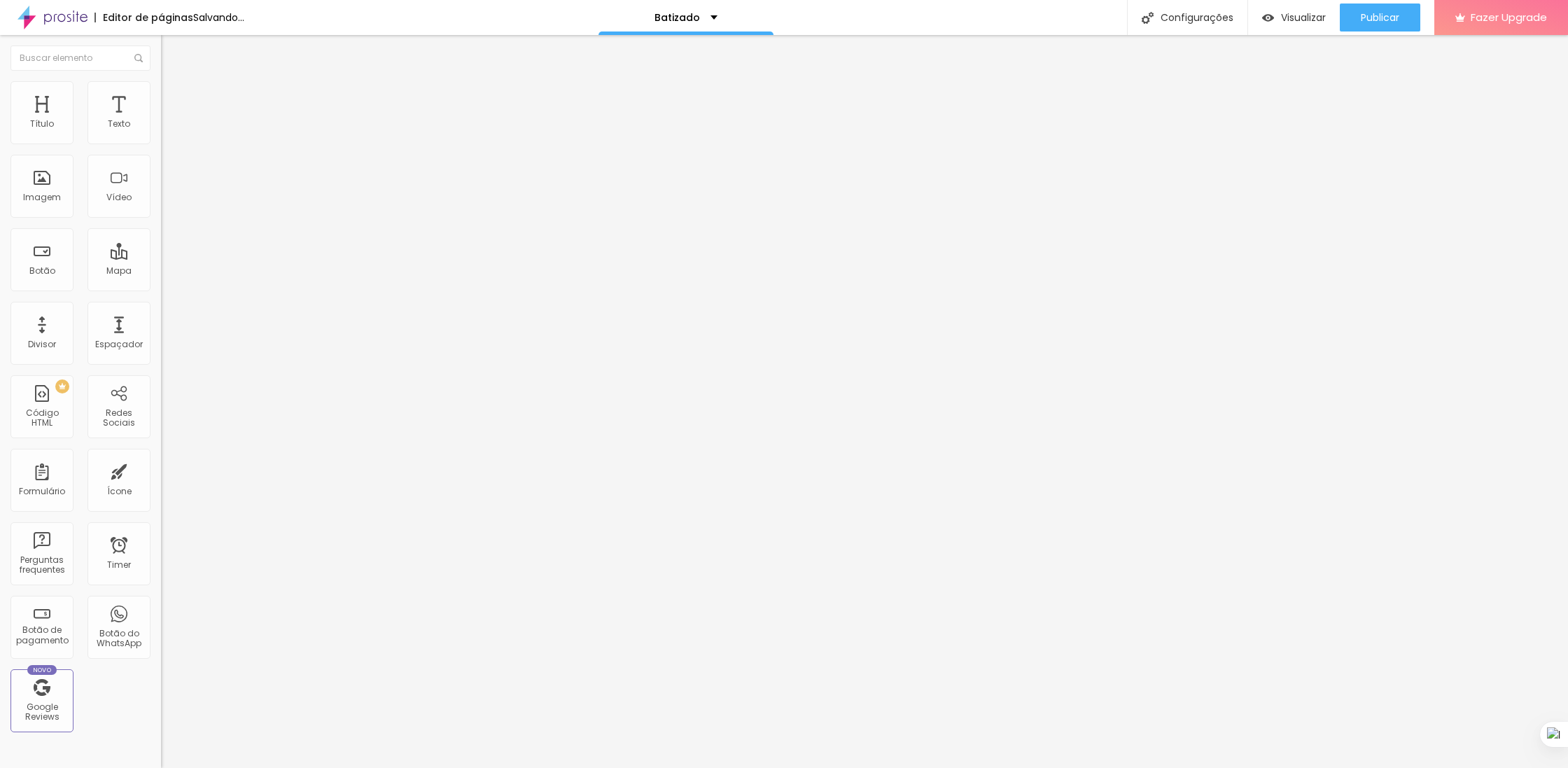
drag, startPoint x: 46, startPoint y: 289, endPoint x: 56, endPoint y: 289, distance: 10.0
click at [161, 331] on input "range" at bounding box center [205, 337] width 90 height 11
click at [161, 154] on span "Titulo 4" at bounding box center [179, 147] width 37 height 14
click at [161, 132] on input "https://www.youtube.com/watch?v=lv0NhPbkyC0&t=3s" at bounding box center [245, 124] width 168 height 14
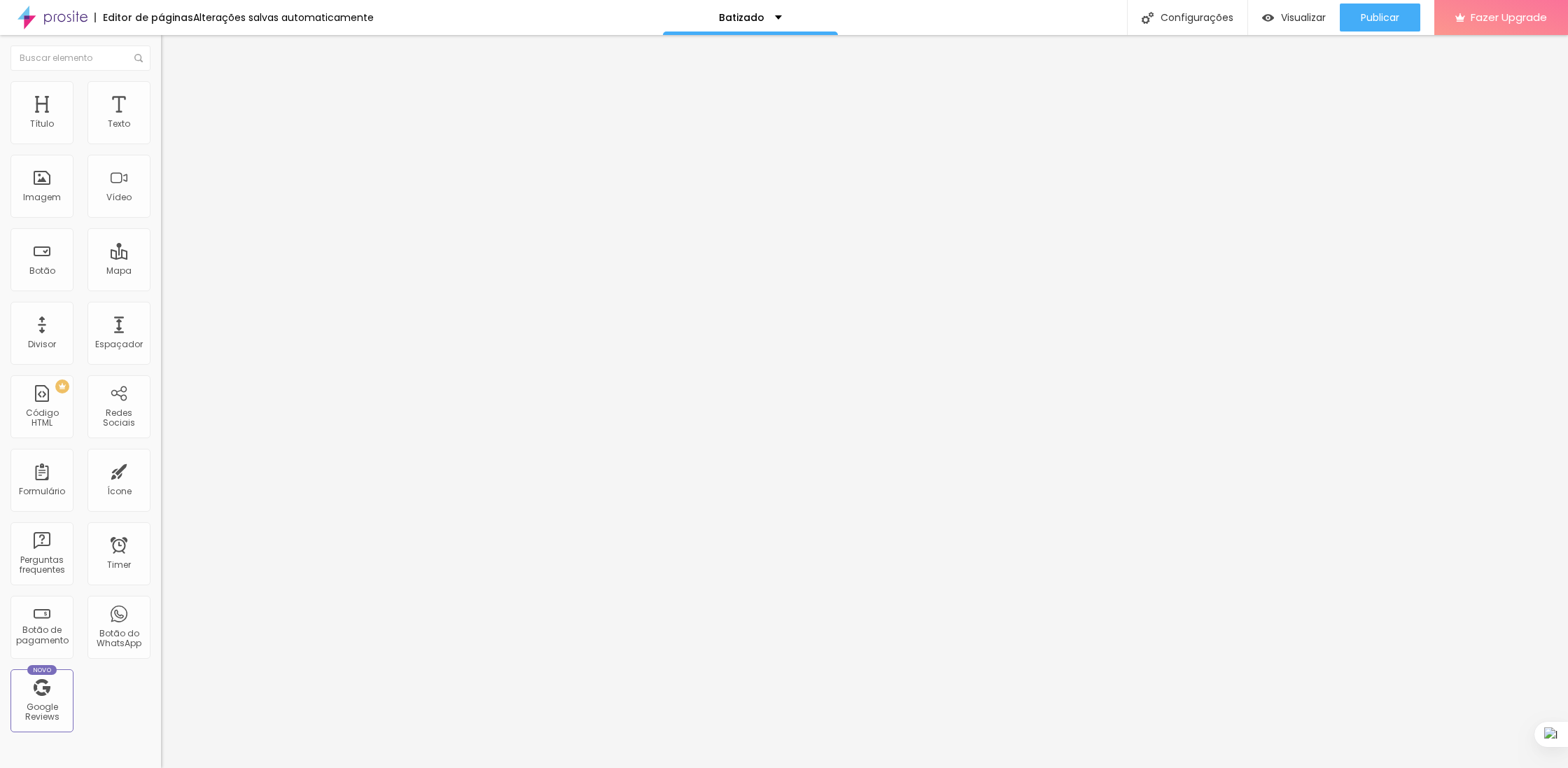
click at [161, 132] on input "https://www.youtube.com/watch?v=lv0NhPbkyC0&t=3s" at bounding box center [245, 124] width 168 height 14
click at [161, 263] on div at bounding box center [241, 263] width 161 height 0
drag, startPoint x: 40, startPoint y: 296, endPoint x: 52, endPoint y: 298, distance: 12.2
click at [161, 331] on input "range" at bounding box center [205, 337] width 90 height 11
click at [1369, 7] on div "Publicar" at bounding box center [1380, 17] width 38 height 28
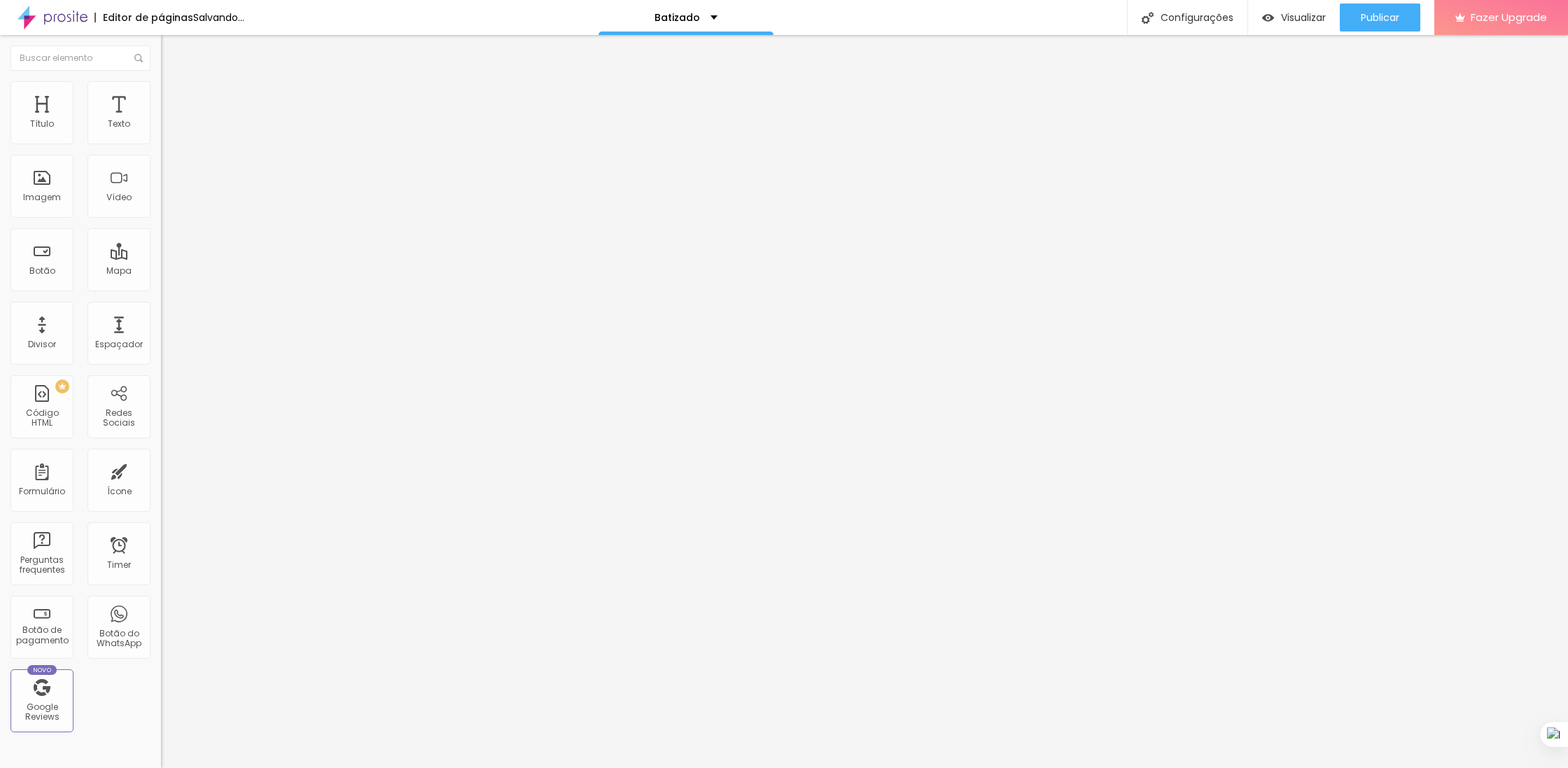
drag, startPoint x: 99, startPoint y: 137, endPoint x: 127, endPoint y: 137, distance: 28.0
click at [161, 137] on div "32 Tamanho do texto" at bounding box center [241, 194] width 161 height 198
drag, startPoint x: 96, startPoint y: 134, endPoint x: 146, endPoint y: 135, distance: 50.0
click at [161, 135] on div "32 Tamanho do texto" at bounding box center [241, 194] width 161 height 198
drag, startPoint x: 98, startPoint y: 135, endPoint x: 156, endPoint y: 135, distance: 58.0
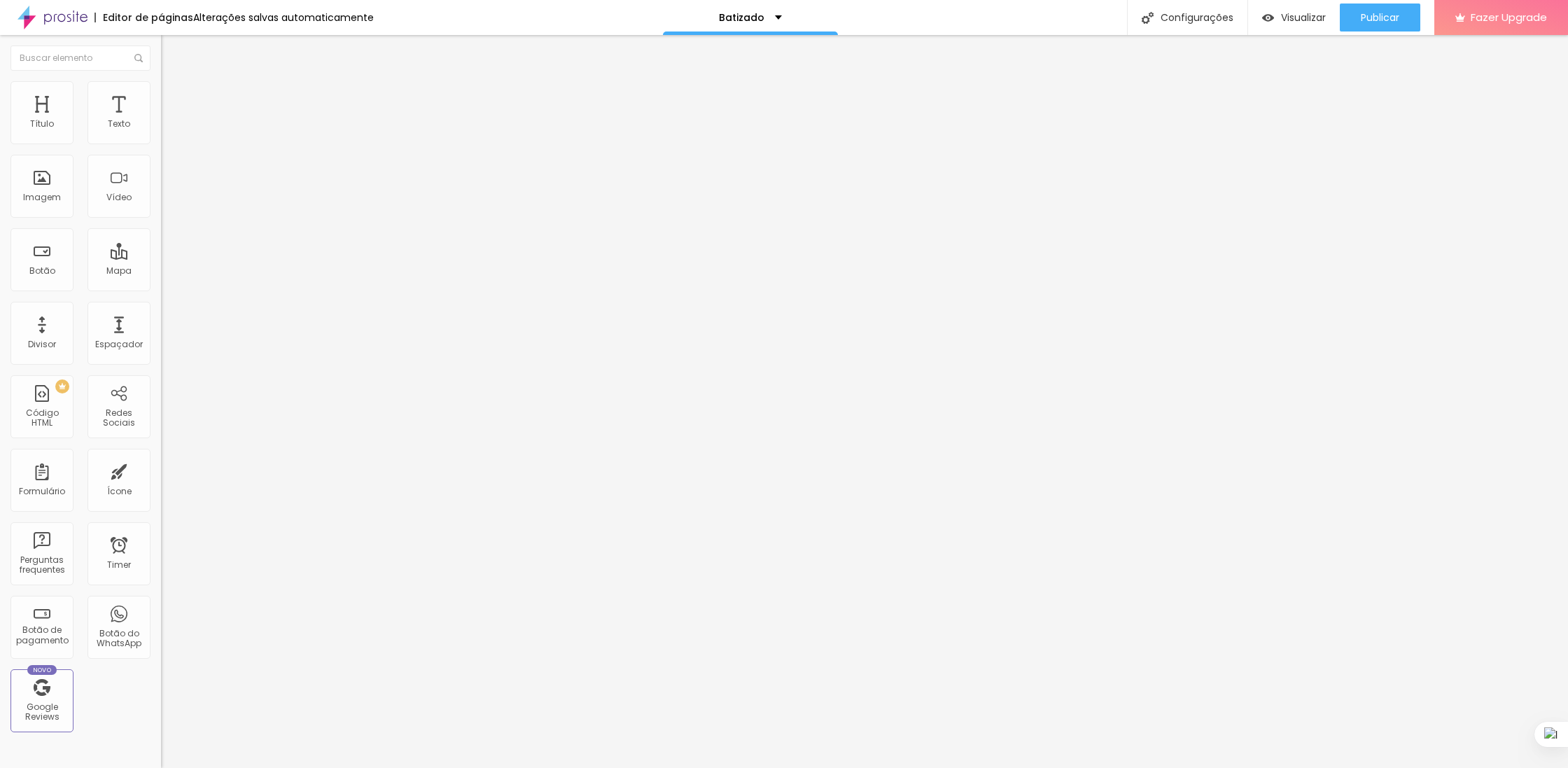
click at [161, 258] on input "range" at bounding box center [205, 263] width 90 height 11
drag, startPoint x: 104, startPoint y: 131, endPoint x: 131, endPoint y: 131, distance: 27.0
click at [161, 131] on div "29 Tamanho do texto" at bounding box center [241, 194] width 161 height 198
click at [161, 258] on div at bounding box center [241, 264] width 161 height 13
drag, startPoint x: 107, startPoint y: 139, endPoint x: 144, endPoint y: 139, distance: 37.0
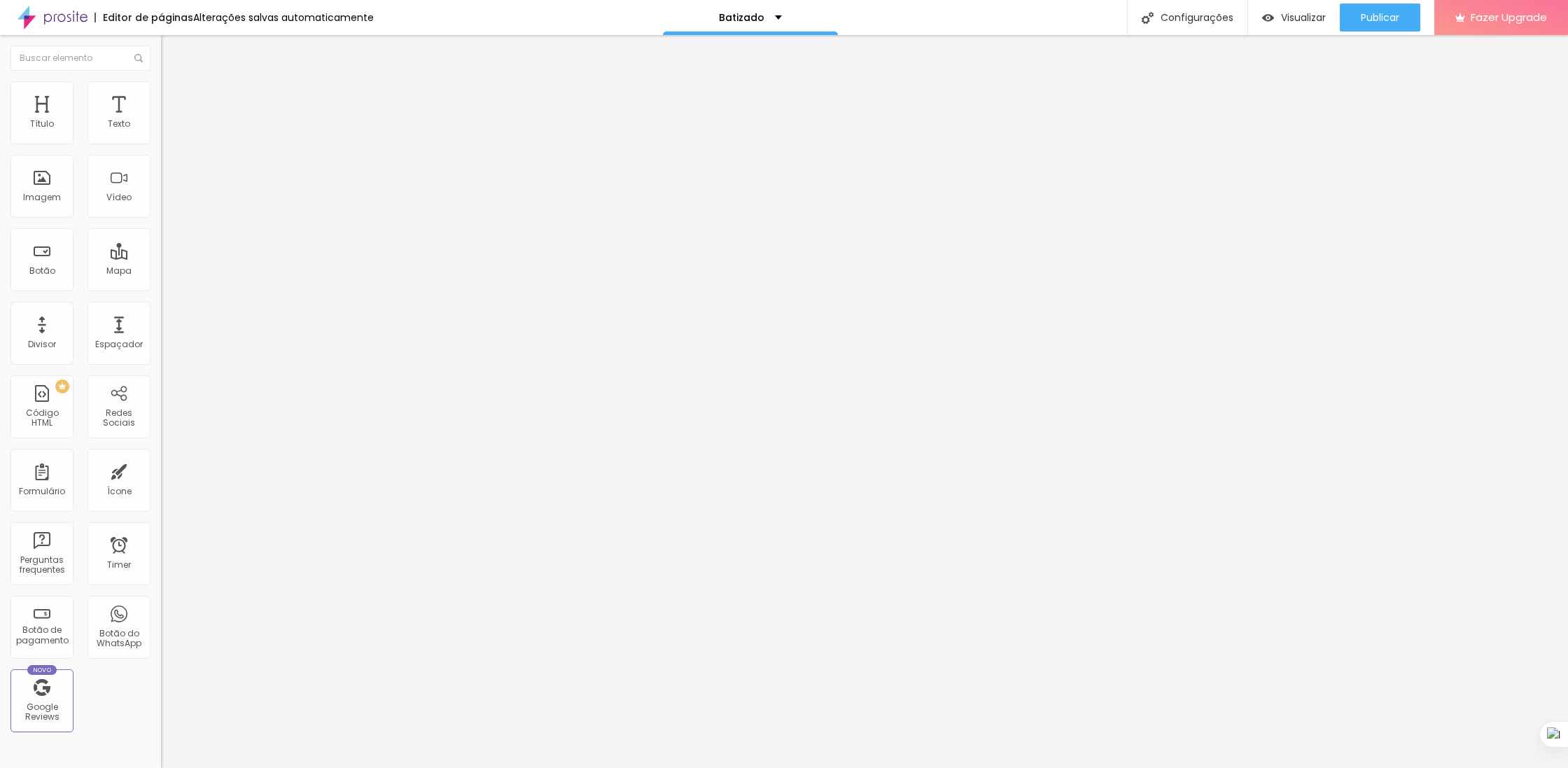
click at [161, 258] on input "range" at bounding box center [205, 263] width 90 height 11
click at [161, 263] on div at bounding box center [241, 263] width 161 height 0
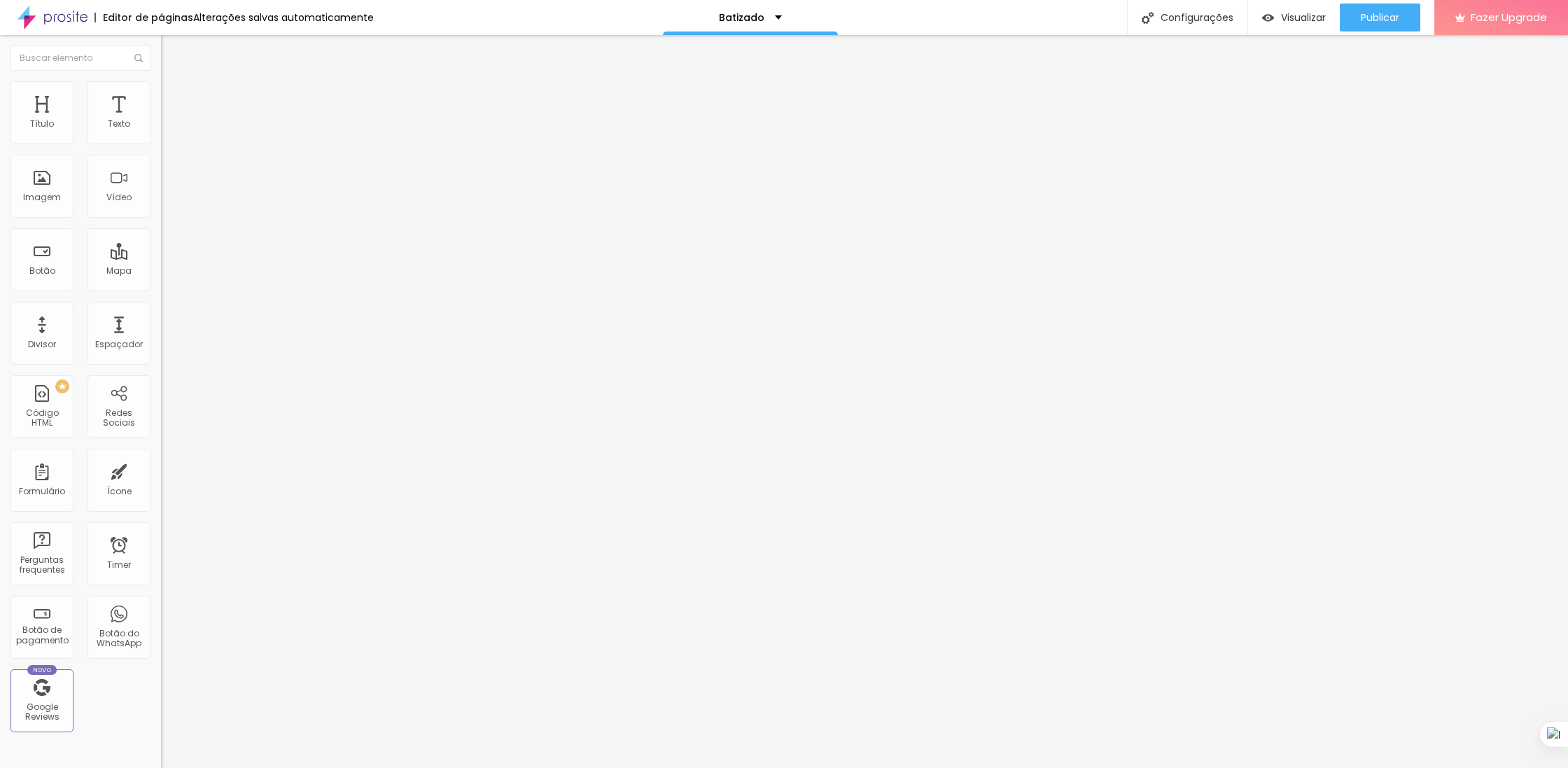
click at [161, 263] on div at bounding box center [241, 263] width 161 height 0
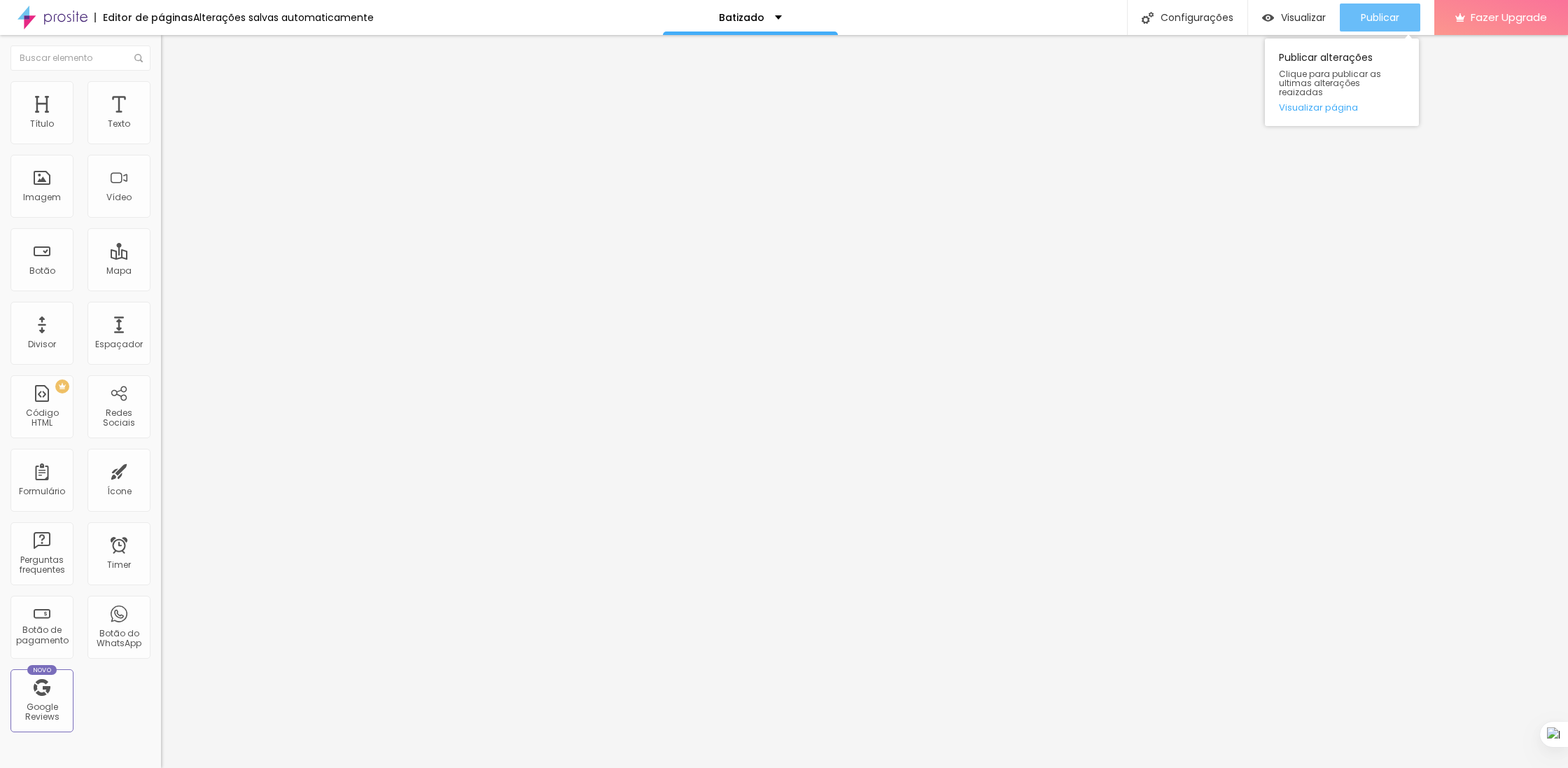
click at [1372, 16] on span "Publicar" at bounding box center [1380, 17] width 38 height 11
click at [1299, 9] on div "Visualizar" at bounding box center [1281, 17] width 64 height 28
click at [1379, 26] on div "Publicar" at bounding box center [1380, 17] width 38 height 28
click at [1379, 25] on div "Publicar" at bounding box center [1380, 17] width 38 height 28
click at [1295, 14] on span "Visualizar" at bounding box center [1290, 17] width 45 height 11
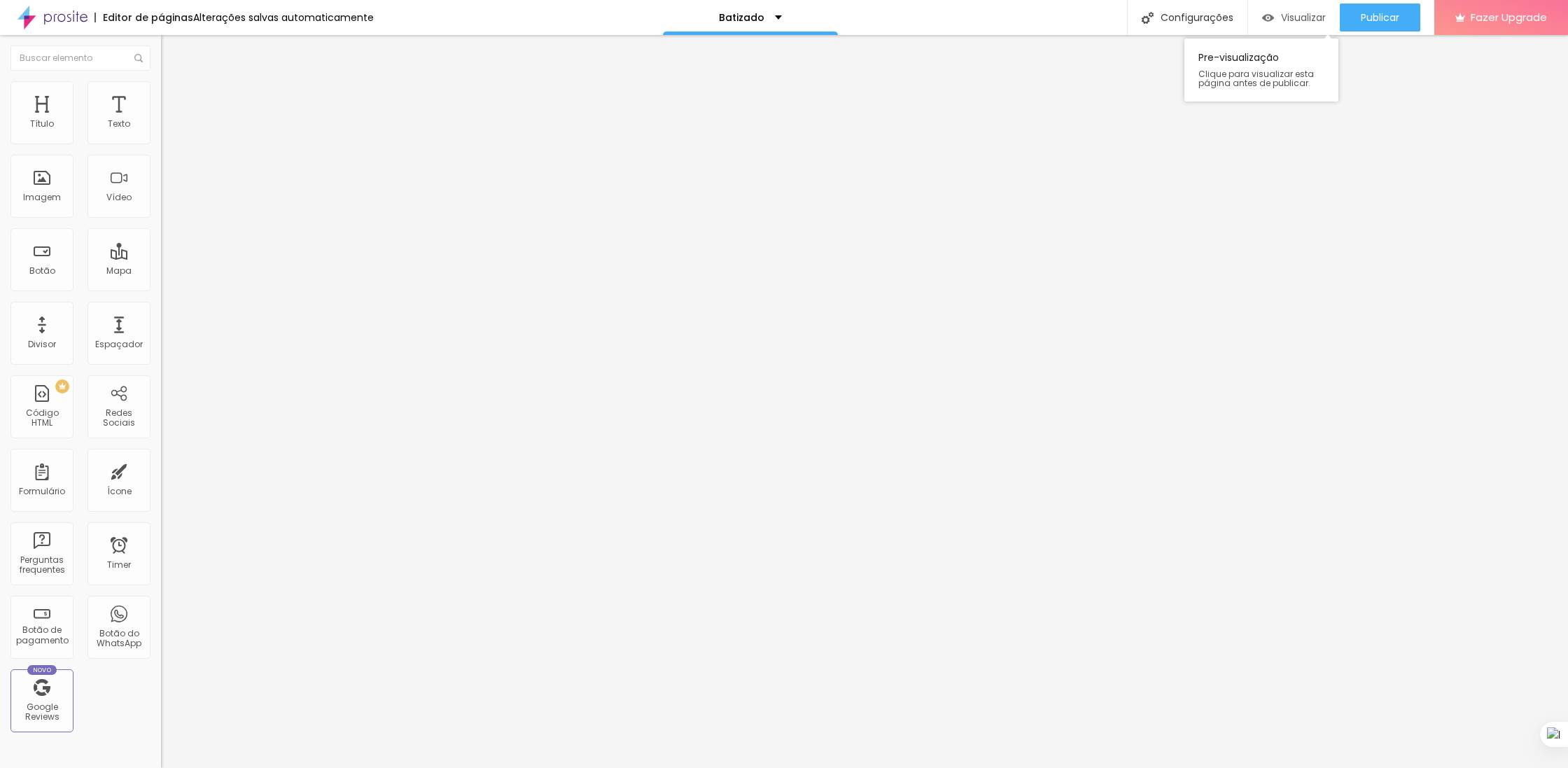
click at [1315, 27] on div "Visualizar" at bounding box center [1294, 17] width 64 height 28
click at [173, 157] on span "Titulo 4" at bounding box center [191, 149] width 37 height 14
click at [161, 334] on input "range" at bounding box center [205, 340] width 90 height 11
click at [1383, 12] on span "Publicar" at bounding box center [1380, 17] width 38 height 11
click at [161, 142] on span "Titulo 3" at bounding box center [180, 136] width 39 height 12
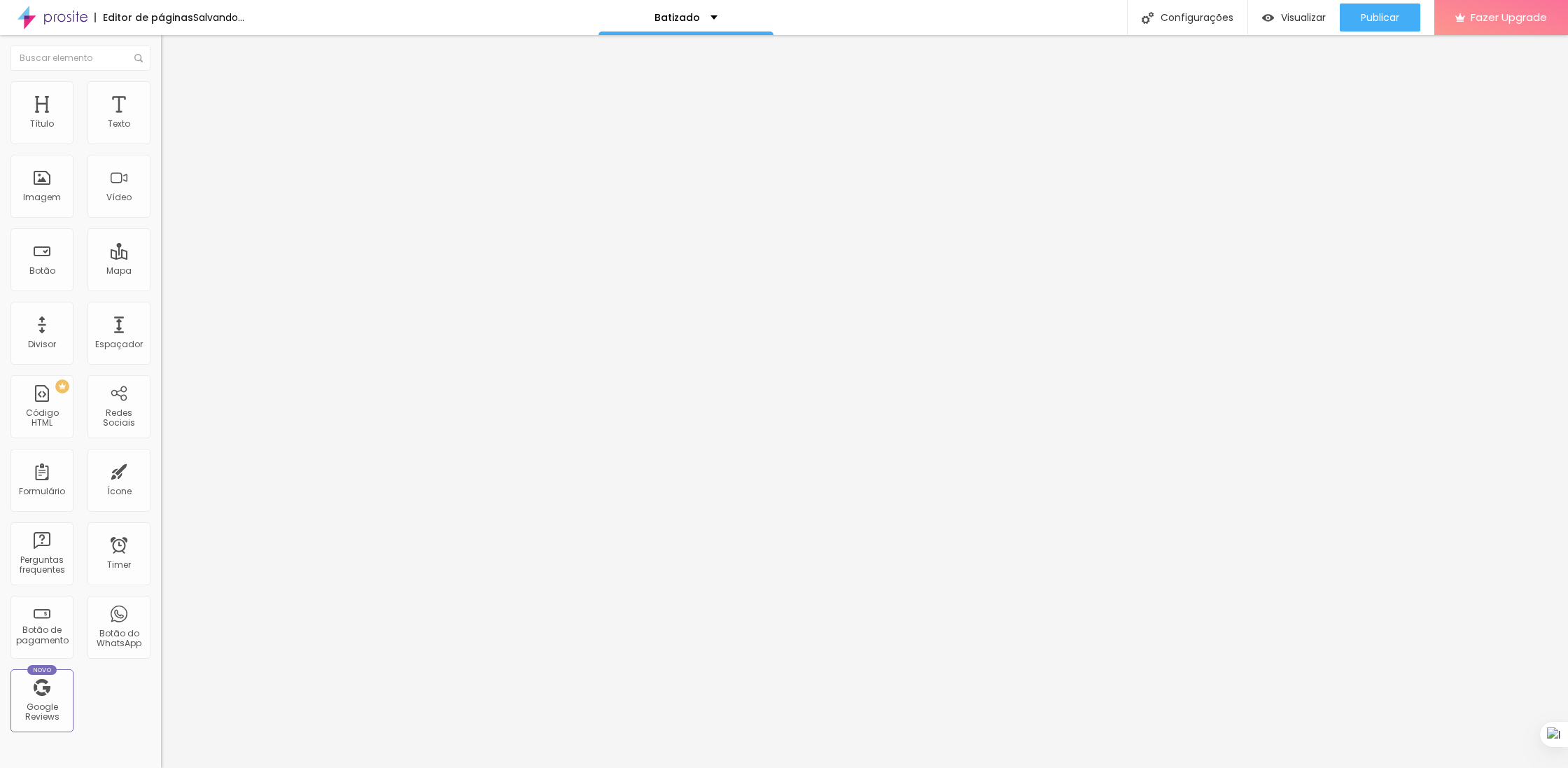
click at [161, 132] on span "Titulo 2" at bounding box center [184, 123] width 46 height 17
click at [1385, 19] on span "Publicar" at bounding box center [1380, 17] width 38 height 11
click at [161, 95] on li "Avançado" at bounding box center [241, 88] width 161 height 14
click at [161, 258] on input "range" at bounding box center [205, 263] width 90 height 11
drag, startPoint x: 44, startPoint y: 161, endPoint x: 51, endPoint y: 161, distance: 7.0
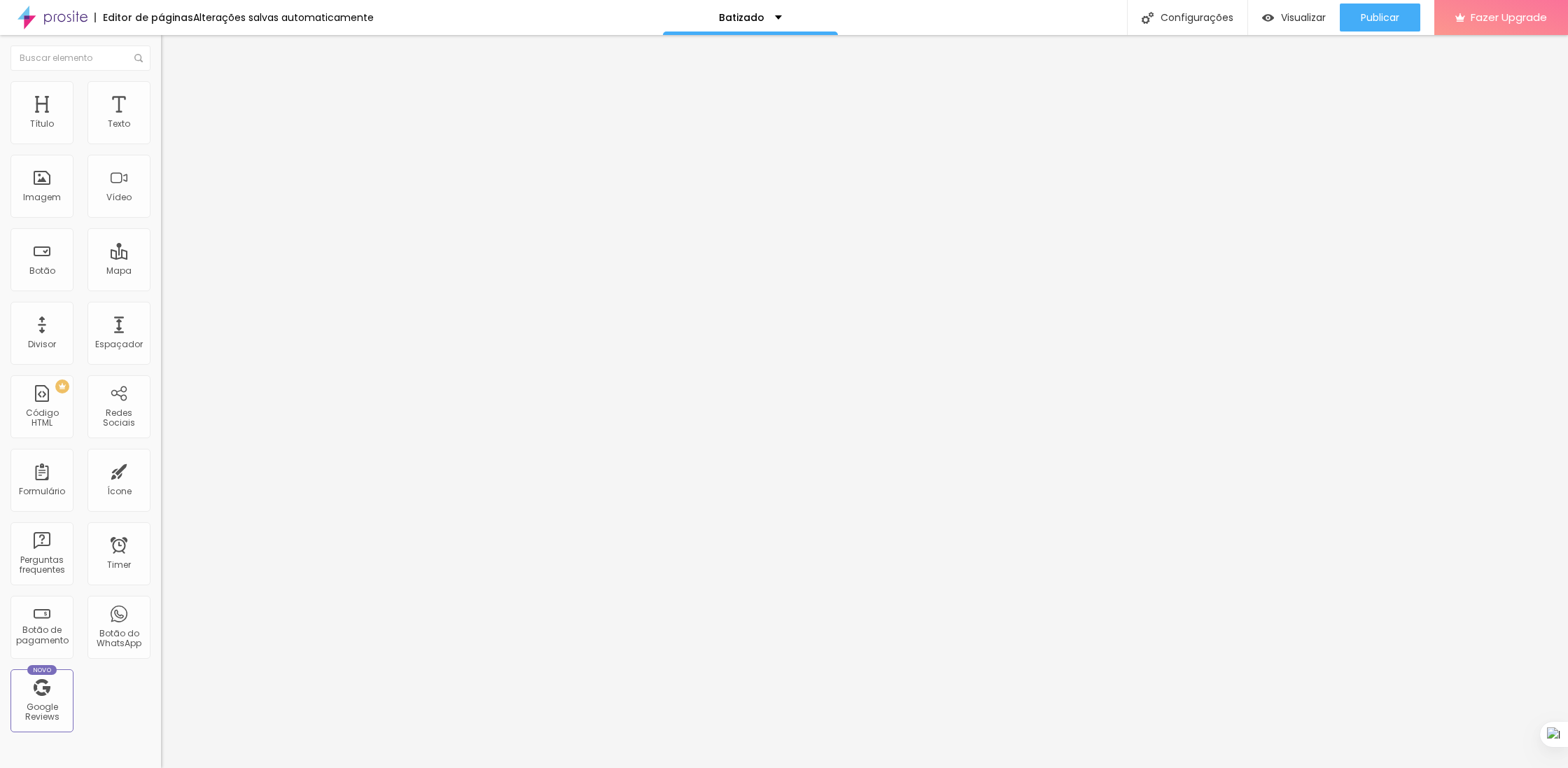
click at [161, 456] on input "range" at bounding box center [205, 461] width 90 height 11
click at [161, 82] on img at bounding box center [167, 88] width 13 height 13
click at [161, 258] on div at bounding box center [241, 264] width 161 height 13
drag, startPoint x: 31, startPoint y: 135, endPoint x: 49, endPoint y: 142, distance: 19.3
click at [161, 258] on input "range" at bounding box center [205, 263] width 90 height 11
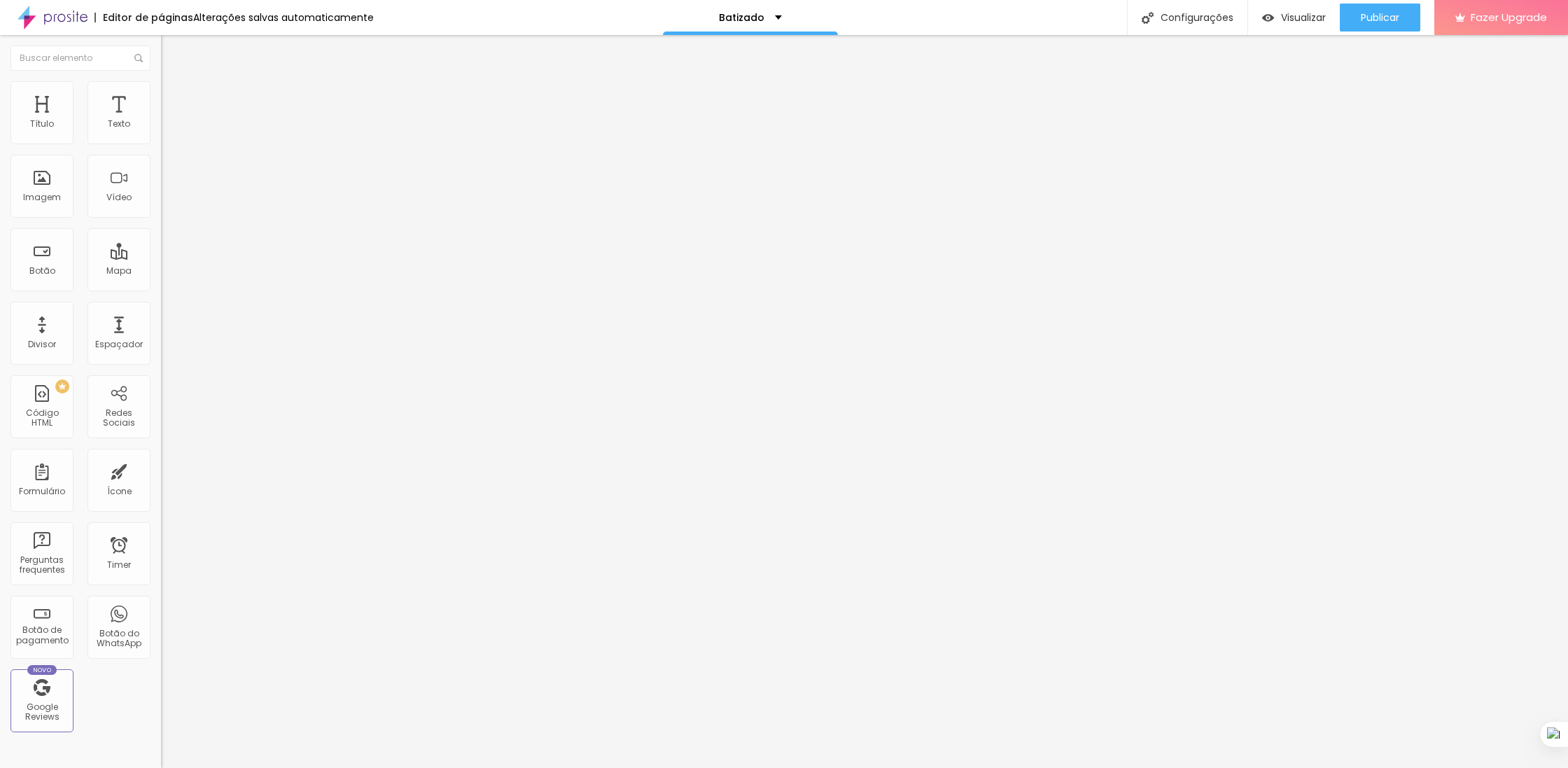
click at [174, 97] on span "Avançado" at bounding box center [196, 90] width 47 height 12
click at [161, 258] on input "range" at bounding box center [205, 263] width 90 height 11
drag, startPoint x: 41, startPoint y: 162, endPoint x: 58, endPoint y: 164, distance: 17.1
click at [161, 456] on input "range" at bounding box center [205, 461] width 90 height 11
click at [1373, 15] on span "Publicar" at bounding box center [1380, 17] width 38 height 11
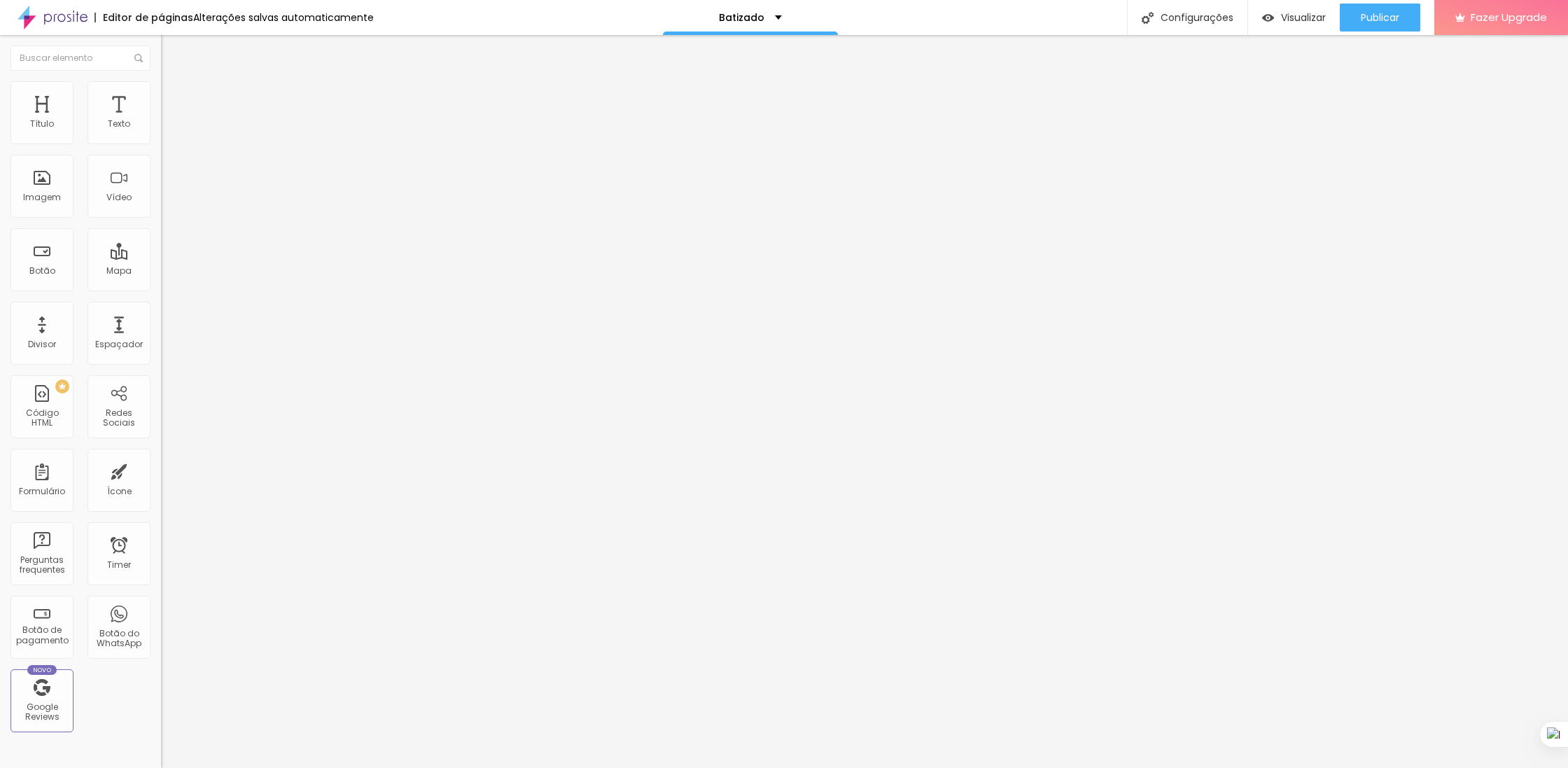
click at [161, 456] on input "range" at bounding box center [205, 461] width 90 height 11
drag, startPoint x: 74, startPoint y: 191, endPoint x: 107, endPoint y: 193, distance: 33.1
click at [161, 654] on input "range" at bounding box center [205, 659] width 90 height 11
drag, startPoint x: 73, startPoint y: 193, endPoint x: 87, endPoint y: 195, distance: 14.1
click at [161, 654] on input "range" at bounding box center [205, 659] width 90 height 11
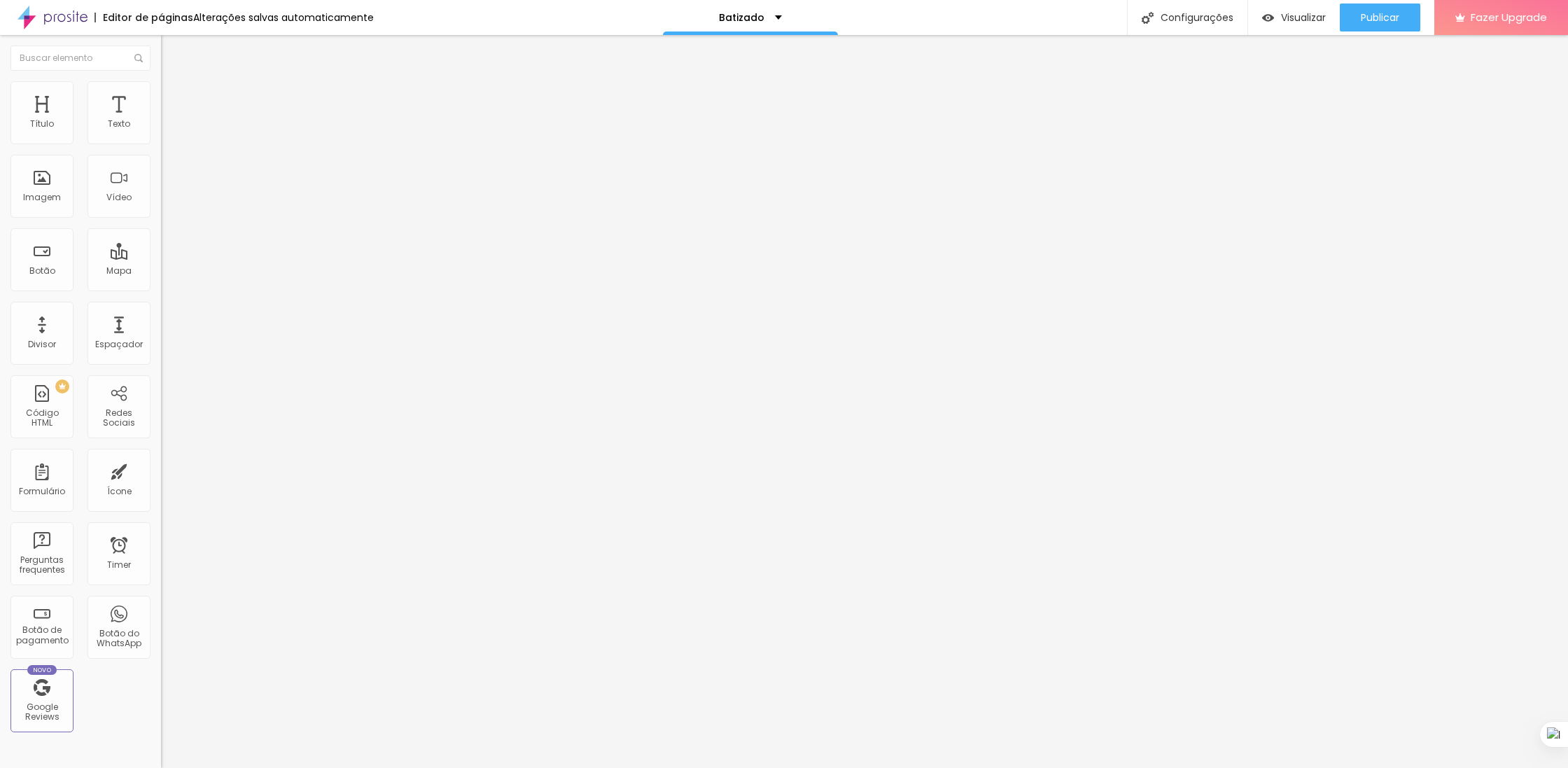
drag, startPoint x: 107, startPoint y: 188, endPoint x: 88, endPoint y: 188, distance: 19.0
click at [161, 654] on input "range" at bounding box center [205, 659] width 90 height 11
click at [174, 97] on span "Estilo" at bounding box center [184, 90] width 22 height 12
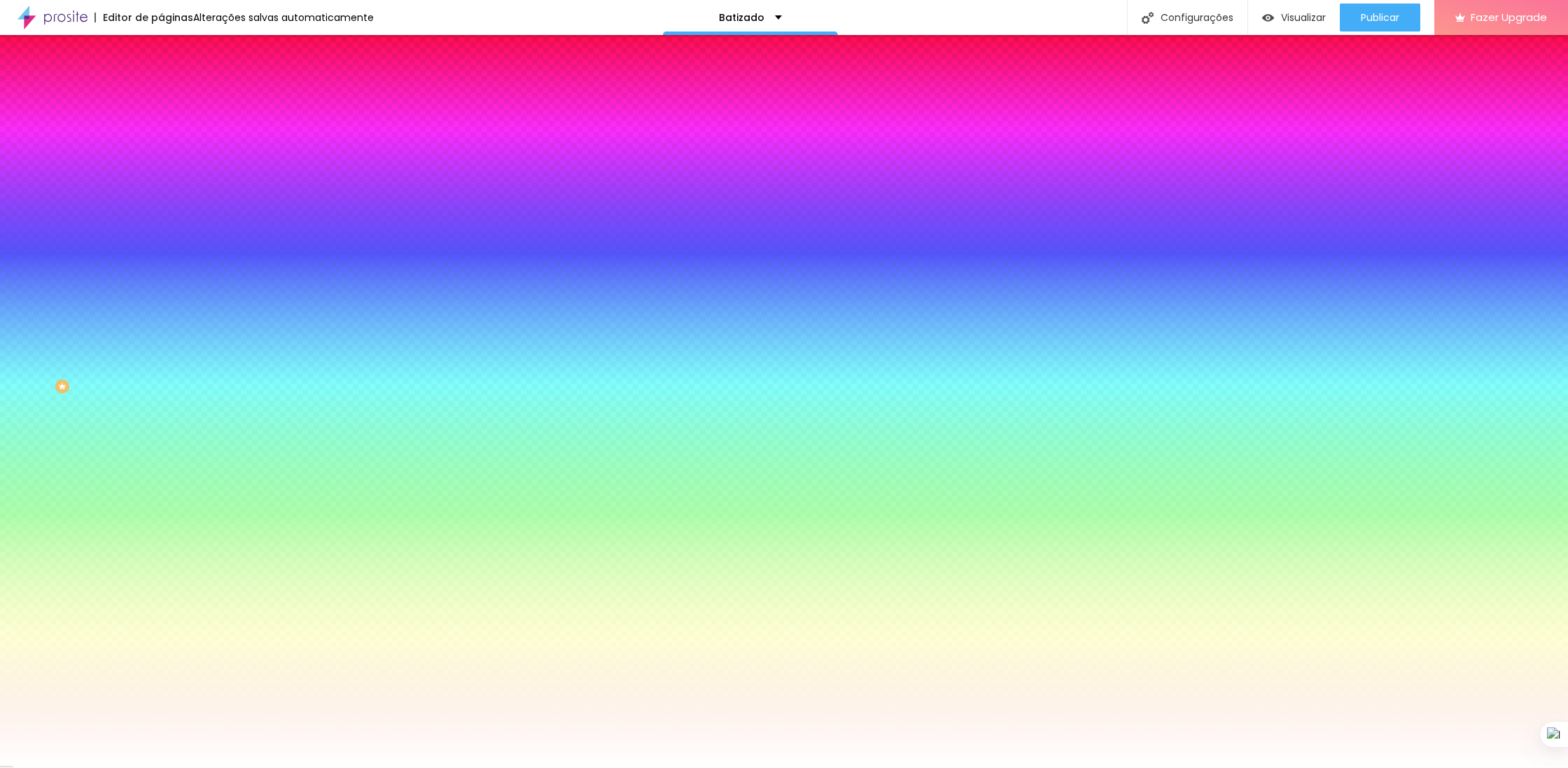
click at [161, 95] on li "Avançado" at bounding box center [241, 101] width 161 height 14
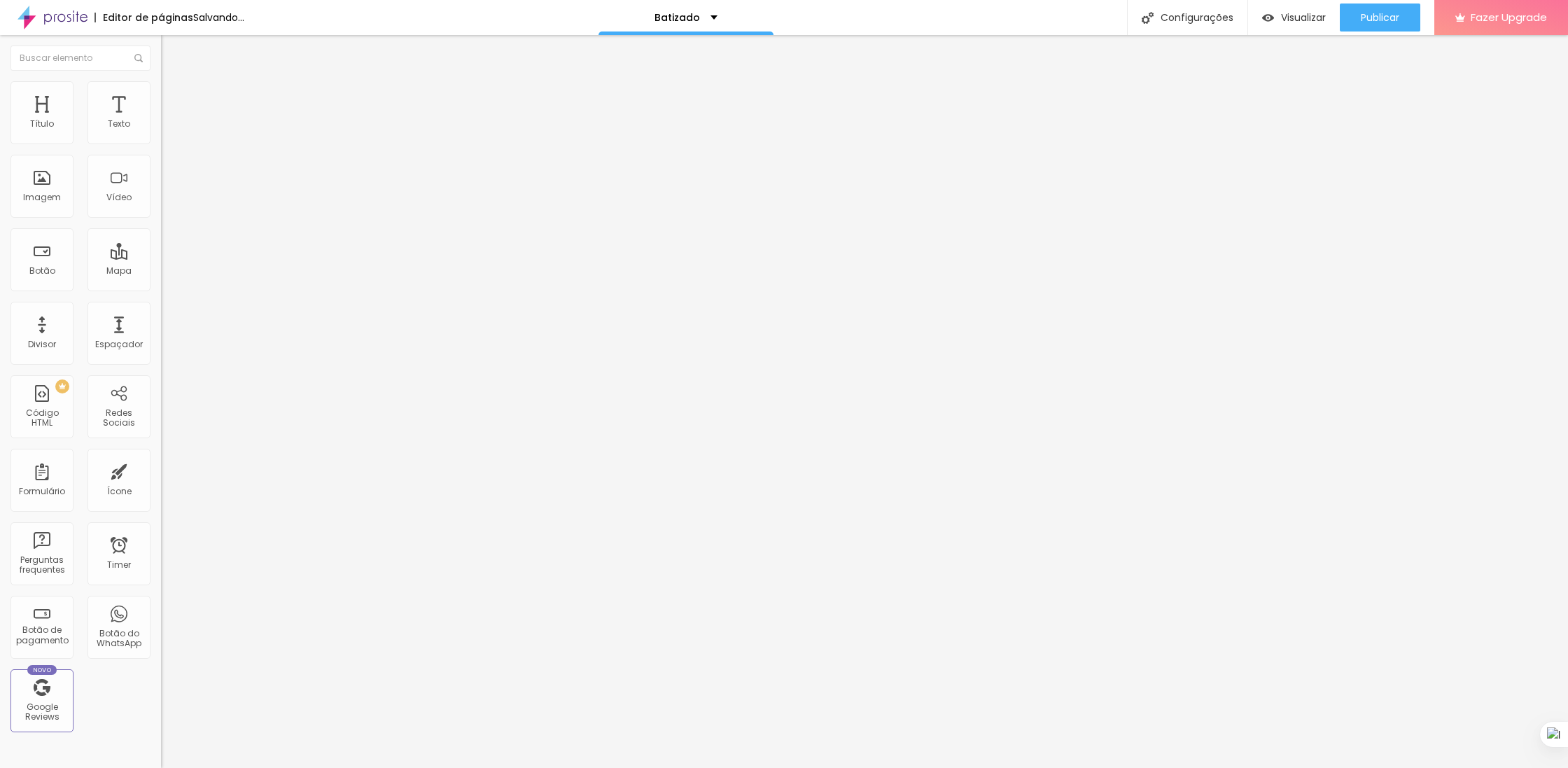
drag, startPoint x: 73, startPoint y: 189, endPoint x: 84, endPoint y: 193, distance: 11.7
click at [161, 654] on input "range" at bounding box center [205, 659] width 90 height 11
drag, startPoint x: 68, startPoint y: 189, endPoint x: 85, endPoint y: 191, distance: 17.1
click at [161, 654] on input "range" at bounding box center [205, 659] width 90 height 11
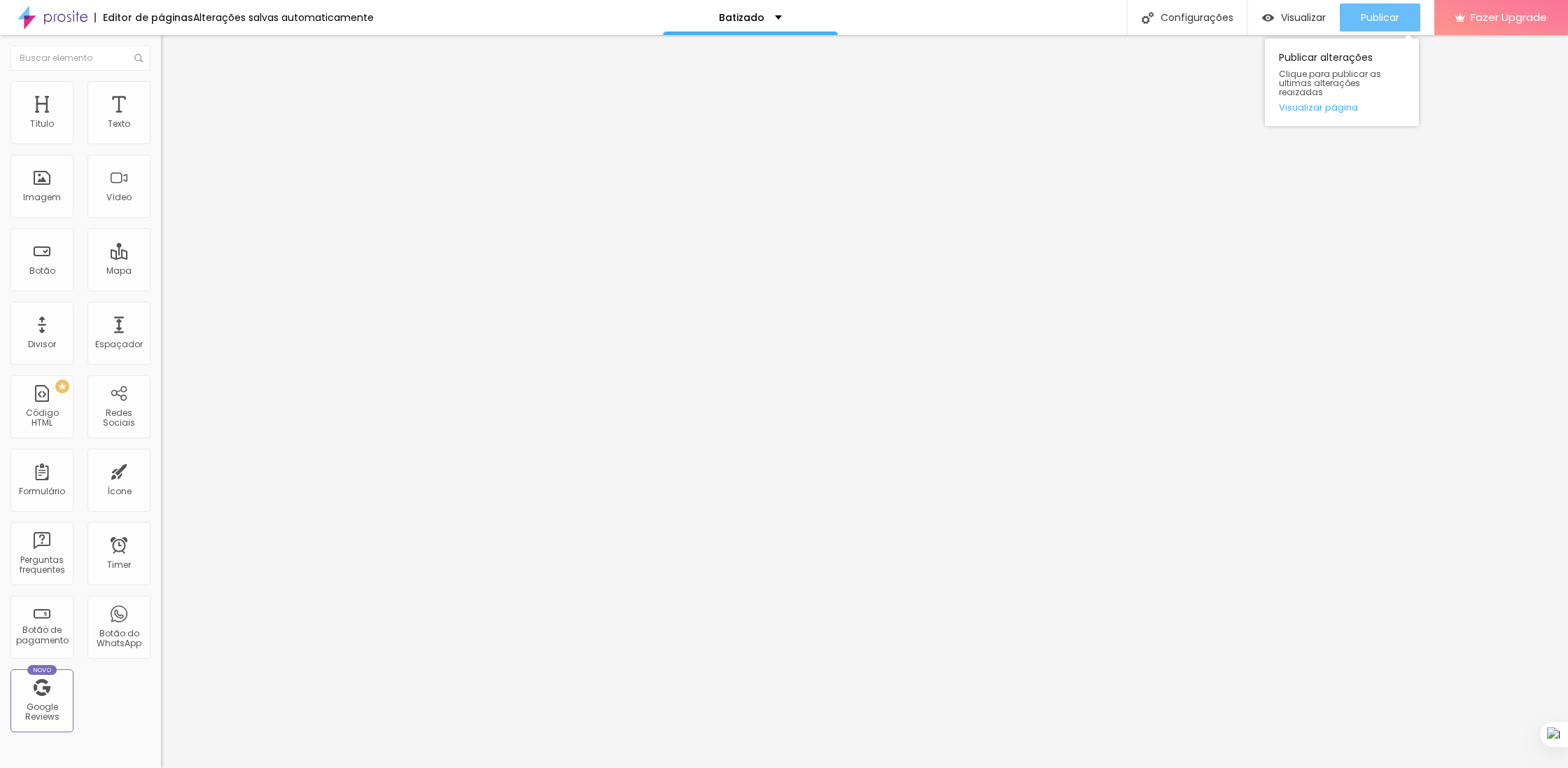
click at [1362, 19] on span "Publicar" at bounding box center [1380, 17] width 38 height 11
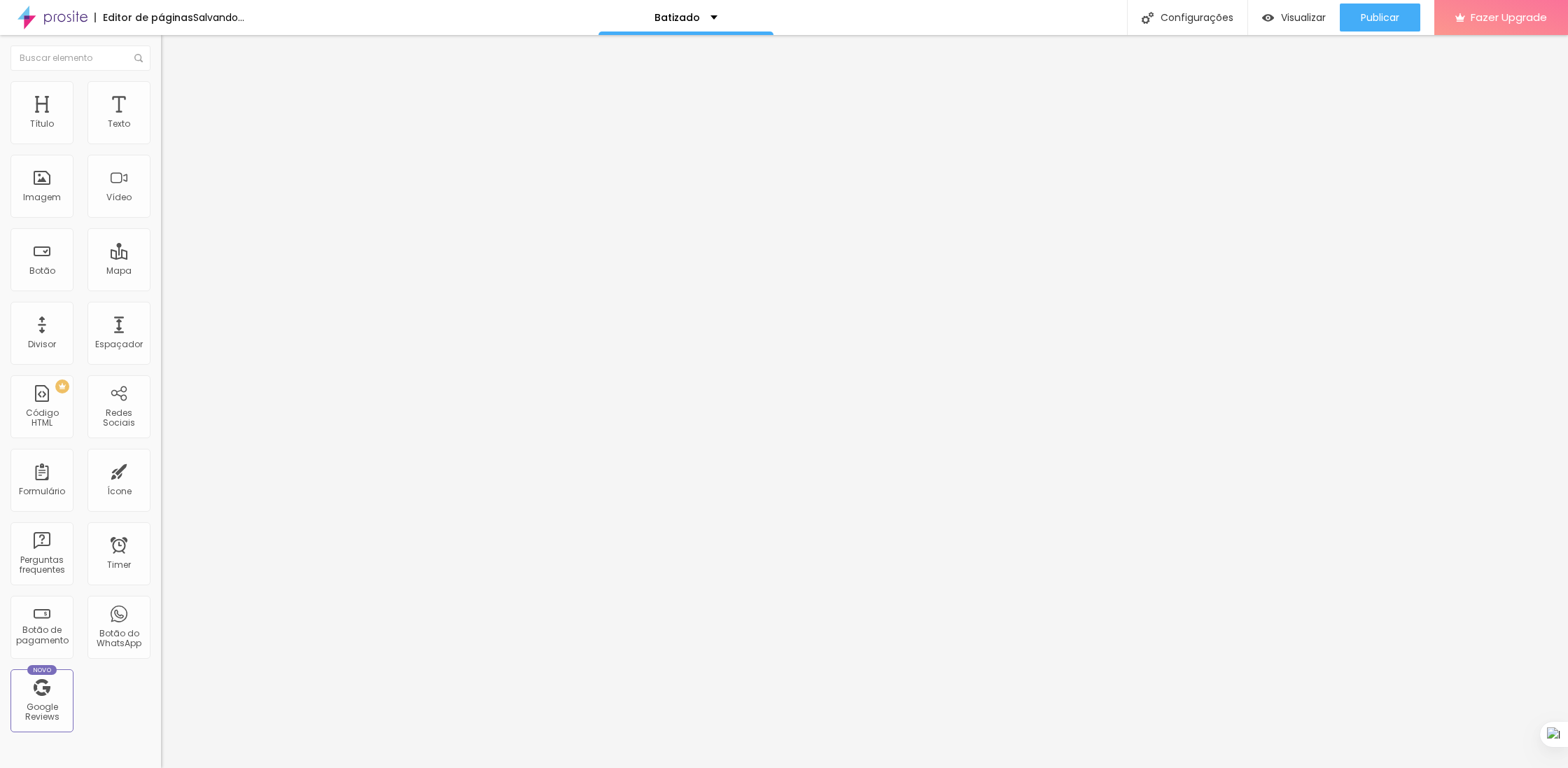
drag, startPoint x: 77, startPoint y: 188, endPoint x: 138, endPoint y: 192, distance: 61.1
click at [161, 654] on input "range" at bounding box center [205, 659] width 90 height 11
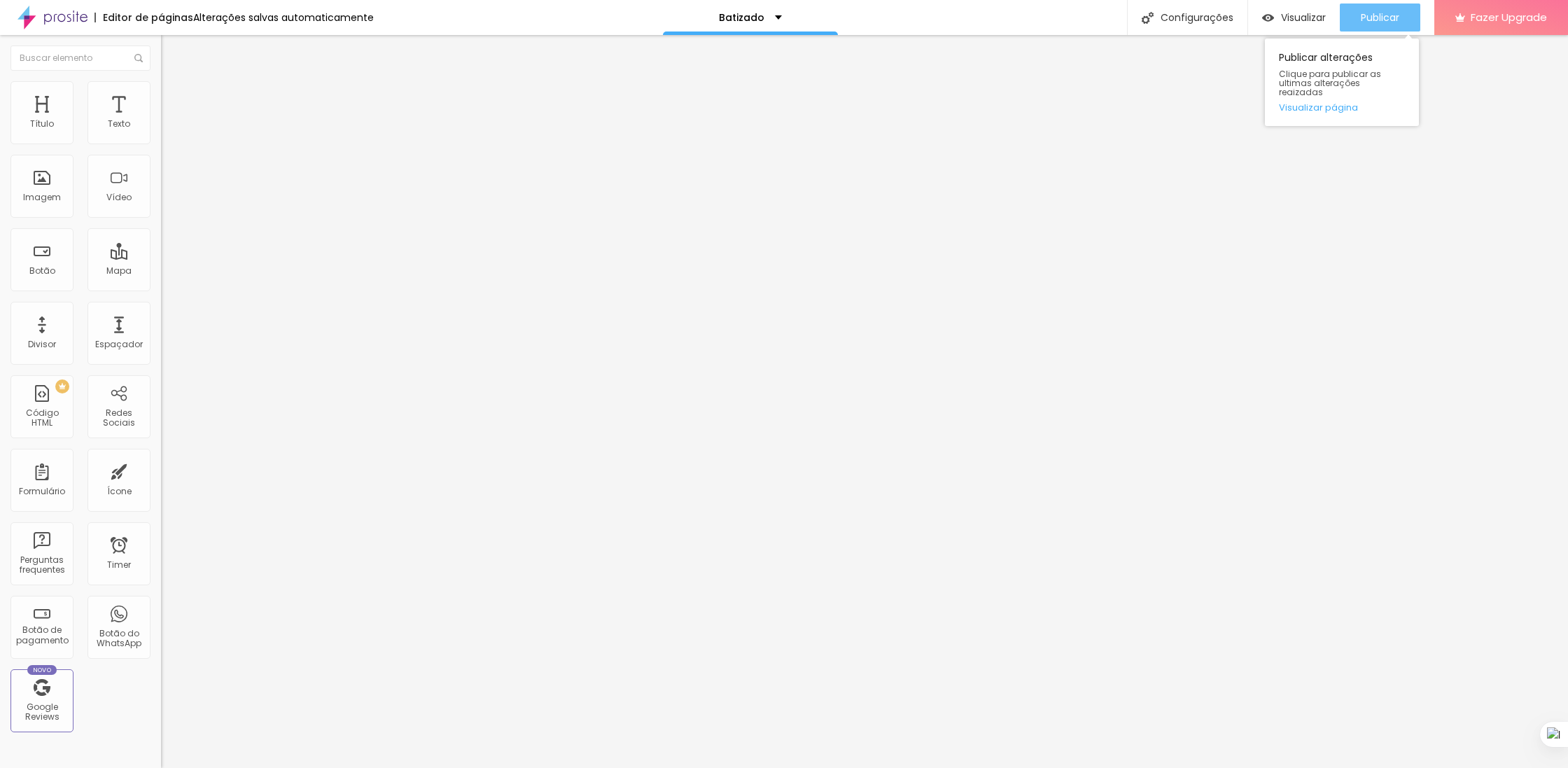
click at [1380, 7] on div "Publicar" at bounding box center [1380, 17] width 38 height 28
click at [161, 89] on img at bounding box center [167, 88] width 13 height 13
click at [161, 81] on li "Estilo" at bounding box center [241, 74] width 161 height 14
drag, startPoint x: 89, startPoint y: 190, endPoint x: 173, endPoint y: 191, distance: 84.0
click at [173, 654] on input "range" at bounding box center [205, 659] width 90 height 11
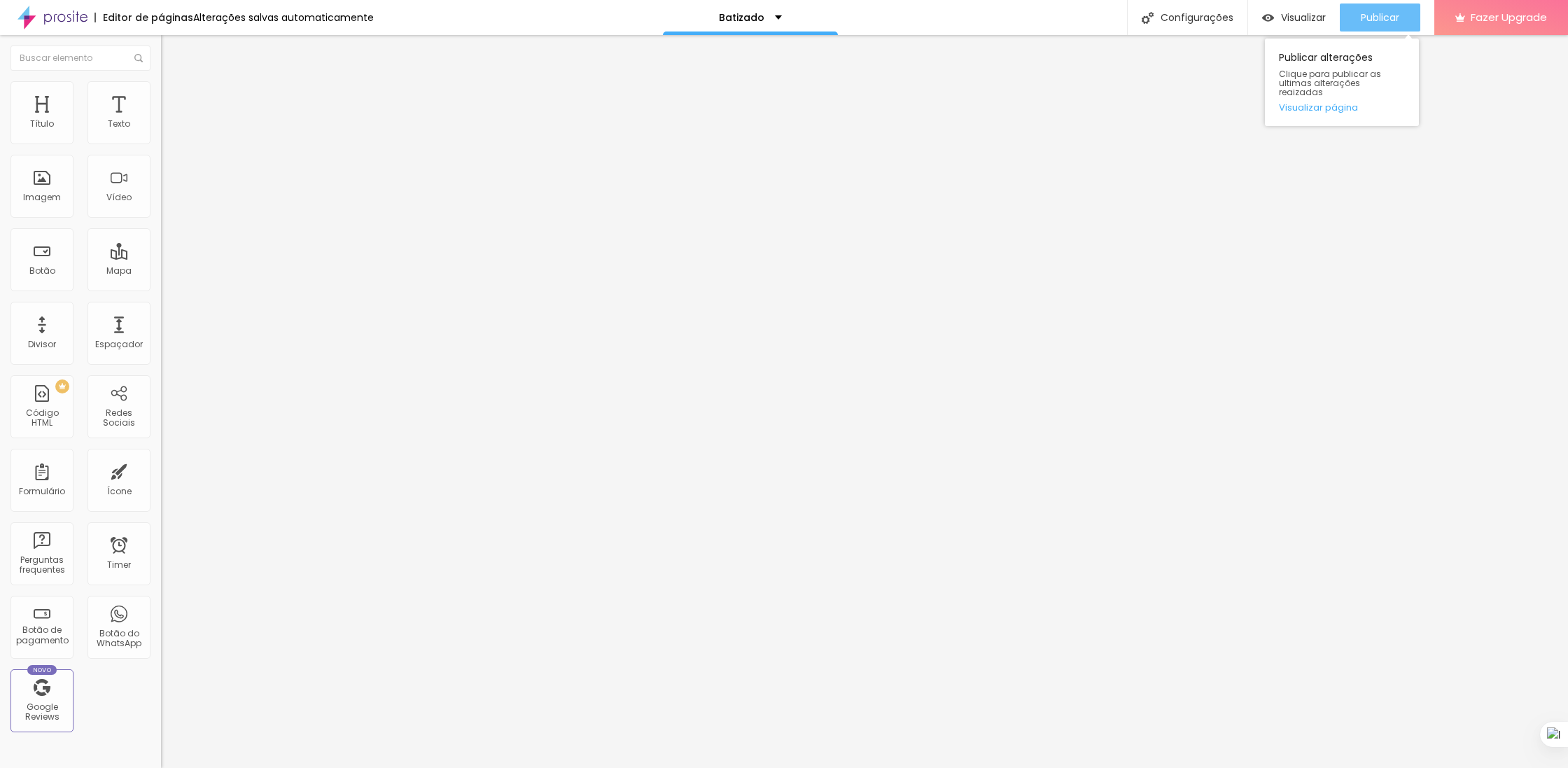
click at [1388, 20] on span "Publicar" at bounding box center [1380, 17] width 38 height 11
click at [161, 81] on img at bounding box center [167, 88] width 13 height 13
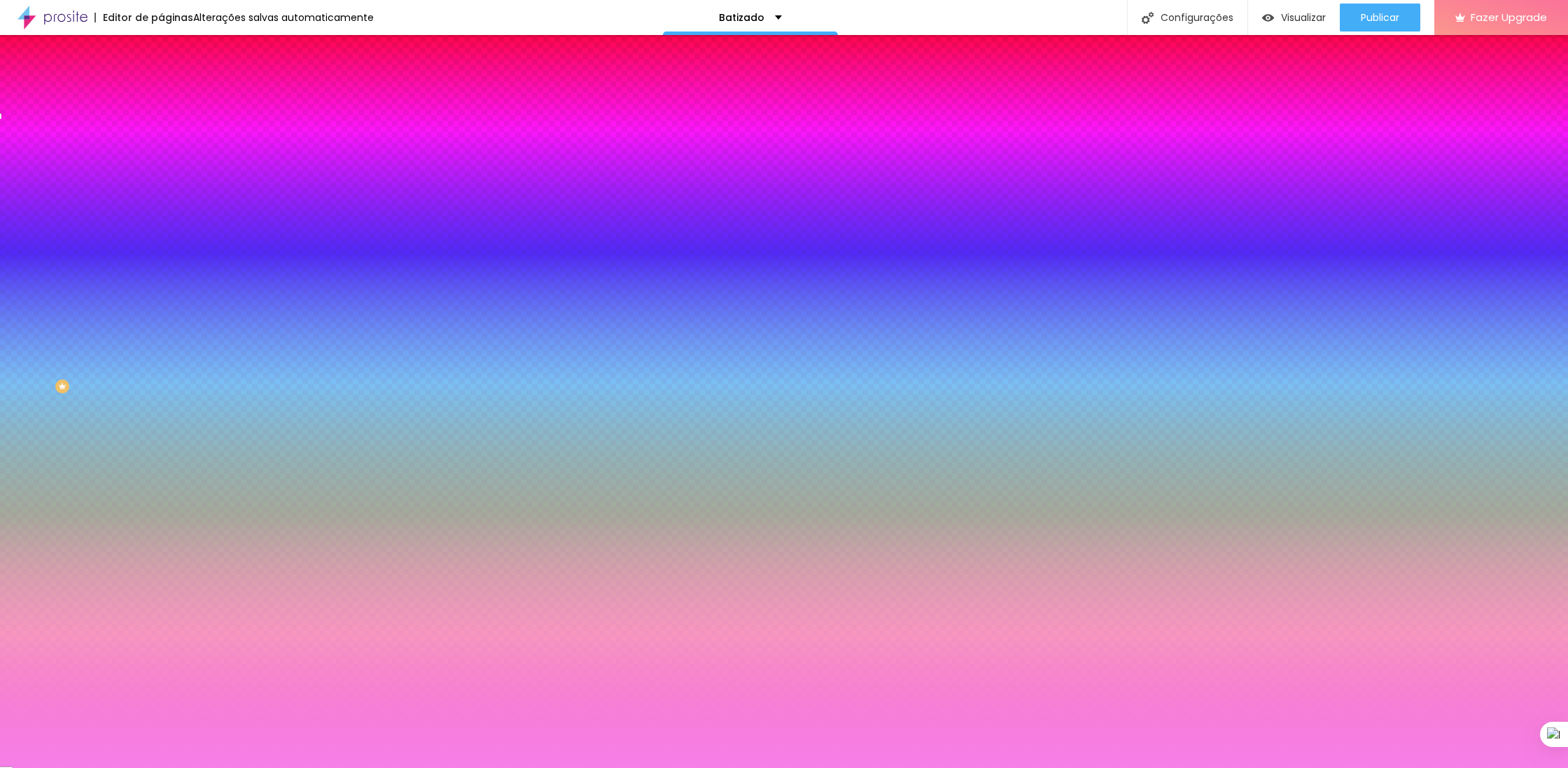
click at [174, 99] on span "Avançado" at bounding box center [196, 104] width 47 height 12
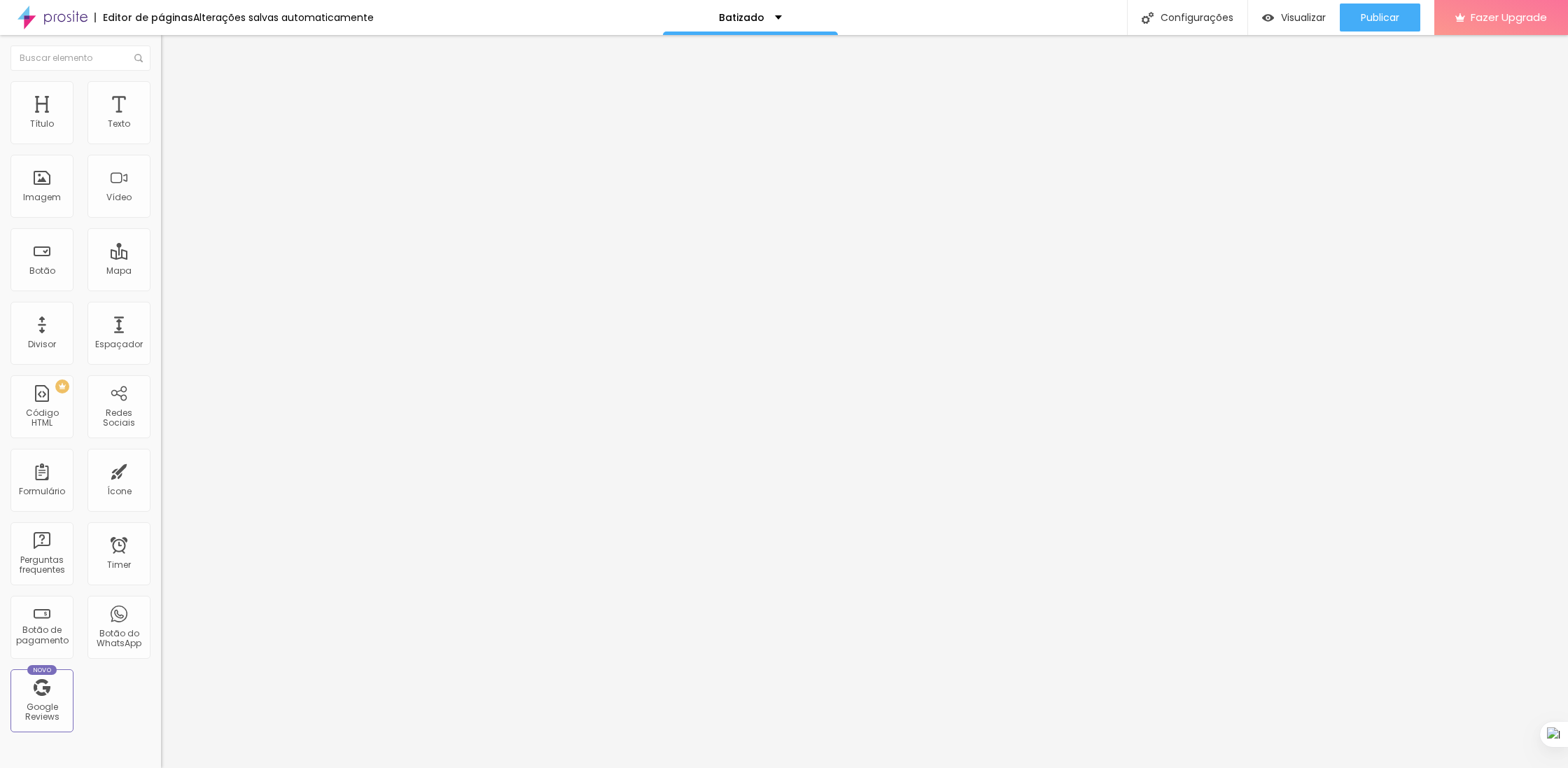
drag, startPoint x: 43, startPoint y: 161, endPoint x: 85, endPoint y: 168, distance: 42.6
click at [161, 469] on input "range" at bounding box center [205, 475] width 90 height 11
click at [174, 100] on span "Avançado" at bounding box center [196, 104] width 47 height 12
drag, startPoint x: 52, startPoint y: 163, endPoint x: 76, endPoint y: 166, distance: 24.2
click at [161, 469] on input "range" at bounding box center [205, 475] width 90 height 11
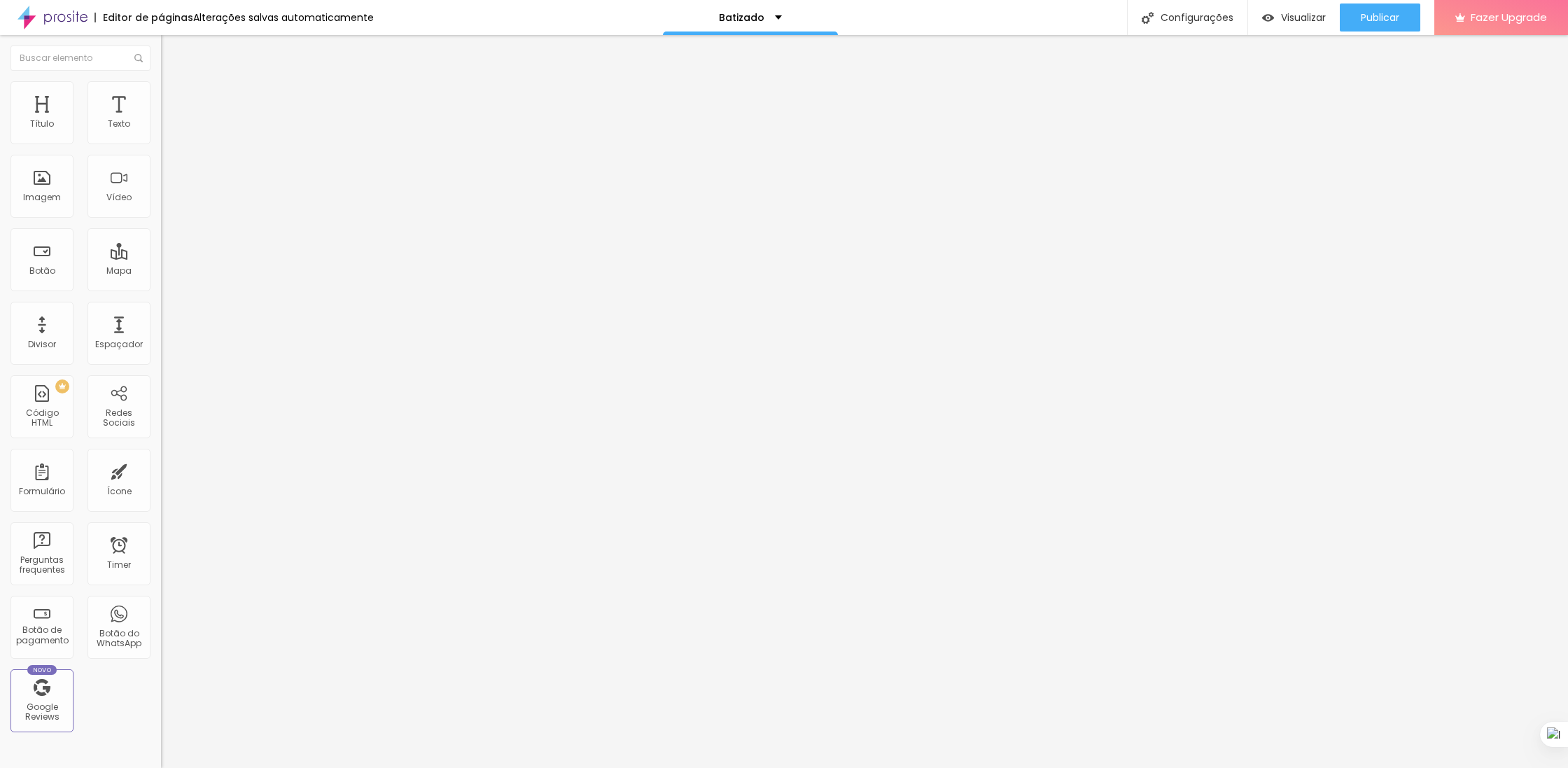
click at [174, 99] on span "Avançado" at bounding box center [196, 104] width 47 height 12
drag, startPoint x: 74, startPoint y: 132, endPoint x: 43, endPoint y: 132, distance: 31.0
click at [161, 271] on div at bounding box center [241, 278] width 161 height 13
click at [161, 271] on input "range" at bounding box center [205, 277] width 90 height 11
drag, startPoint x: 49, startPoint y: 160, endPoint x: 83, endPoint y: 159, distance: 34.0
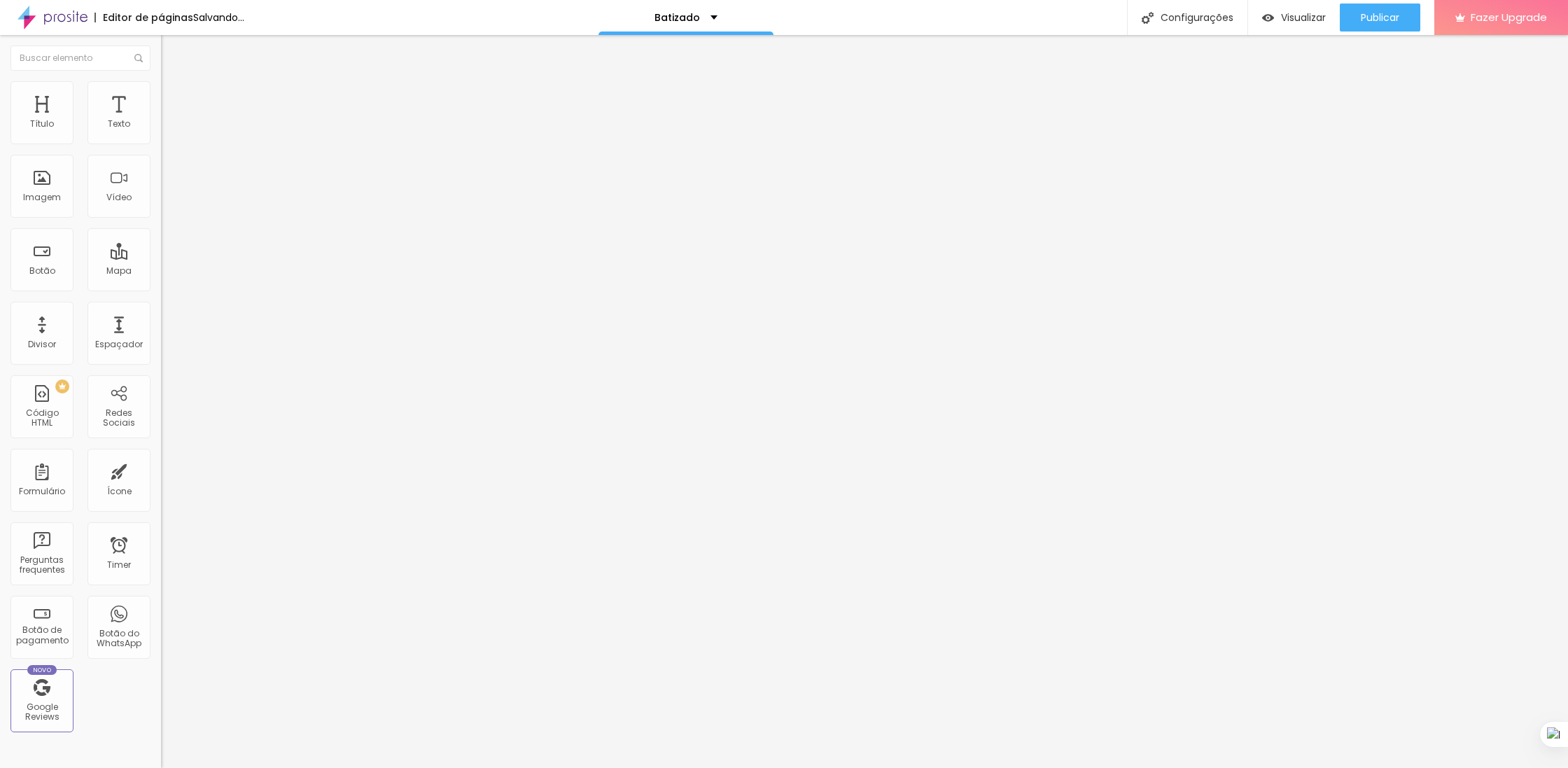
click at [161, 469] on input "range" at bounding box center [205, 475] width 90 height 11
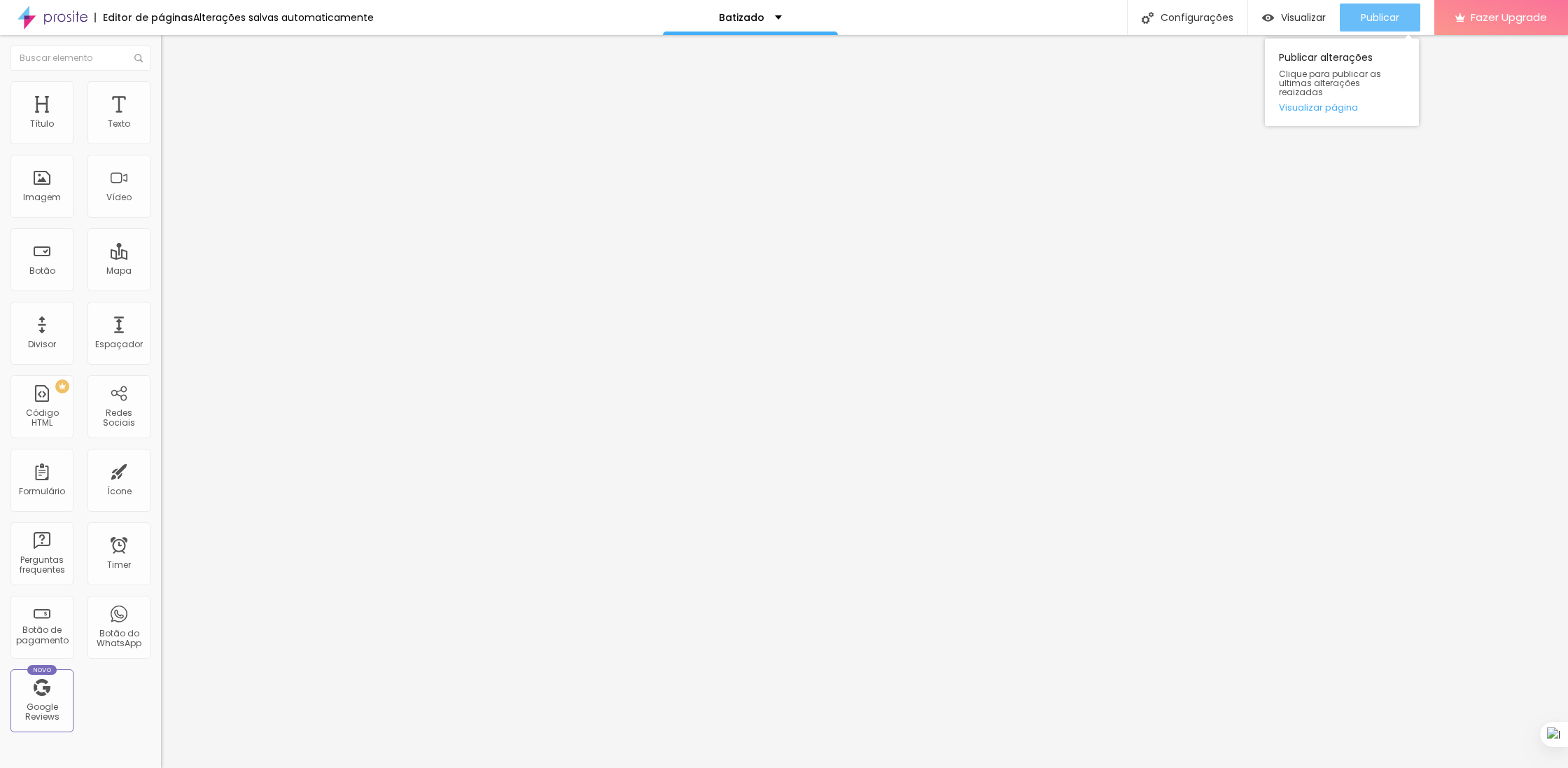
click at [1393, 23] on span "Publicar" at bounding box center [1380, 17] width 38 height 11
click at [174, 97] on span "Avançado" at bounding box center [196, 90] width 47 height 12
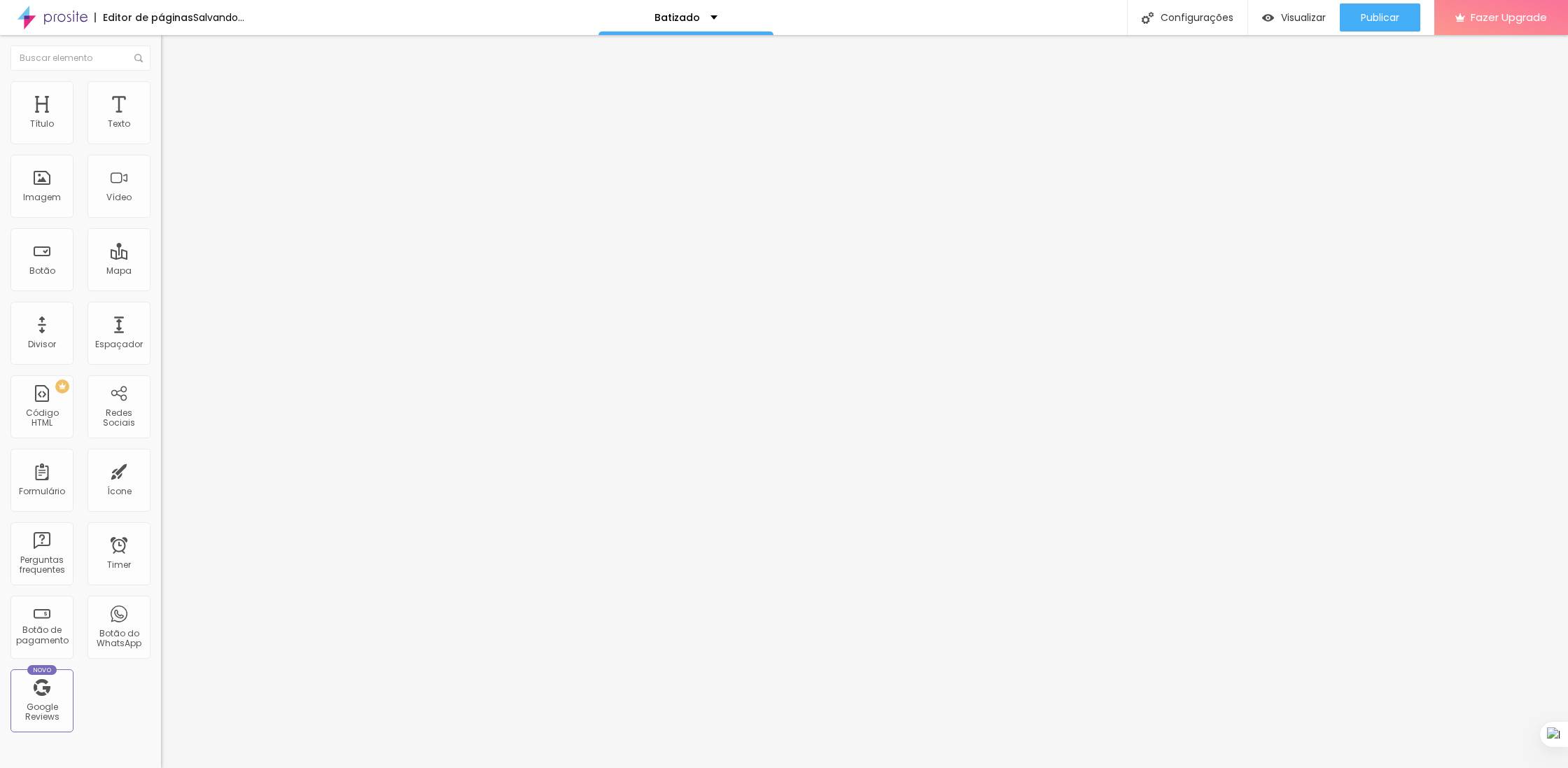
drag, startPoint x: 53, startPoint y: 163, endPoint x: 85, endPoint y: 163, distance: 32.0
click at [161, 456] on input "range" at bounding box center [205, 461] width 90 height 11
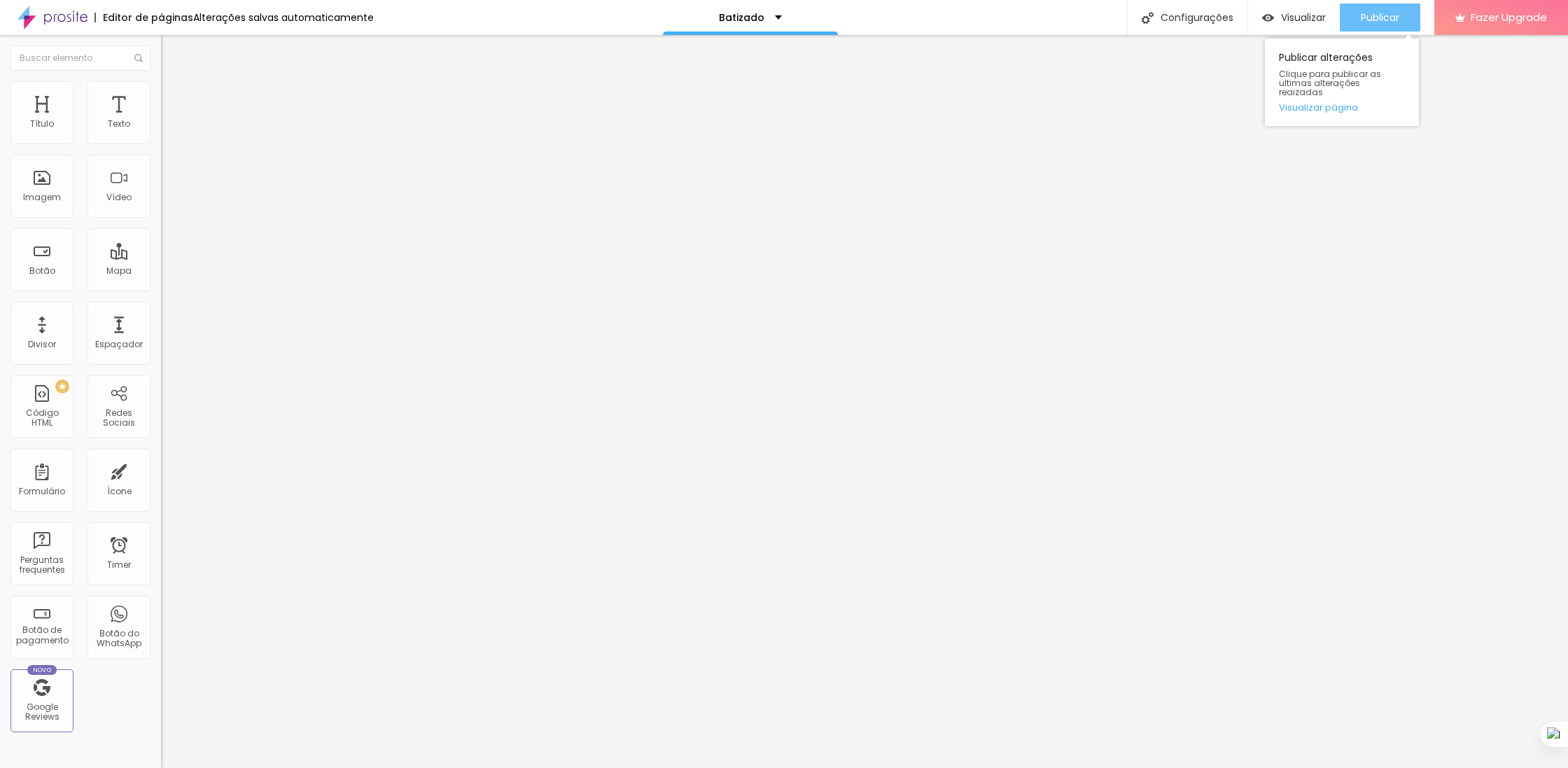
click at [1373, 16] on span "Publicar" at bounding box center [1380, 17] width 38 height 11
click at [174, 97] on span "Estilo" at bounding box center [184, 90] width 22 height 12
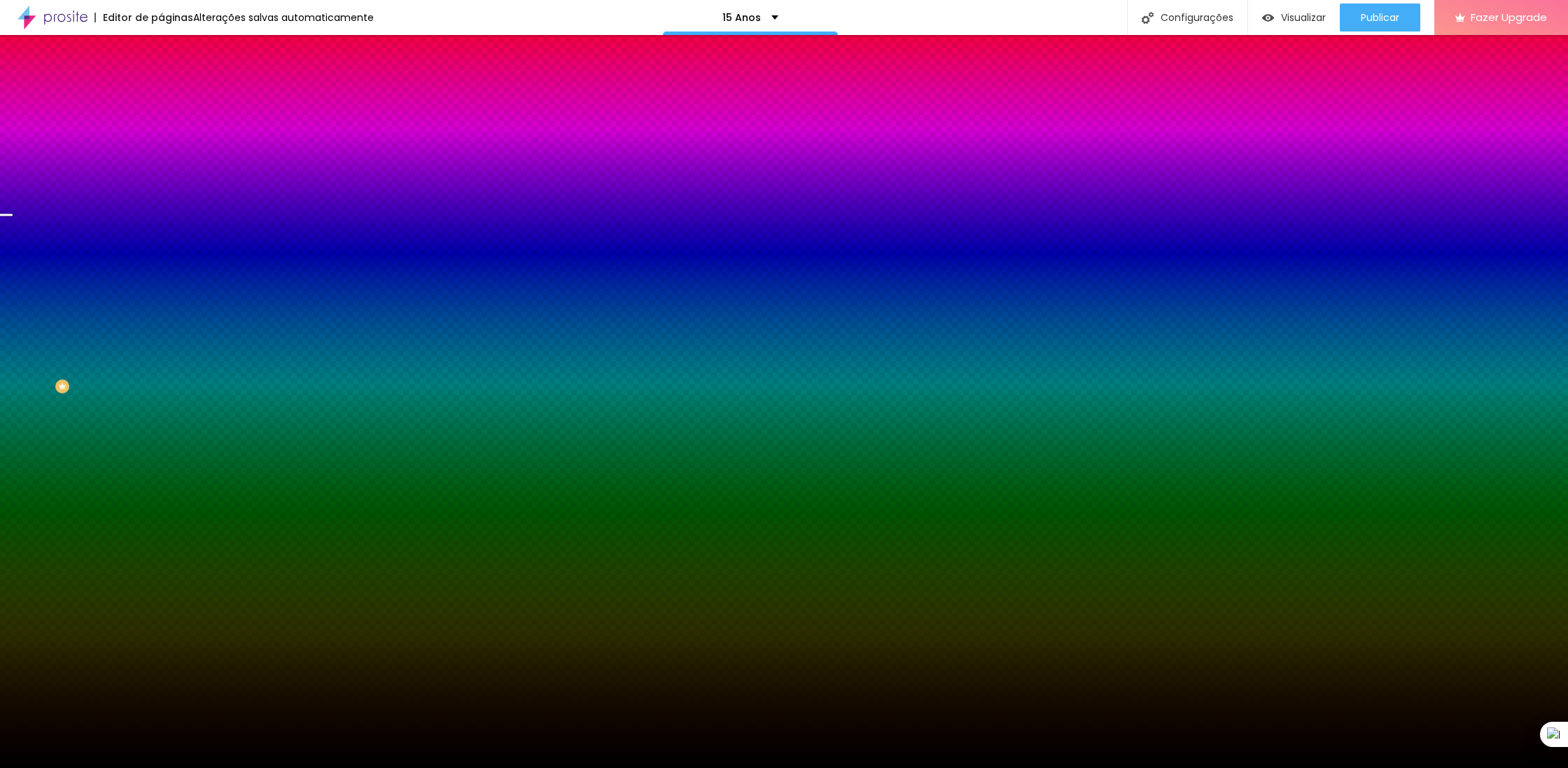
click at [161, 129] on span "Trocar imagem" at bounding box center [199, 122] width 77 height 12
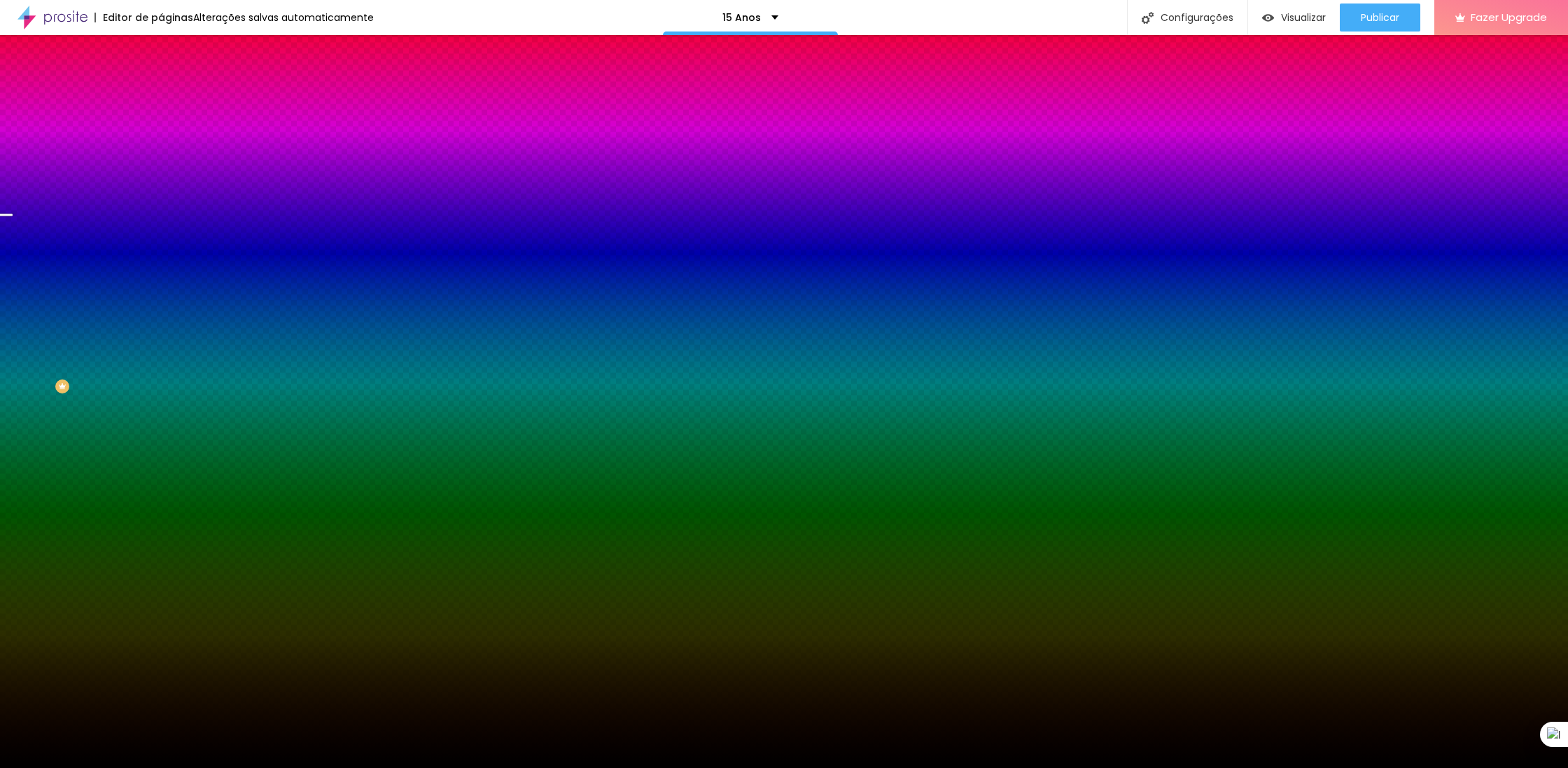
click at [161, 145] on span "Parallax" at bounding box center [178, 139] width 35 height 12
click at [161, 153] on div "Nenhum" at bounding box center [241, 148] width 161 height 8
click at [161, 166] on div "Efeito da Imagem Nenhum Nenhum Parallax" at bounding box center [241, 147] width 161 height 38
click at [161, 167] on span "Parallax" at bounding box center [178, 161] width 35 height 12
click at [161, 95] on img at bounding box center [167, 101] width 13 height 13
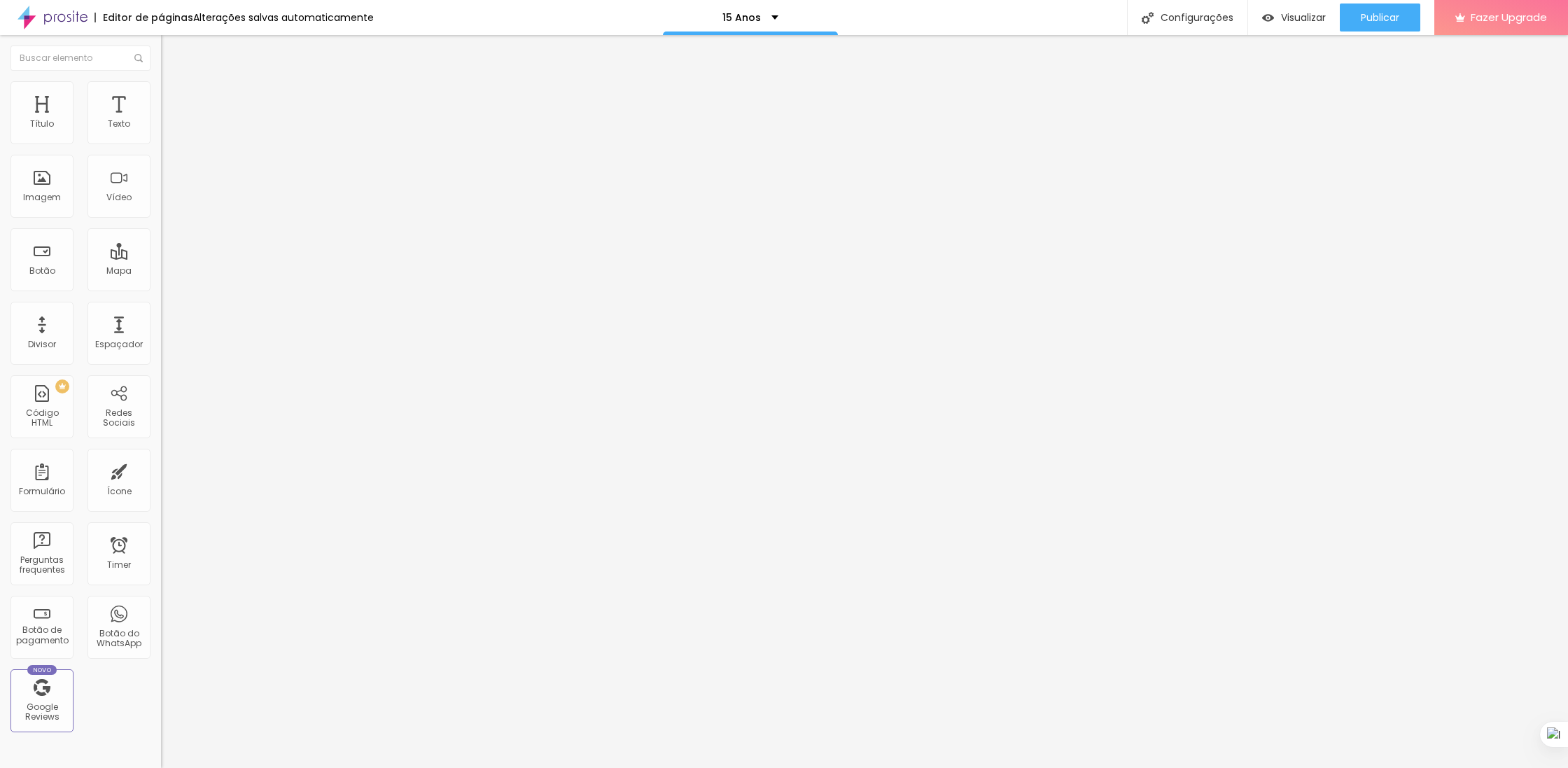
click at [161, 88] on img at bounding box center [167, 88] width 13 height 13
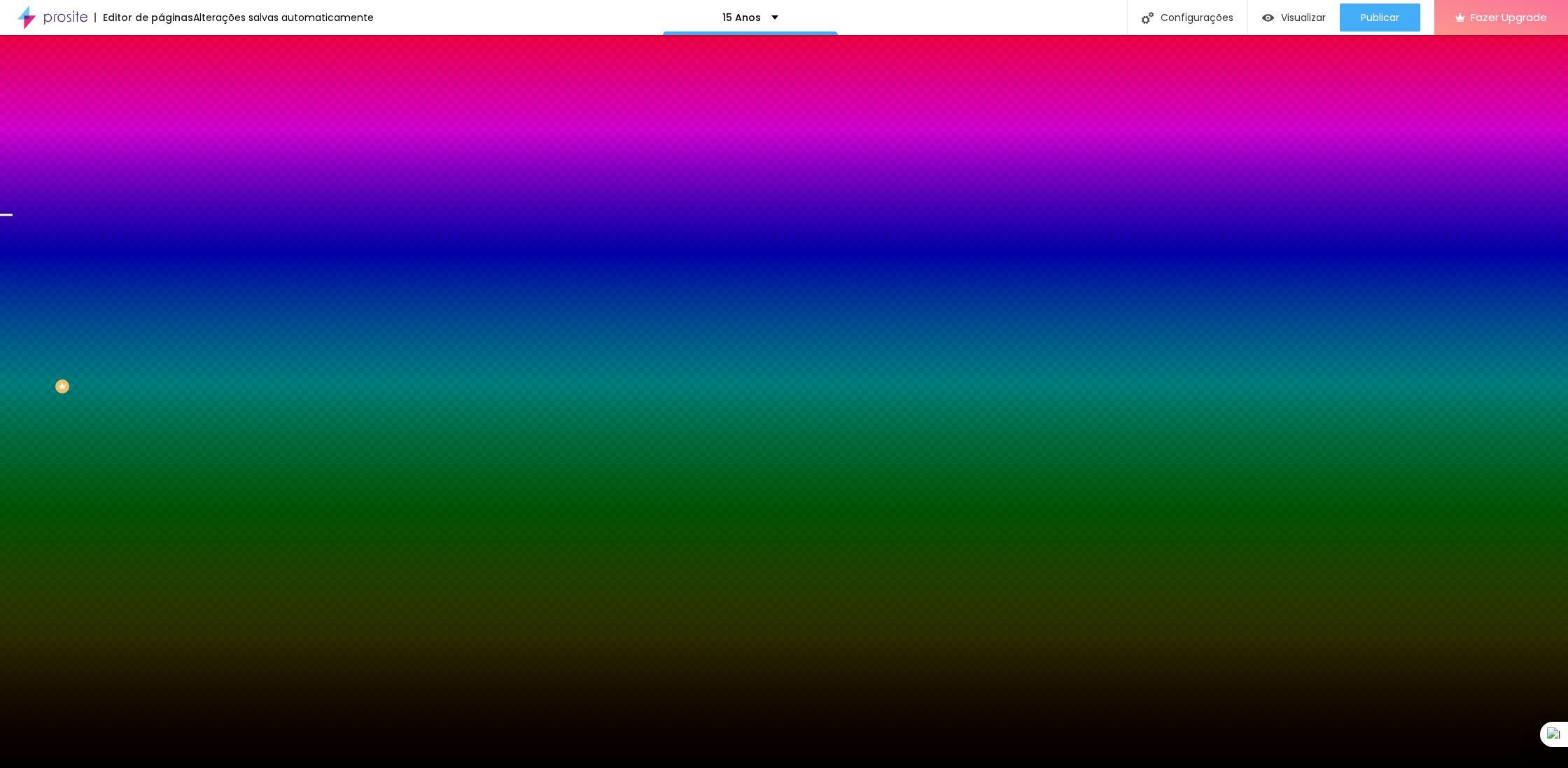
click at [161, 81] on li "Conteúdo" at bounding box center [241, 74] width 161 height 14
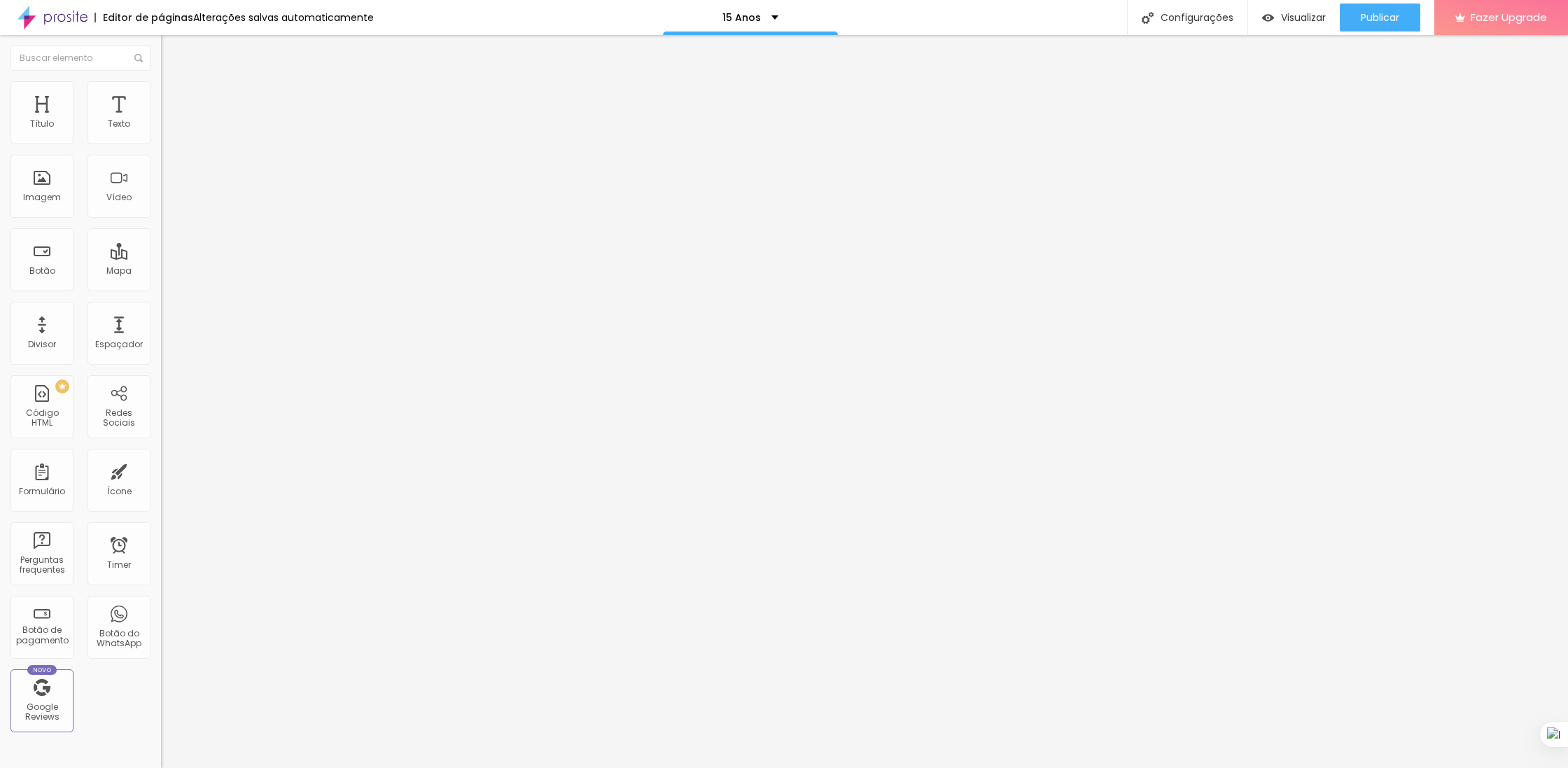
click at [174, 97] on span "Estilo" at bounding box center [184, 90] width 22 height 12
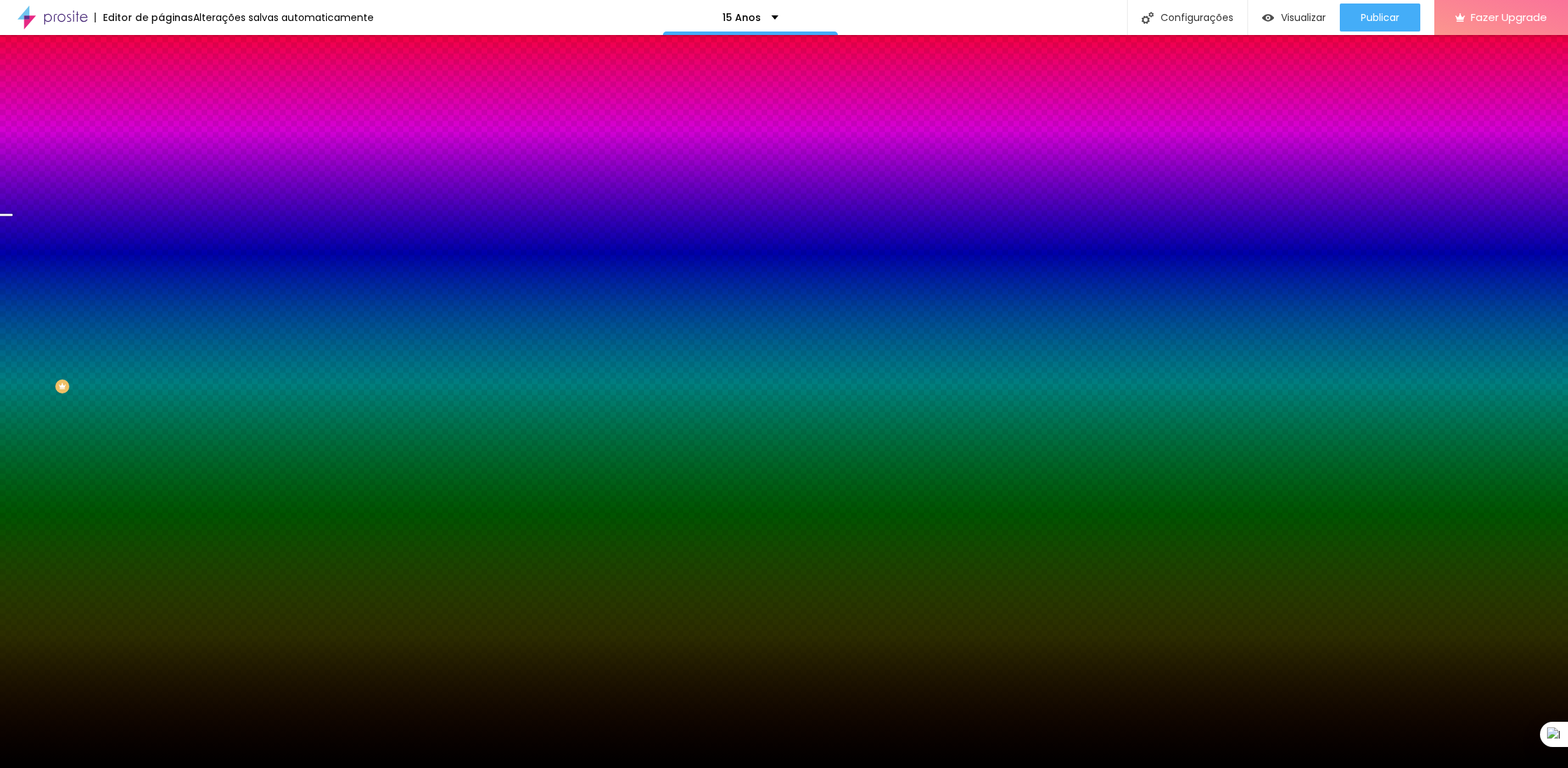
click at [161, 129] on span "Trocar imagem" at bounding box center [199, 122] width 77 height 12
click at [161, 145] on span "Parallax" at bounding box center [178, 139] width 35 height 12
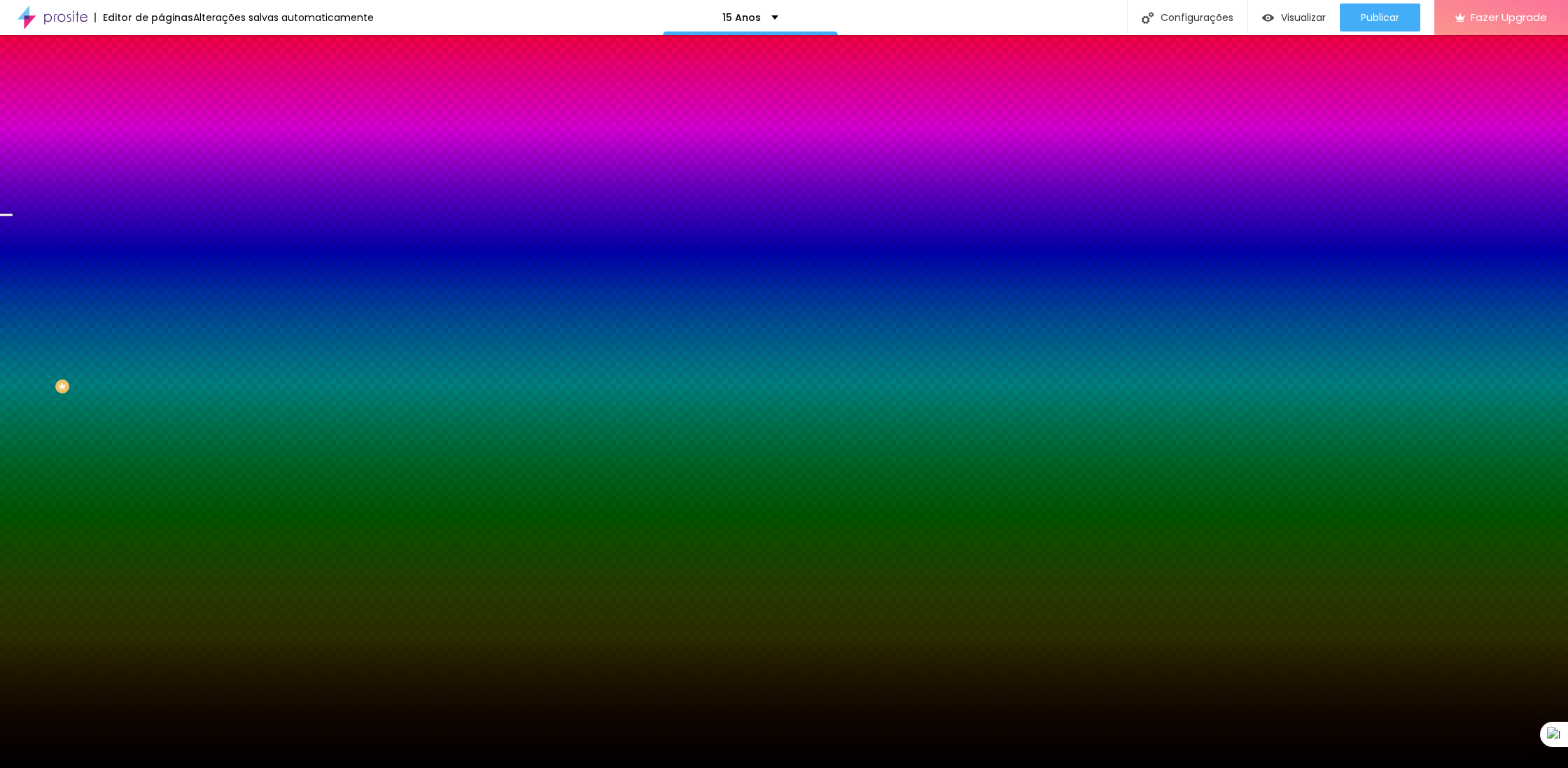
click at [161, 154] on span "Nenhum" at bounding box center [179, 148] width 37 height 12
click at [161, 167] on span "Parallax" at bounding box center [178, 161] width 35 height 12
click at [161, 81] on li "Conteúdo" at bounding box center [241, 74] width 161 height 14
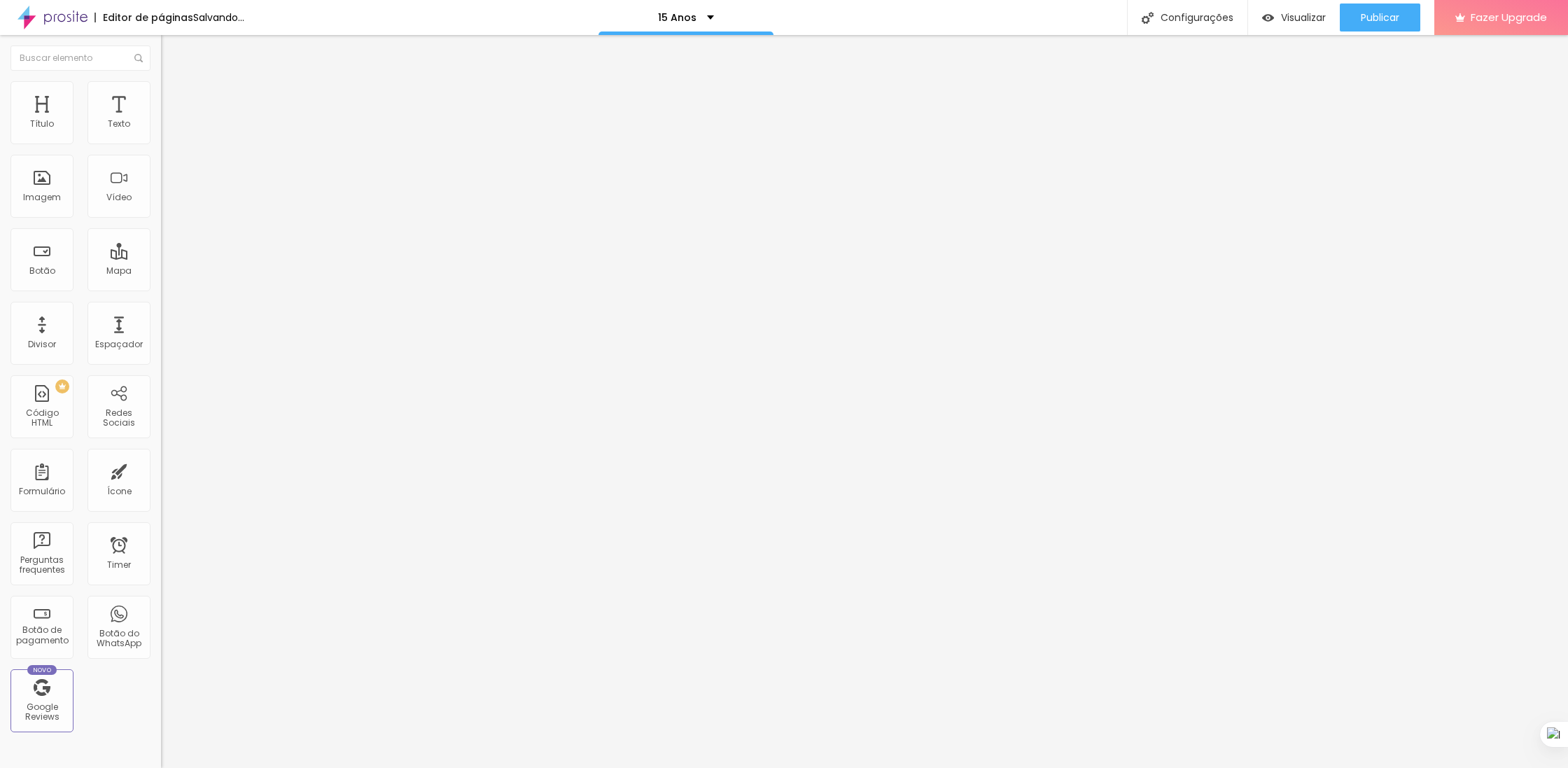
click at [161, 128] on span "Encaixotado" at bounding box center [188, 121] width 55 height 12
click at [161, 148] on div "Completo" at bounding box center [241, 143] width 161 height 8
click at [161, 128] on span "Completo" at bounding box center [182, 121] width 43 height 12
click at [161, 136] on span "Encaixotado" at bounding box center [188, 130] width 55 height 12
click at [161, 128] on span "Encaixotado" at bounding box center [188, 121] width 55 height 12
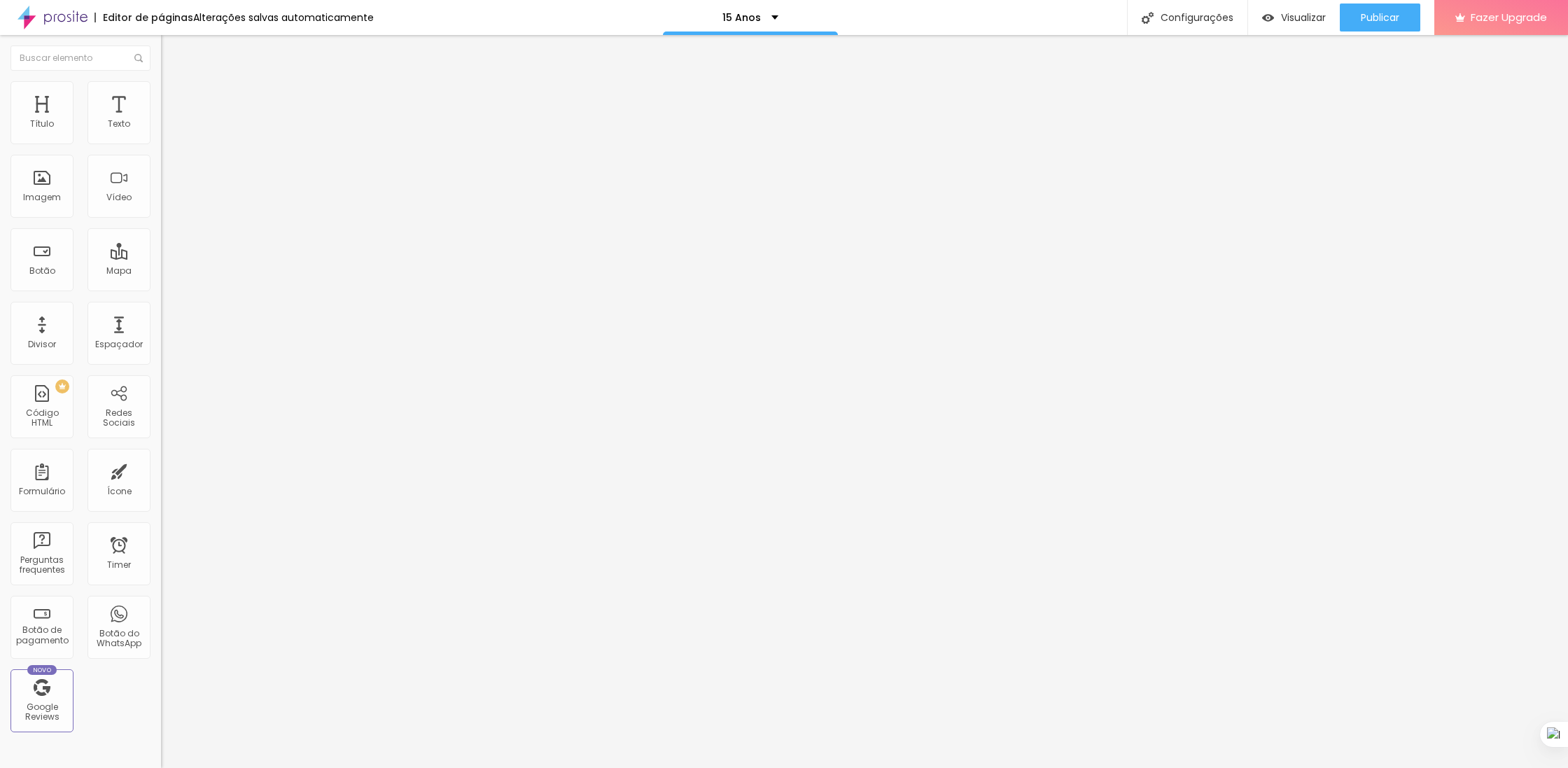
click at [161, 128] on span "Encaixotado" at bounding box center [188, 121] width 55 height 12
click at [161, 149] on span "Completo" at bounding box center [182, 142] width 43 height 12
click at [174, 96] on span "Estilo" at bounding box center [184, 90] width 22 height 12
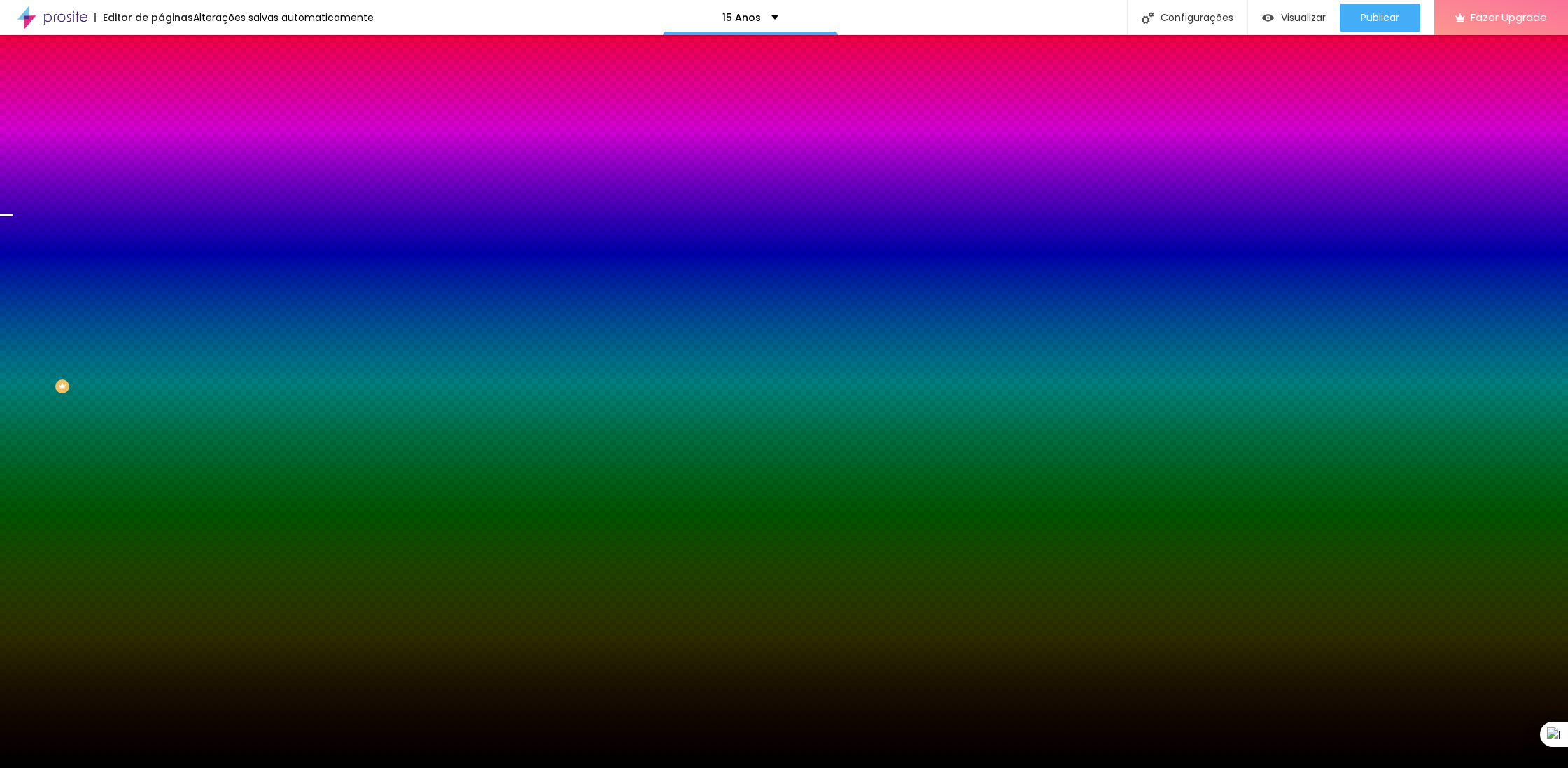
click at [161, 95] on li "Avançado" at bounding box center [241, 101] width 161 height 14
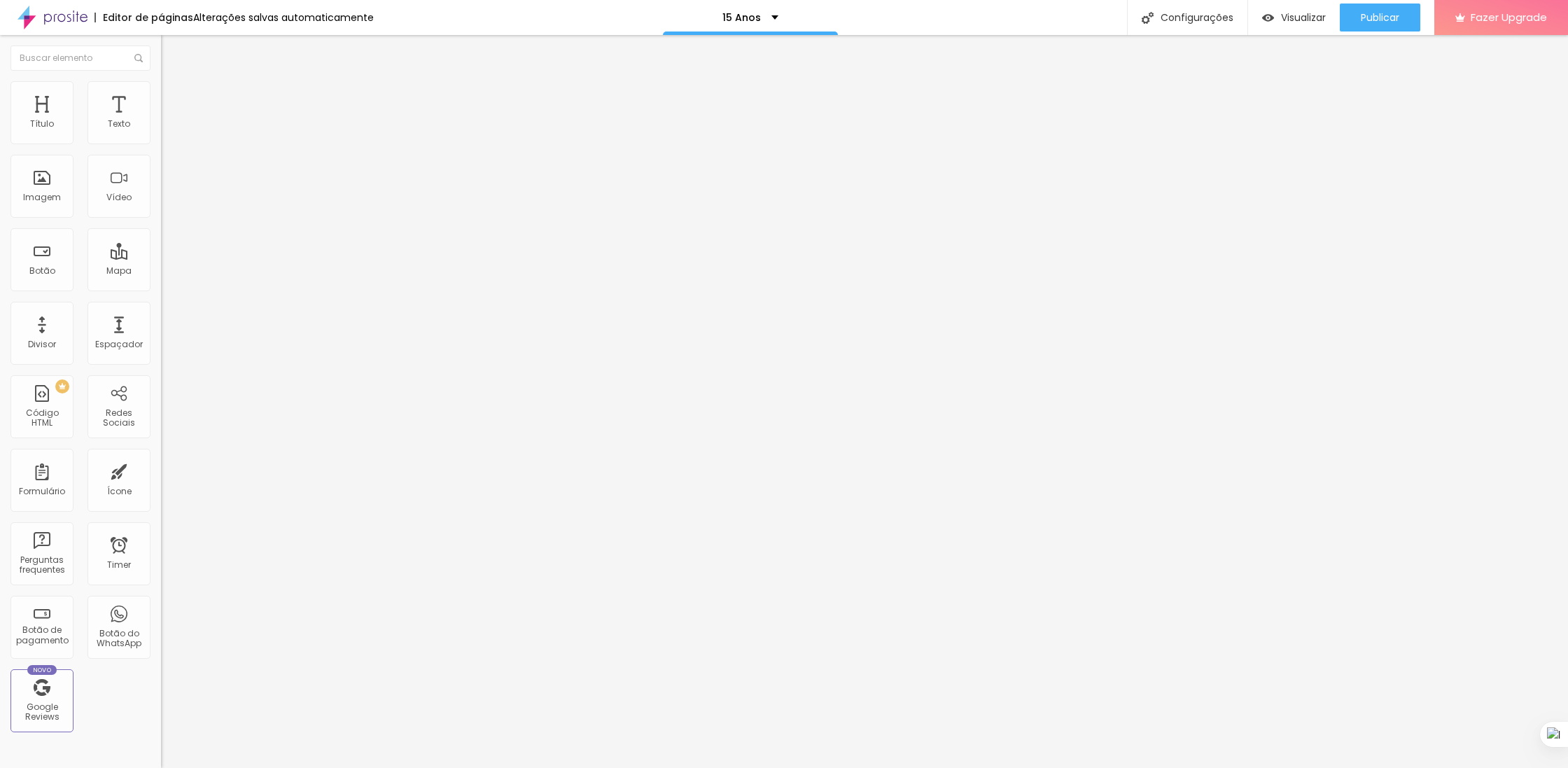
drag, startPoint x: 87, startPoint y: 132, endPoint x: 12, endPoint y: 133, distance: 75.0
click at [161, 133] on div "20 Espaçamento entre colunas" at bounding box center [241, 208] width 161 height 198
type input "10"
type input "5"
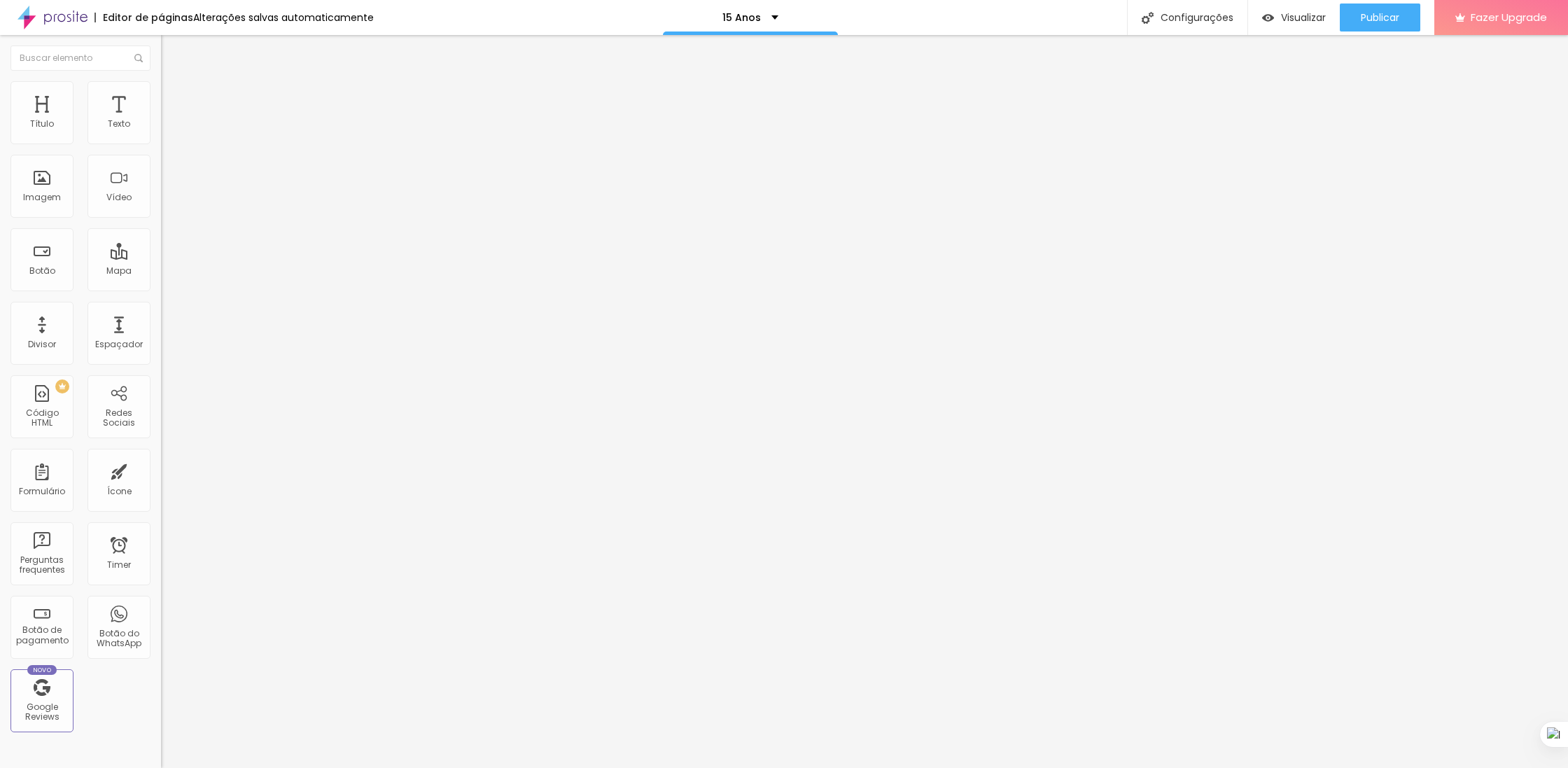
type input "5"
type input "0"
type input "30"
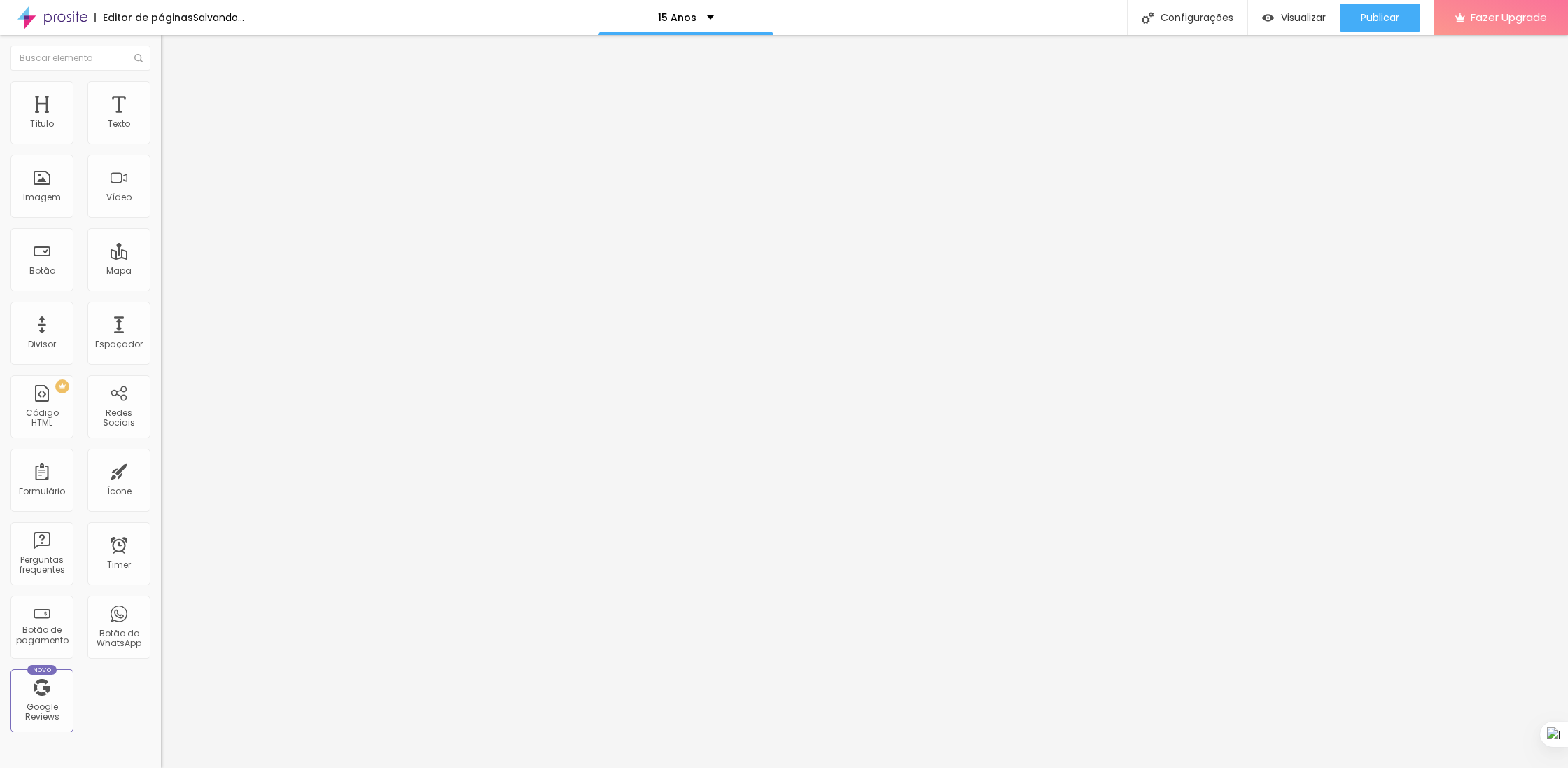
type input "30"
type input "125"
type input "341"
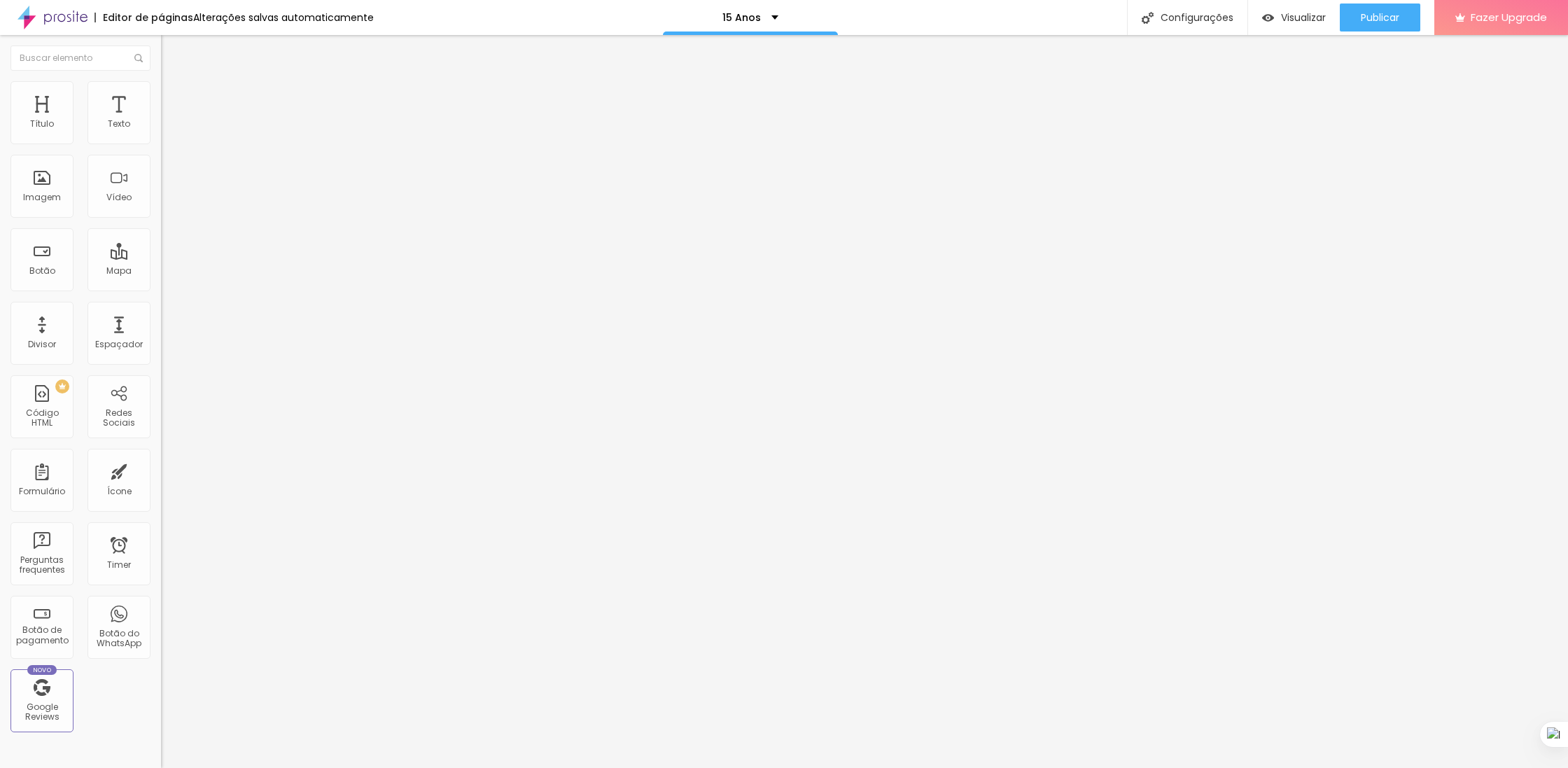
type input "364"
type input "366"
type input "364"
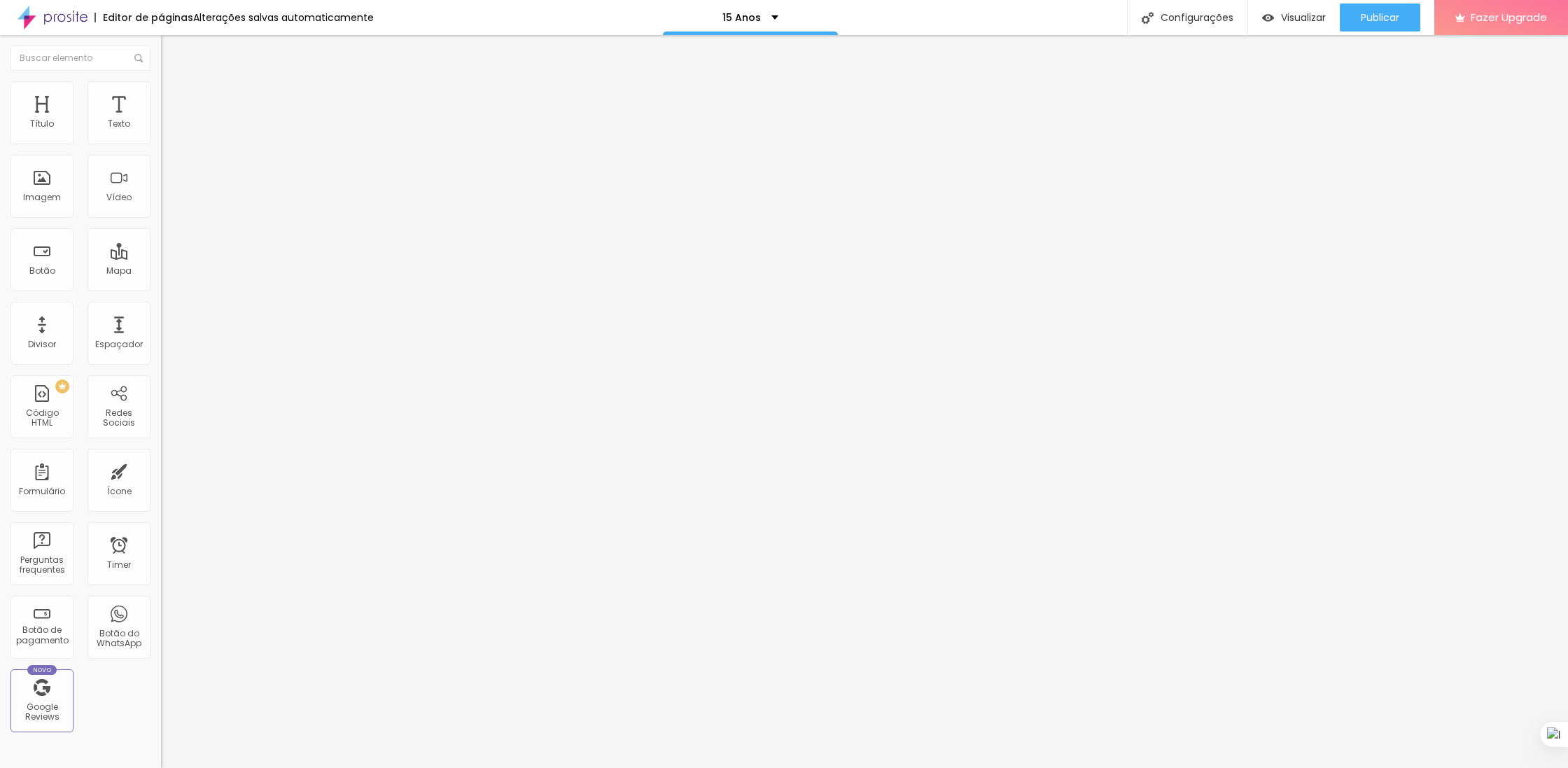
type input "364"
type input "240"
type input "119"
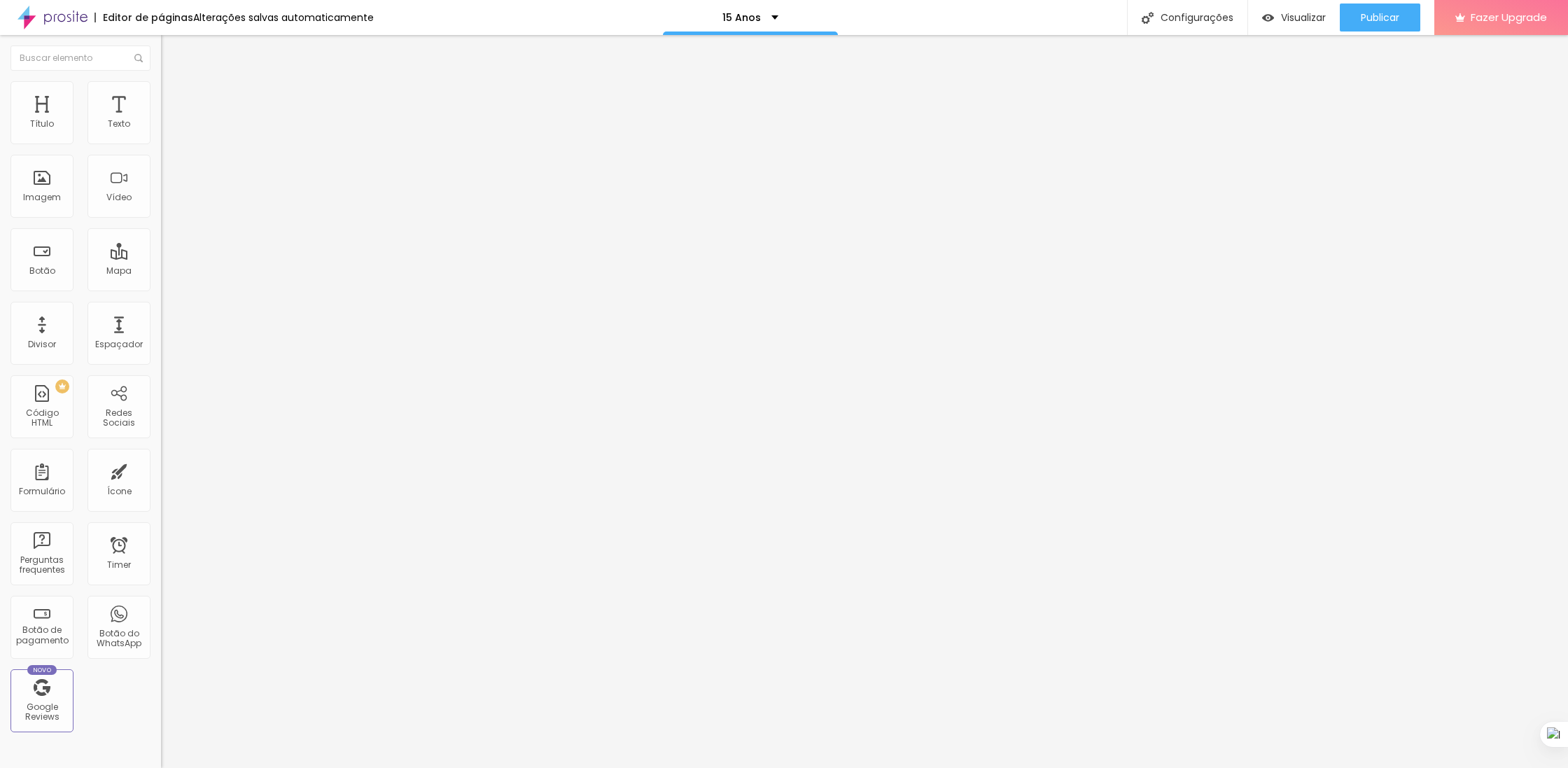
type input "33"
type input "13"
type input "0"
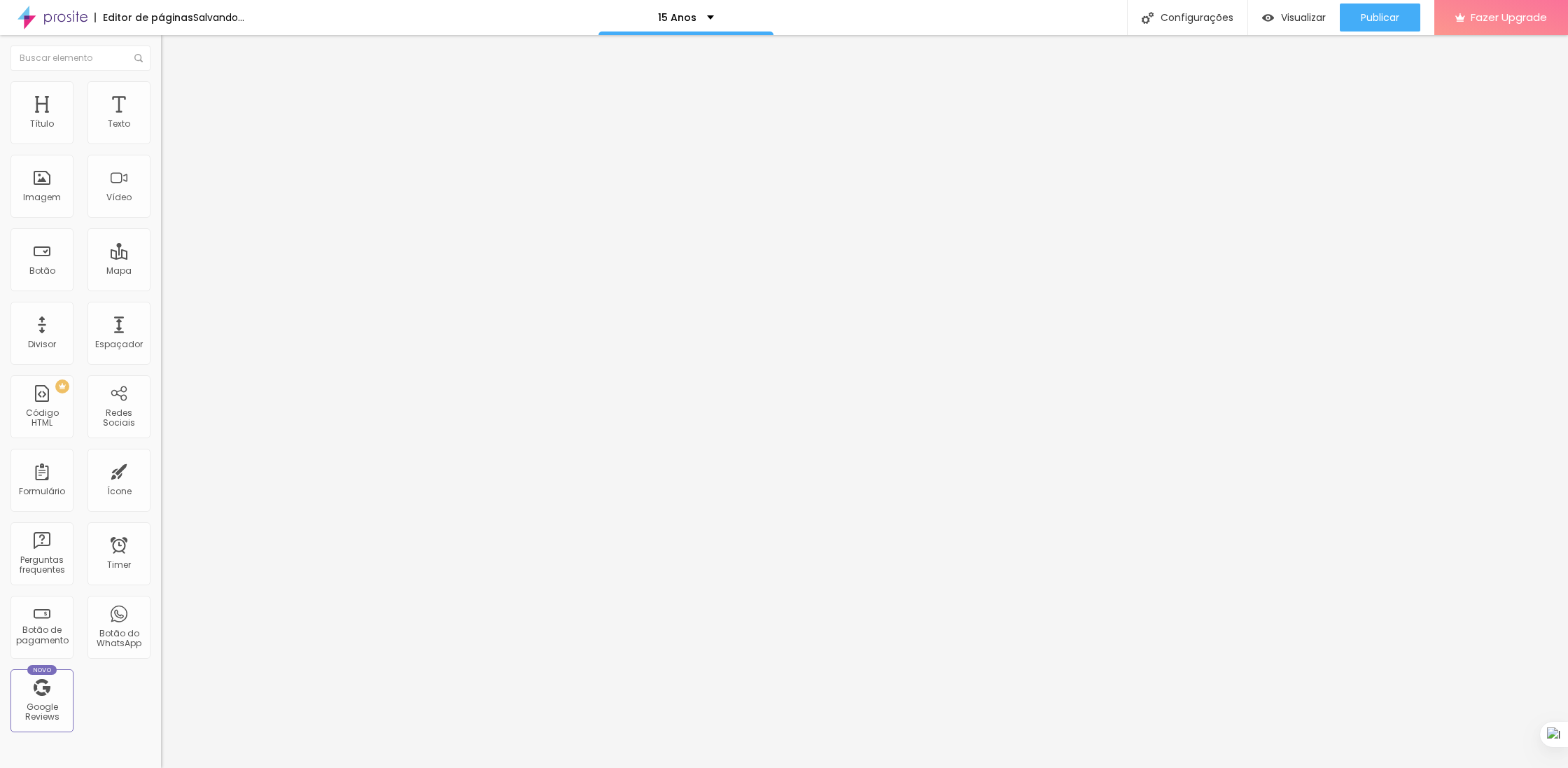
type input "0"
type input "125"
type input "198"
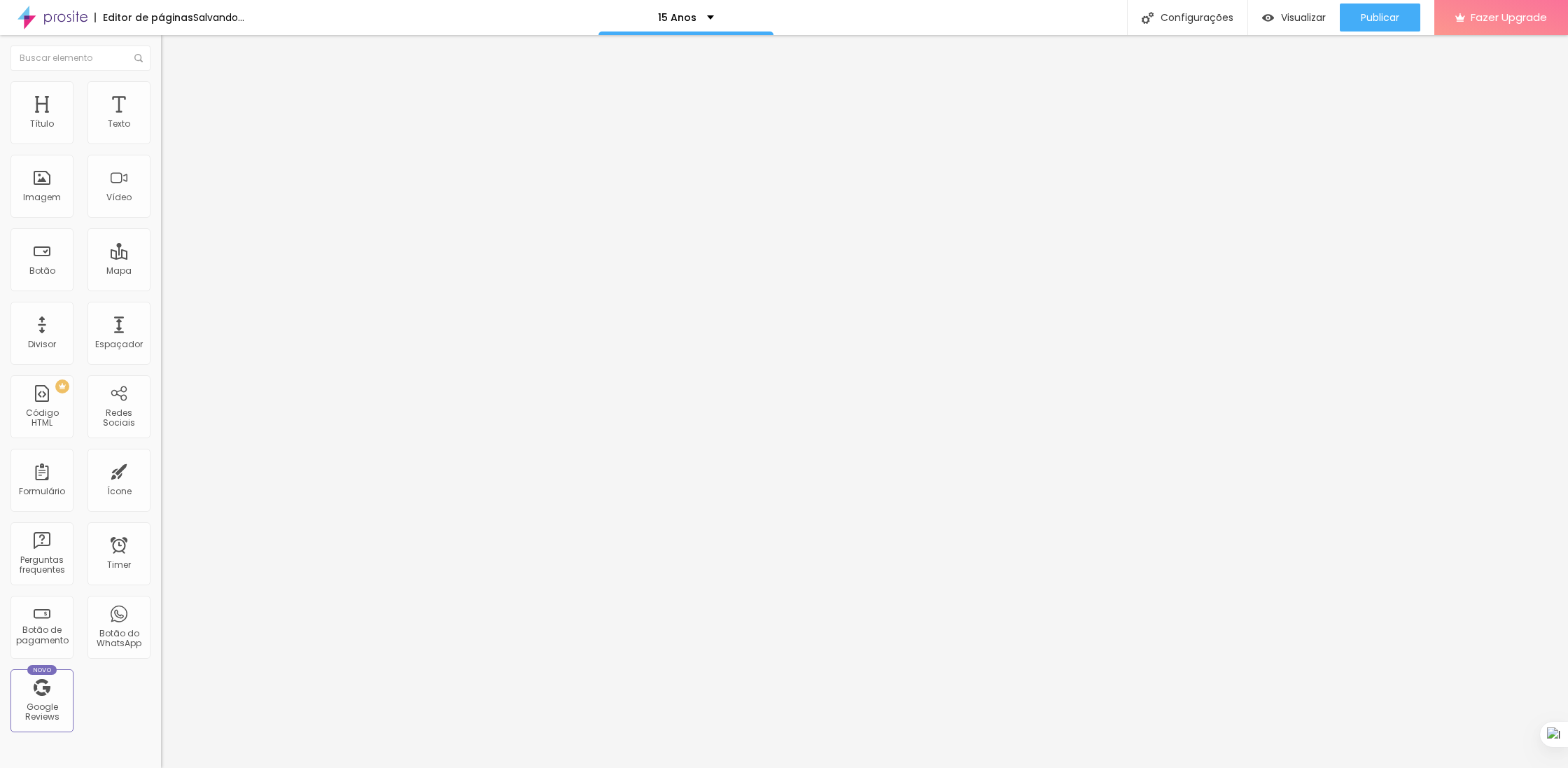
type input "217"
type input "216"
type input "192"
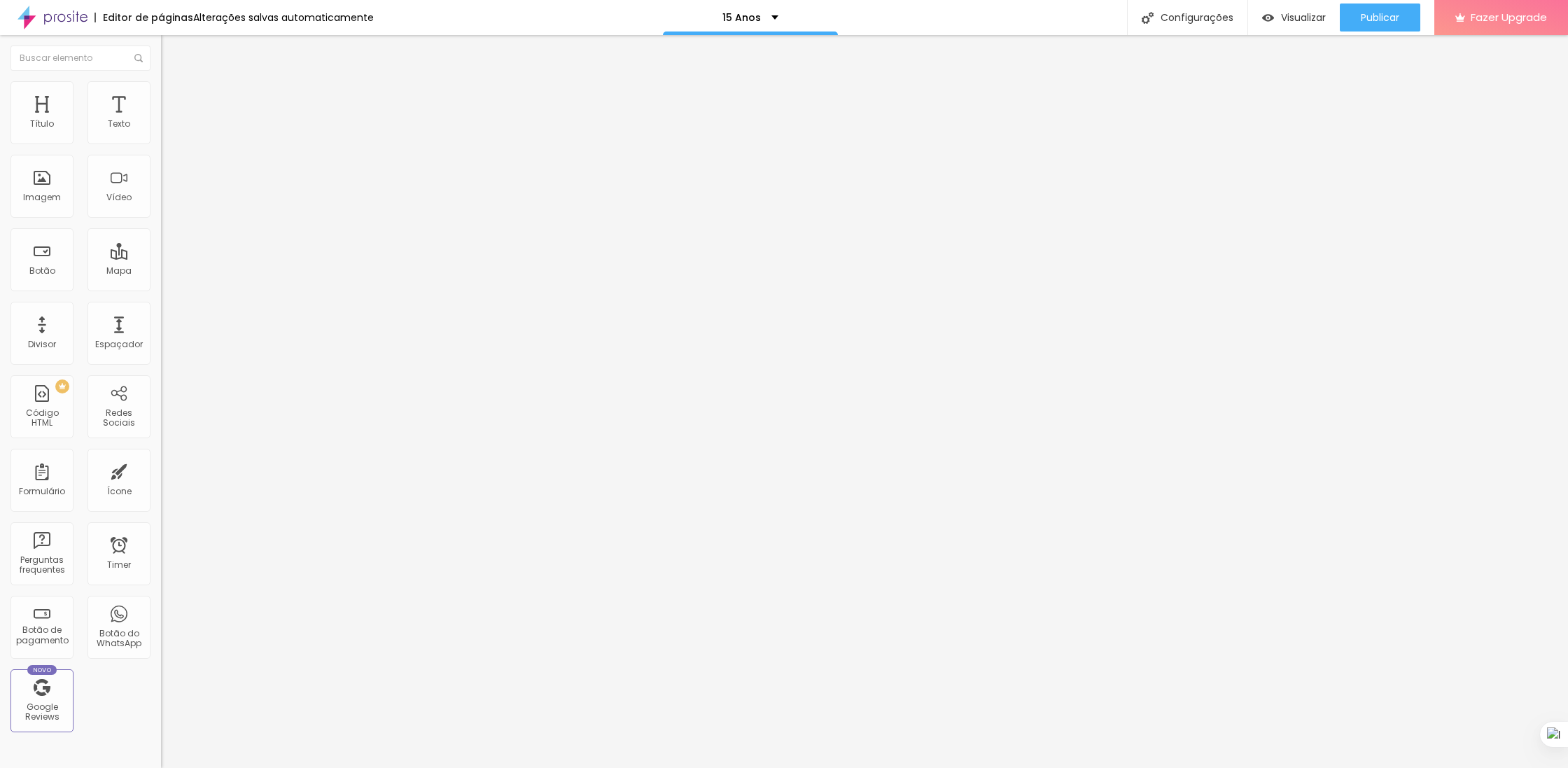
type input "192"
type input "179"
type input "176"
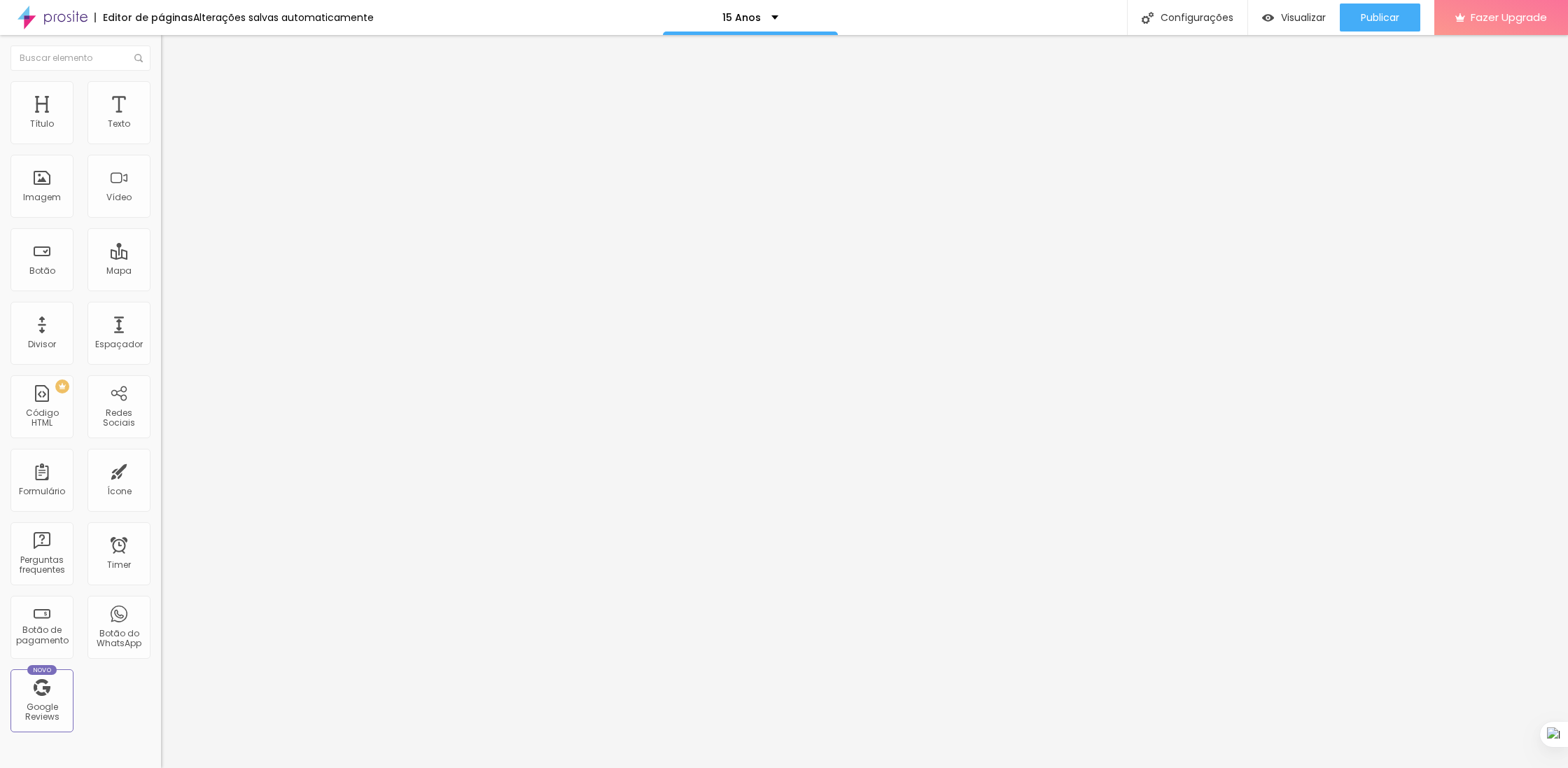
type input "174"
type input "171"
type input "165"
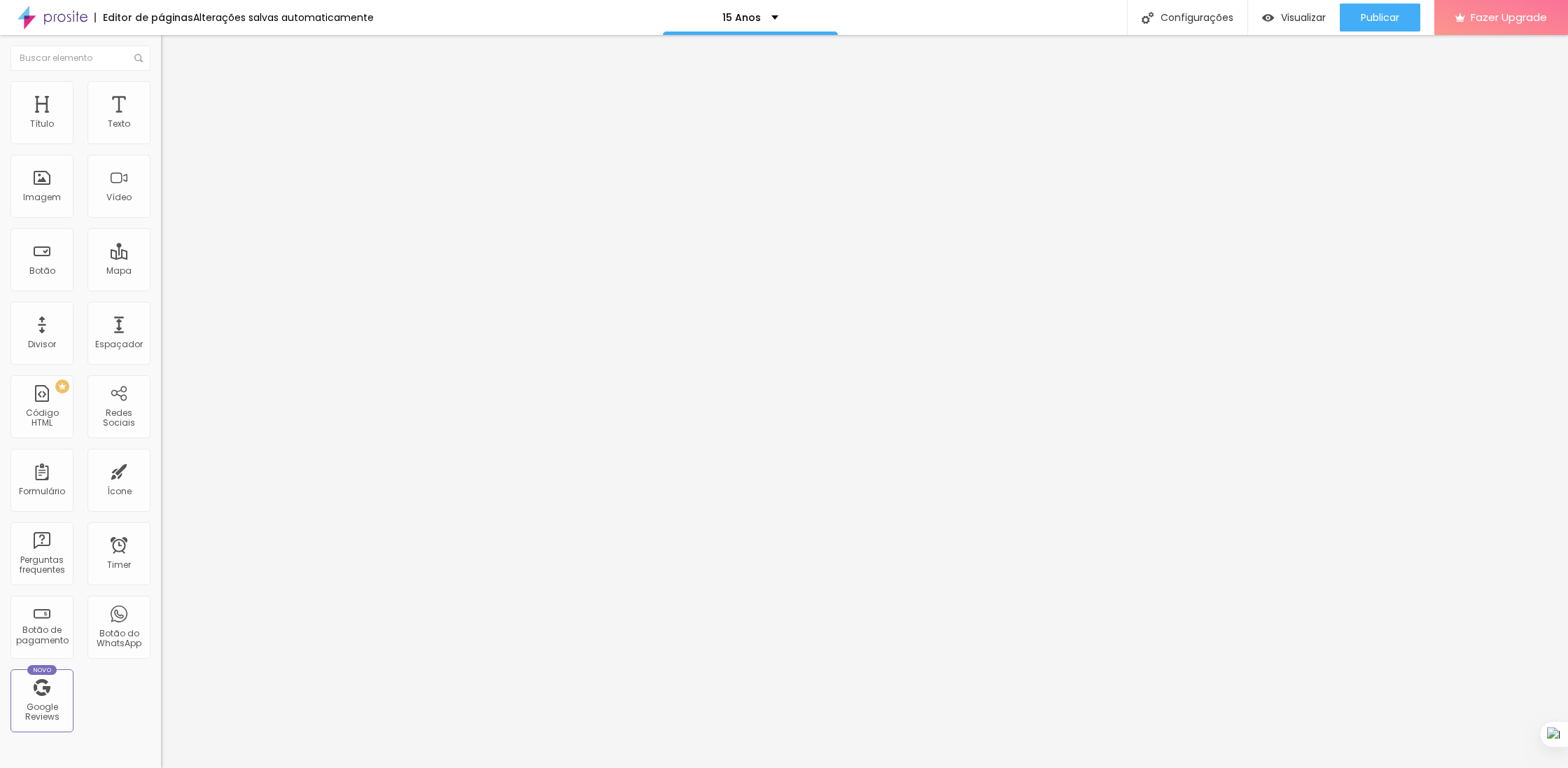
type input "165"
type input "162"
type input "156"
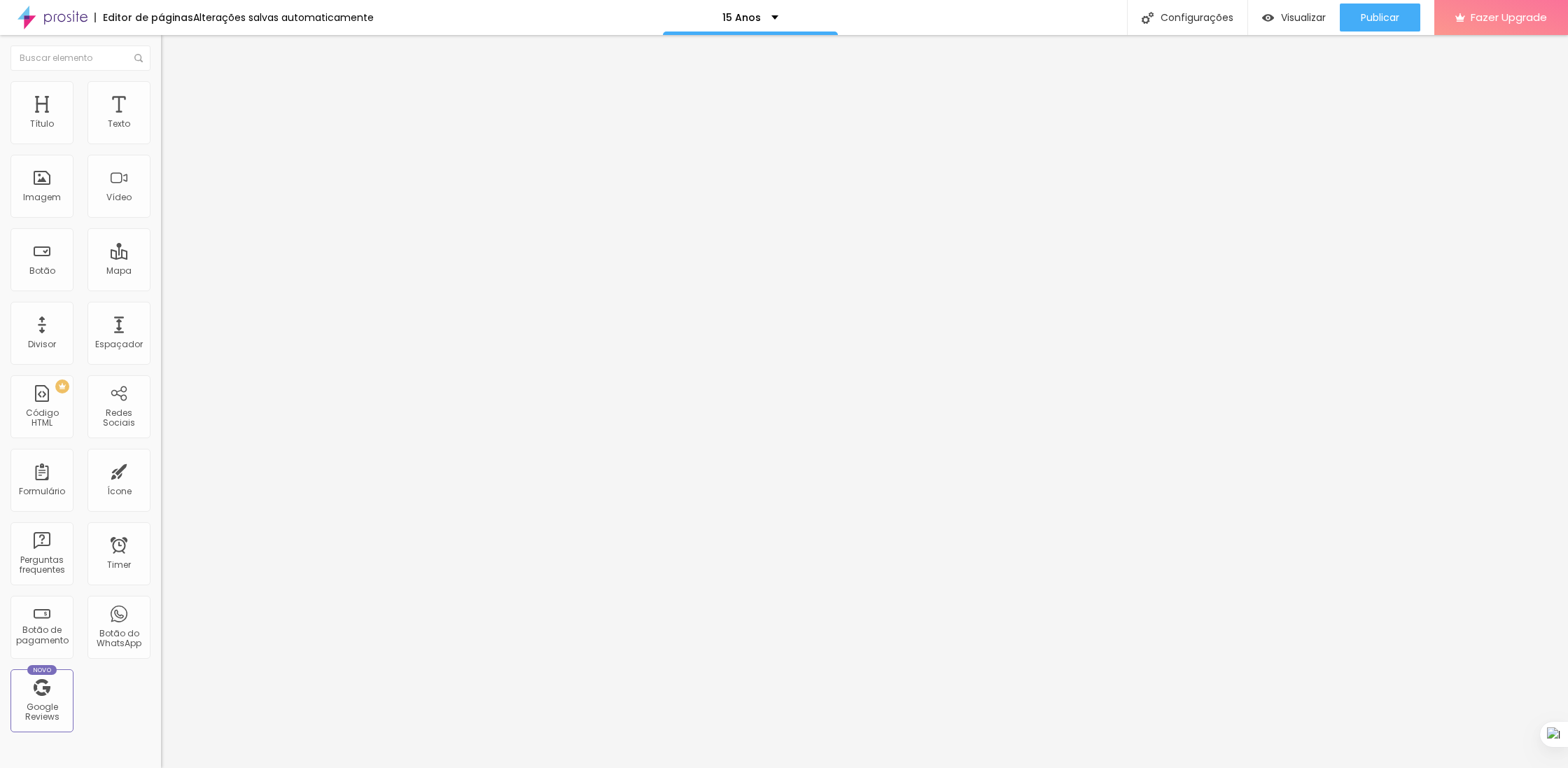
type input "152"
type input "151"
type input "149"
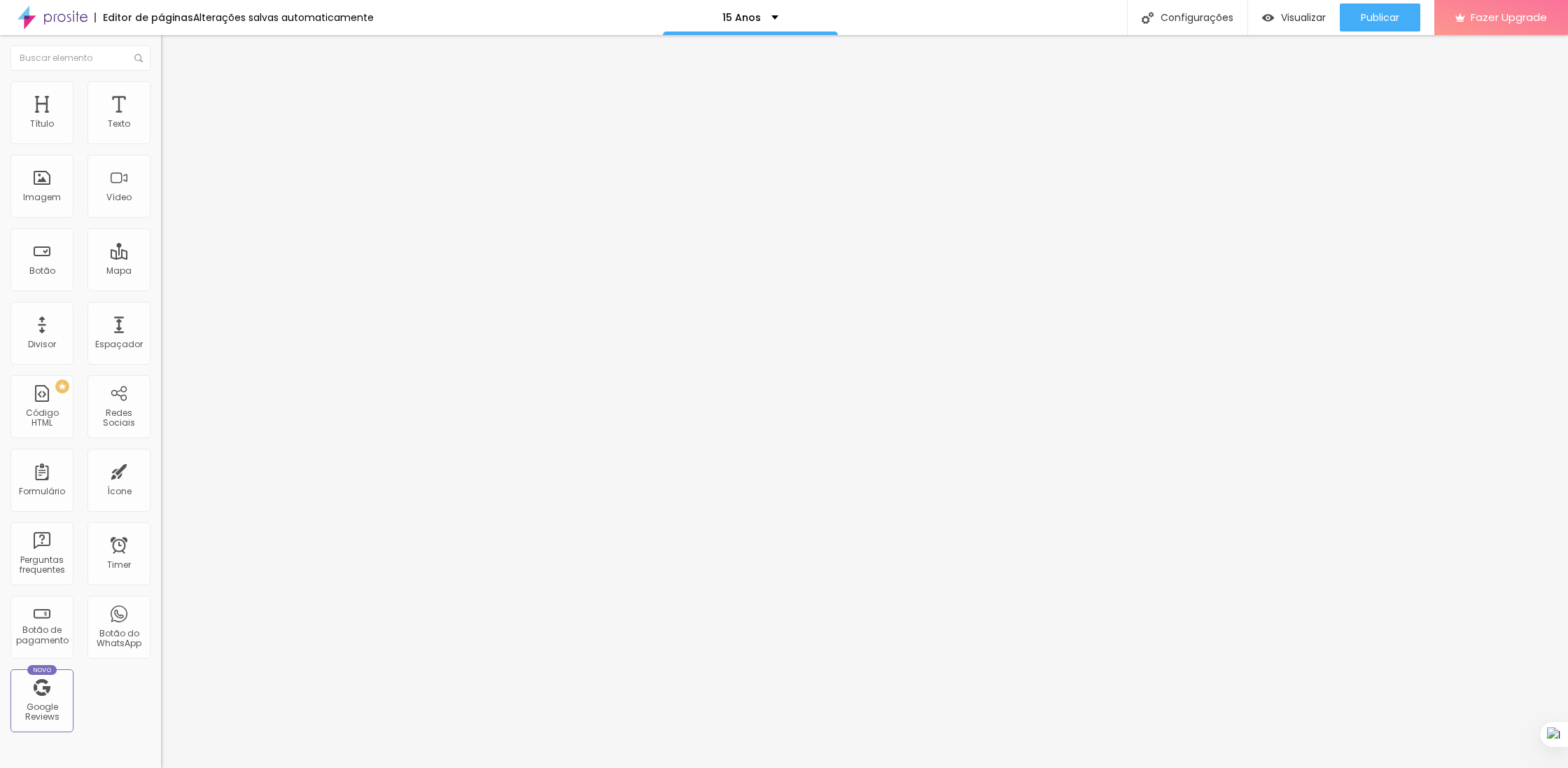
type input "149"
type input "146"
type input "143"
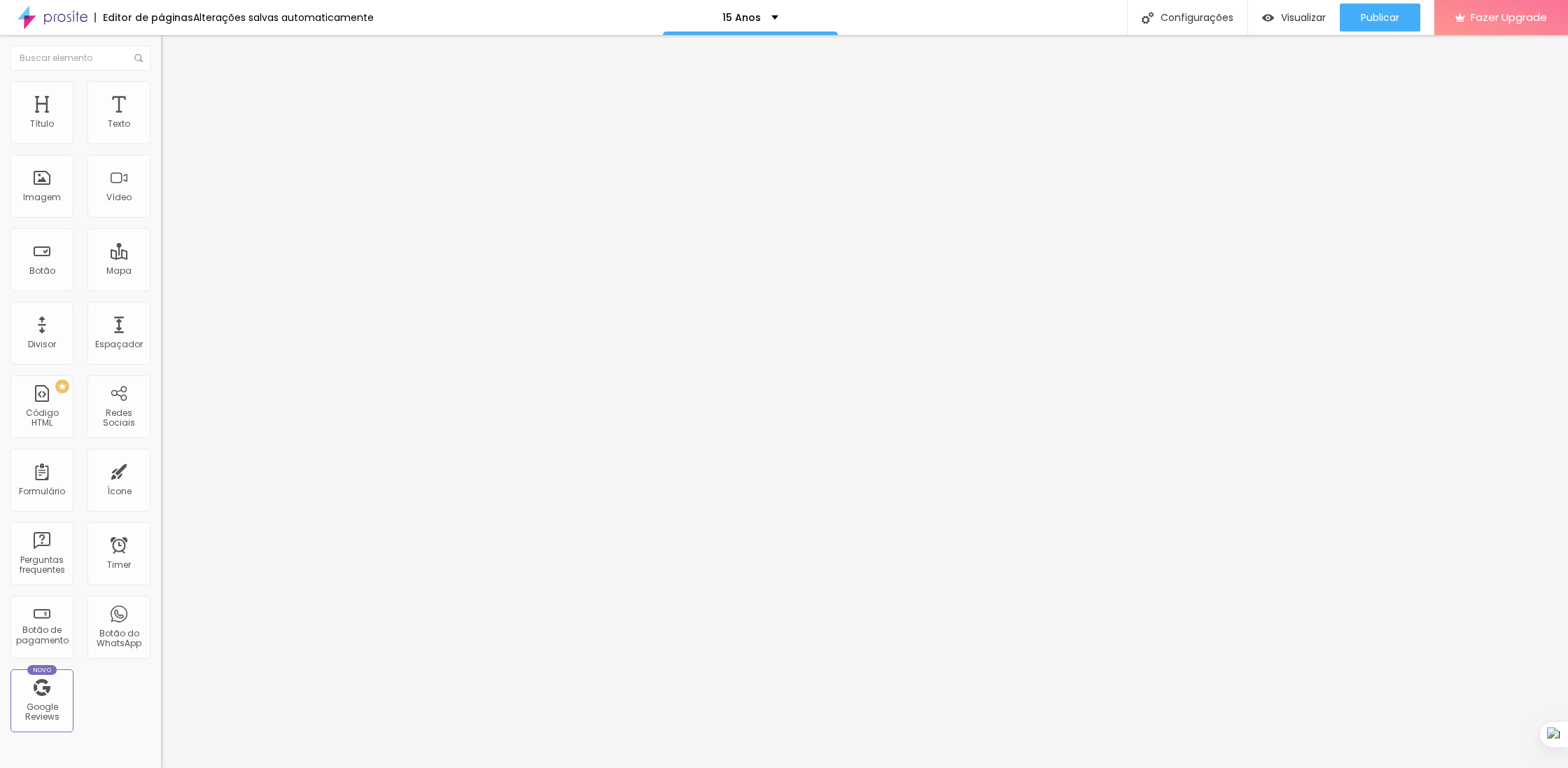
type input "139"
type input "135"
type input "129"
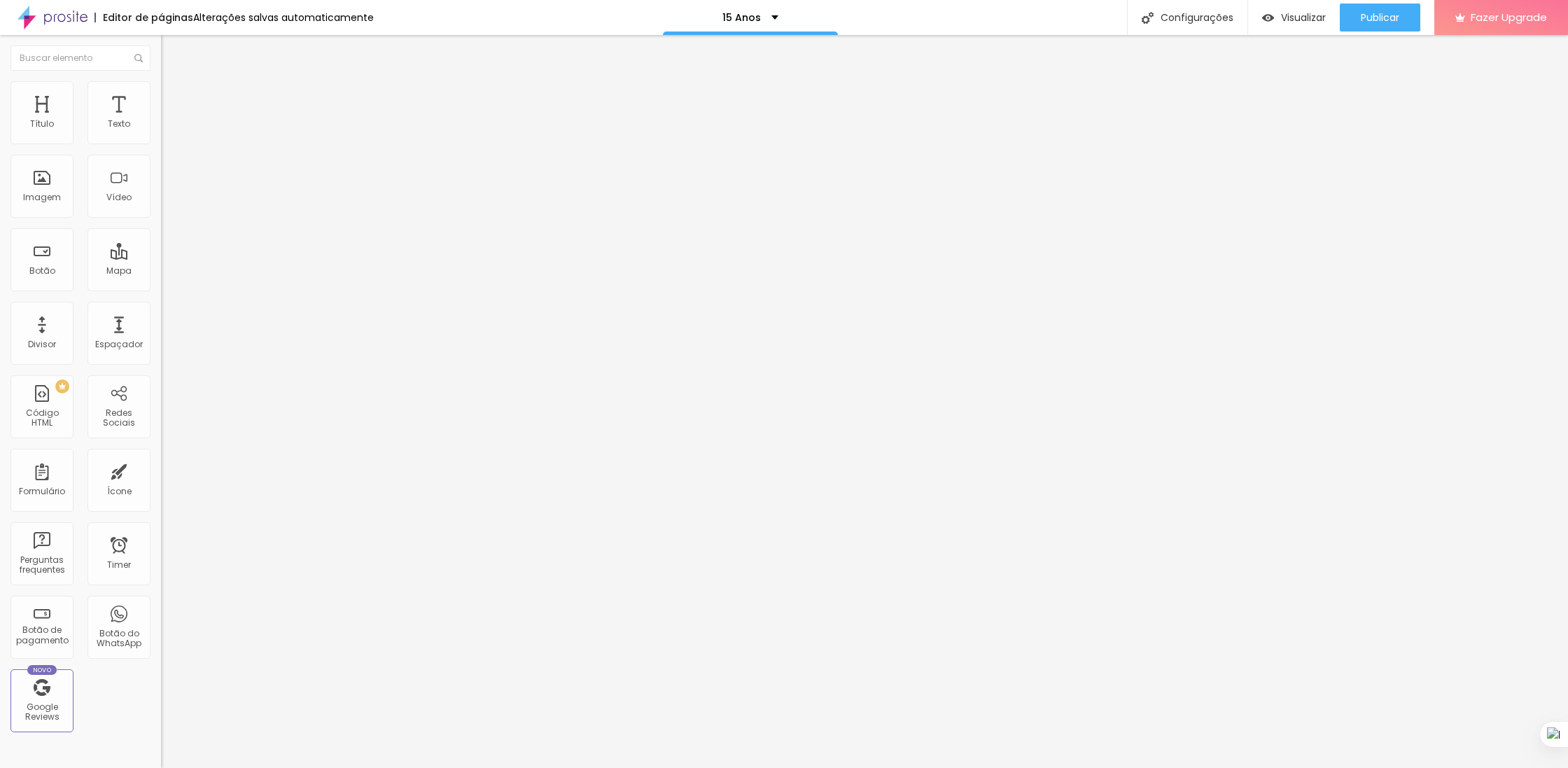
type input "129"
type input "123"
drag, startPoint x: 47, startPoint y: 163, endPoint x: 47, endPoint y: 145, distance: 18.0
type input "123"
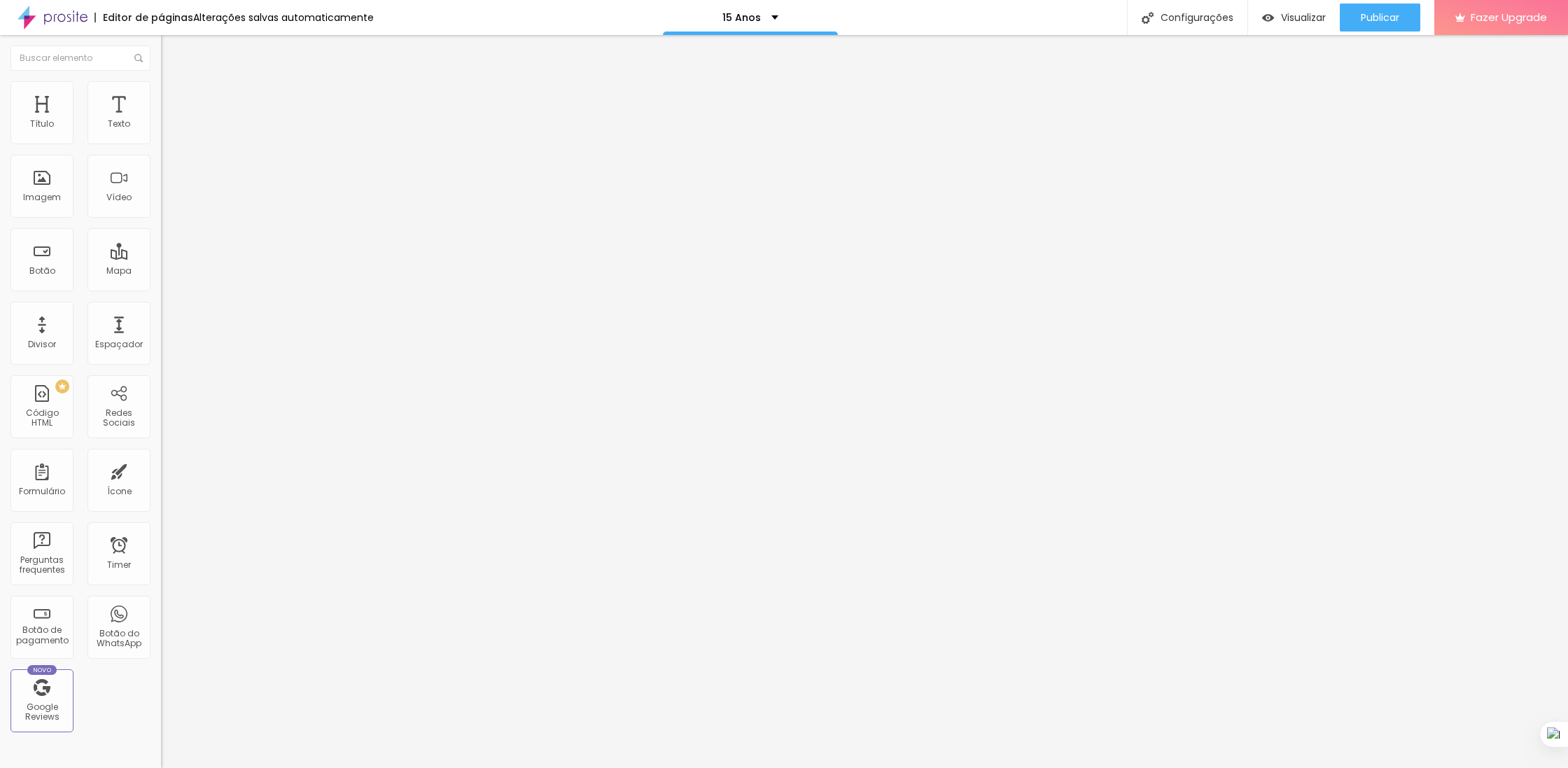
click at [161, 469] on input "range" at bounding box center [205, 475] width 90 height 11
click at [174, 97] on span "Avançado" at bounding box center [196, 90] width 47 height 12
click at [161, 79] on img at bounding box center [167, 74] width 13 height 13
click at [161, 81] on li "Estilo" at bounding box center [241, 74] width 161 height 14
click at [172, 51] on div "Editar Texto" at bounding box center [211, 51] width 79 height 11
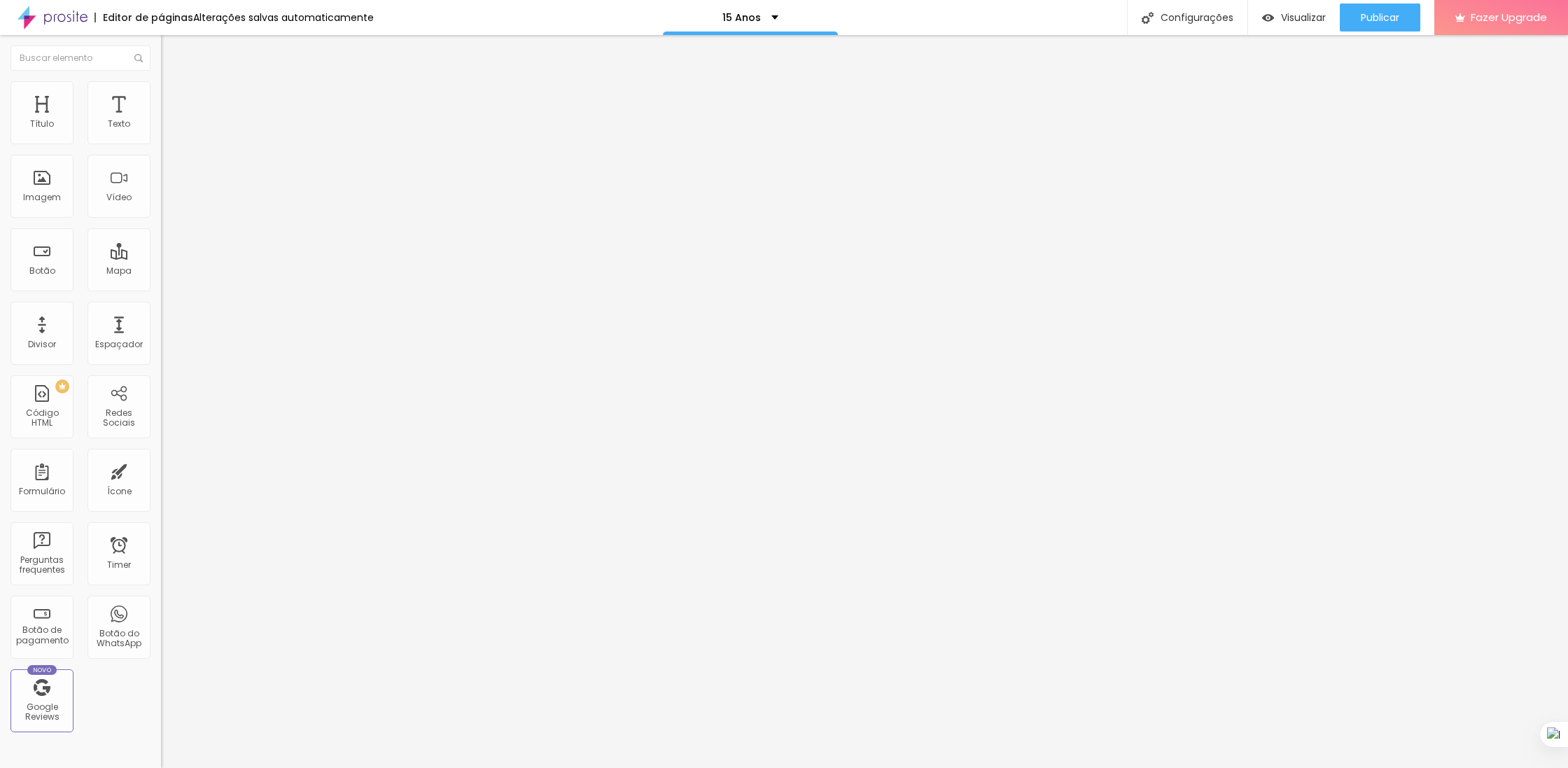
click at [161, 95] on li "Avançado" at bounding box center [241, 88] width 161 height 14
click at [161, 86] on img at bounding box center [167, 88] width 13 height 13
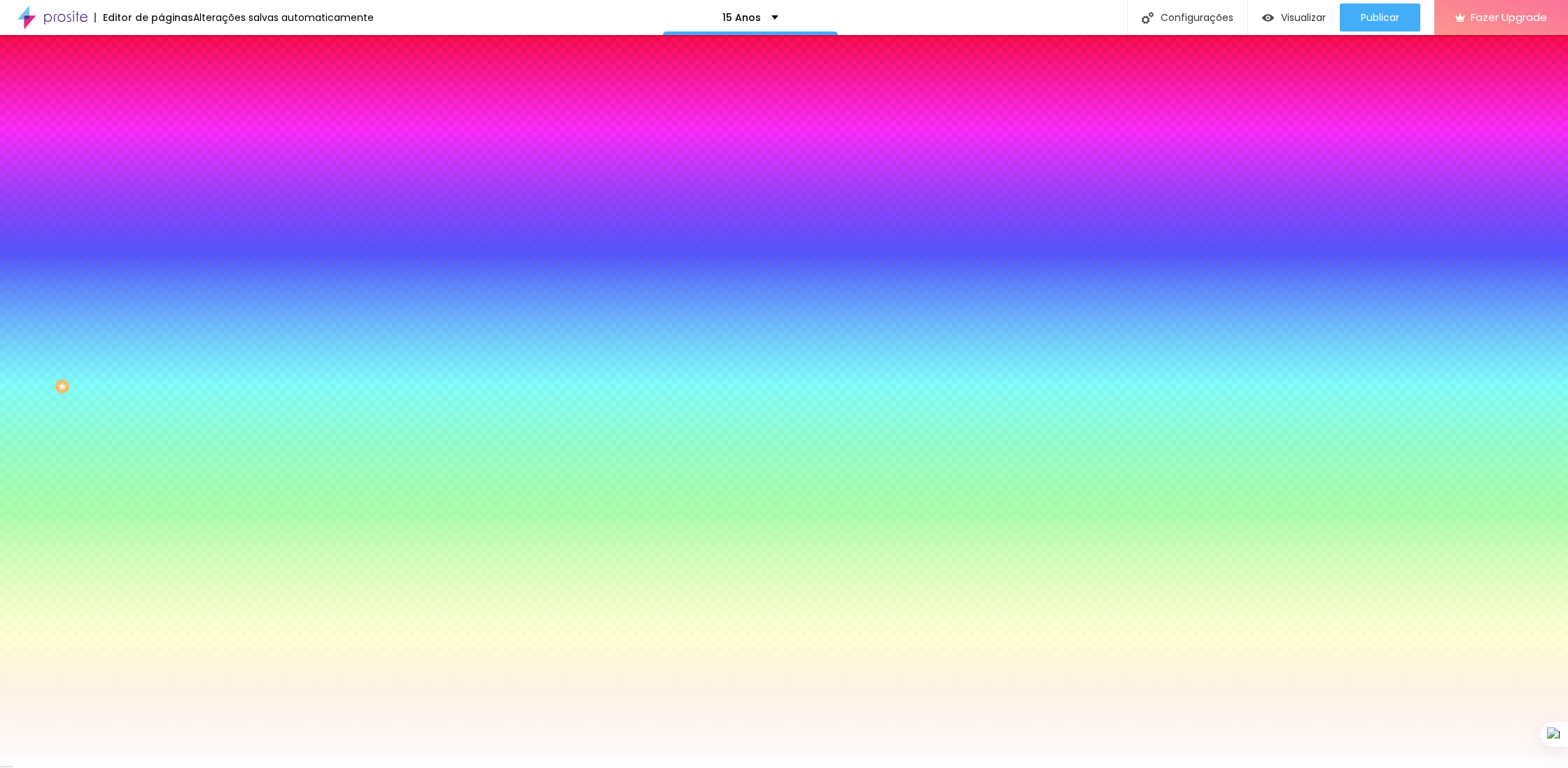
drag, startPoint x: 140, startPoint y: 106, endPoint x: 131, endPoint y: 96, distance: 13.5
click at [161, 106] on li "Avançado" at bounding box center [241, 101] width 161 height 14
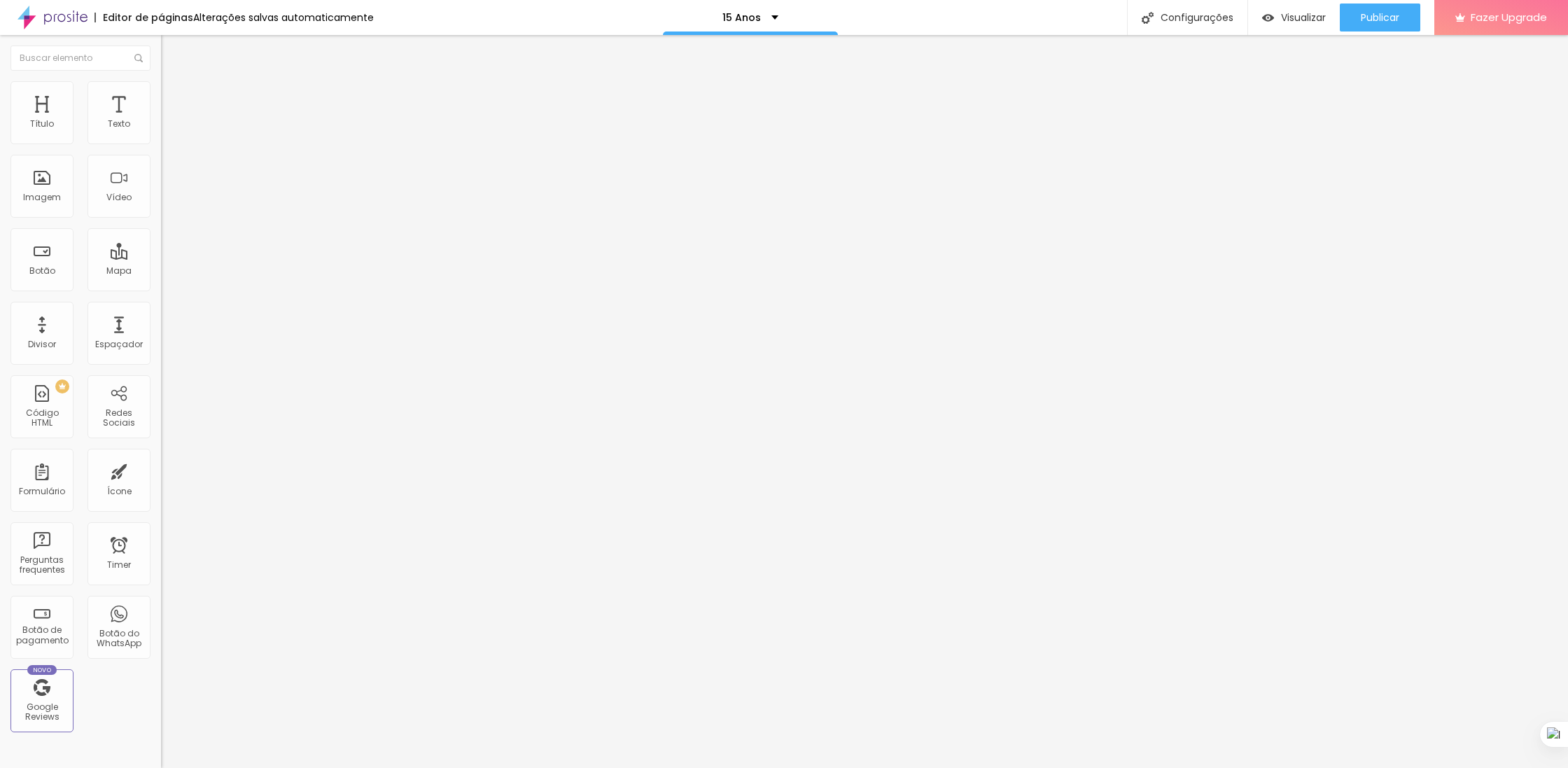
click at [161, 95] on li "Avançado" at bounding box center [241, 101] width 161 height 14
click at [125, 106] on div "Texto" at bounding box center [119, 112] width 63 height 63
click at [161, 92] on li "Avançado" at bounding box center [241, 88] width 161 height 14
click at [161, 58] on button "Editar Texto" at bounding box center [241, 50] width 161 height 32
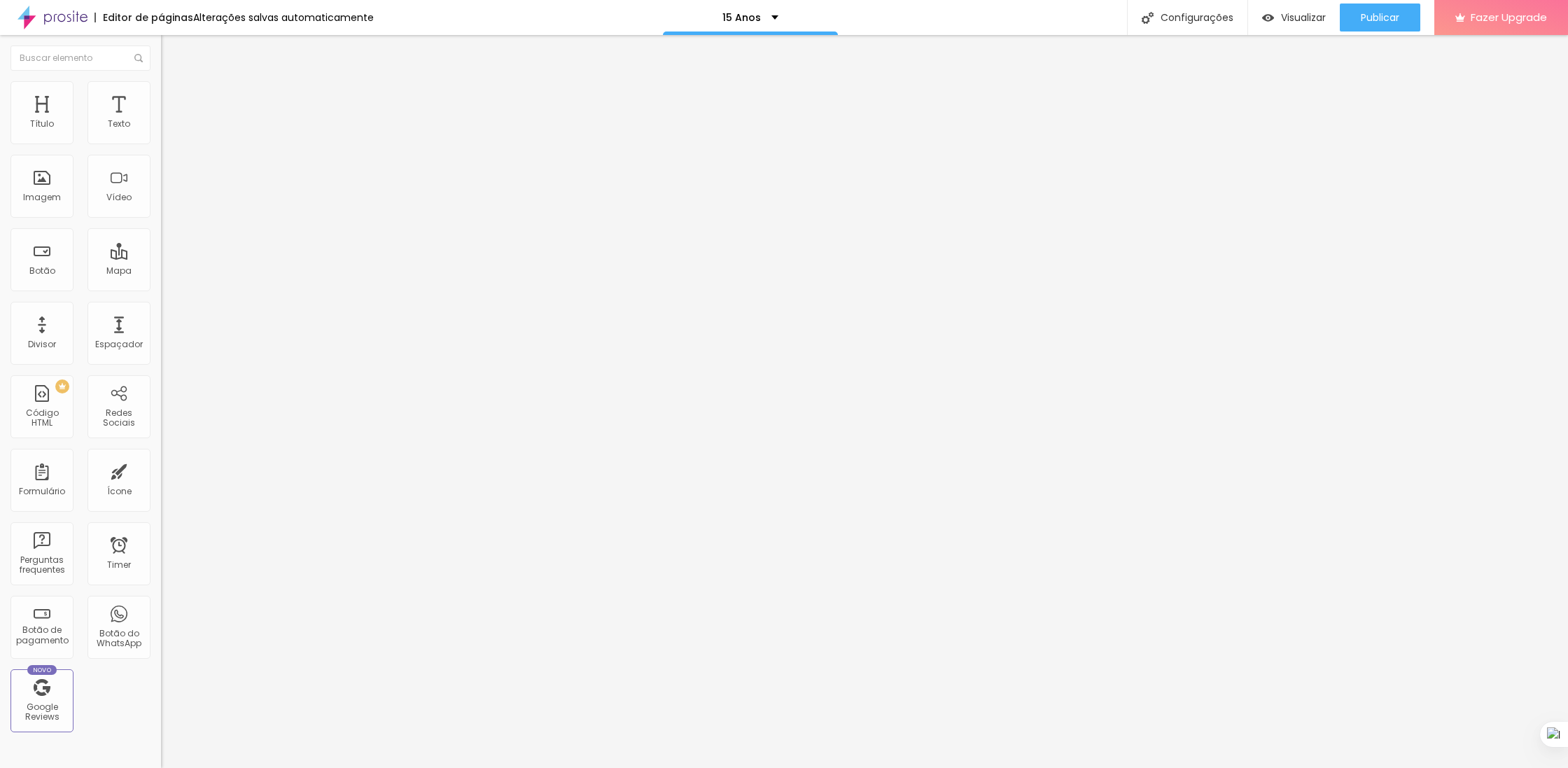
click at [172, 49] on img "button" at bounding box center [177, 51] width 11 height 11
click at [116, 116] on div "Texto" at bounding box center [119, 112] width 63 height 63
click at [161, 146] on div "Tipografia Voltar ao padrão Sombra DESATIVADO Voltar ao padrão" at bounding box center [241, 138] width 161 height 86
click at [161, 134] on button "button" at bounding box center [170, 127] width 19 height 15
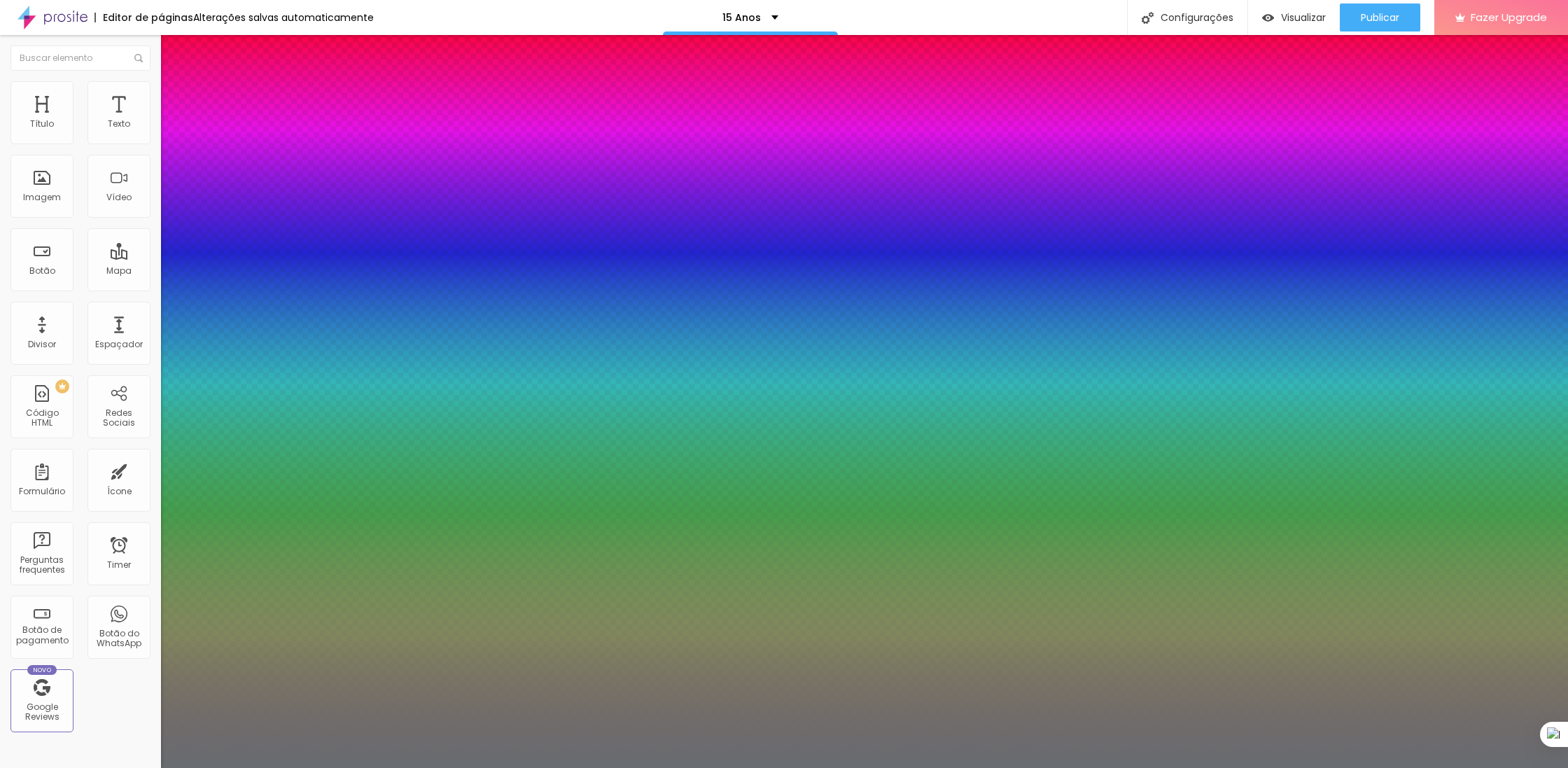
type input "1"
drag, startPoint x: 198, startPoint y: 232, endPoint x: 238, endPoint y: 232, distance: 40.0
type input "30"
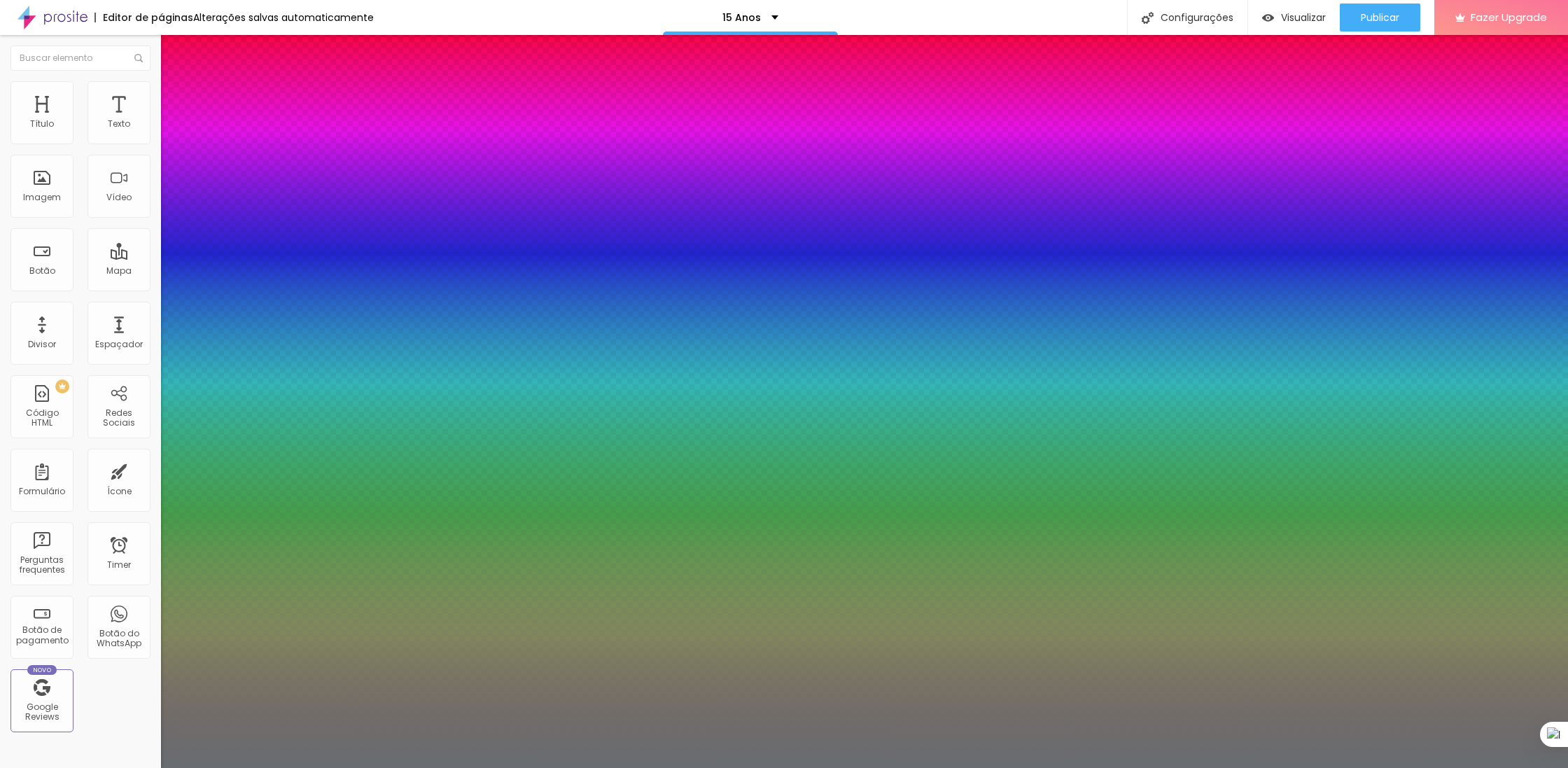
type input "1"
type input "83"
type input "1"
type input "84"
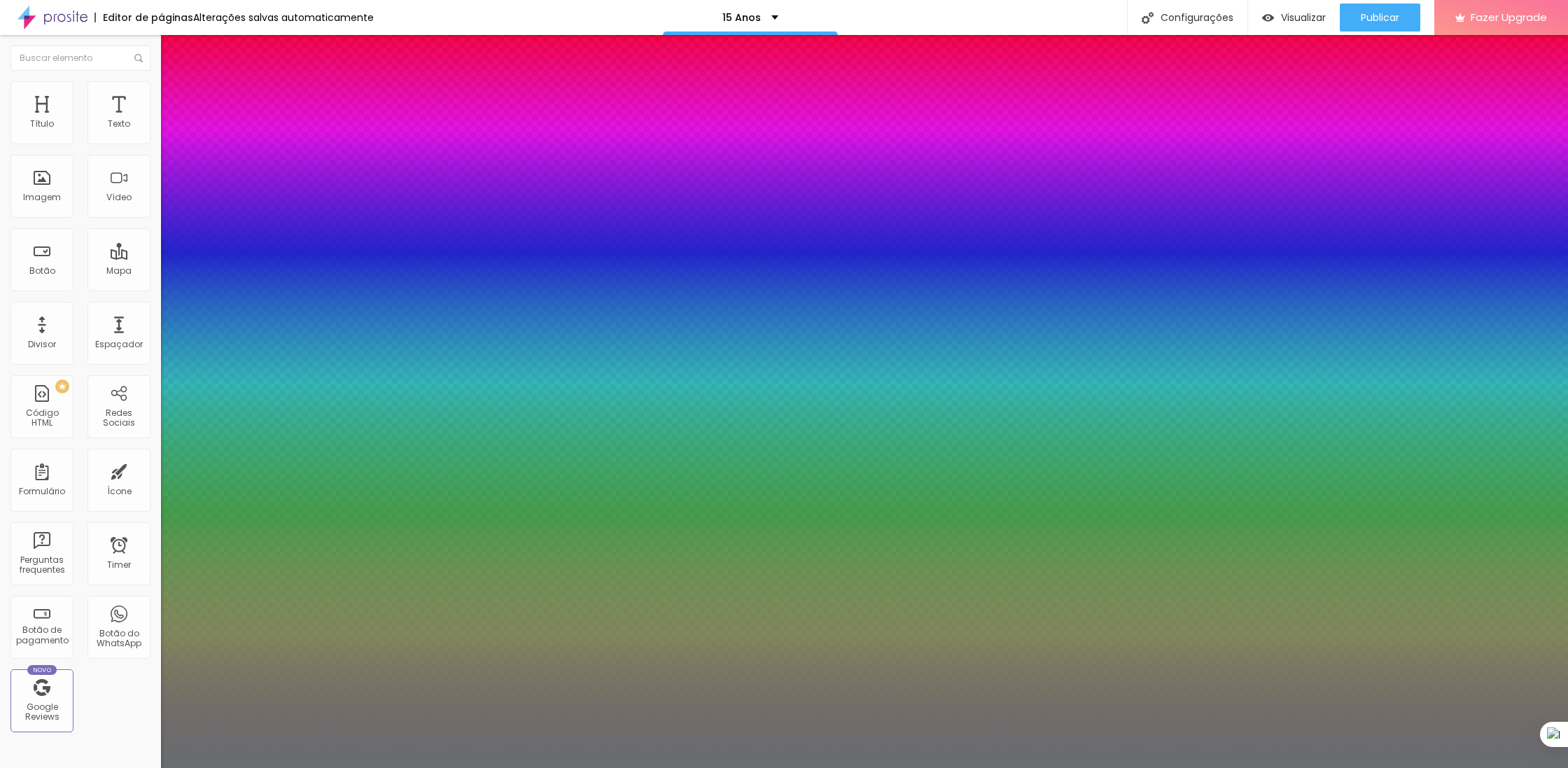
type input "84"
type input "1"
type input "55"
type input "1"
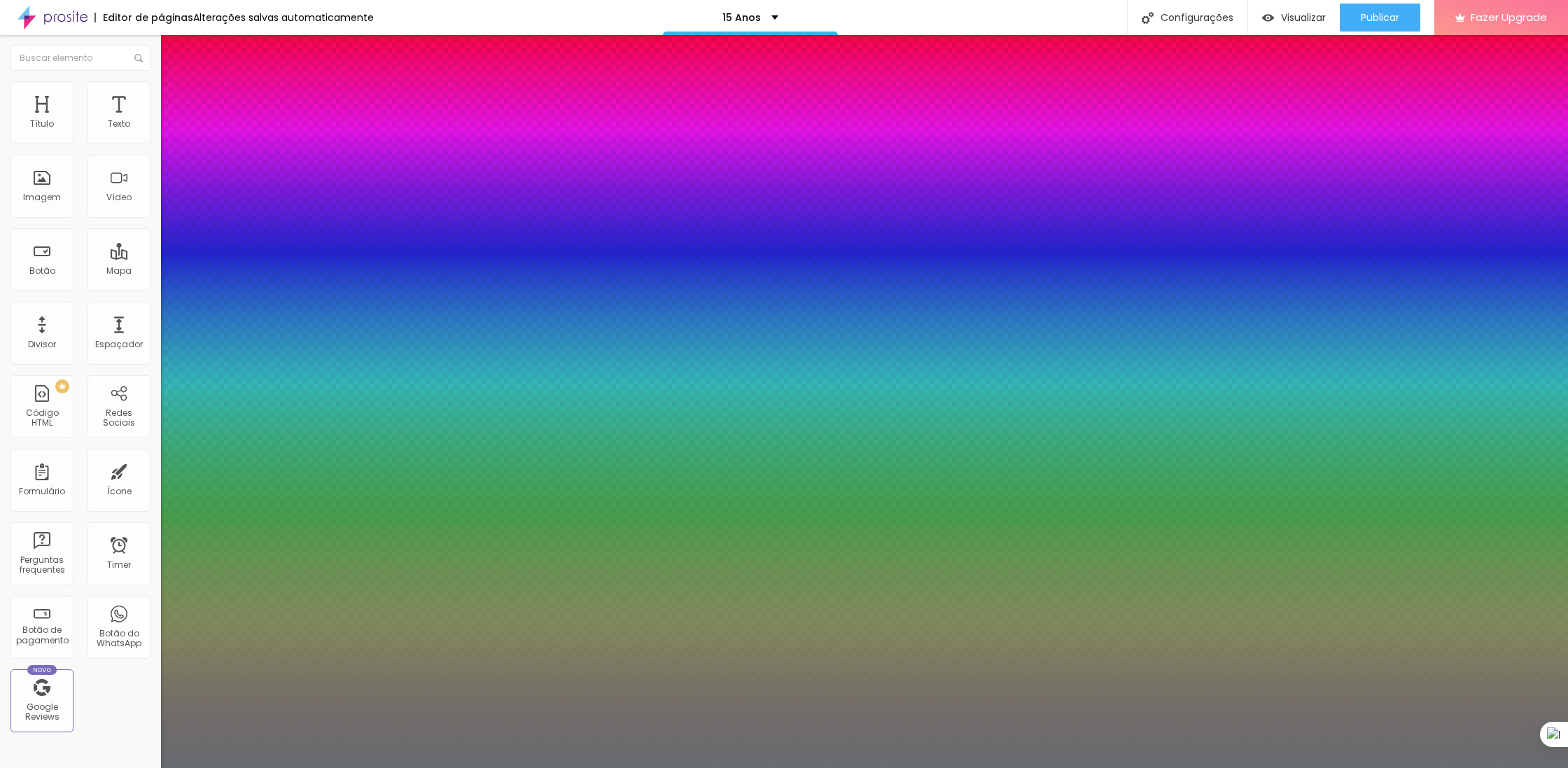
type input "24"
type input "1"
type input "15"
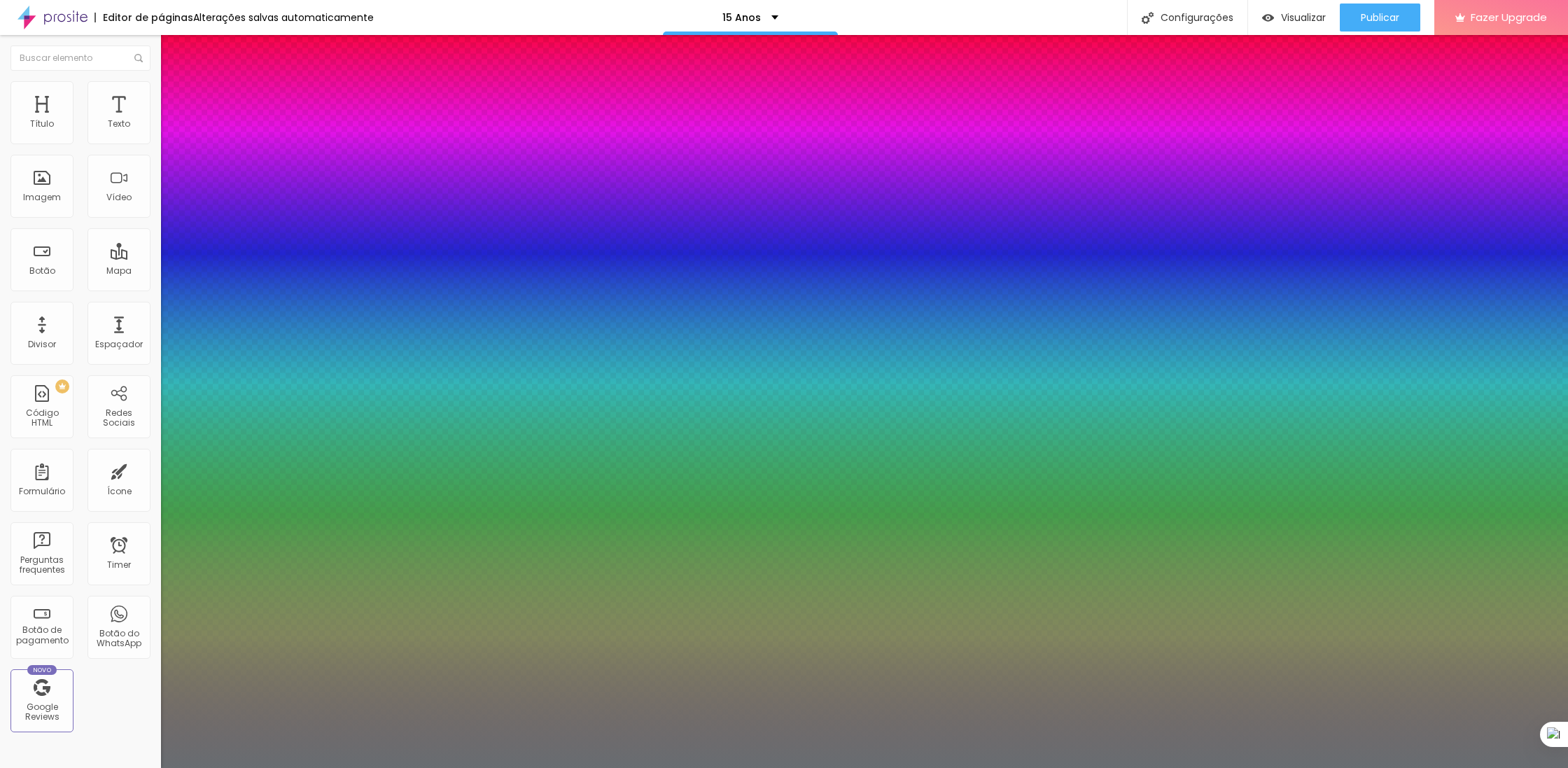
type input "1"
type input "12"
type input "1"
type input "13"
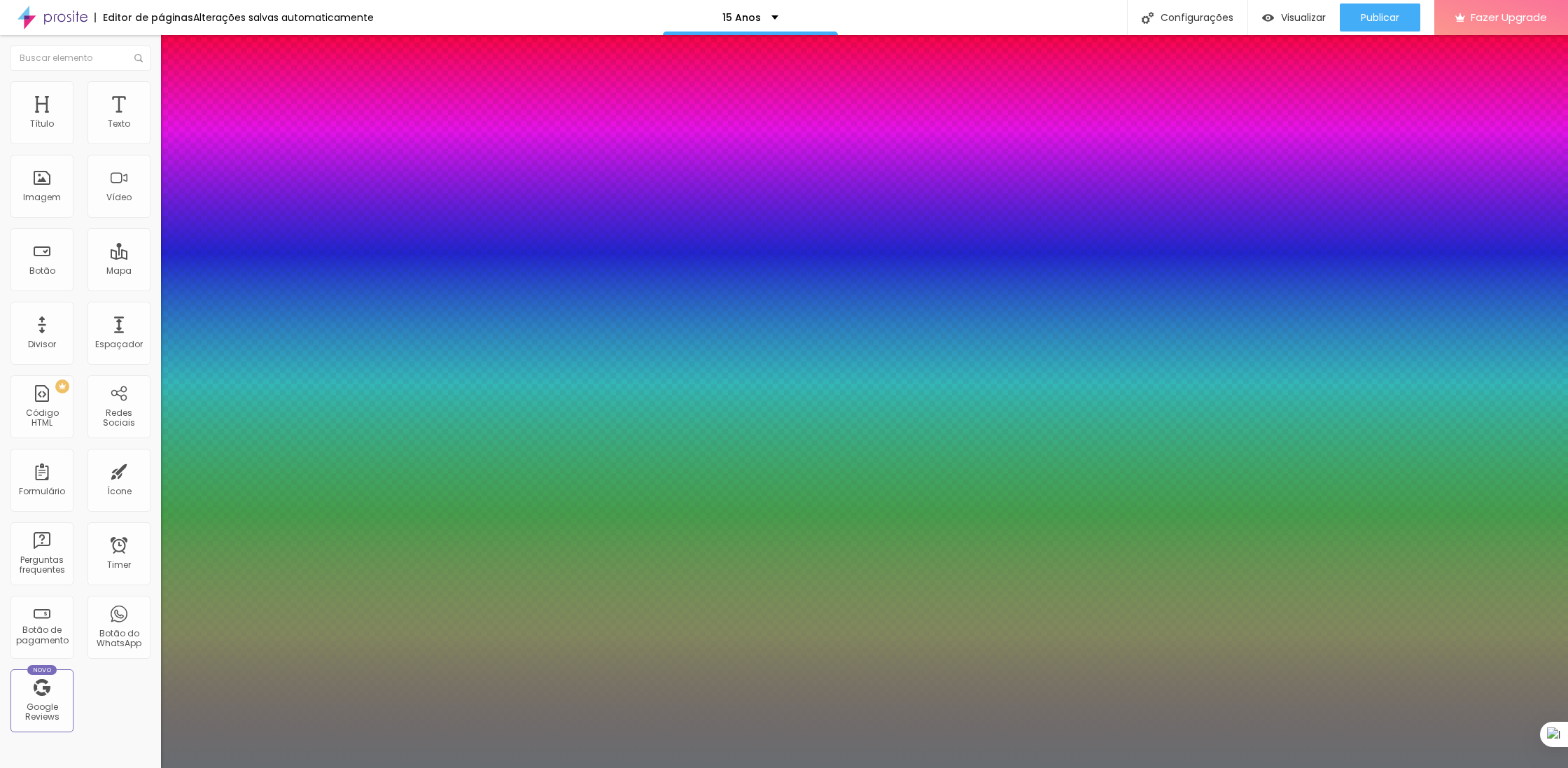
type input "13"
type input "1"
type input "18"
type input "1"
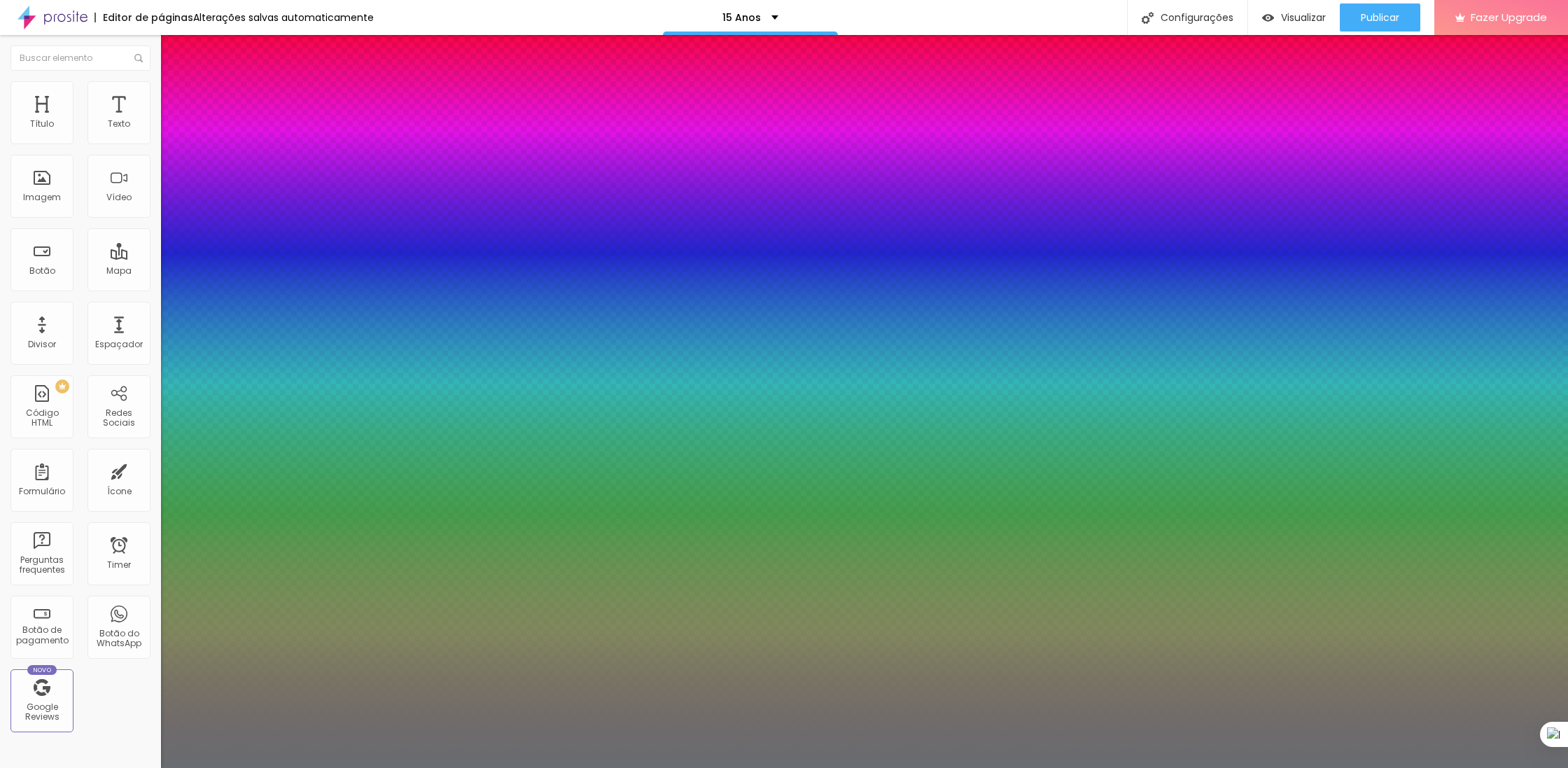
type input "20"
type input "1"
type input "24"
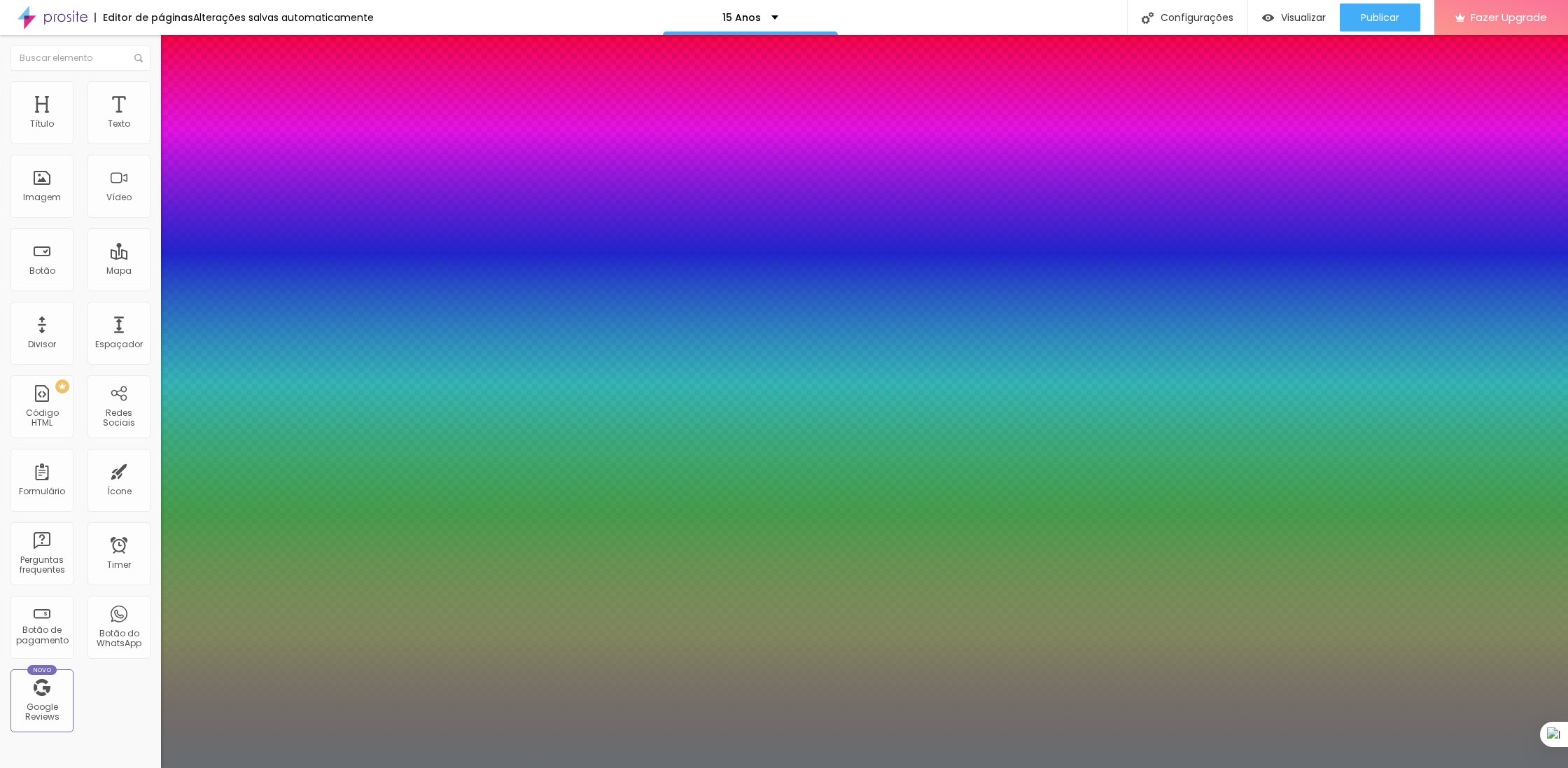
type input "1"
type input "26"
type input "1"
type input "27"
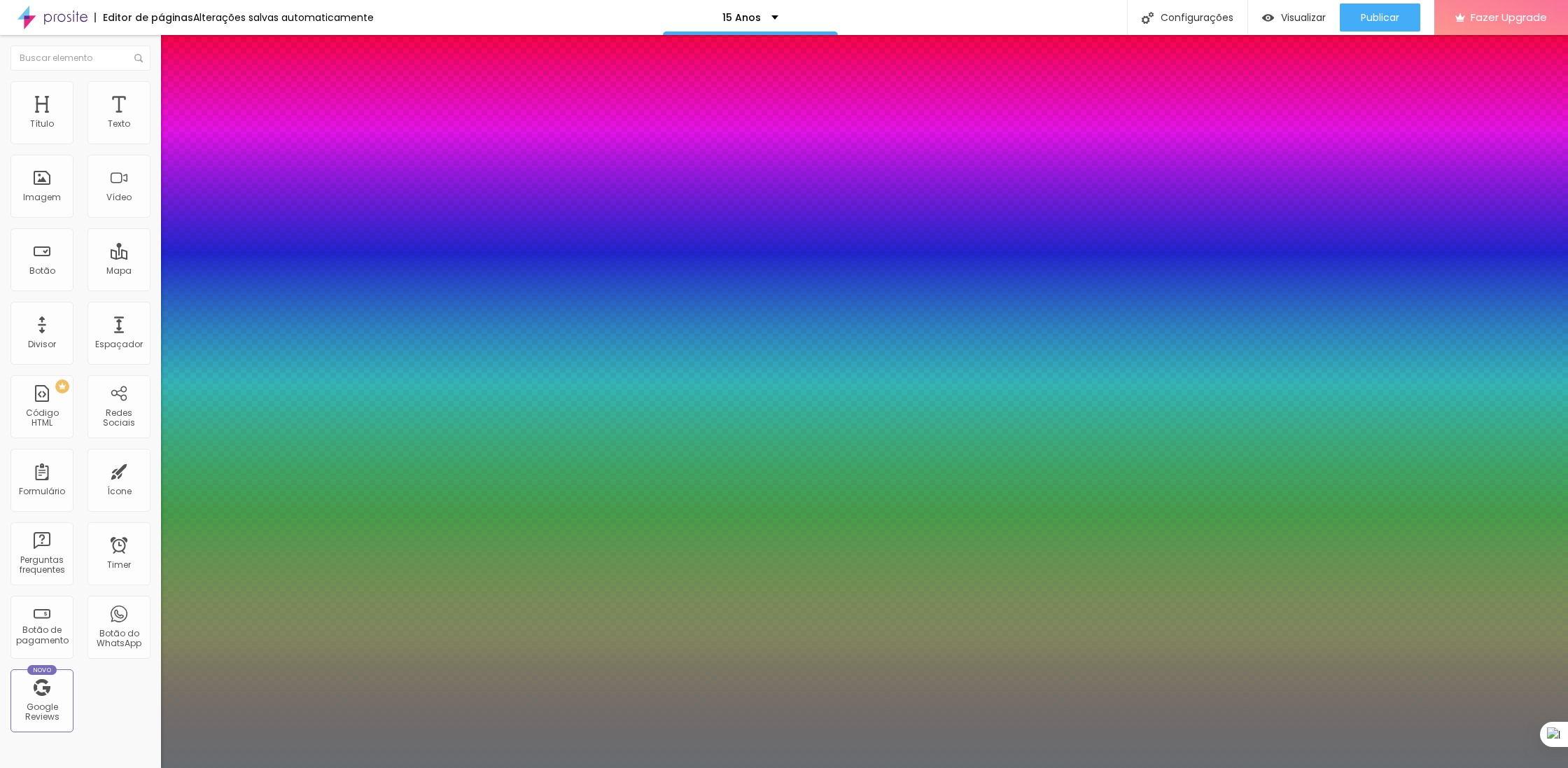
type input "27"
type input "1"
type input "28"
type input "1"
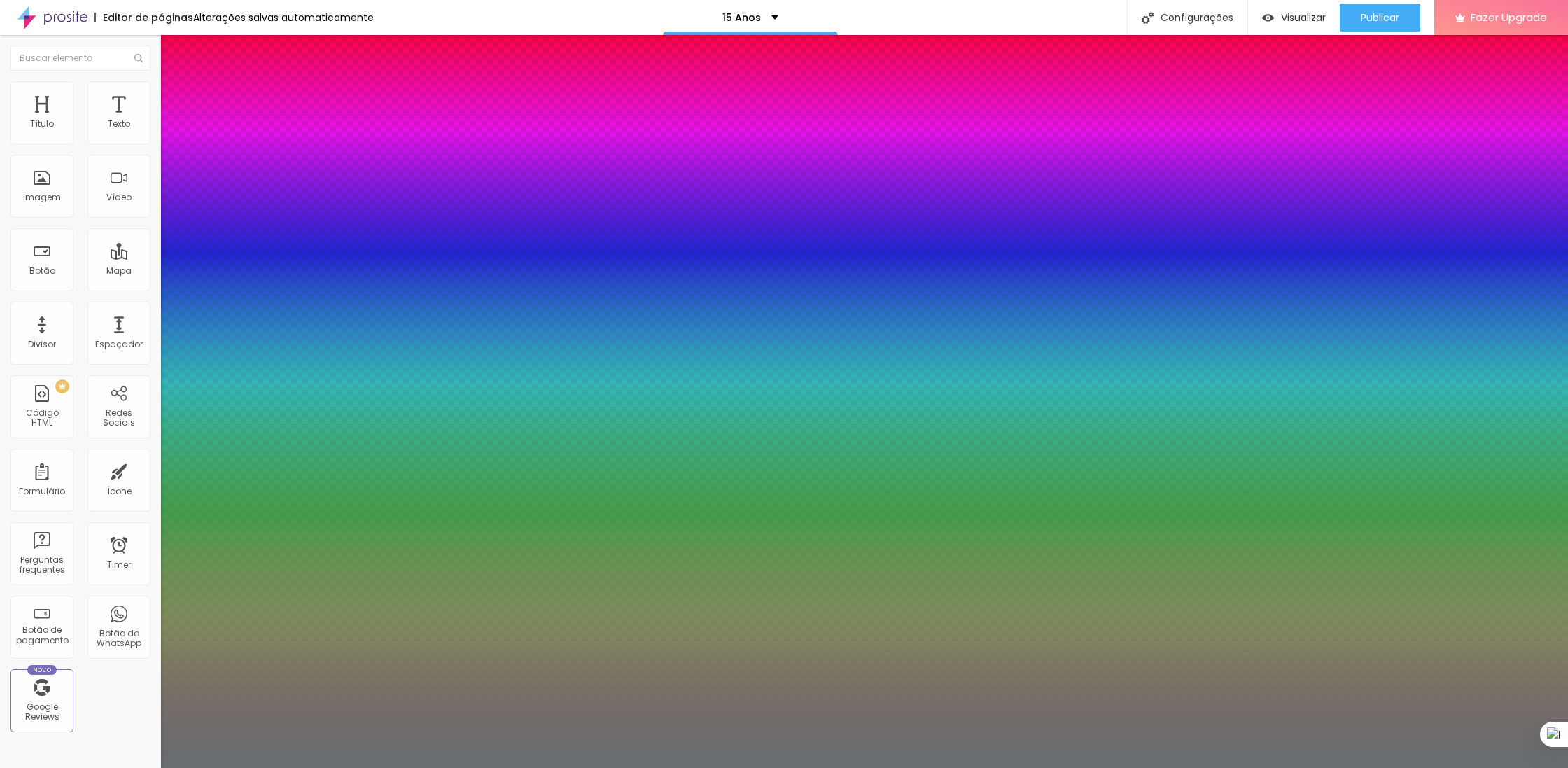
type input "29"
type input "1"
type input "30"
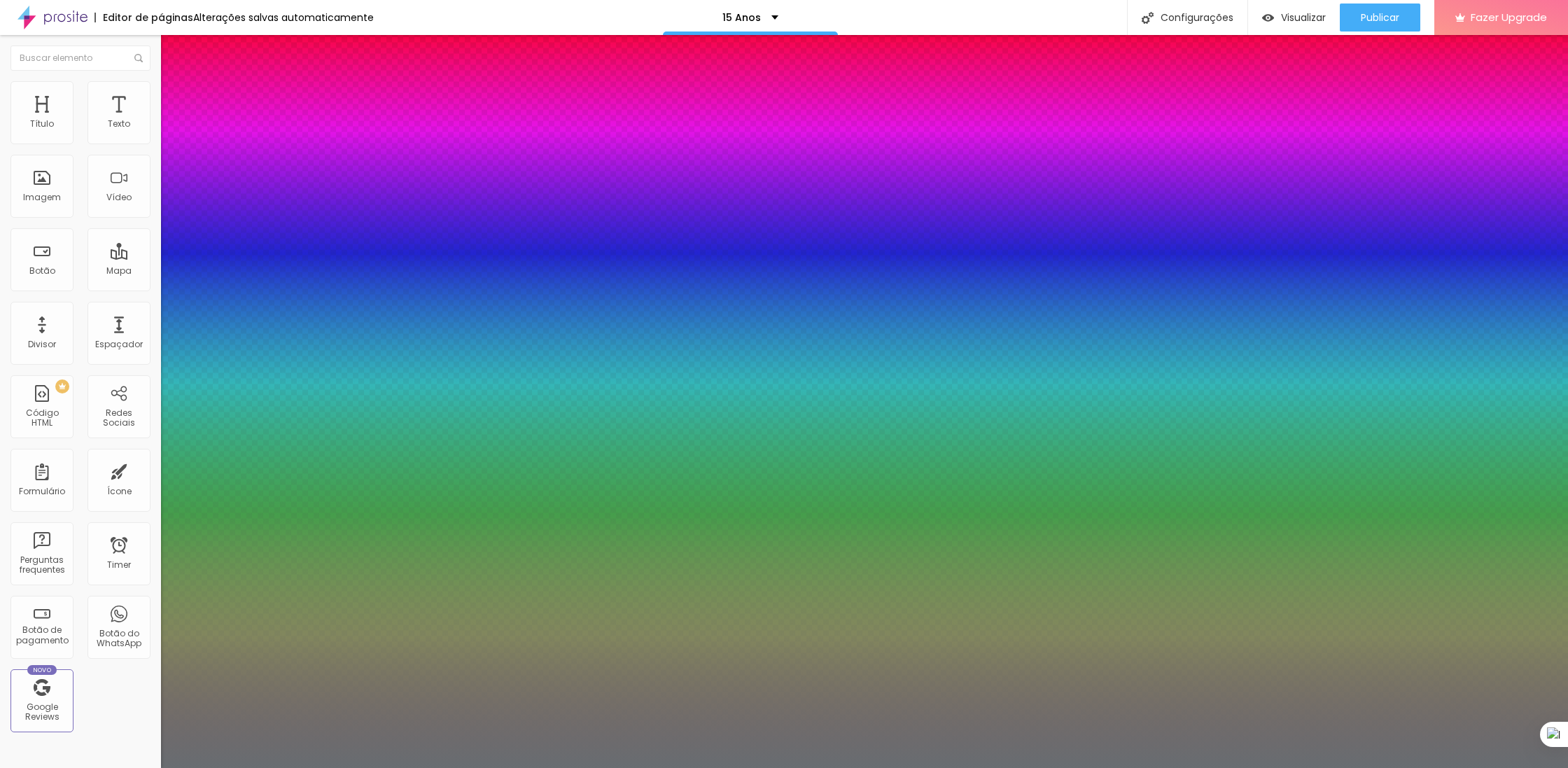
type input "1"
type input "32"
type input "1"
type input "35"
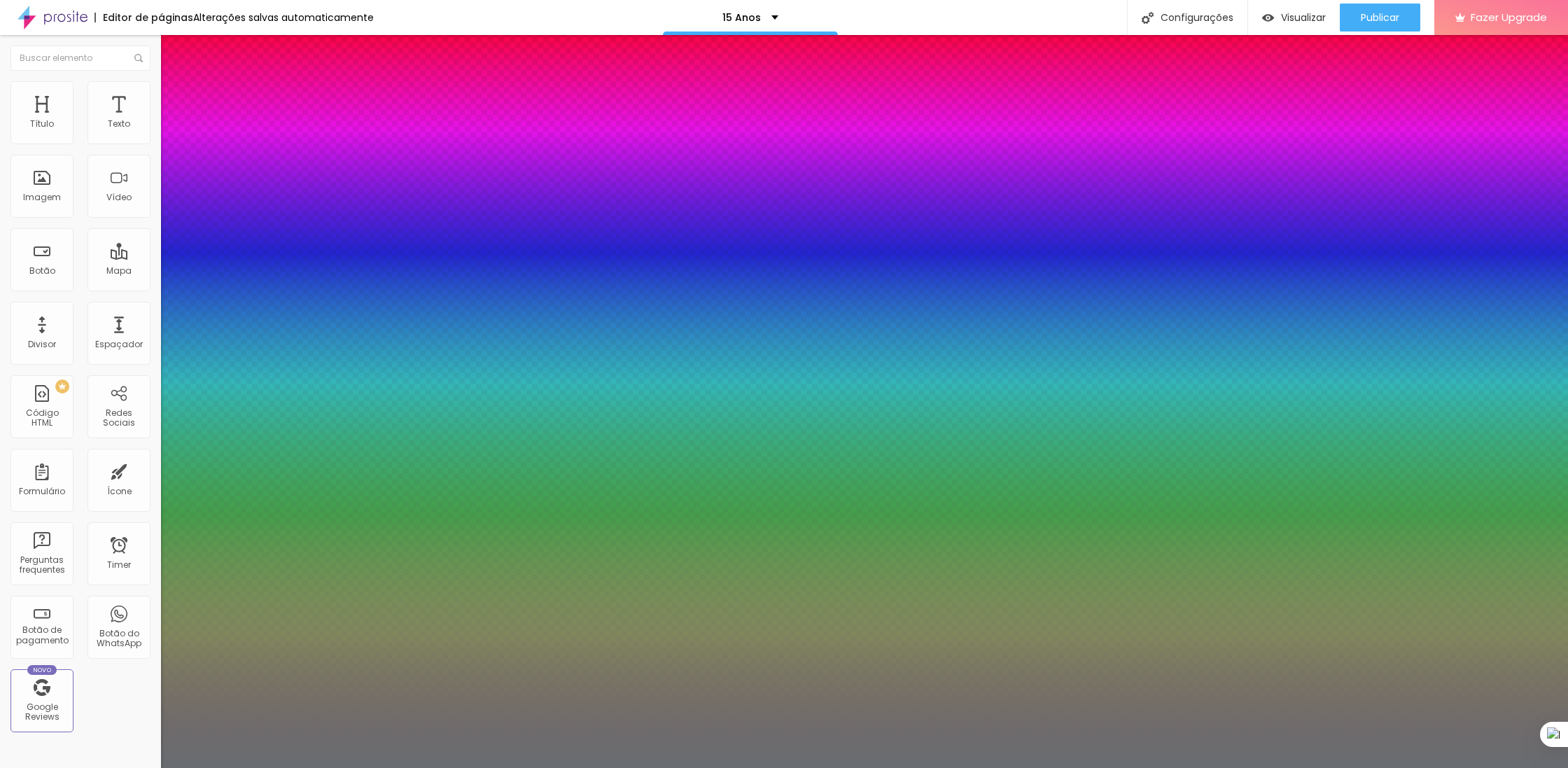
type input "35"
type input "1"
type input "37"
type input "1"
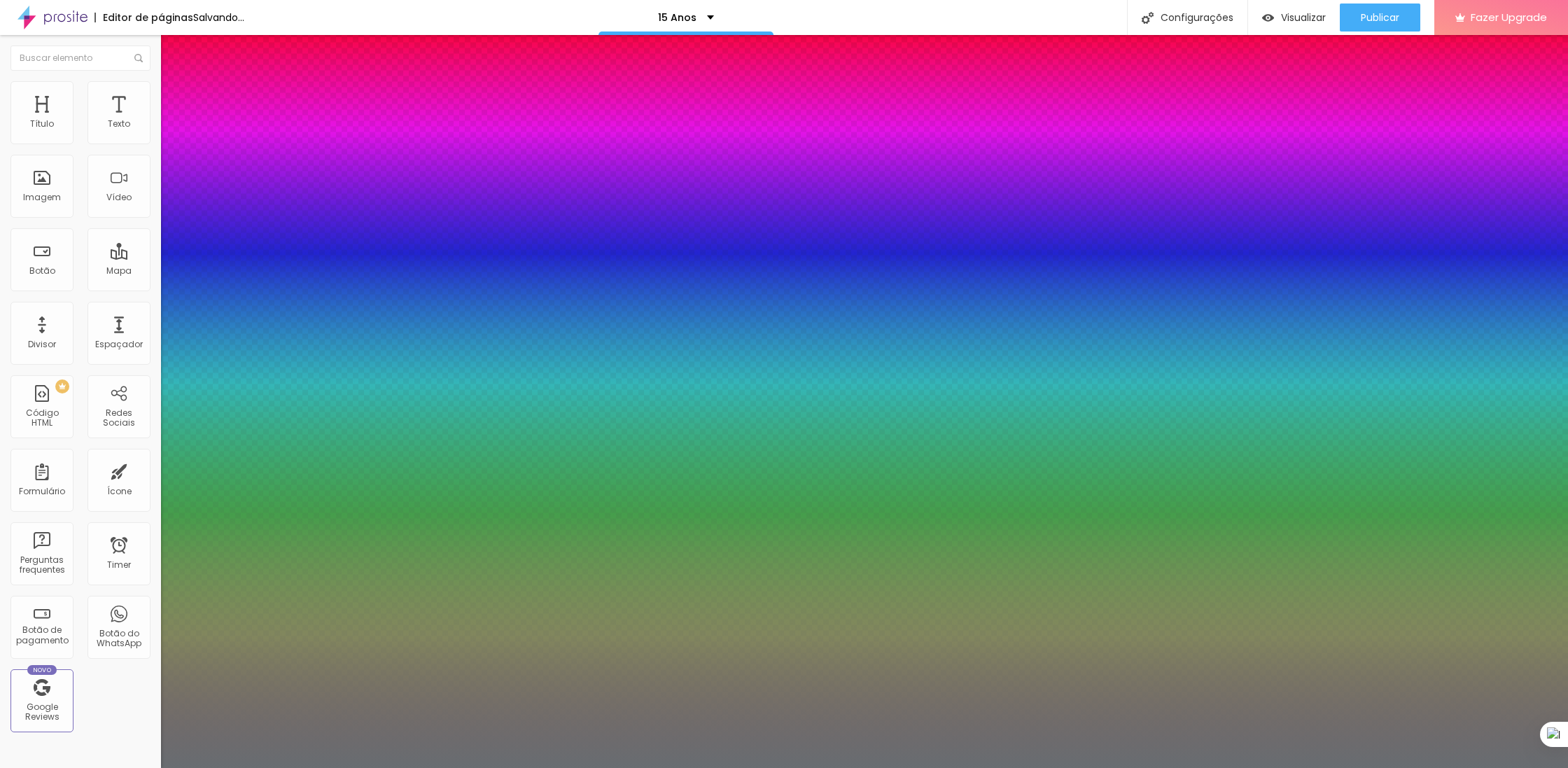
type input "38"
type input "1"
type input "39"
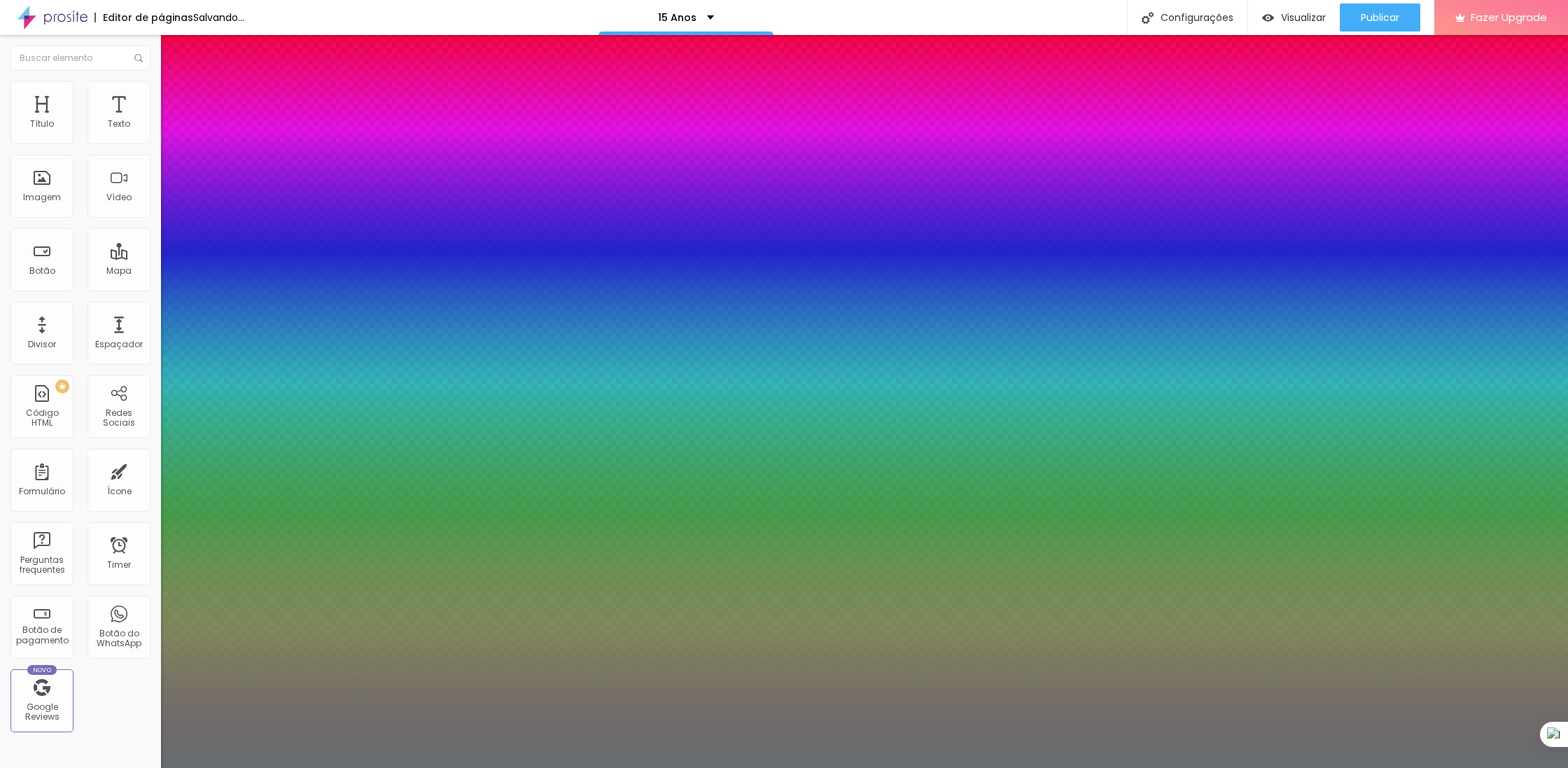
type input "1"
type input "36"
type input "1"
type input "31"
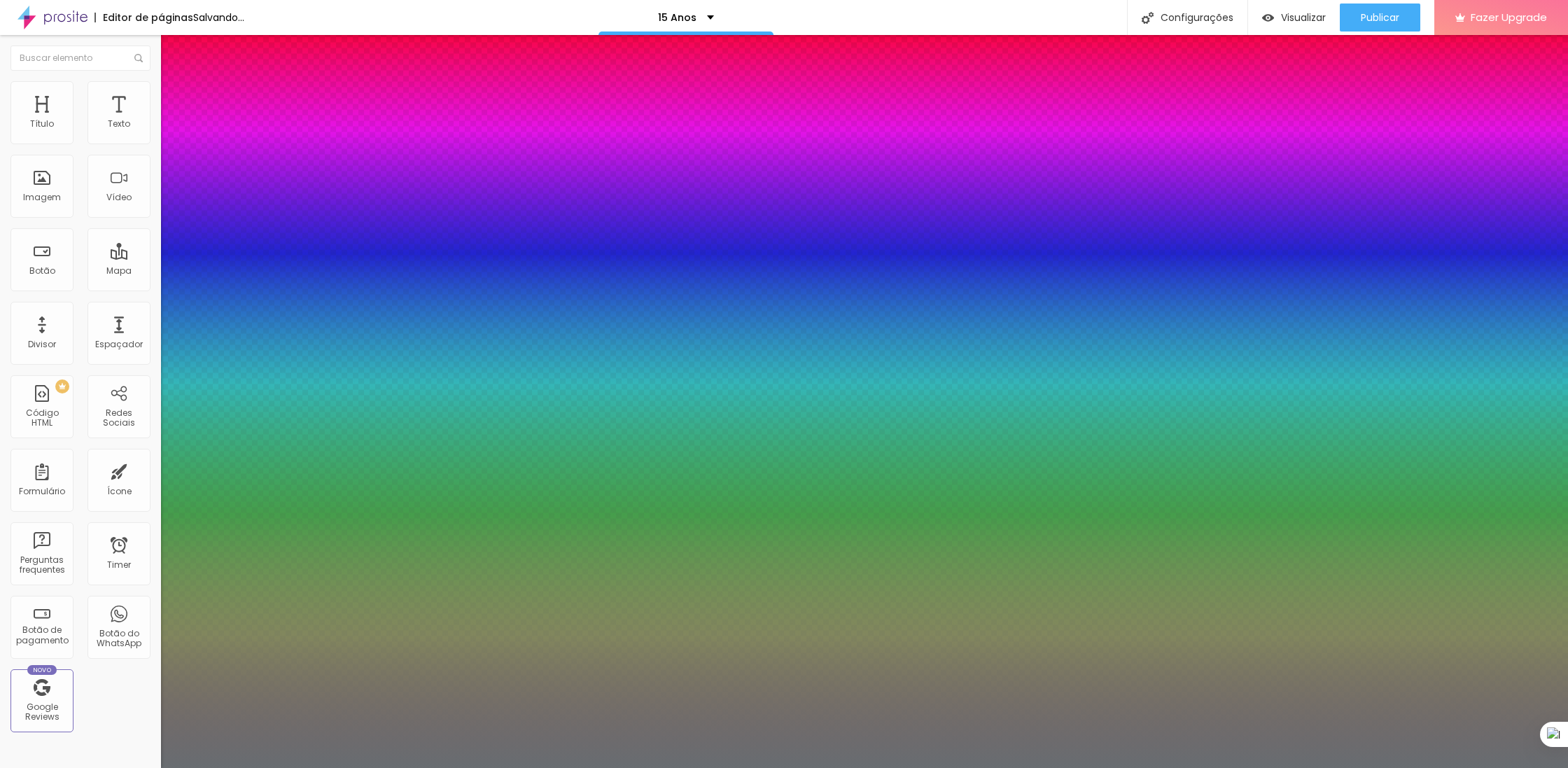
type input "31"
type input "1"
type input "32"
type input "1"
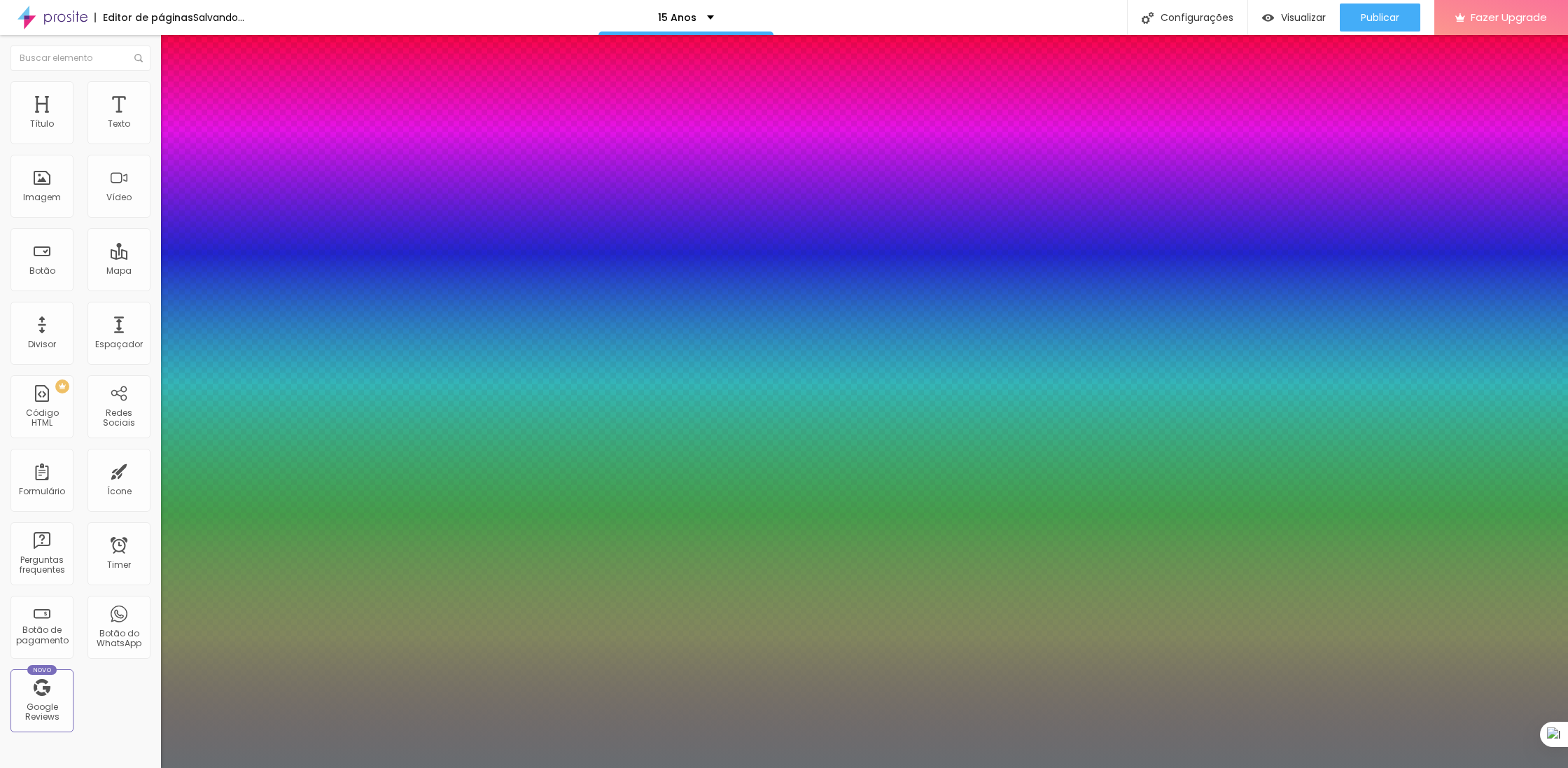
type input "33"
type input "1"
type input "35"
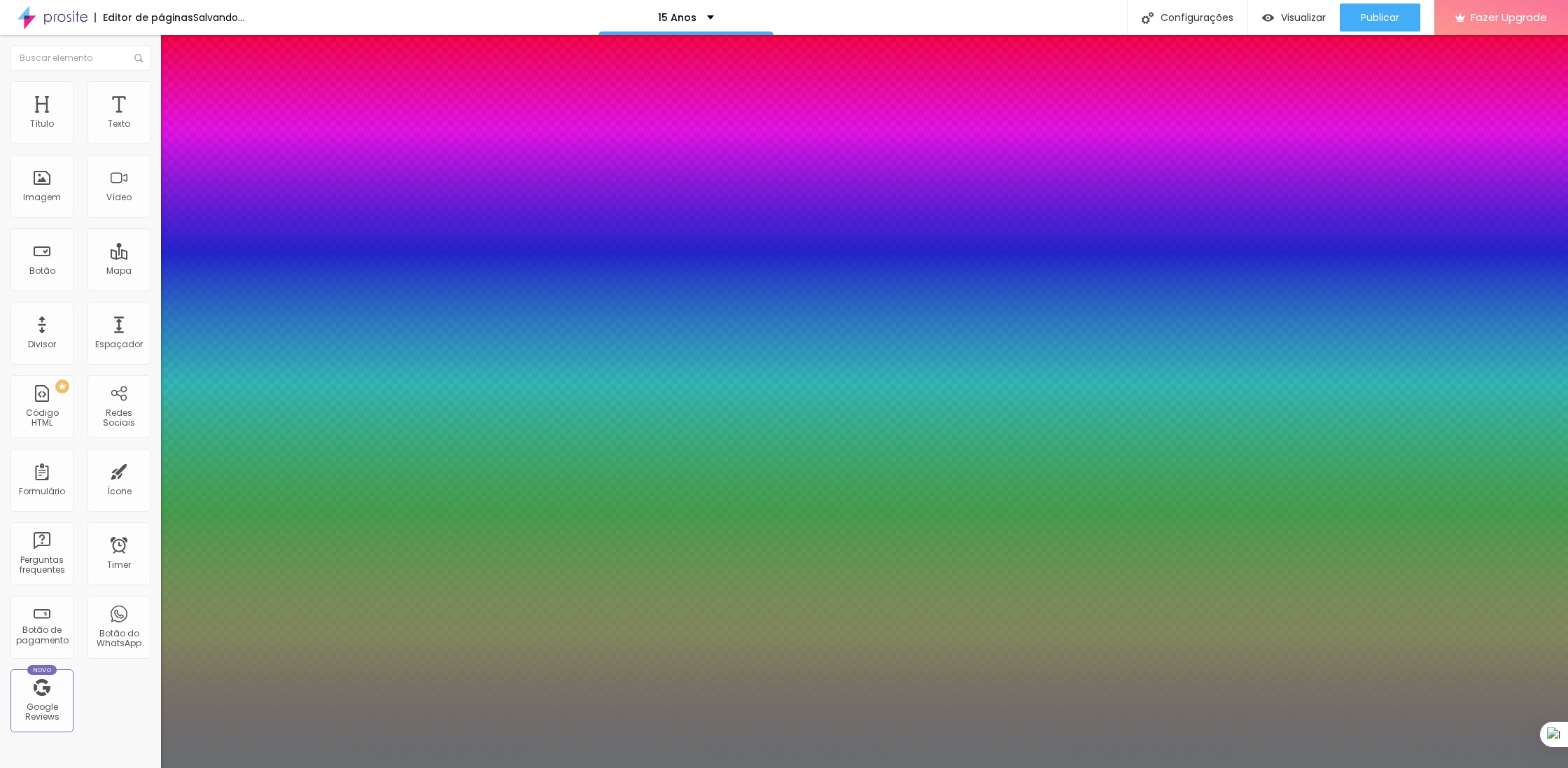
type input "1"
type input "36"
type input "1"
type input "37"
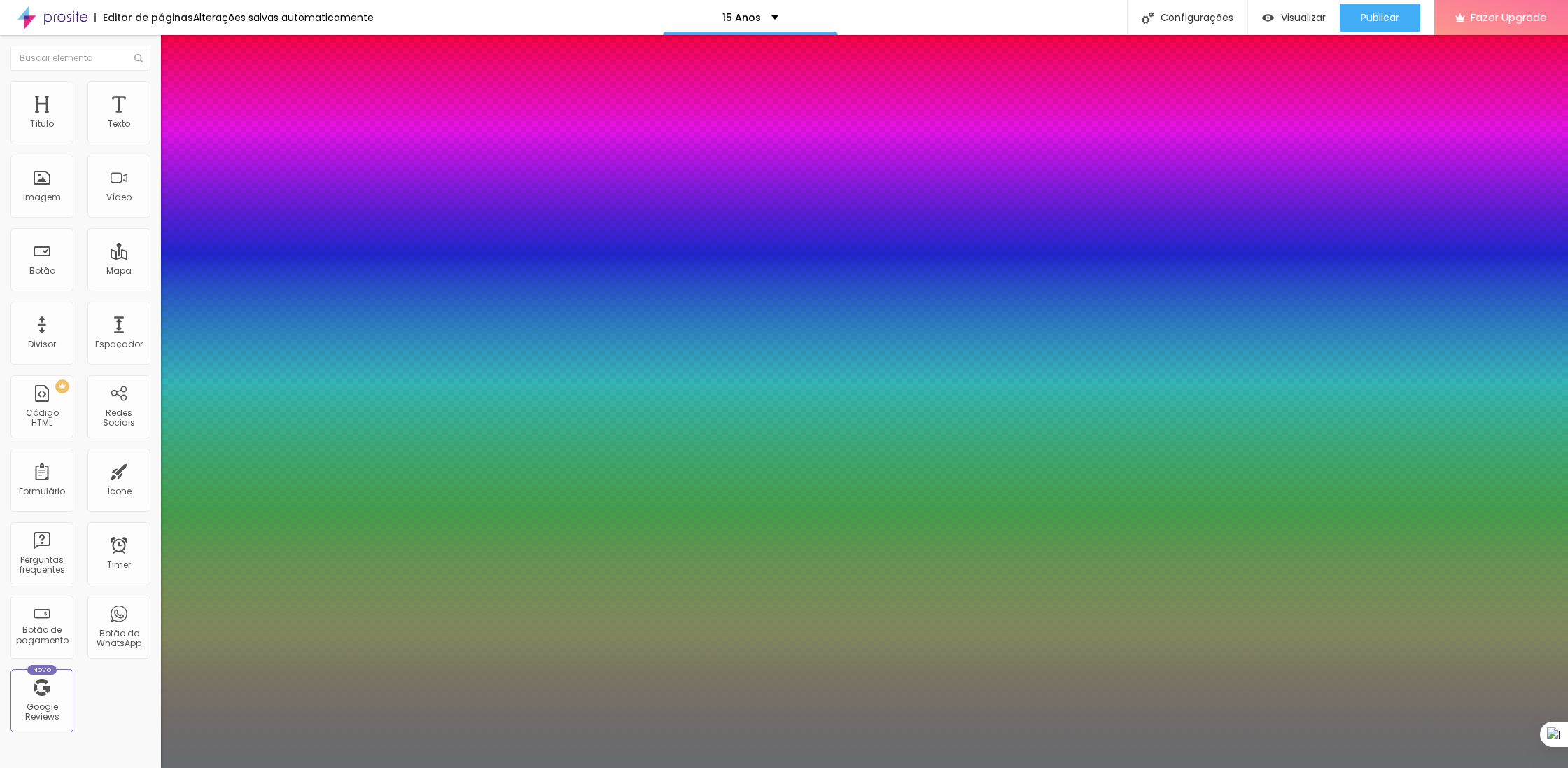
type input "37"
type input "1"
type input "38"
type input "1"
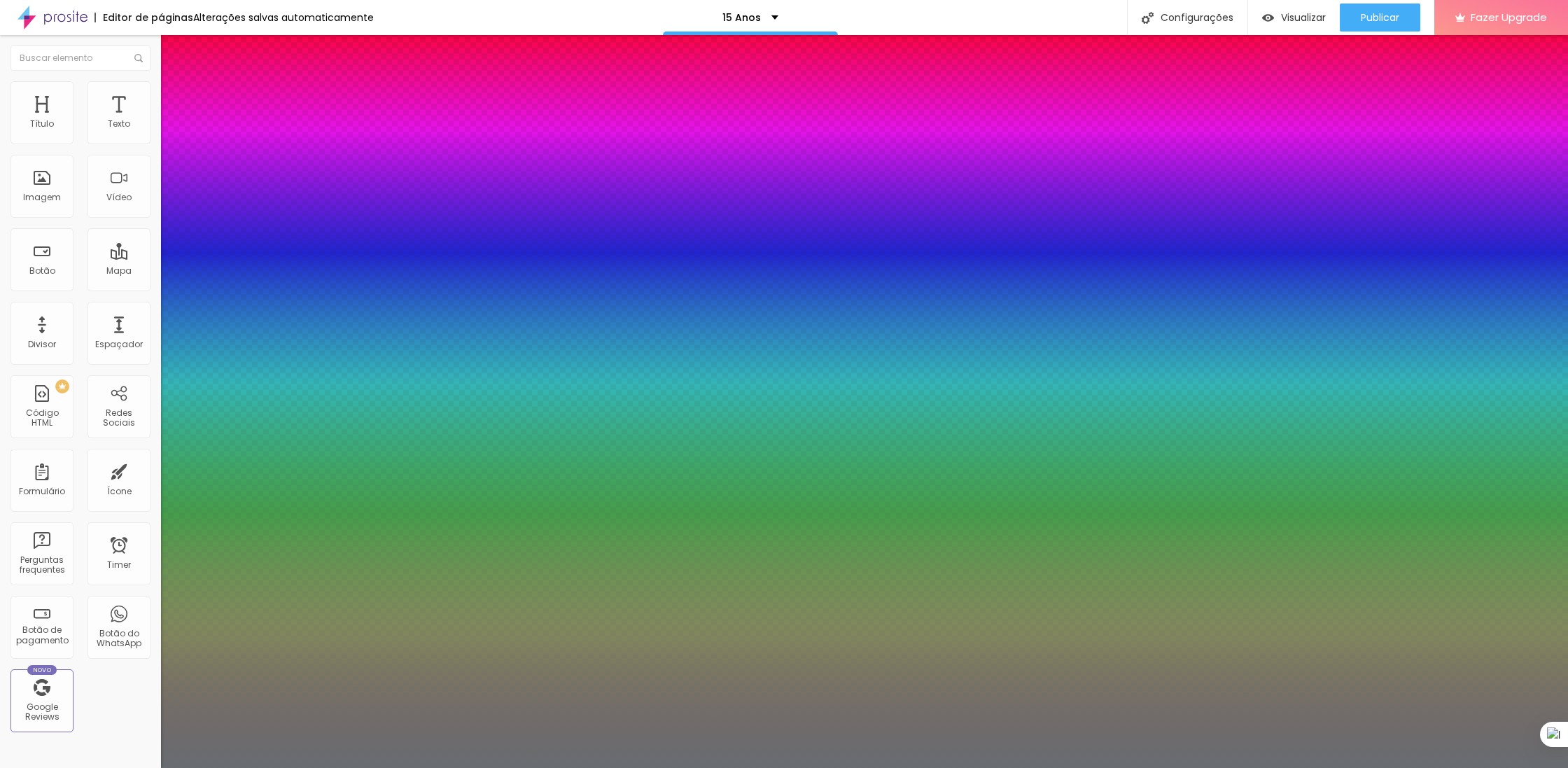
type input "37"
type input "1"
type input "36"
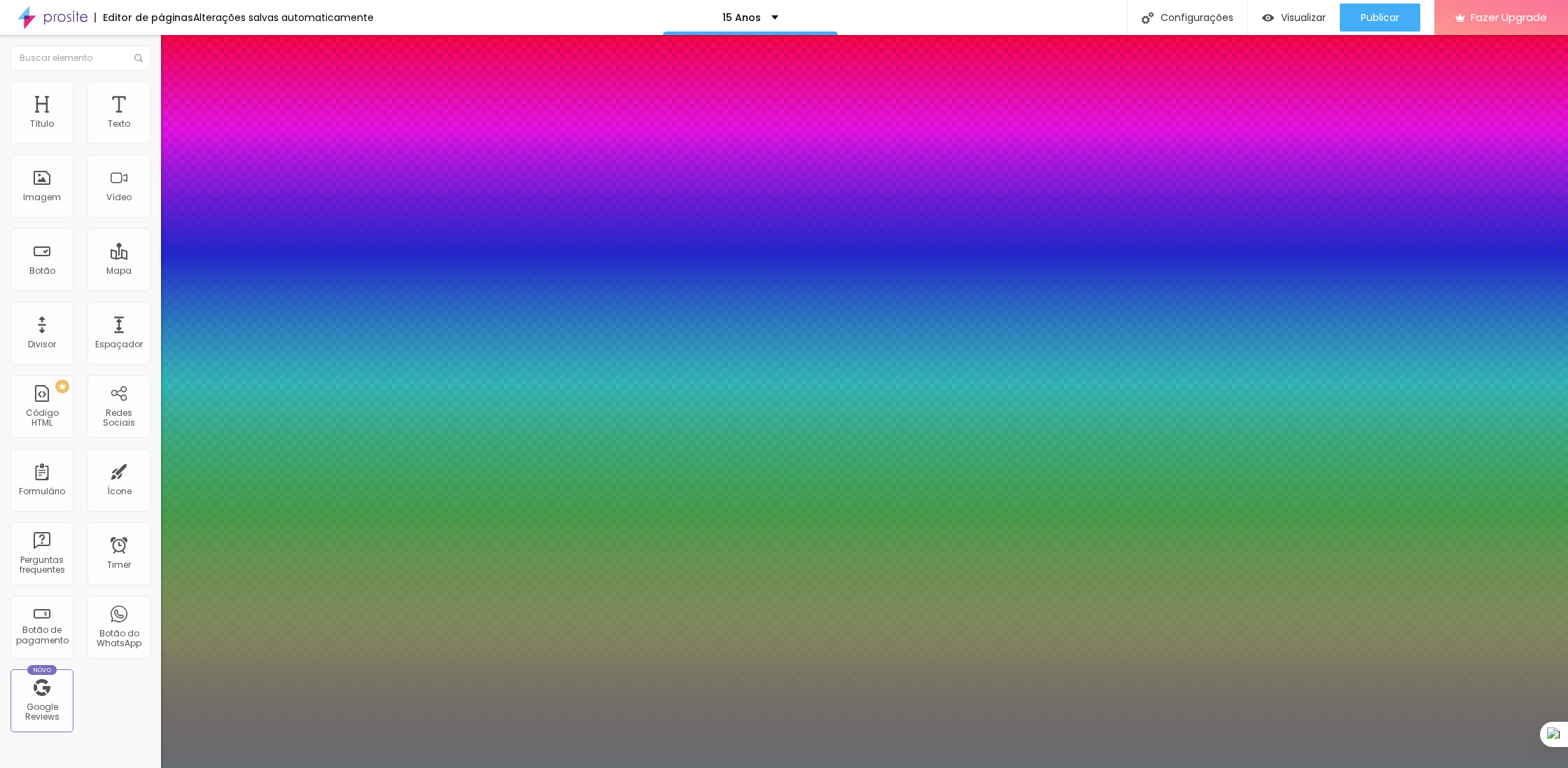
type input "1"
type input "35"
type input "1"
drag, startPoint x: 204, startPoint y: 237, endPoint x: 209, endPoint y: 225, distance: 13.0
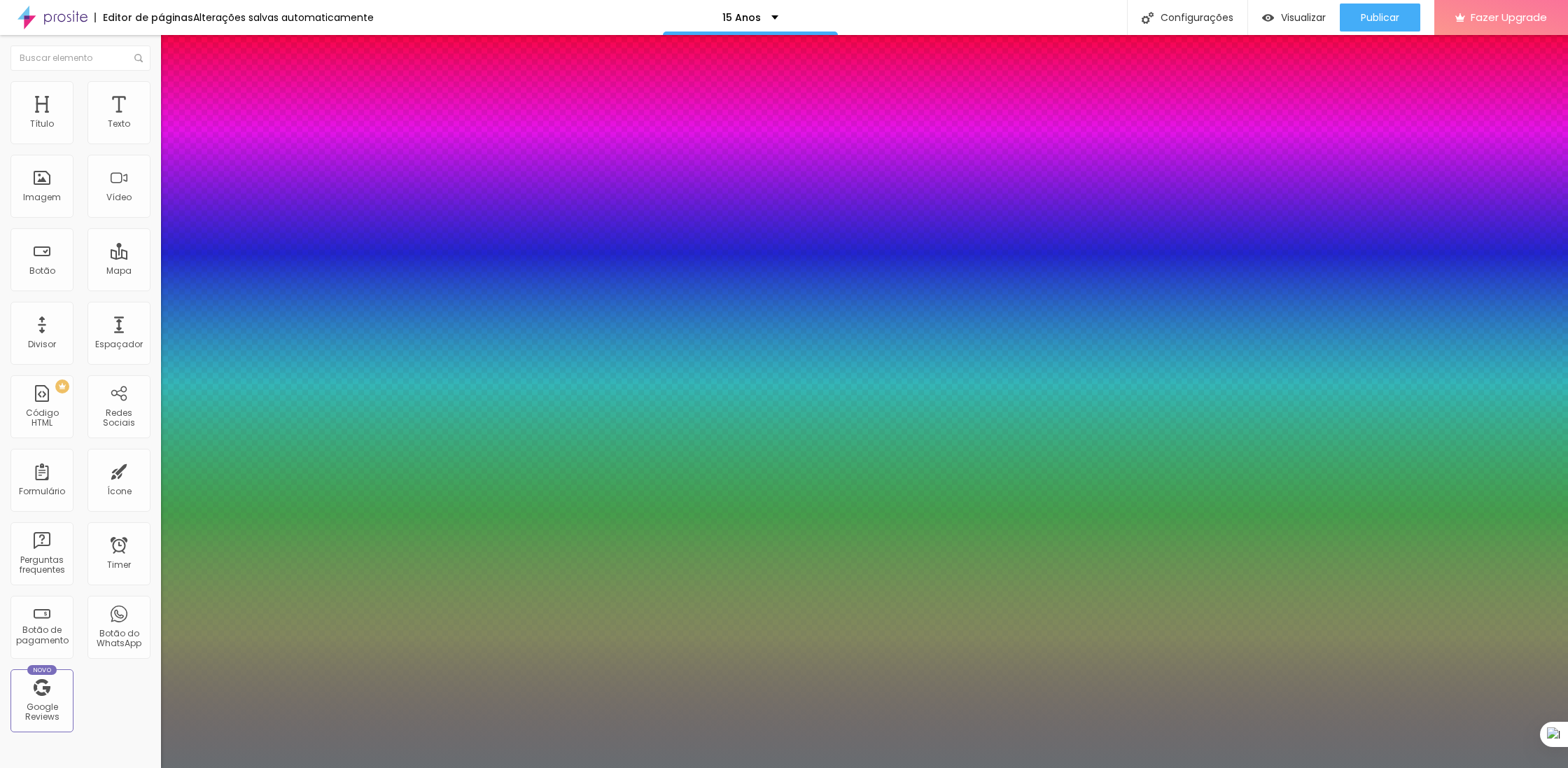
type input "35"
type input "1"
type input "1.6"
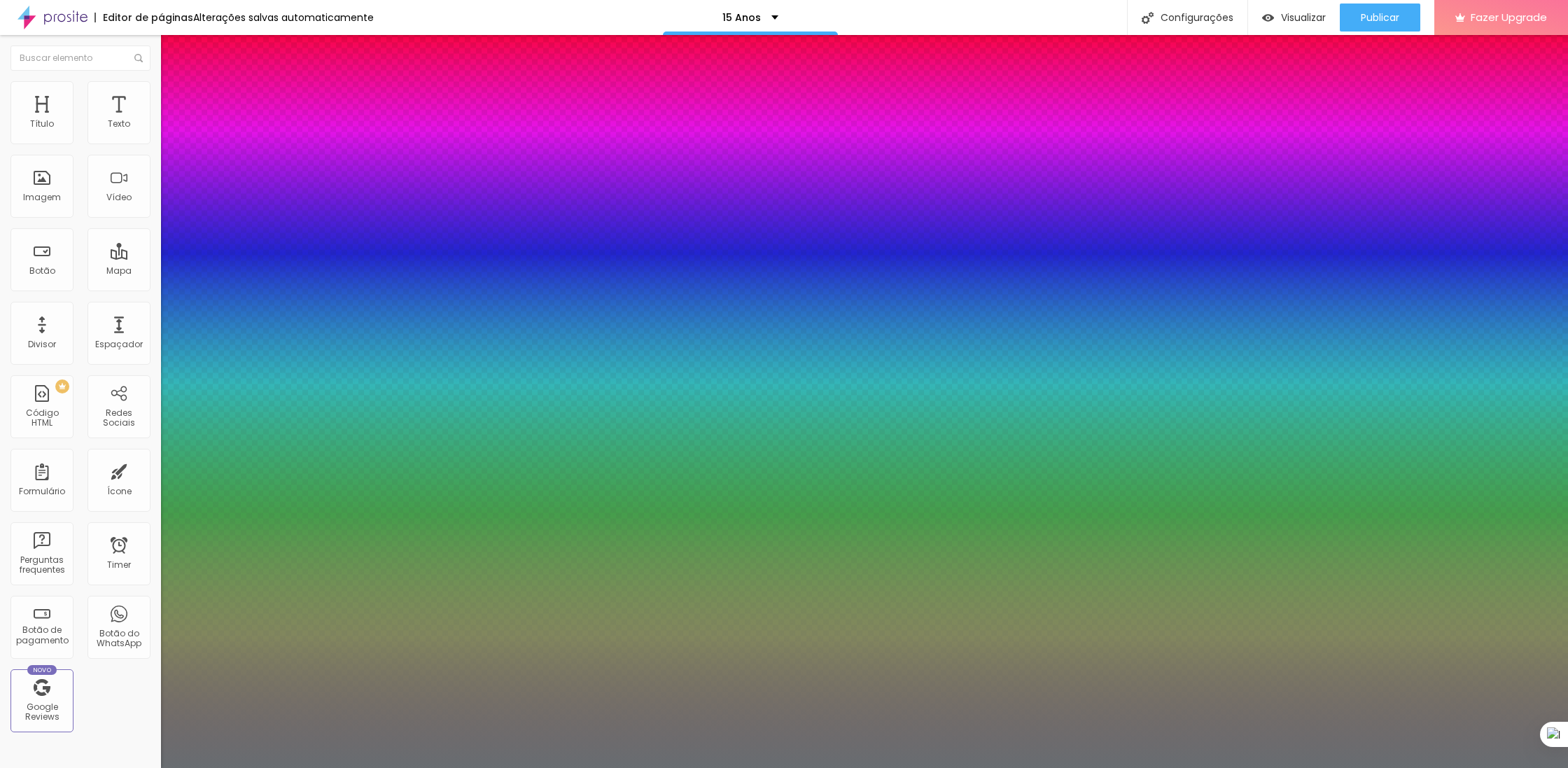
type input "1.6"
type input "1"
type input "1.7"
drag, startPoint x: 245, startPoint y: 338, endPoint x: 258, endPoint y: 338, distance: 13.0
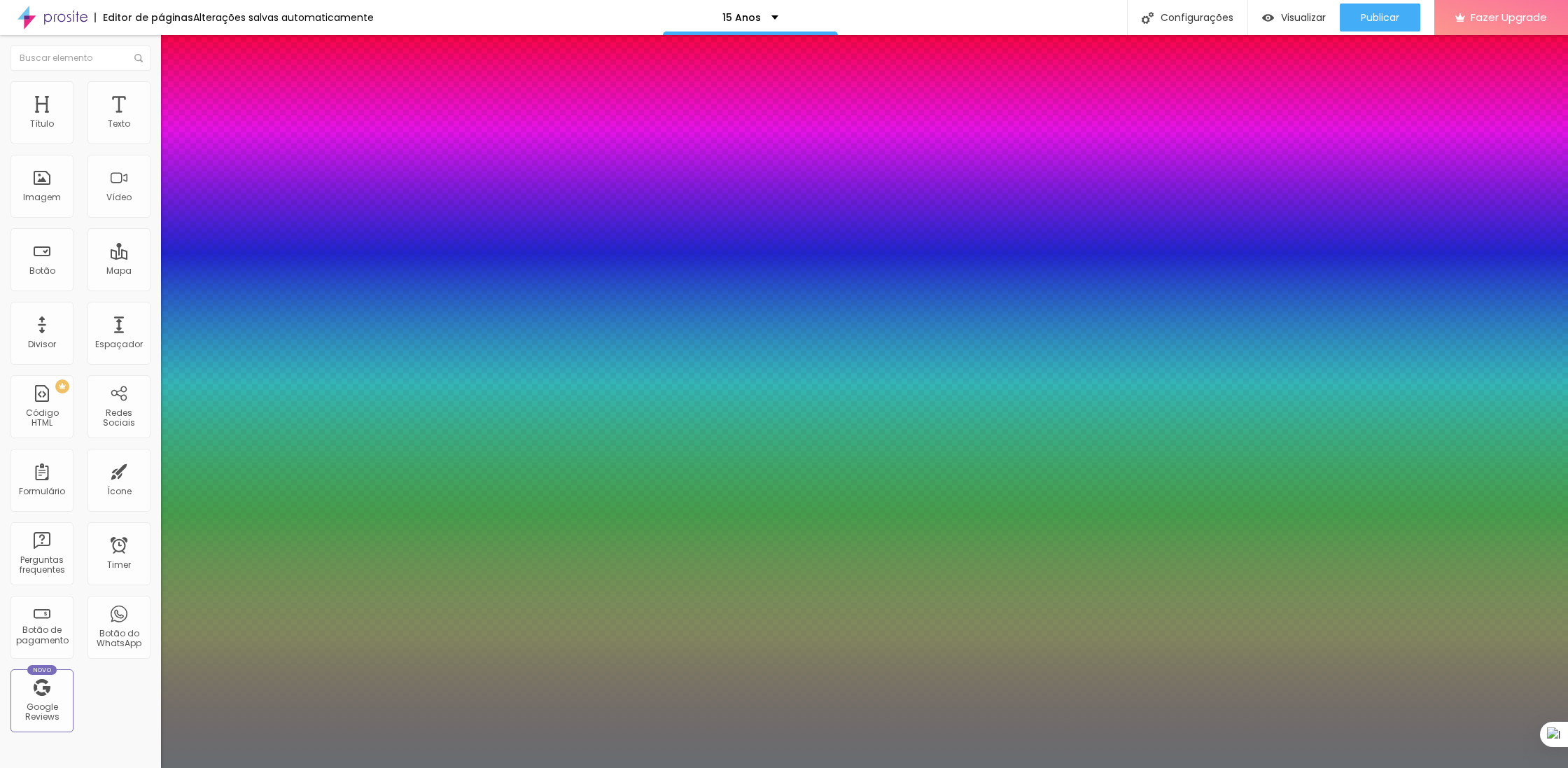
type input "1.7"
click at [515, 767] on div at bounding box center [784, 768] width 1568 height 0
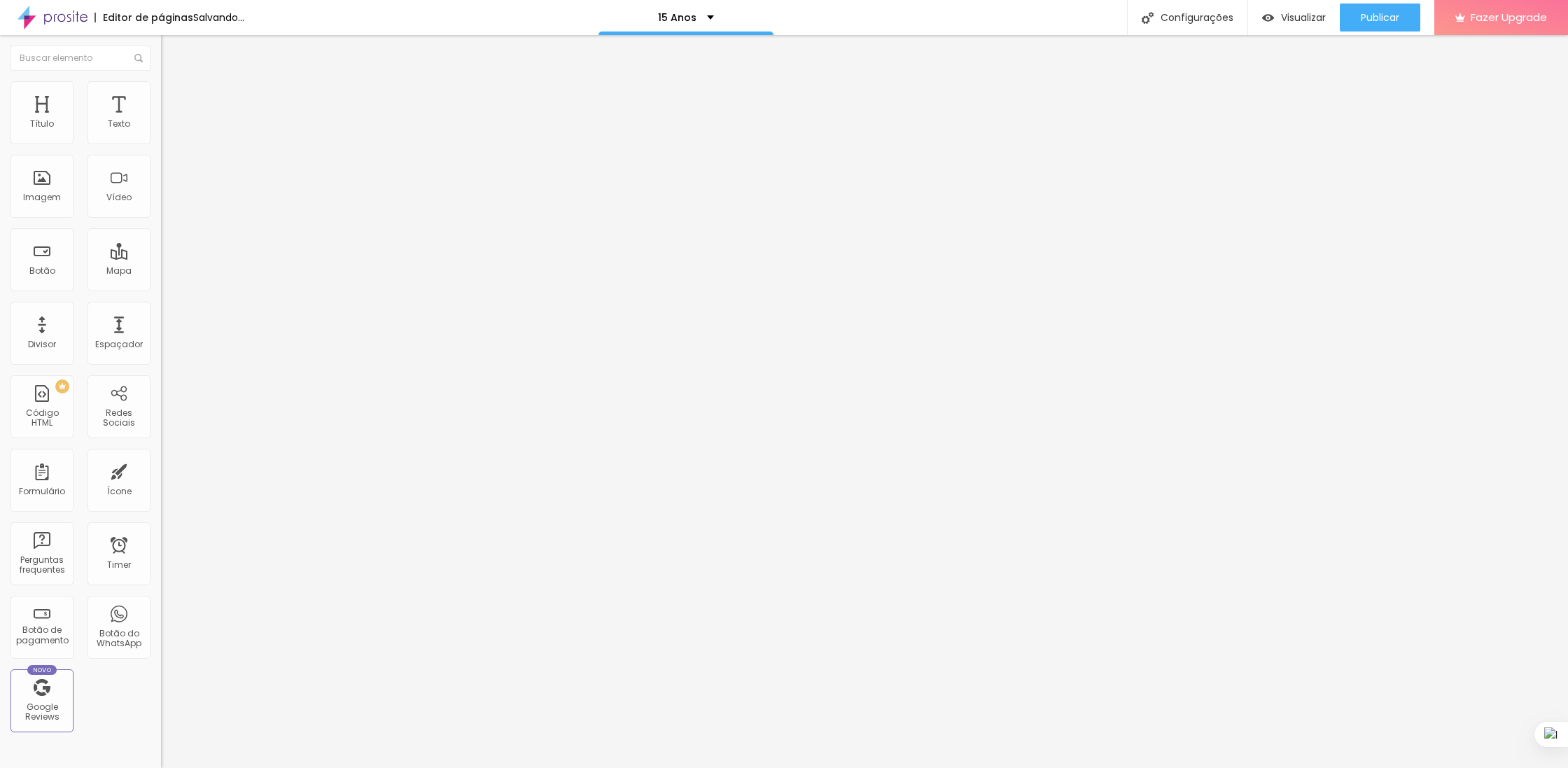
click at [161, 88] on li "Avançado" at bounding box center [241, 88] width 161 height 14
click at [161, 79] on img at bounding box center [167, 74] width 13 height 13
click at [173, 171] on icon "button" at bounding box center [174, 171] width 3 height 3
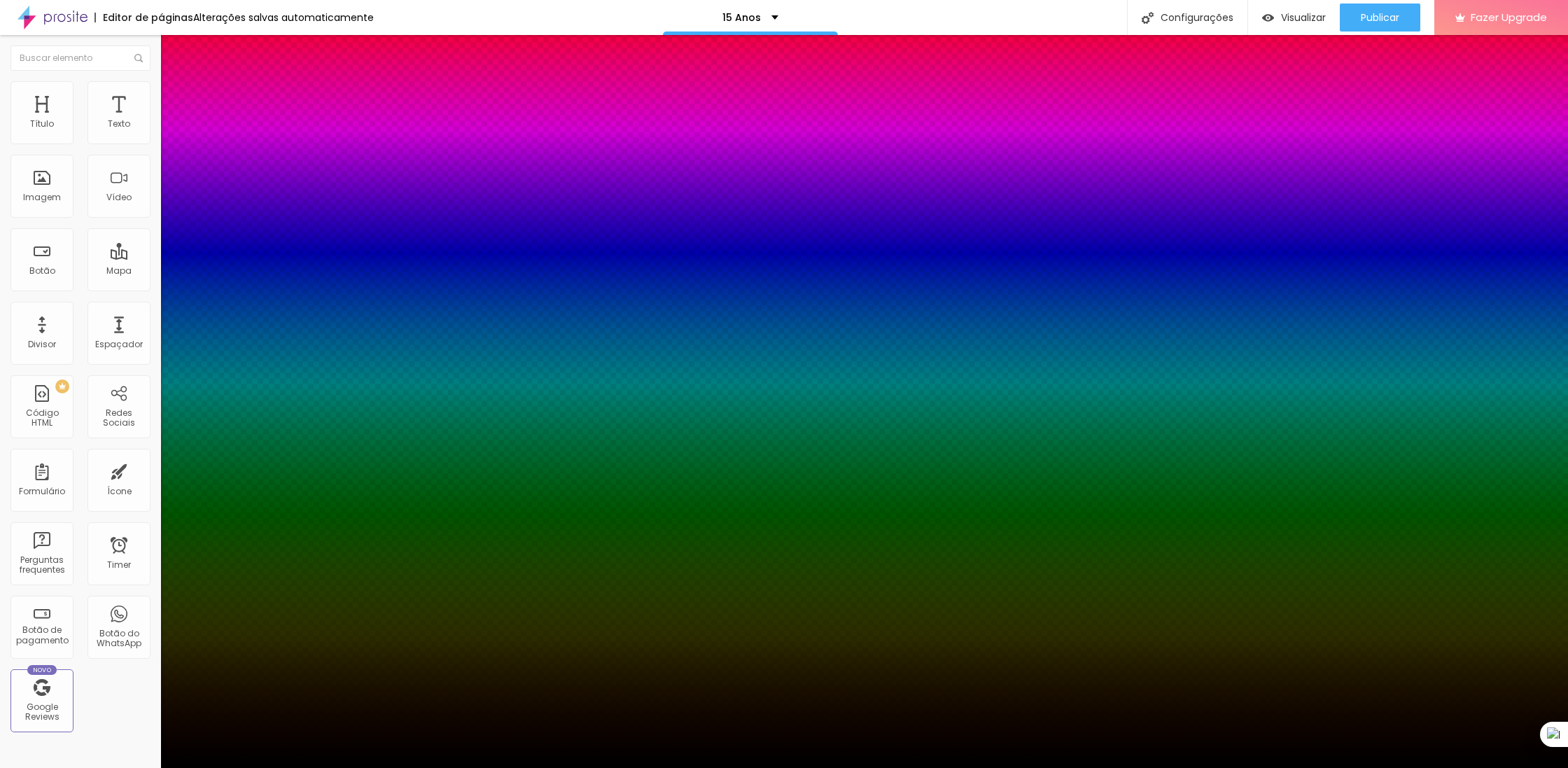
type input "#000000"
drag, startPoint x: 195, startPoint y: 347, endPoint x: 124, endPoint y: 416, distance: 99.0
type textarea "Ativar sombra Tipo Externa Interna Cor"
click at [124, 416] on body "Editor de páginas Alterações [PERSON_NAME] automaticamente 15 Anos Configuraçõe…" at bounding box center [784, 384] width 1568 height 768
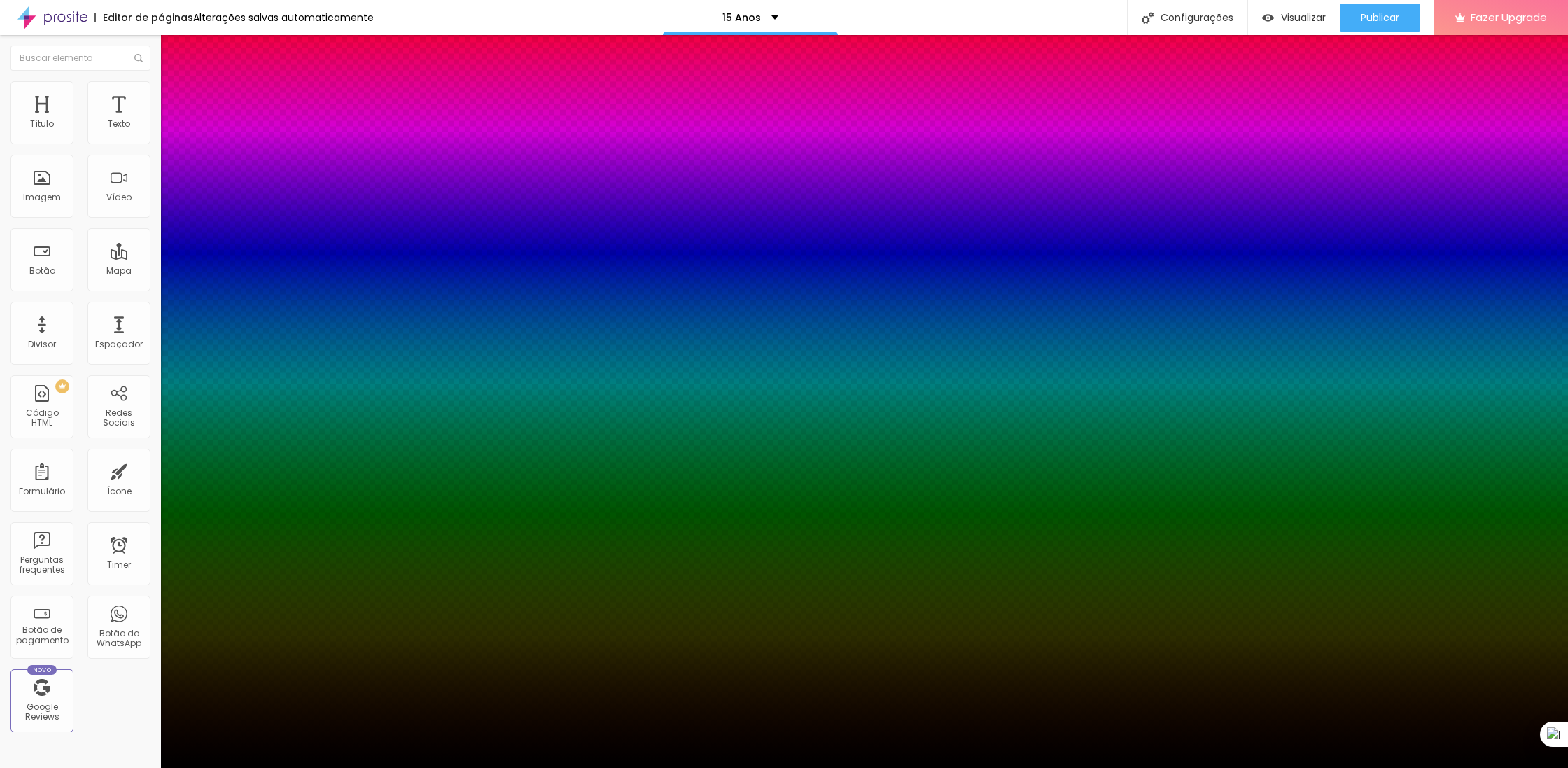
drag, startPoint x: 152, startPoint y: 371, endPoint x: 144, endPoint y: 382, distance: 13.6
click at [144, 382] on div at bounding box center [784, 384] width 1568 height 768
type input "#070707"
click at [325, 767] on div at bounding box center [784, 768] width 1568 height 0
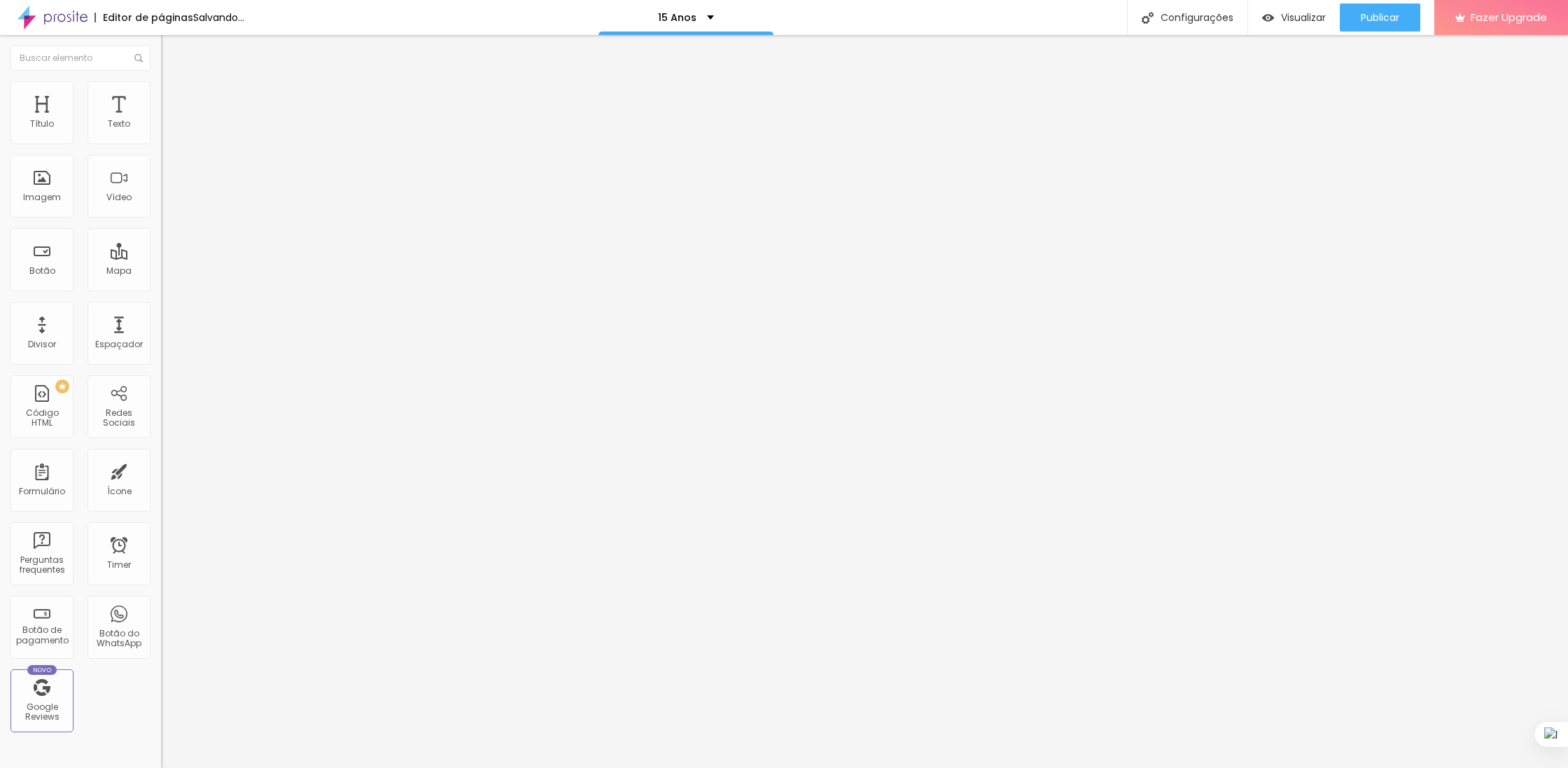
click at [166, 175] on icon "button" at bounding box center [170, 173] width 8 height 8
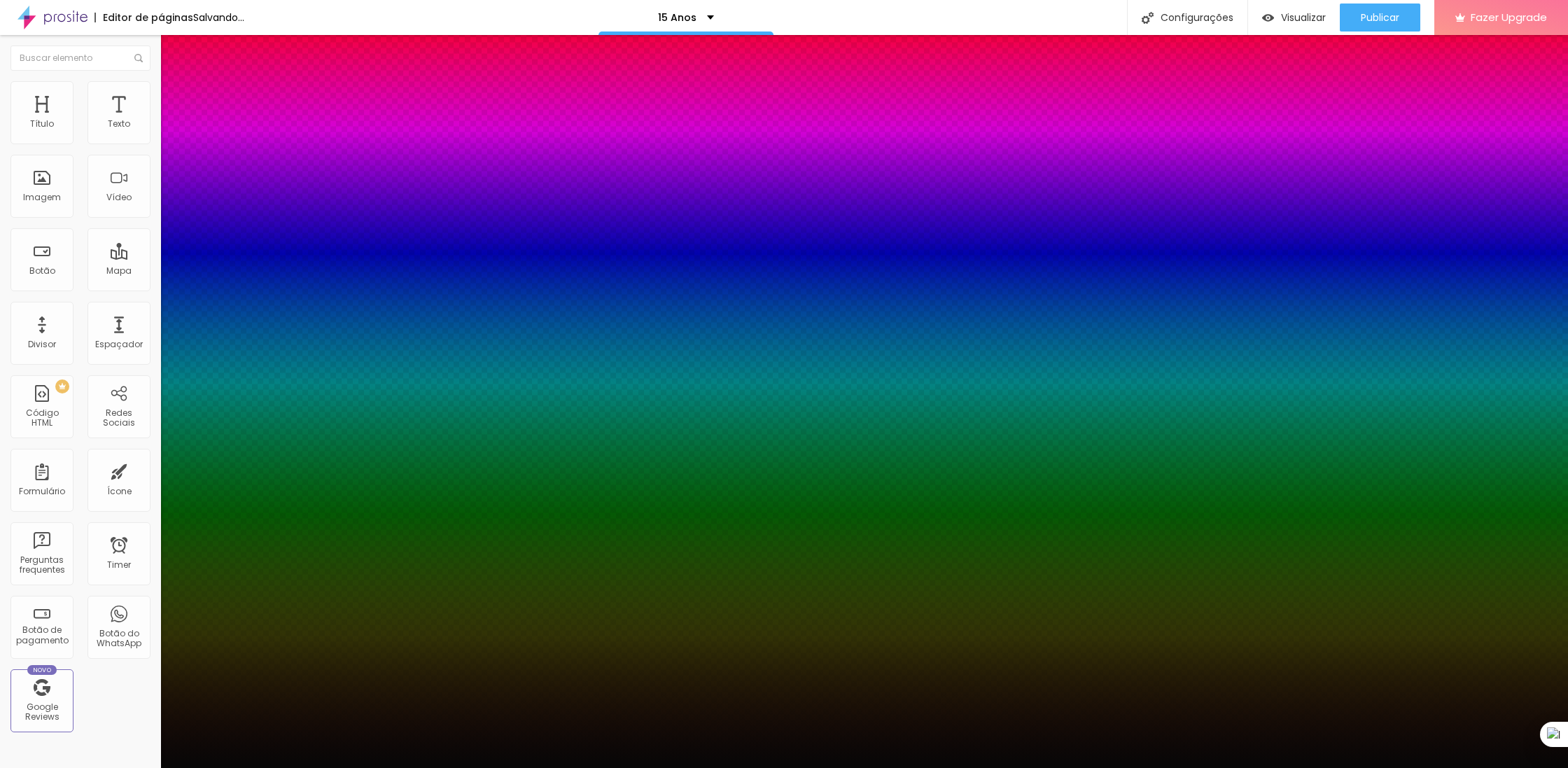
click at [257, 767] on div at bounding box center [784, 776] width 1568 height 0
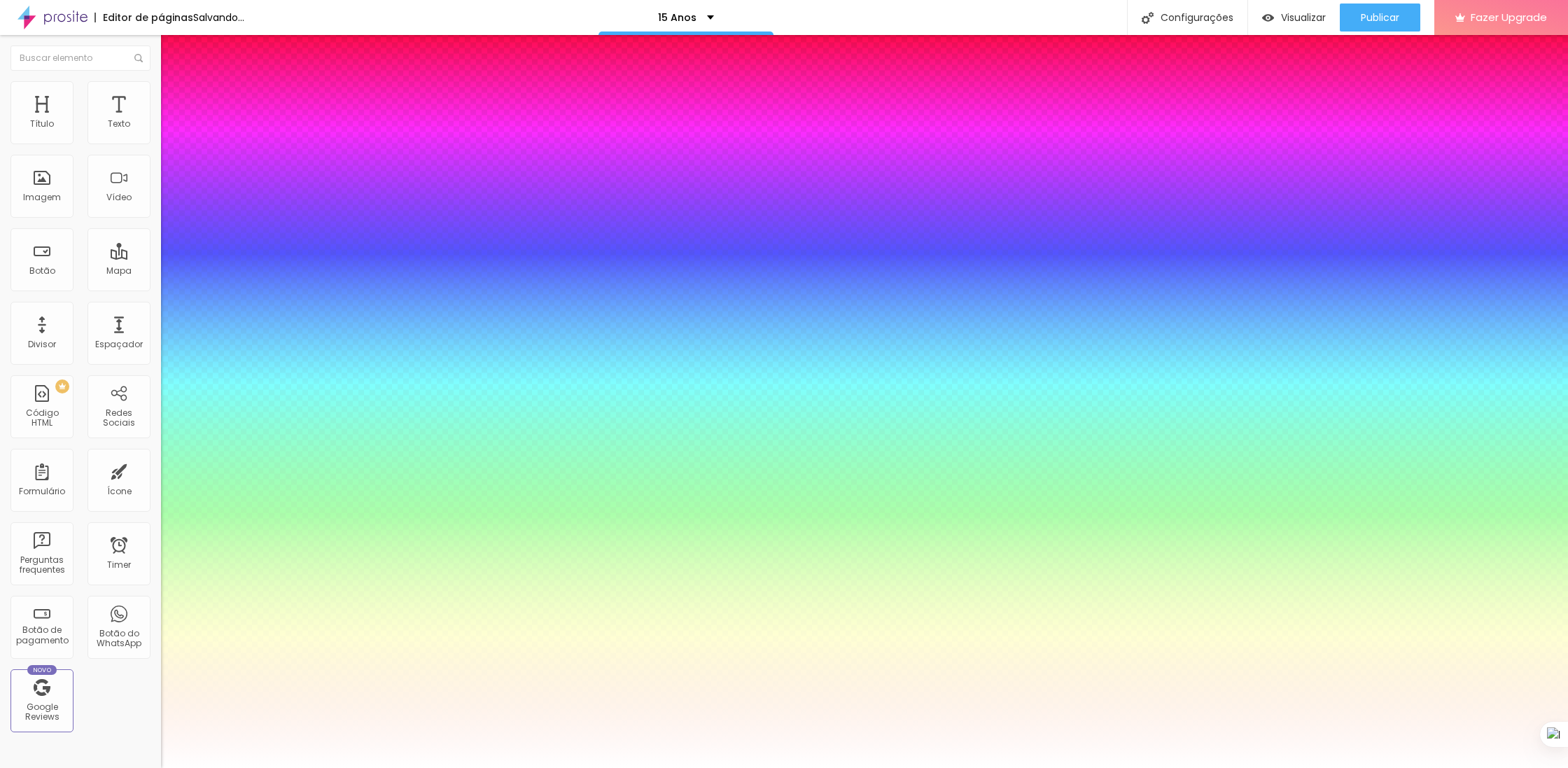
drag, startPoint x: 191, startPoint y: 310, endPoint x: 128, endPoint y: 275, distance: 72.1
click at [128, 275] on body "Editor de páginas Salvando... 15 Anos Configurações Configurações da página Cli…" at bounding box center [784, 384] width 1568 height 768
click at [199, 299] on div at bounding box center [784, 384] width 1568 height 768
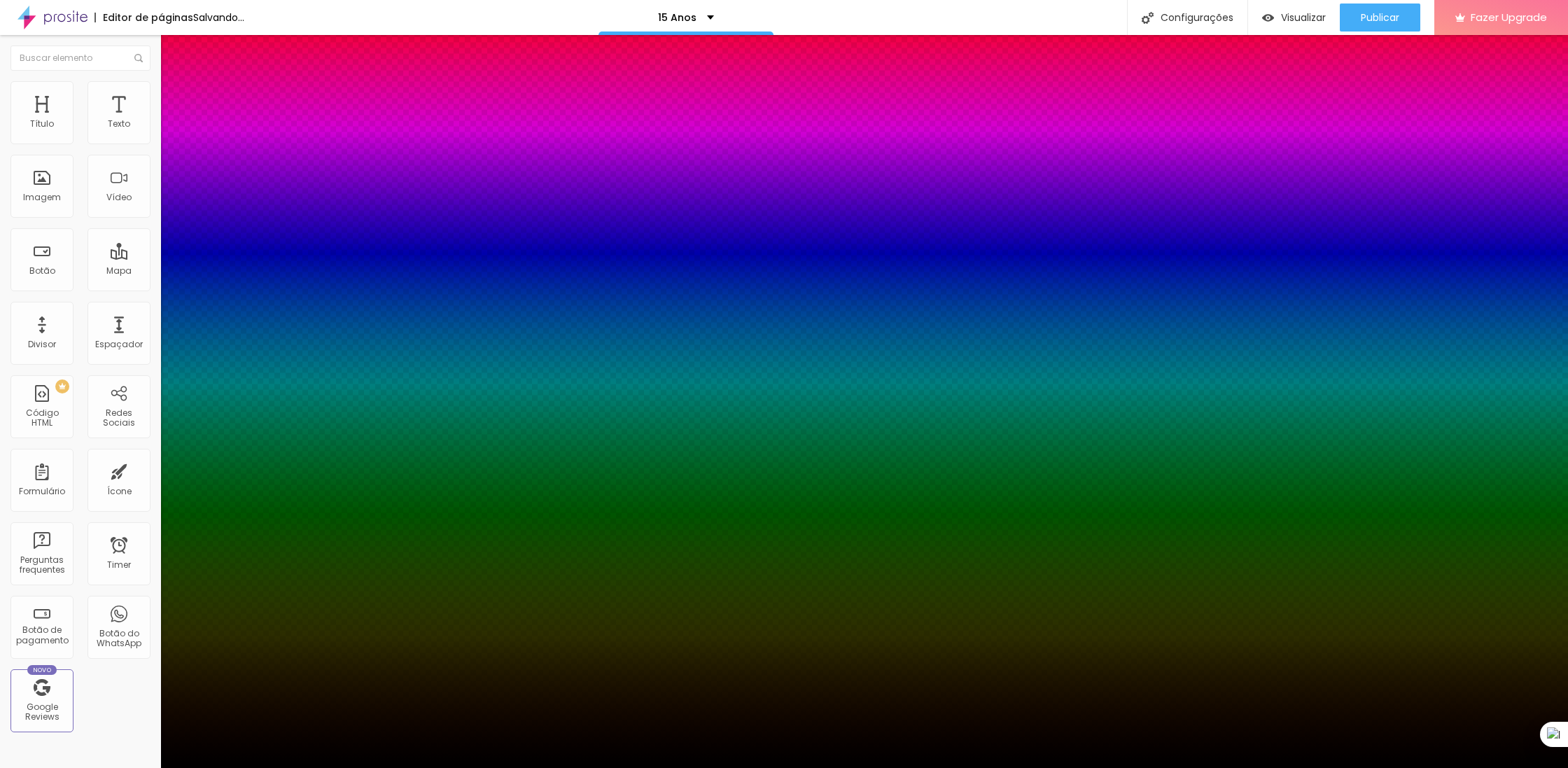
drag, startPoint x: 148, startPoint y: 290, endPoint x: 142, endPoint y: 385, distance: 95.2
type input "#131010"
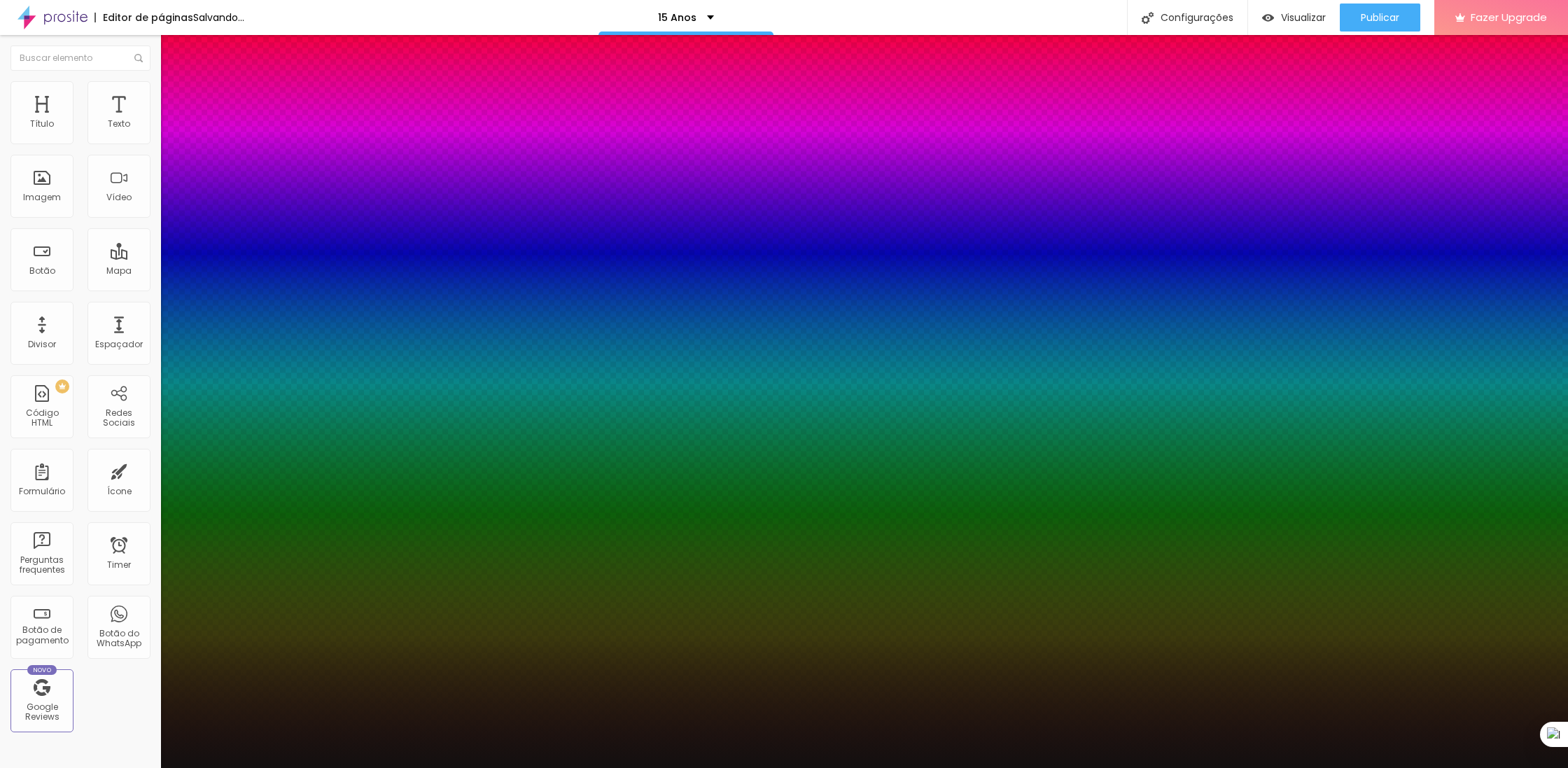
click at [153, 376] on div at bounding box center [784, 384] width 1568 height 768
click at [148, 378] on div at bounding box center [784, 384] width 1568 height 768
click at [217, 767] on div "Ativar sombra" at bounding box center [784, 772] width 1568 height 8
type input "5"
type input "-2"
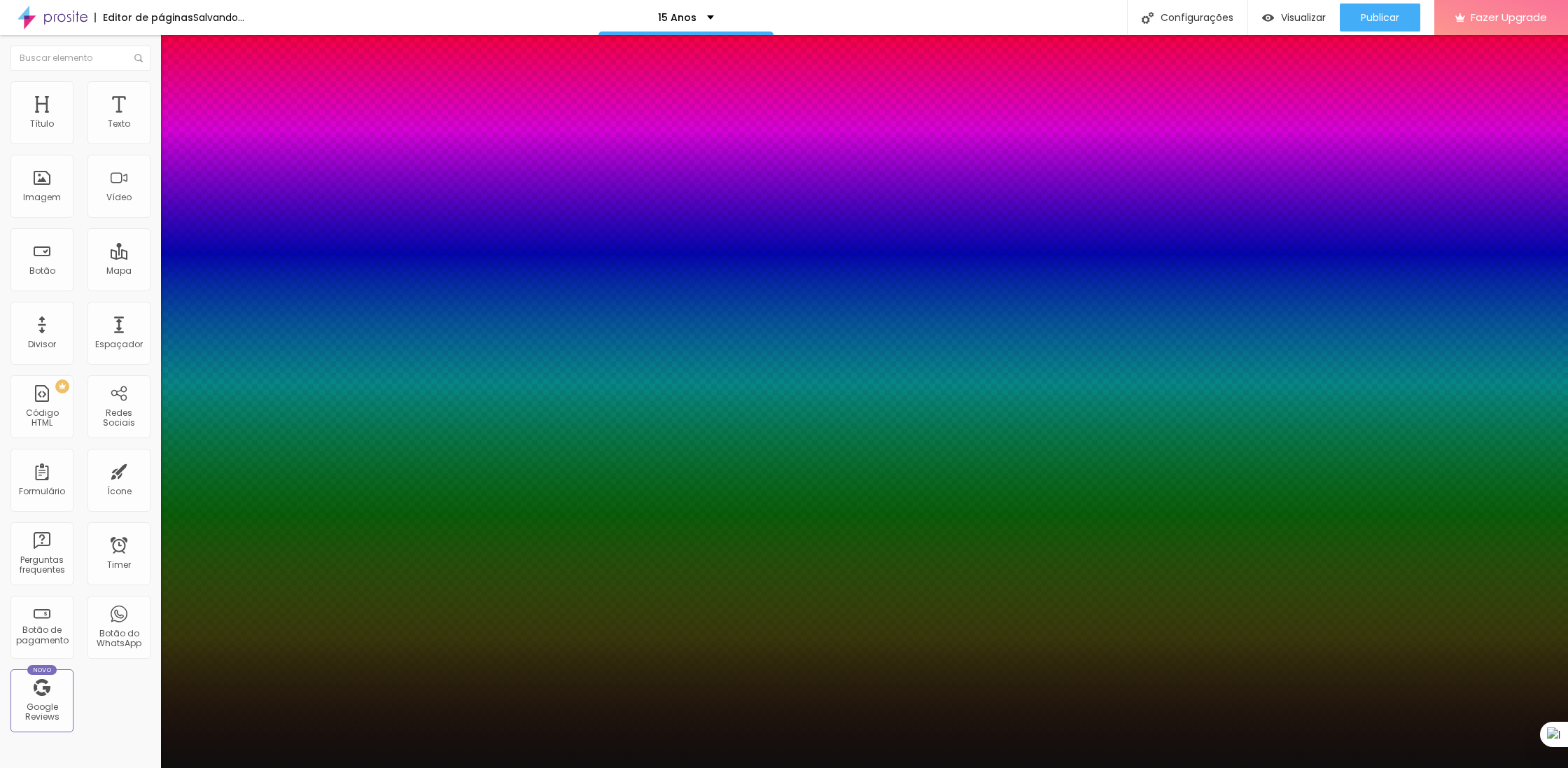
type input "0"
type input "-4"
type input "-2"
type input "-5"
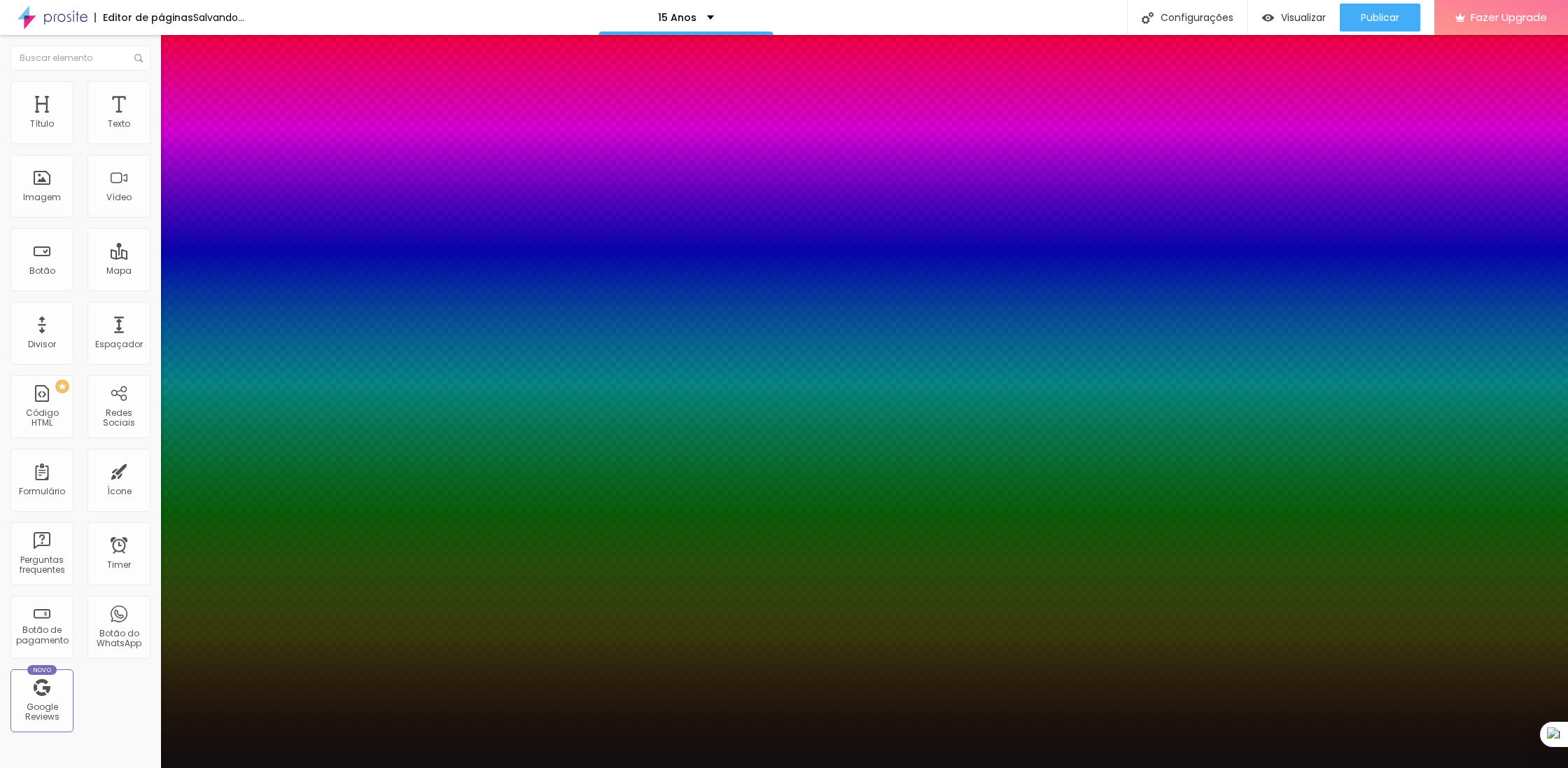
type input "-7"
type input "-9"
type input "-11"
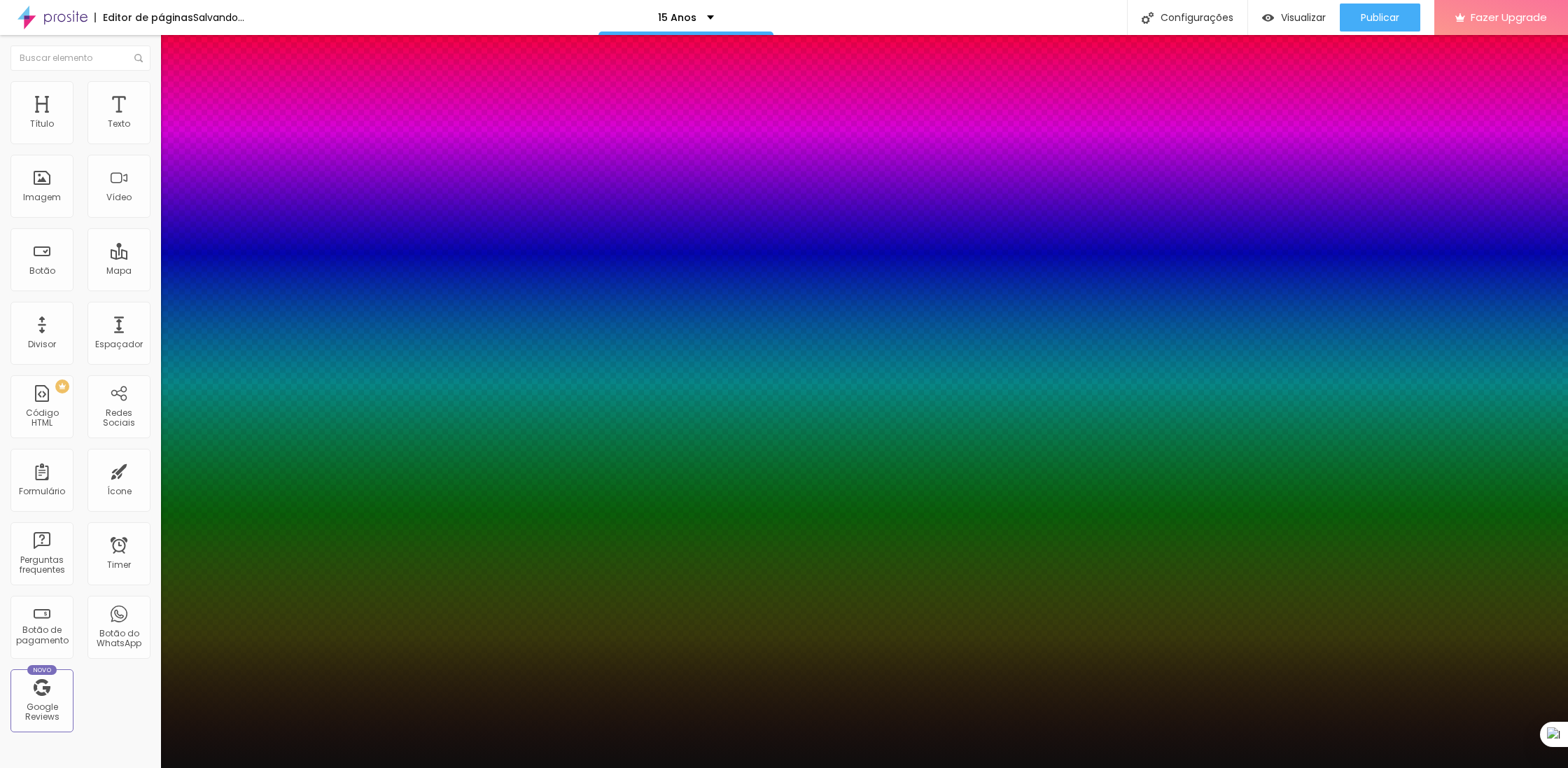
type input "-10"
type input "-12"
type input "-8"
type input "-5"
type input "-6"
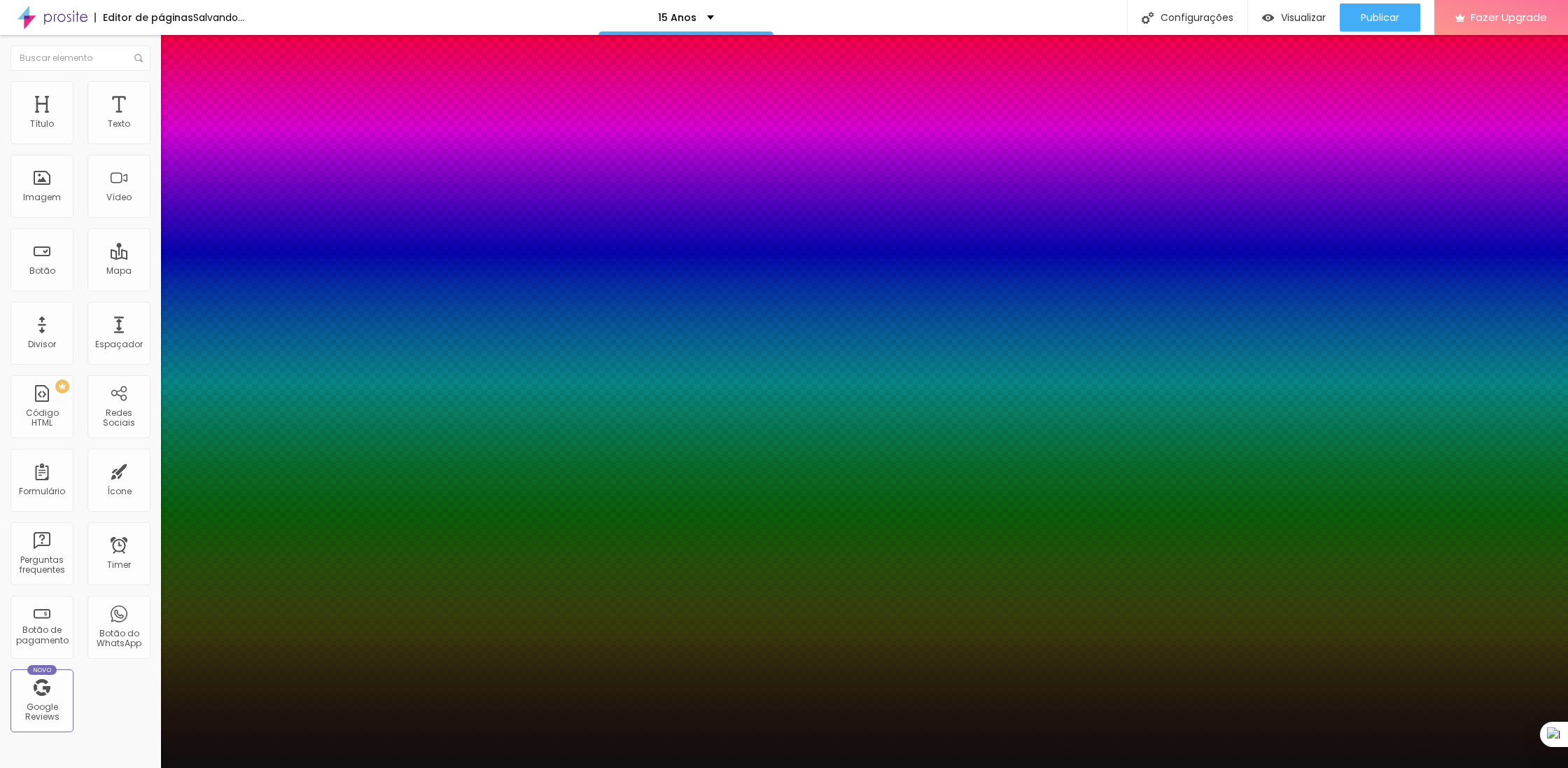
type input "-4"
type input "-5"
click at [245, 767] on div at bounding box center [784, 776] width 1568 height 0
click at [137, 767] on div at bounding box center [784, 768] width 1568 height 0
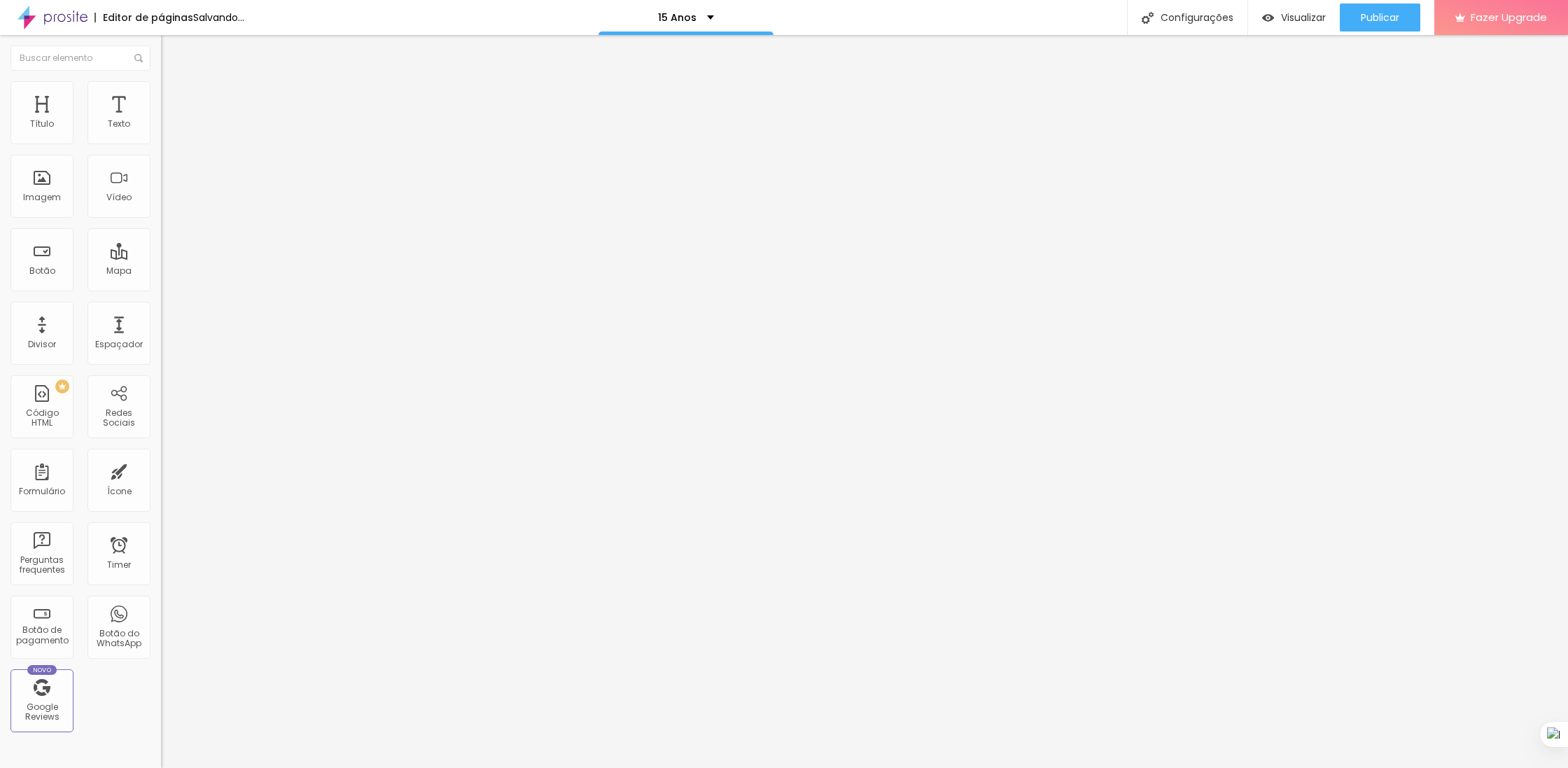
click at [166, 131] on icon "button" at bounding box center [167, 129] width 3 height 3
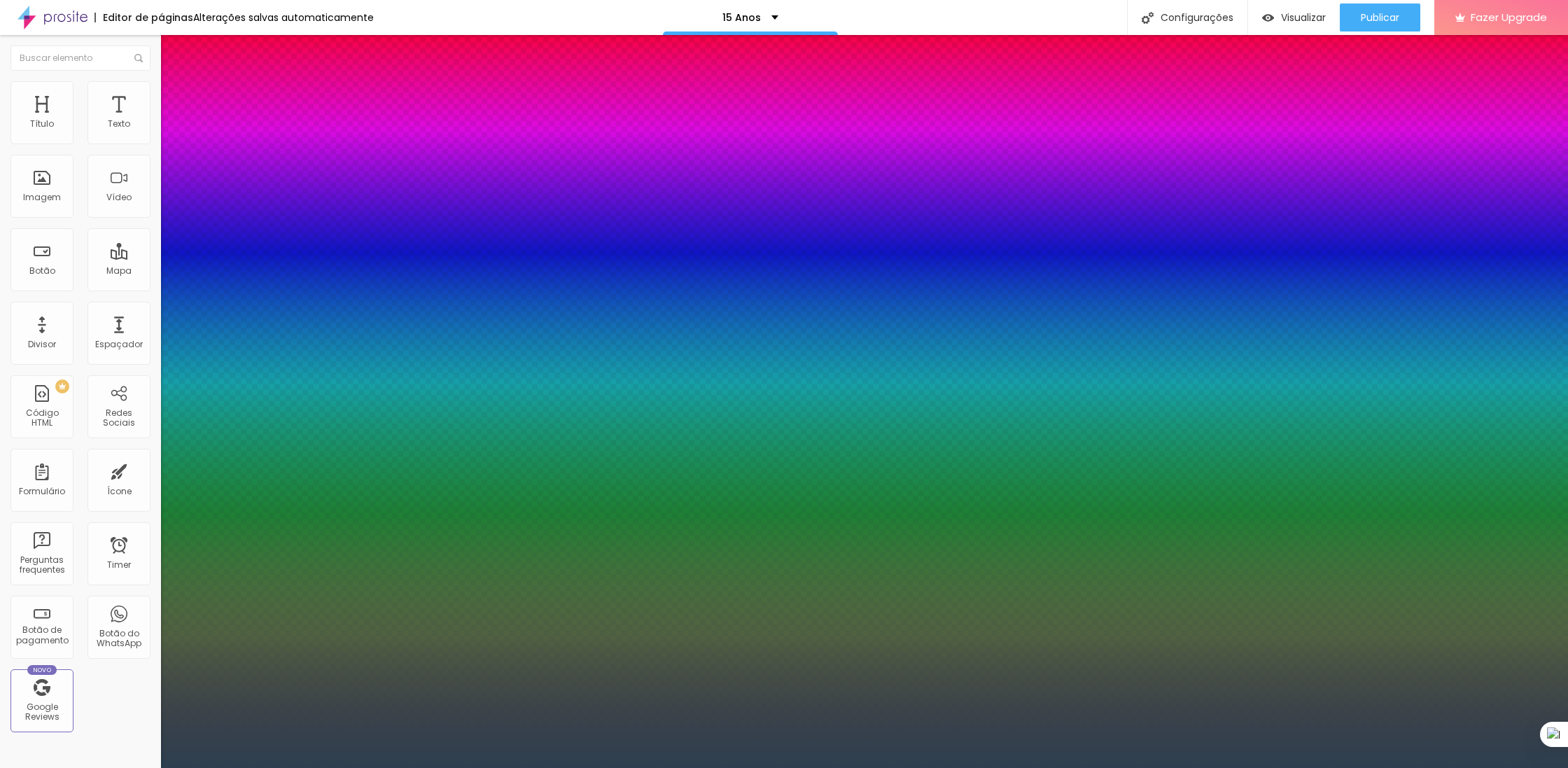
drag, startPoint x: 227, startPoint y: 457, endPoint x: 203, endPoint y: 476, distance: 30.6
click at [203, 476] on div at bounding box center [784, 384] width 1568 height 768
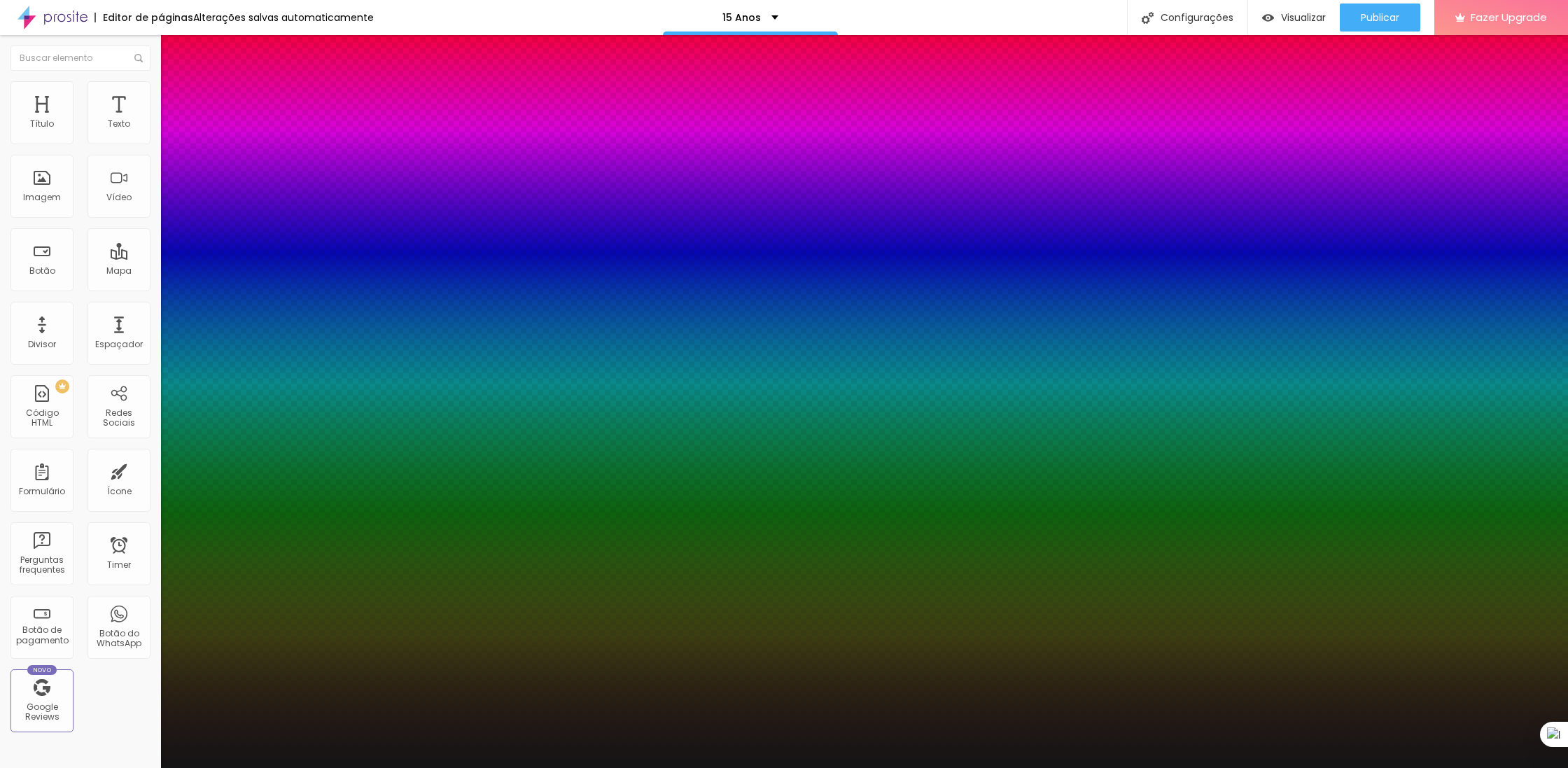
click at [144, 700] on div at bounding box center [142, 701] width 3 height 3
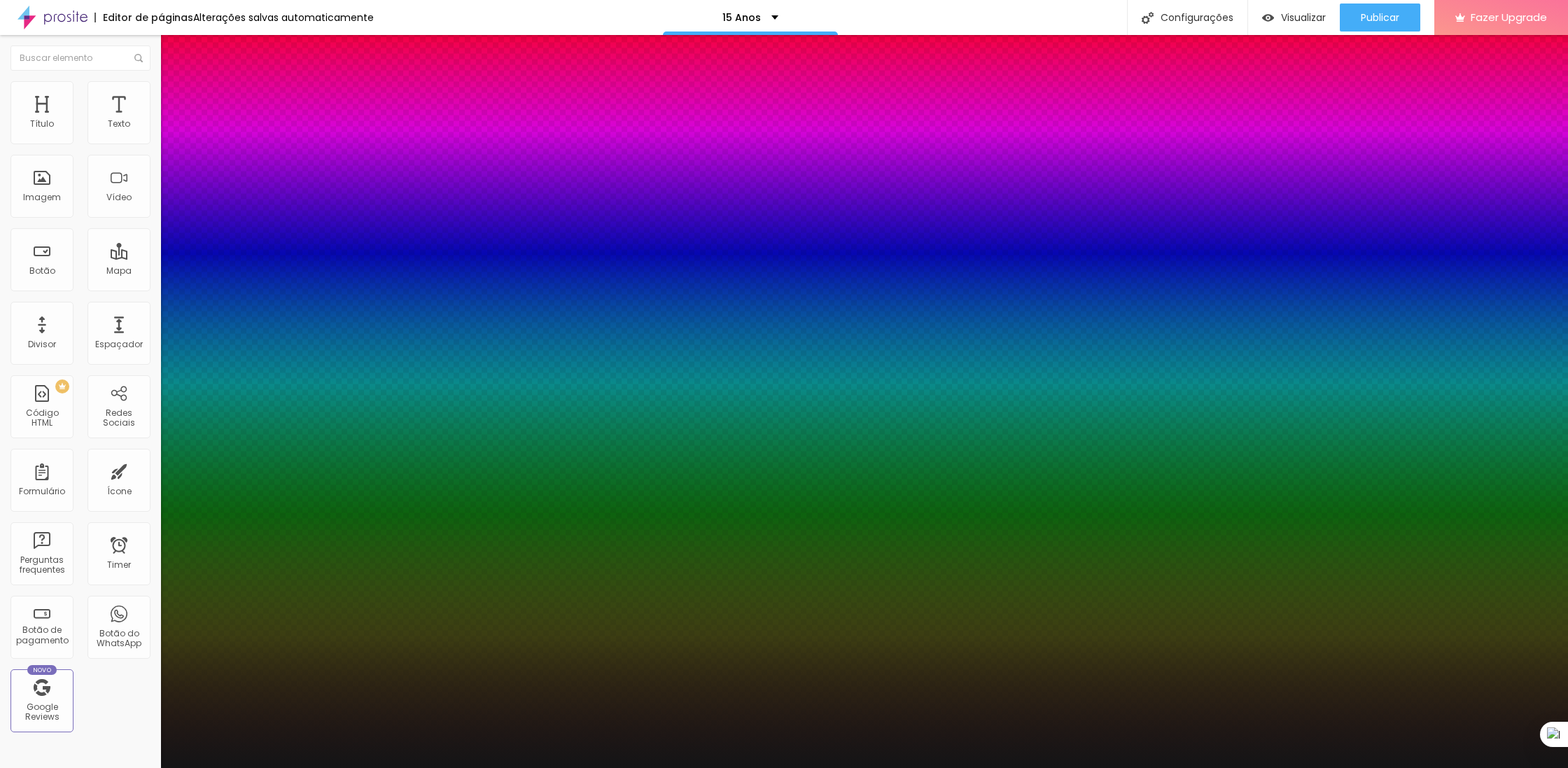
click at [400, 767] on div at bounding box center [784, 768] width 1568 height 0
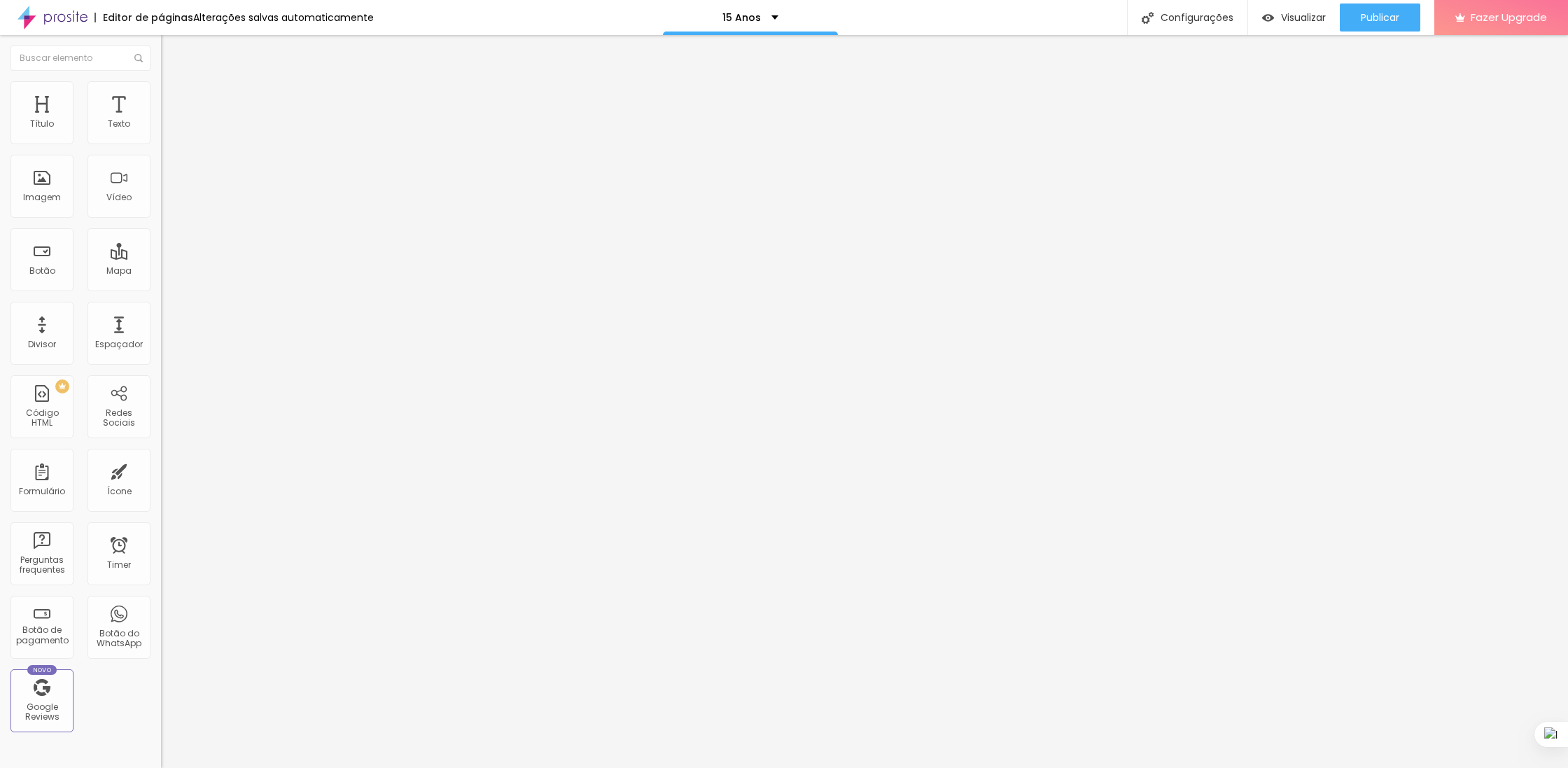
click at [161, 134] on button "button" at bounding box center [170, 127] width 19 height 15
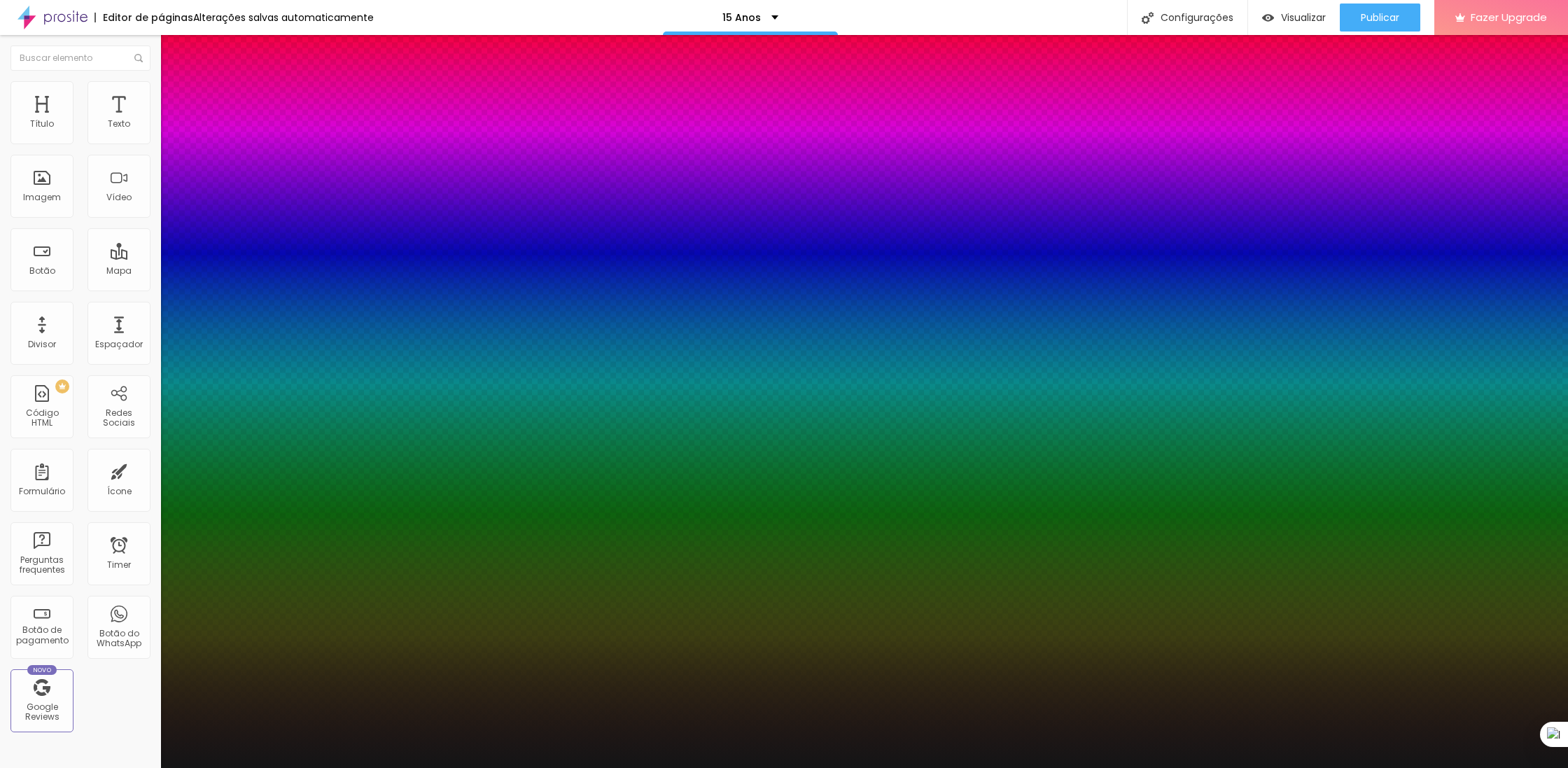
click at [196, 430] on div at bounding box center [784, 384] width 1568 height 768
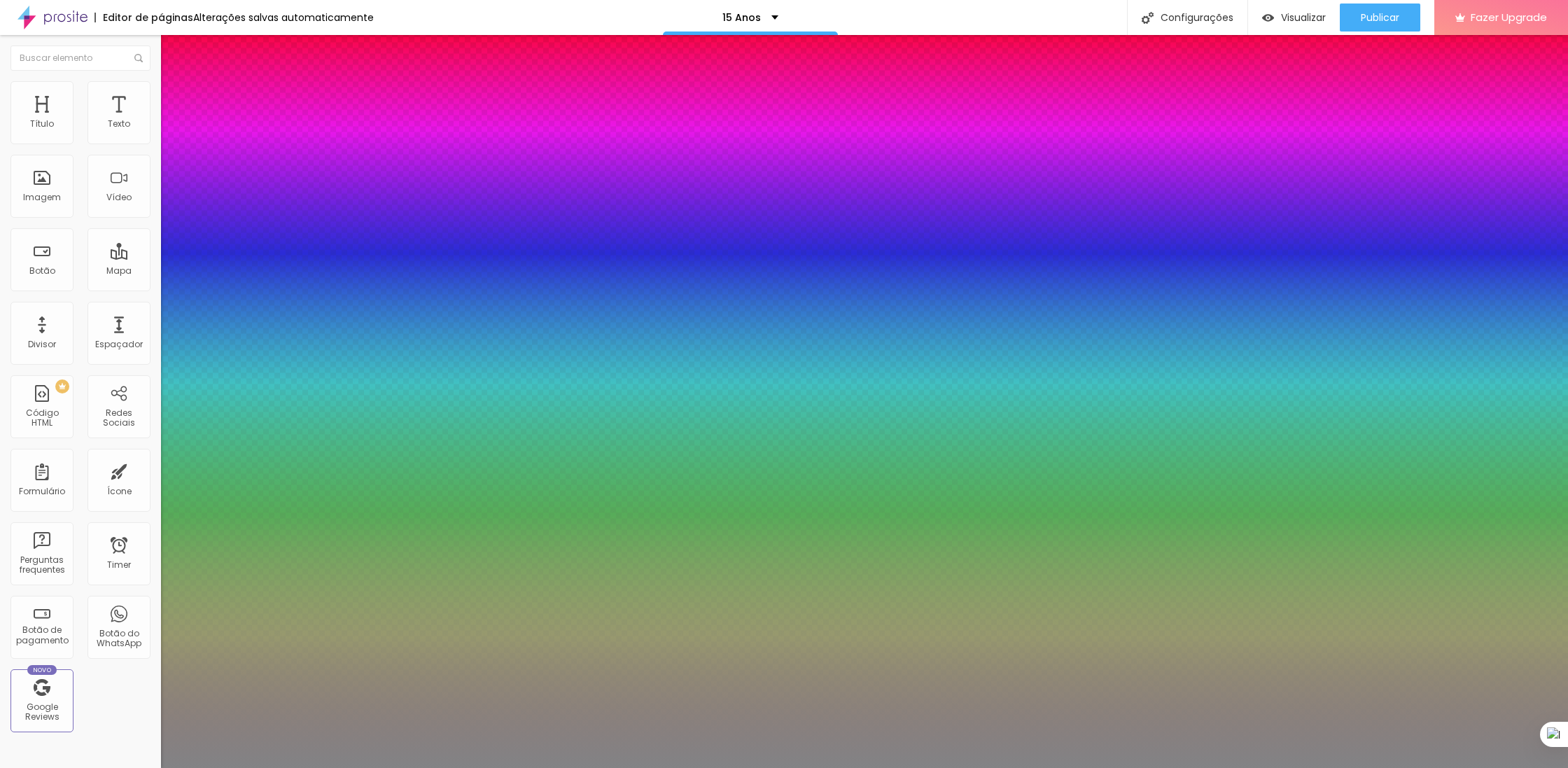
click at [199, 430] on div at bounding box center [784, 384] width 1568 height 768
click at [426, 767] on div at bounding box center [784, 768] width 1568 height 0
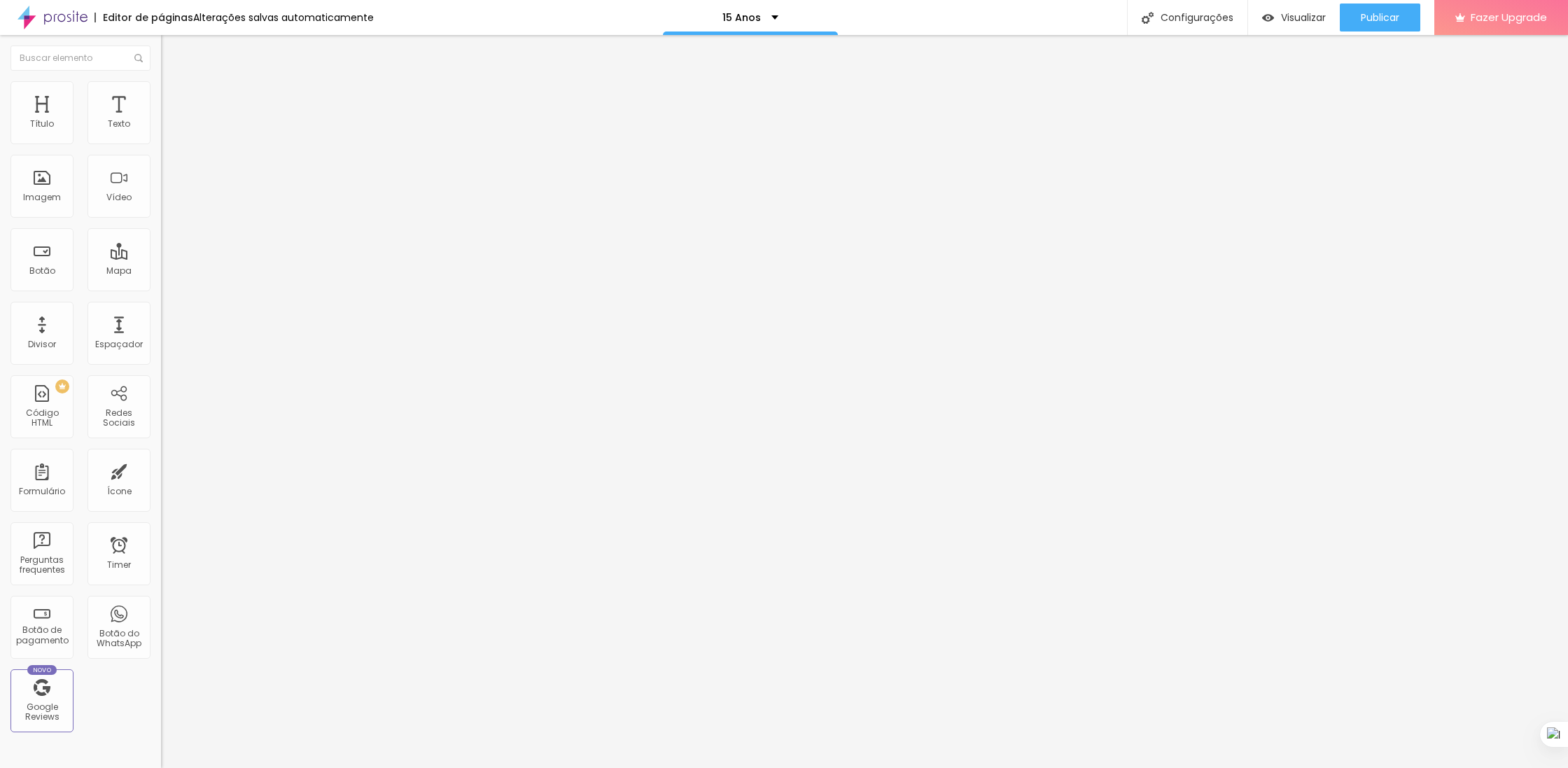
click at [161, 121] on span "Trocar imagem" at bounding box center [199, 114] width 77 height 12
click at [172, 53] on img "button" at bounding box center [177, 51] width 11 height 11
click at [1388, 16] on span "Publicar" at bounding box center [1380, 17] width 38 height 11
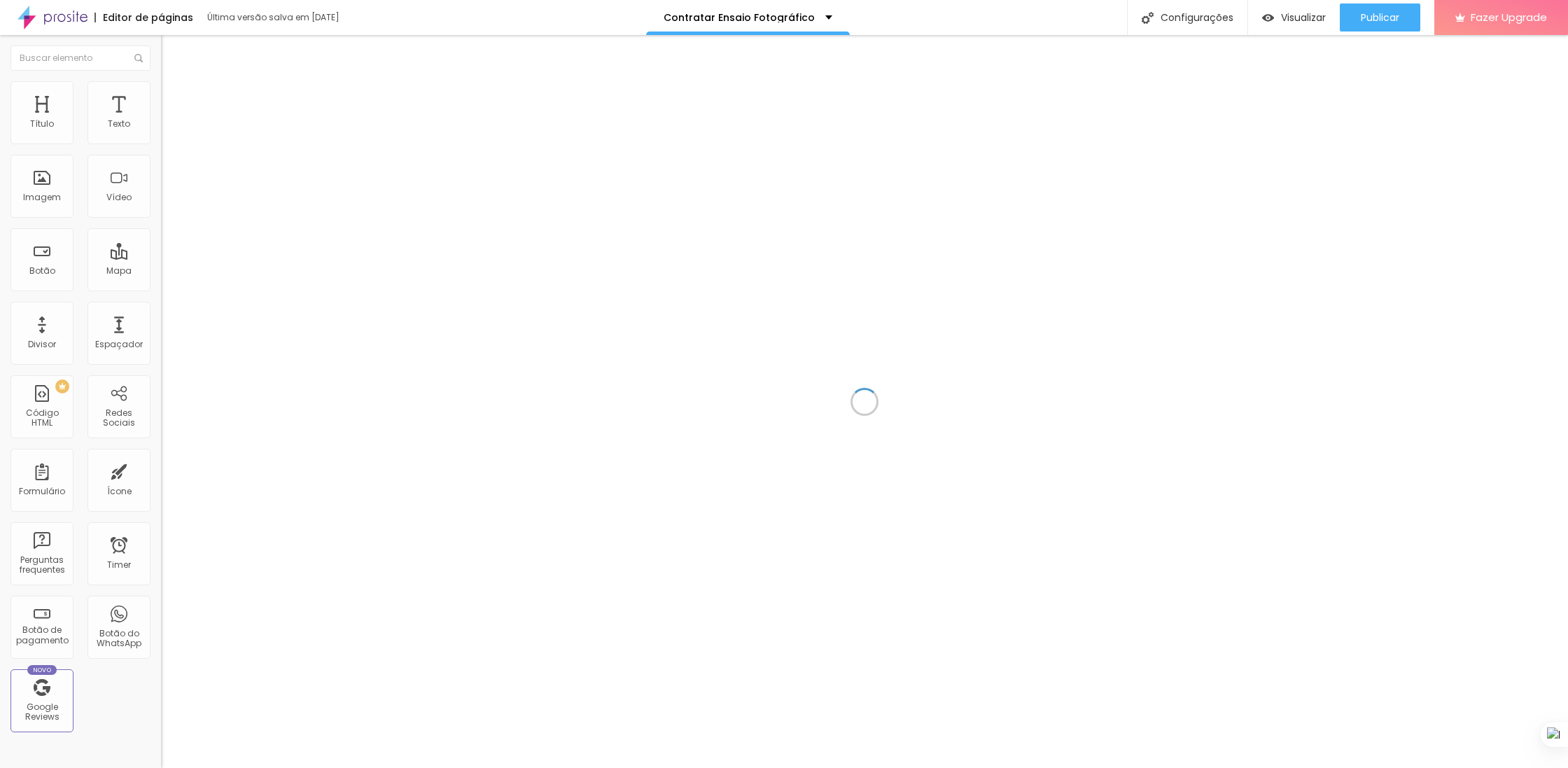
scroll to position [7641, 0]
